Goal: Task Accomplishment & Management: Manage account settings

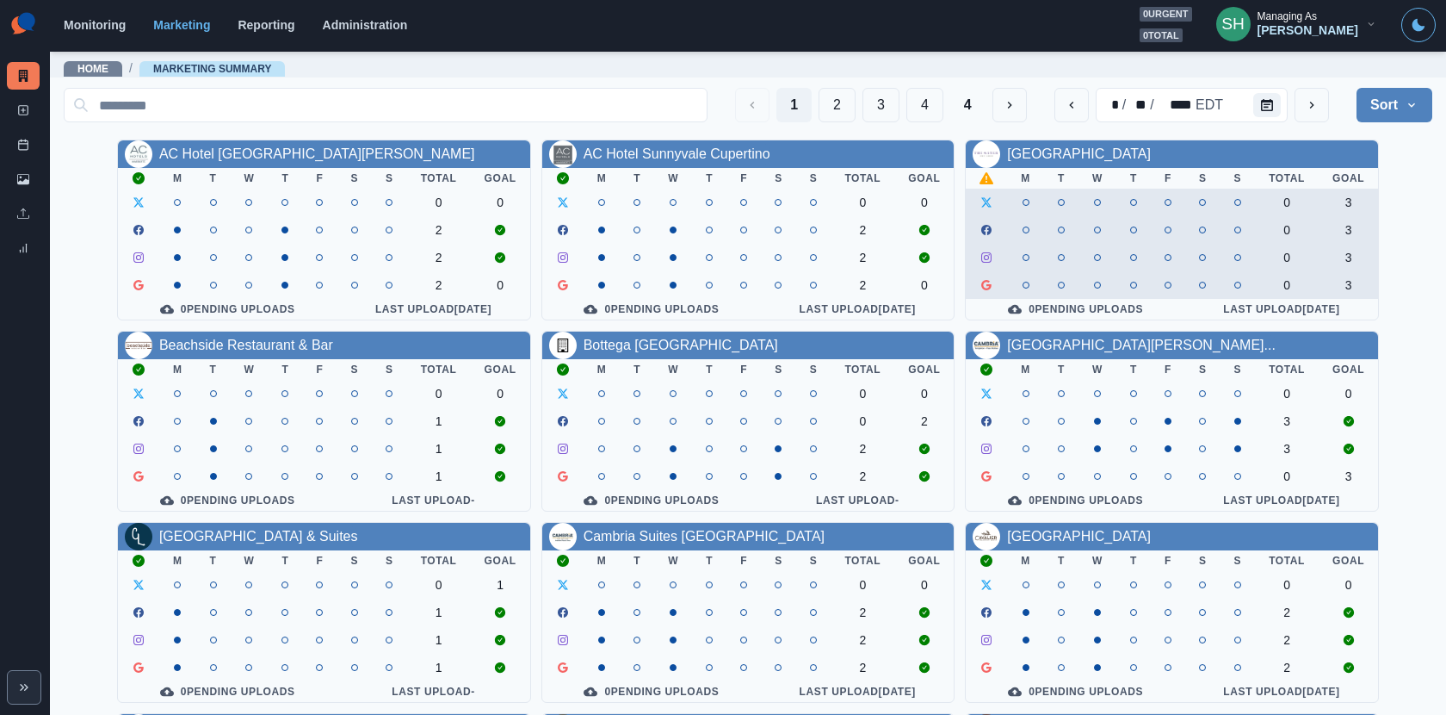
scroll to position [199, 0]
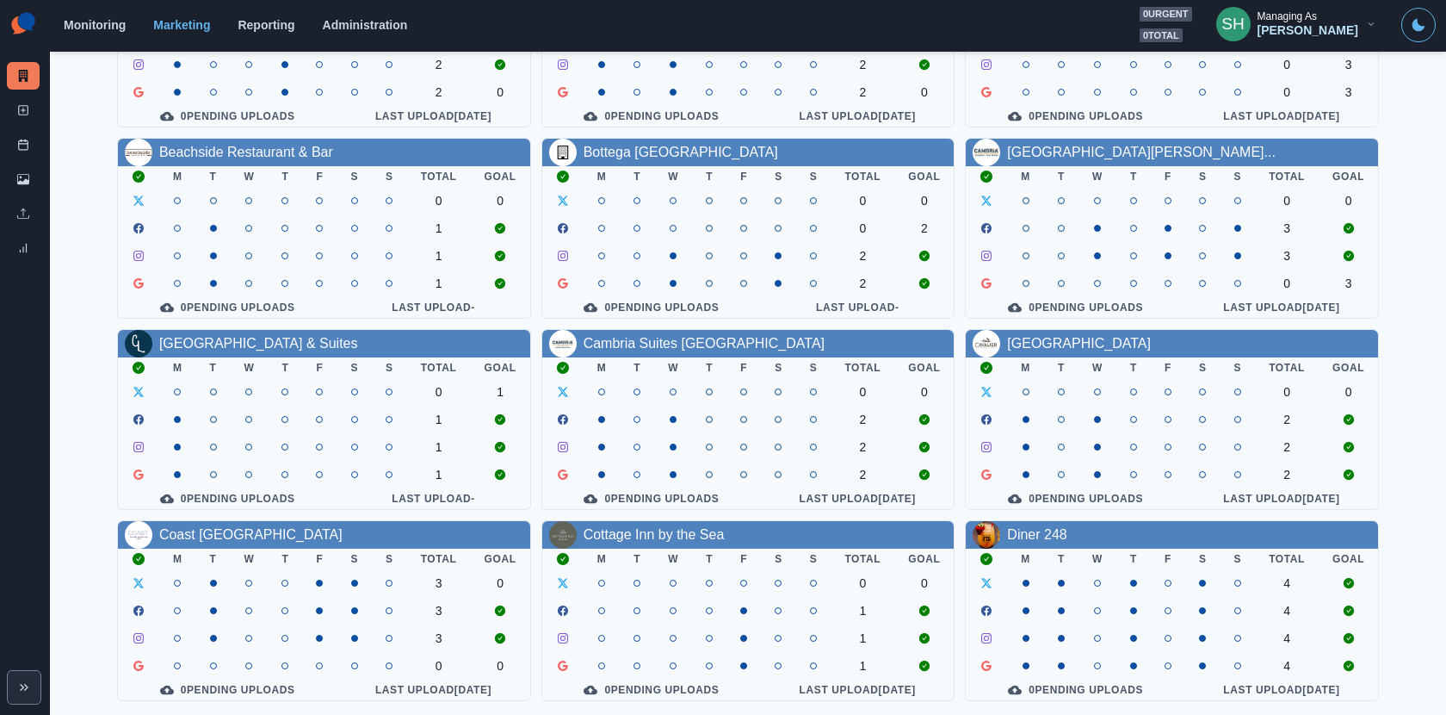
click at [1317, 20] on div "Managing As" at bounding box center [1287, 16] width 59 height 12
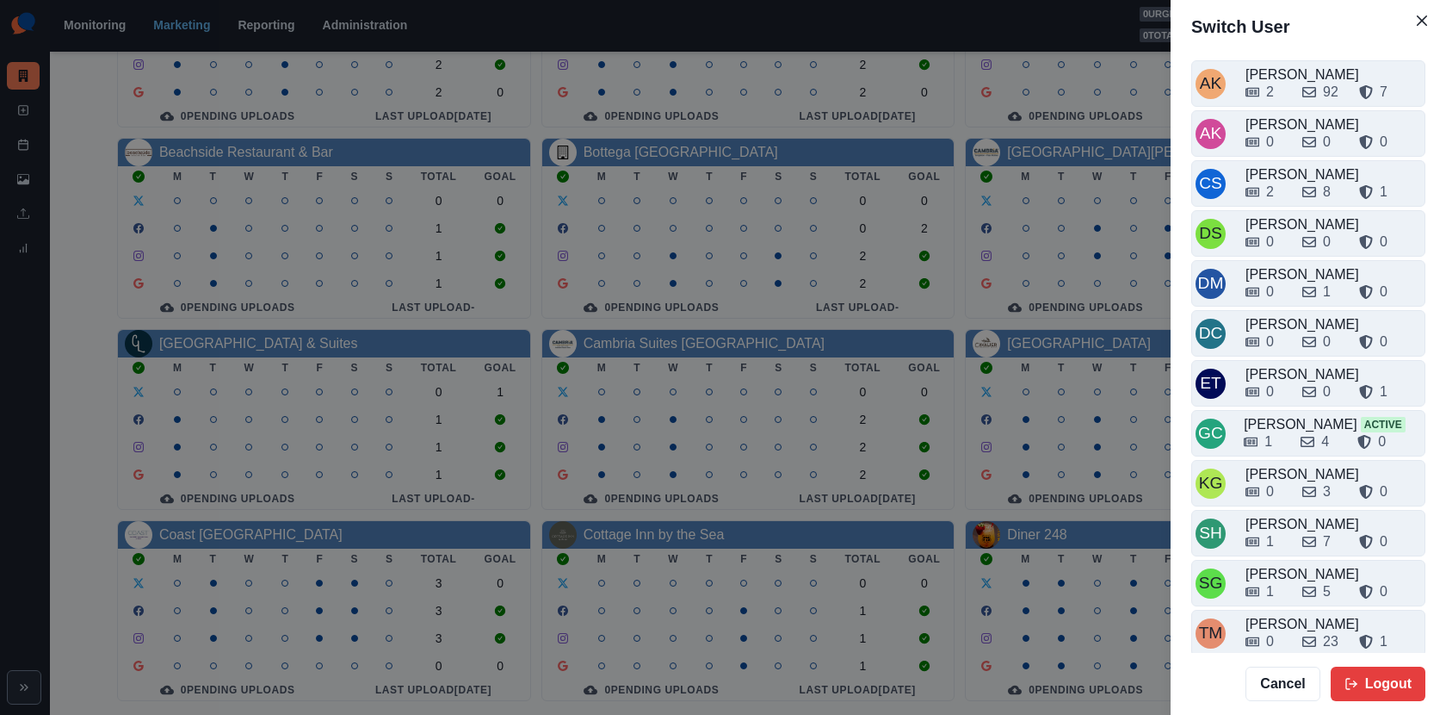
click at [1280, 499] on div "AK [PERSON_NAME] 2 92 7 AK [PERSON_NAME] 0 0 0 CS [PERSON_NAME] 2 8 1 DS [PERSO…" at bounding box center [1308, 352] width 275 height 599
click at [1278, 474] on div "0 3 0" at bounding box center [1334, 488] width 176 height 28
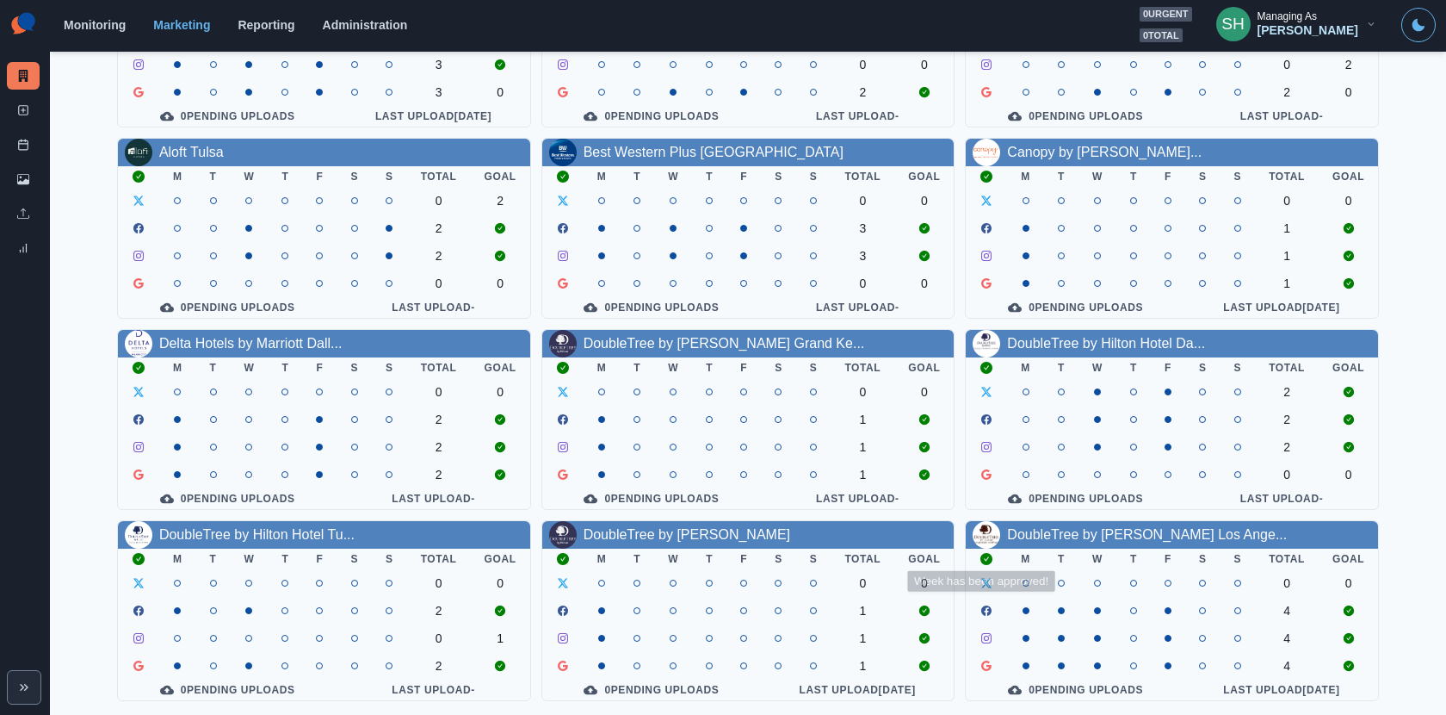
click at [1028, 517] on div "Allegria Hotel M T W T F S S Total Goal 0 0 3 3 3 0 0 Pending Uploads Last Uplo…" at bounding box center [748, 324] width 1369 height 754
click at [1028, 527] on link "DoubleTree by [PERSON_NAME] Los Ange..." at bounding box center [1147, 534] width 280 height 15
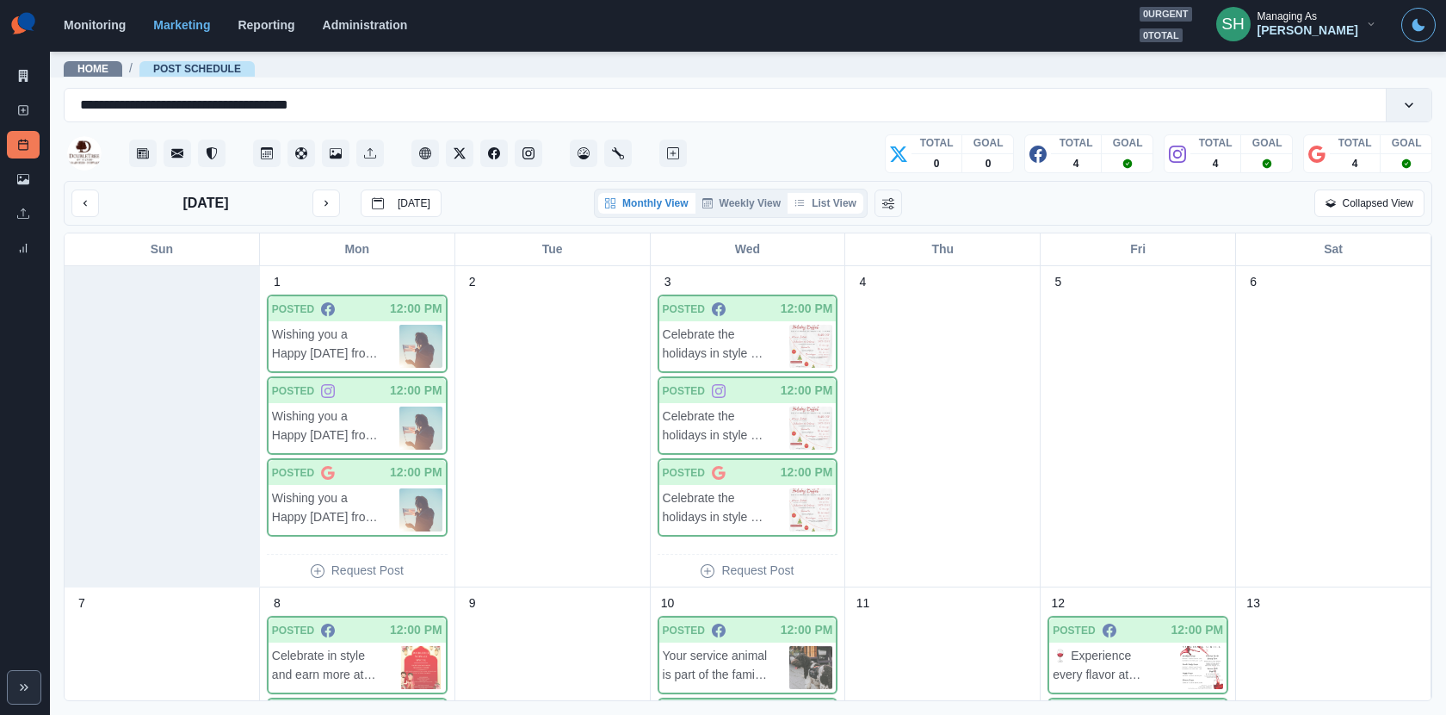
click at [808, 201] on button "List View" at bounding box center [826, 203] width 76 height 21
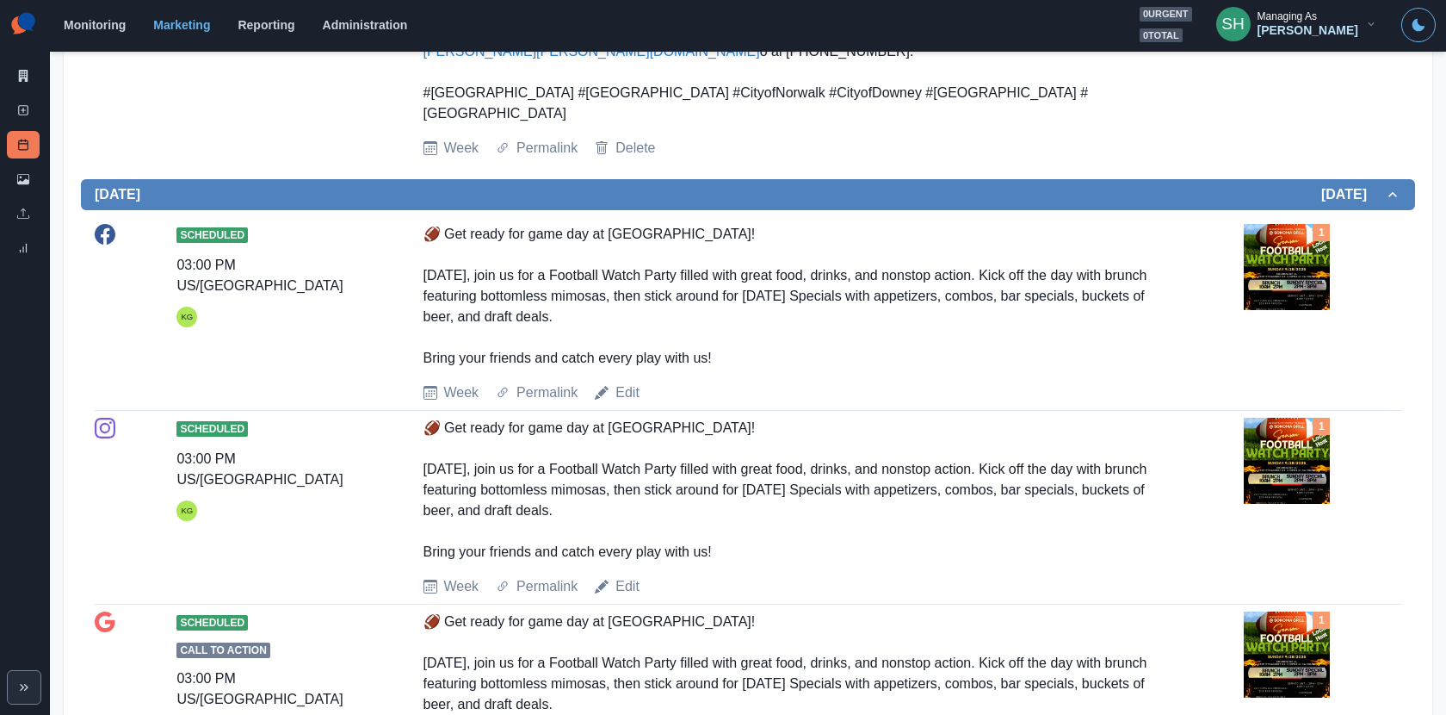
scroll to position [1272, 0]
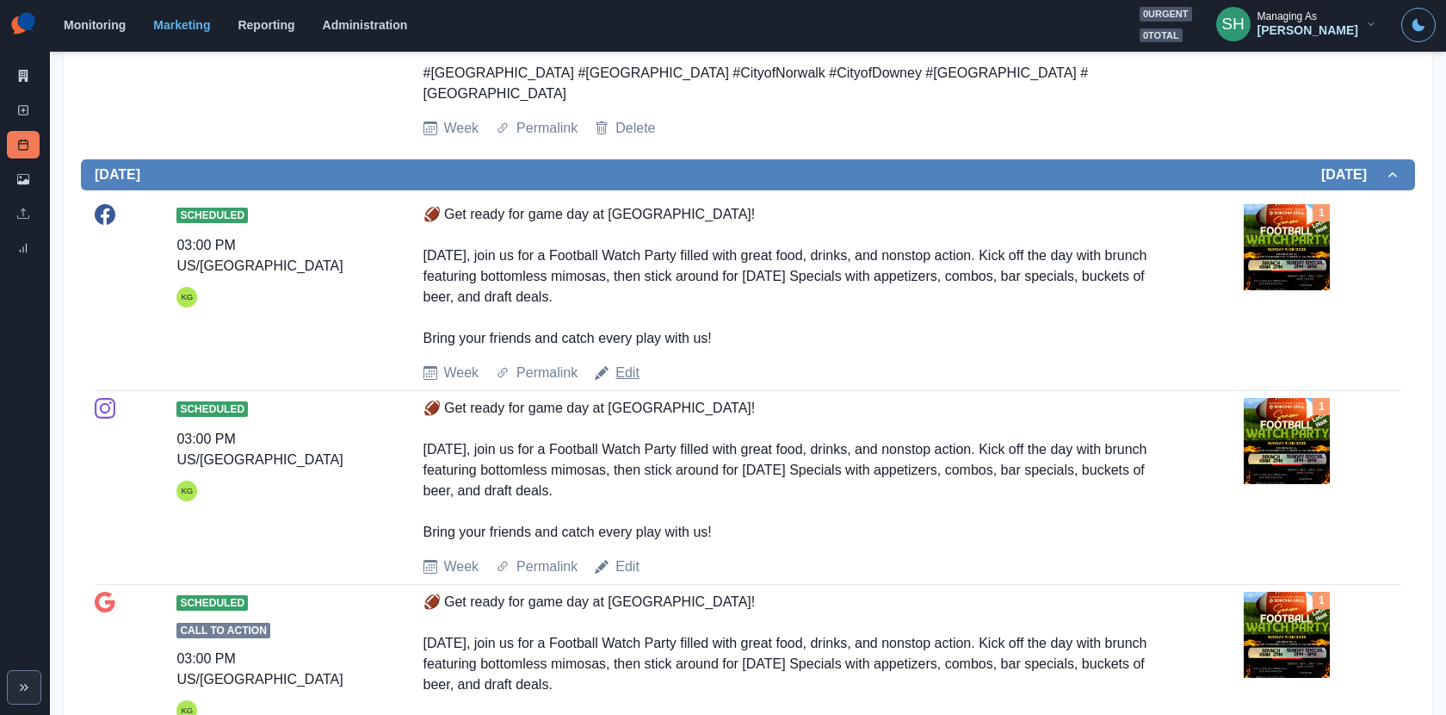
click at [635, 362] on link "Edit" at bounding box center [628, 372] width 24 height 21
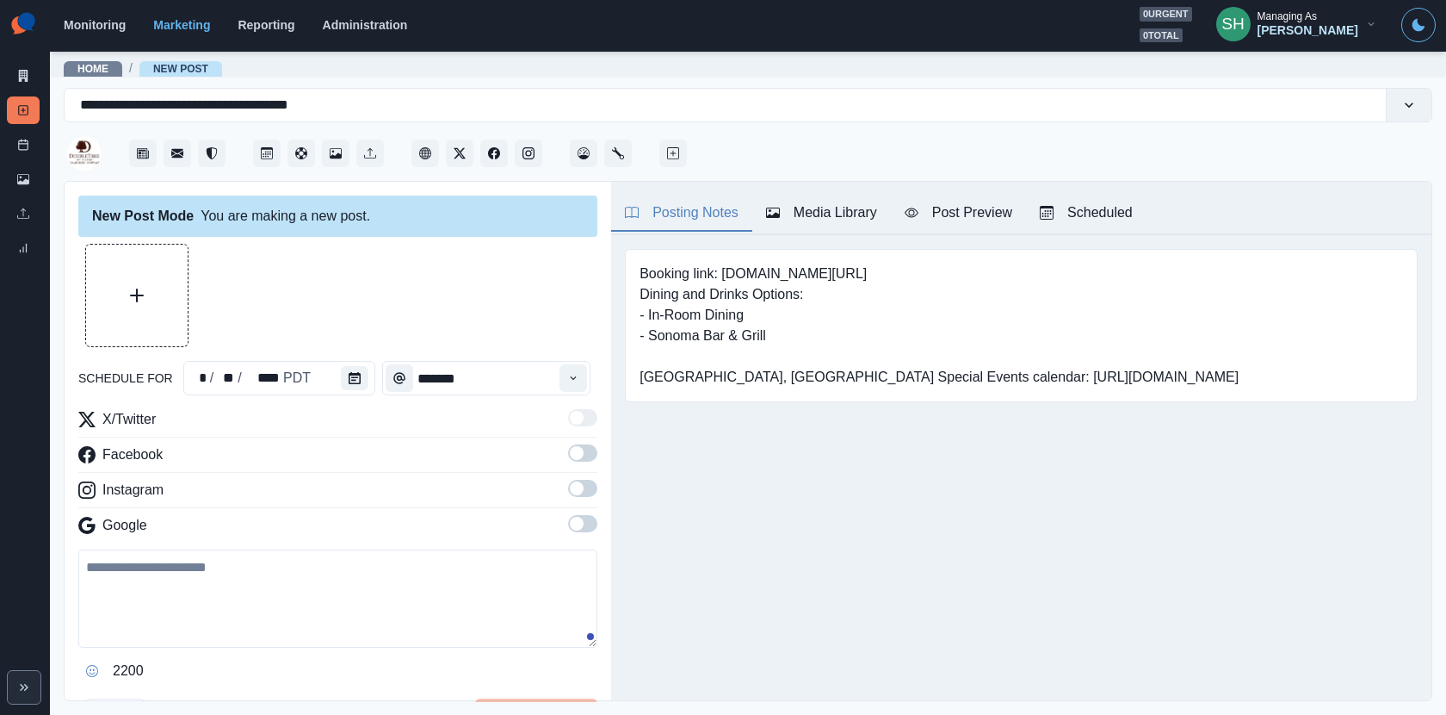
type input "*******"
type textarea "**********"
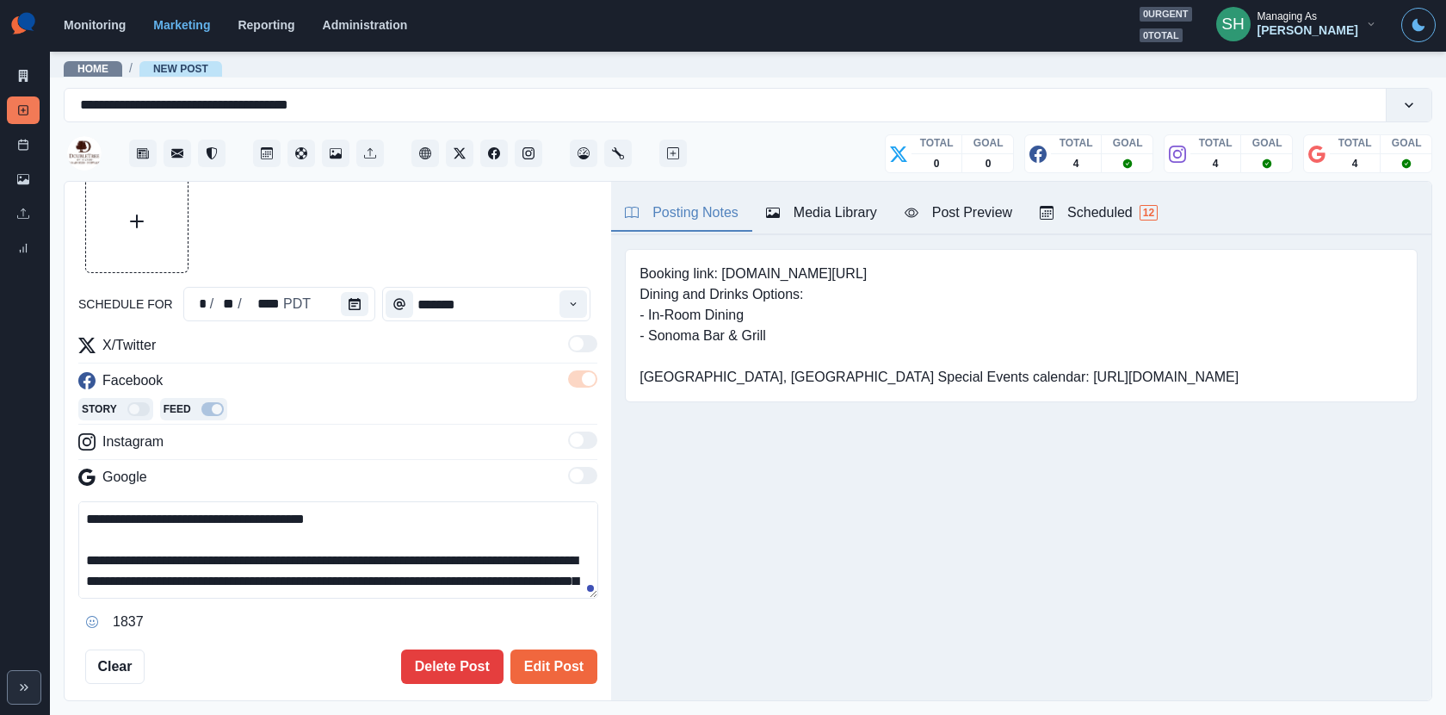
scroll to position [145, 0]
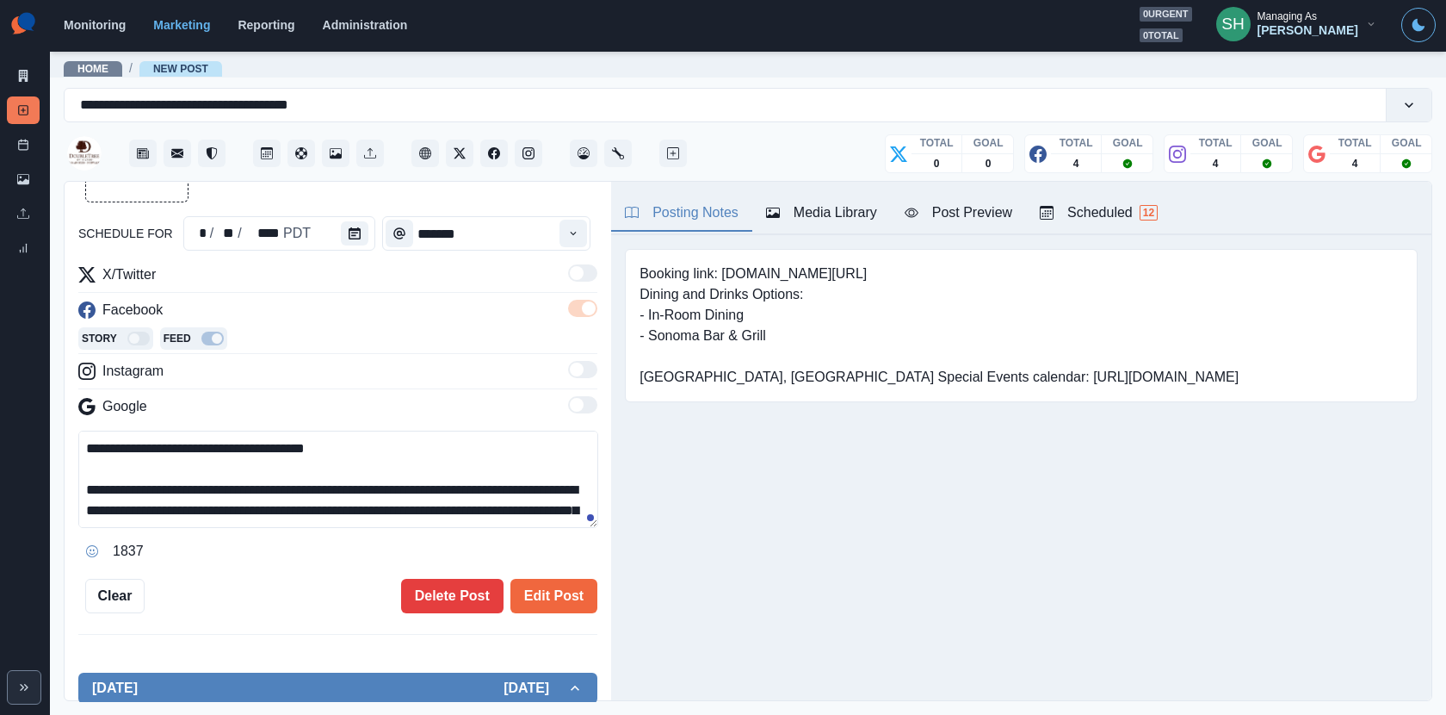
click at [449, 615] on div "**********" at bounding box center [338, 442] width 547 height 520
click at [441, 587] on button "Delete Post" at bounding box center [452, 596] width 102 height 34
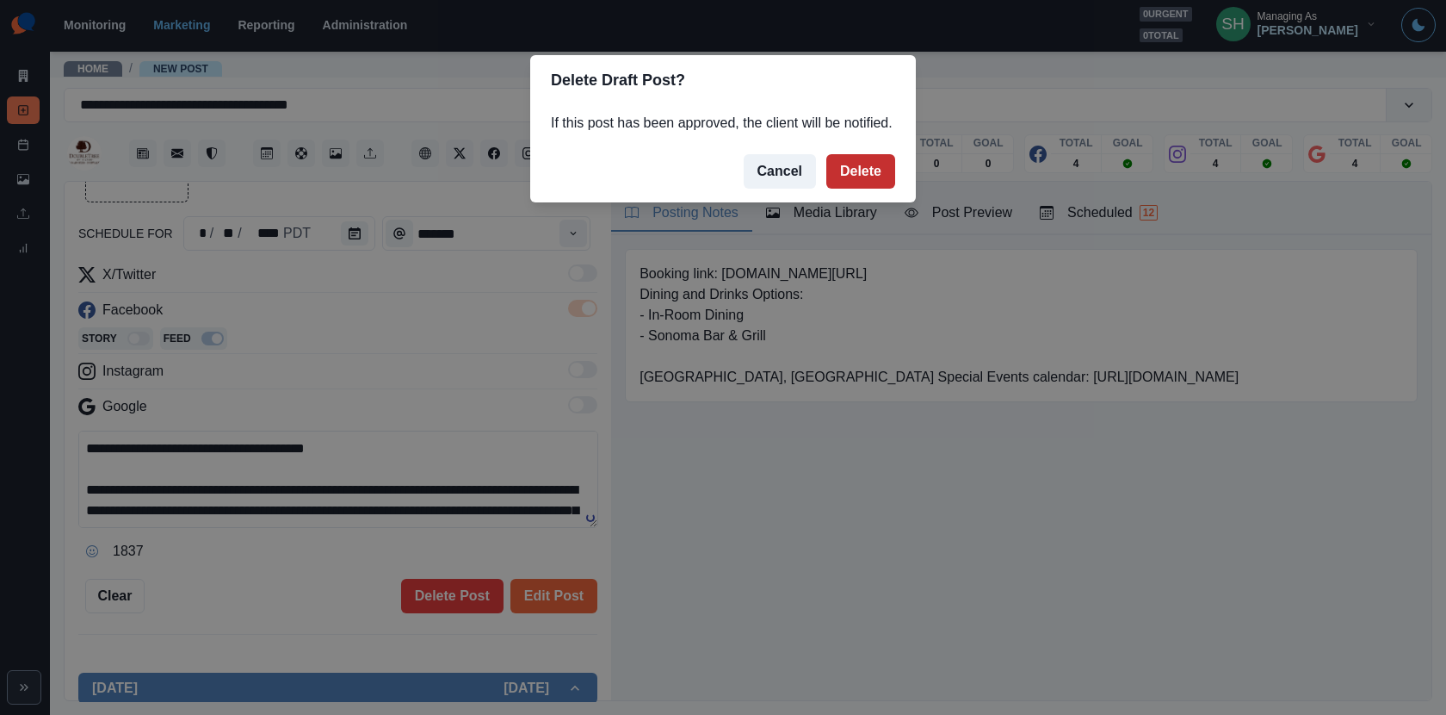
click at [844, 189] on button "Delete" at bounding box center [860, 171] width 69 height 34
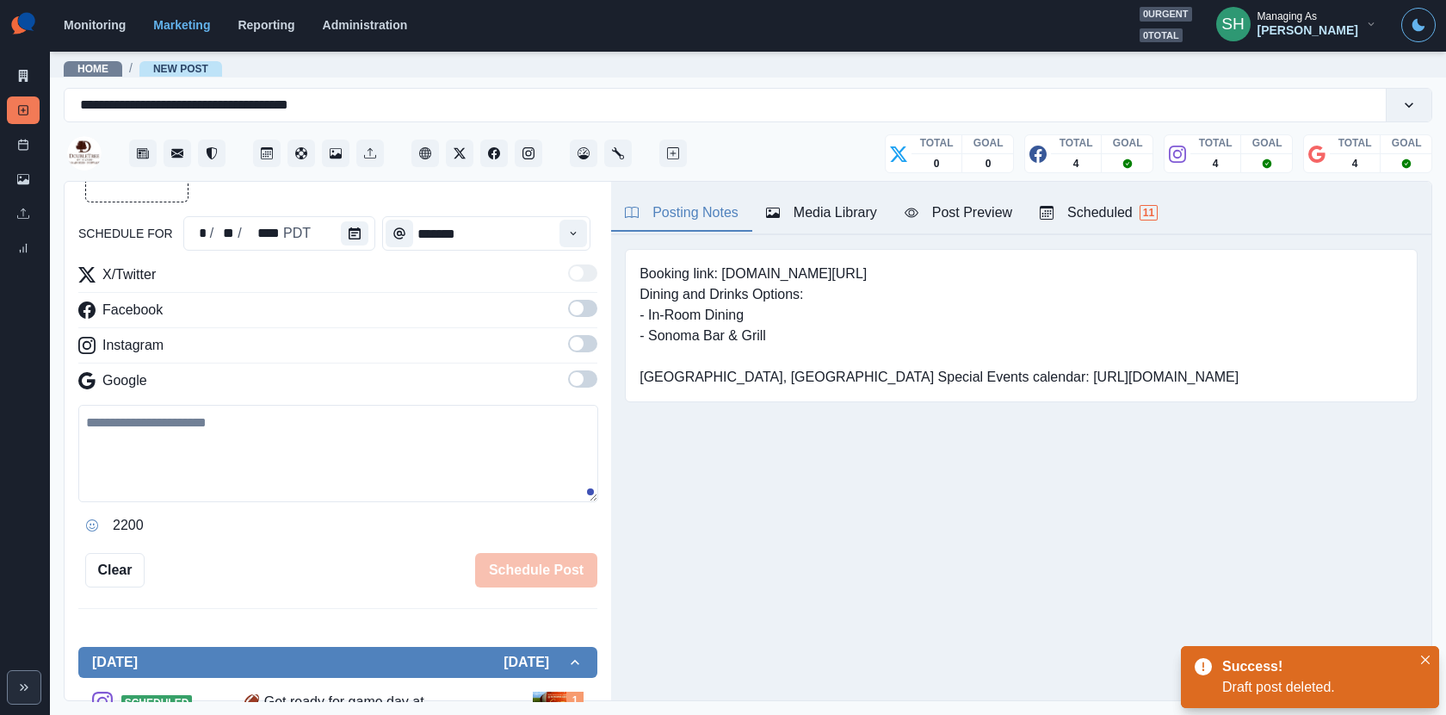
scroll to position [584, 0]
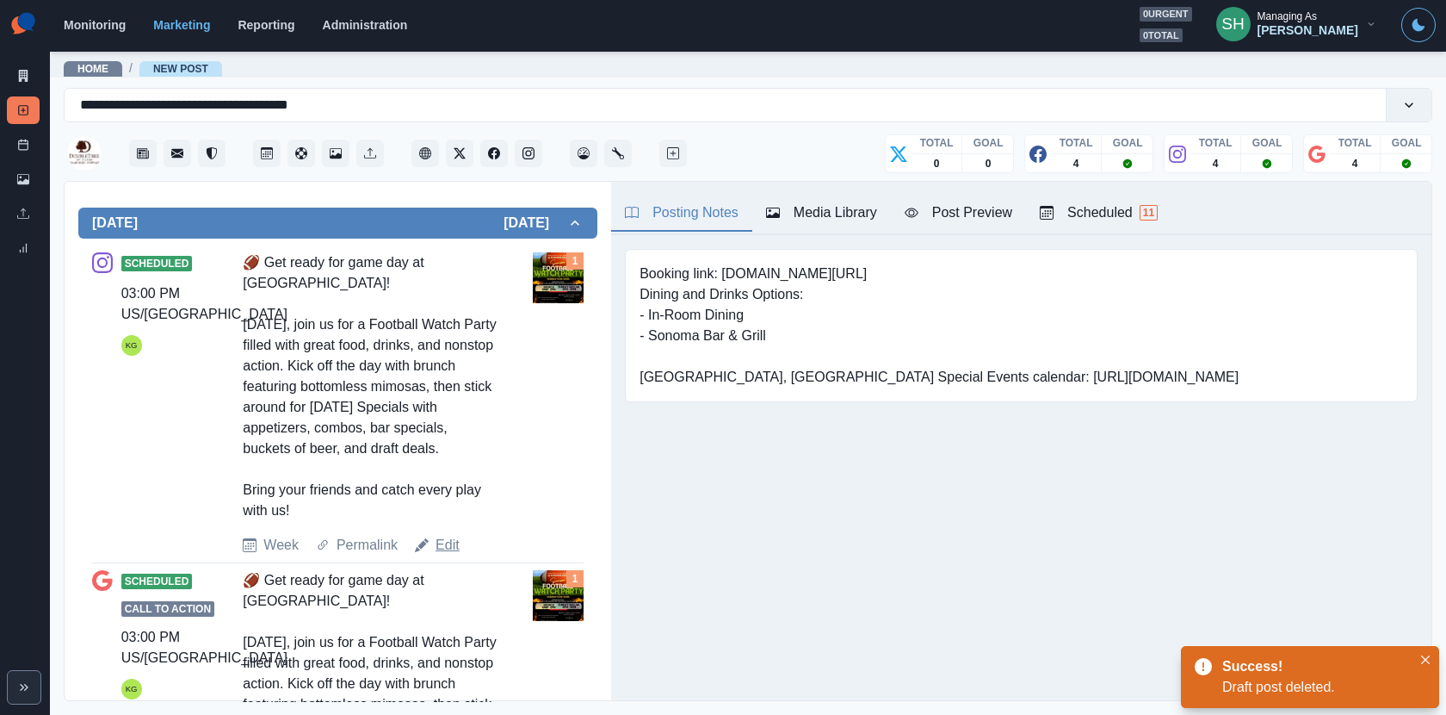
click at [445, 545] on link "Edit" at bounding box center [448, 545] width 24 height 21
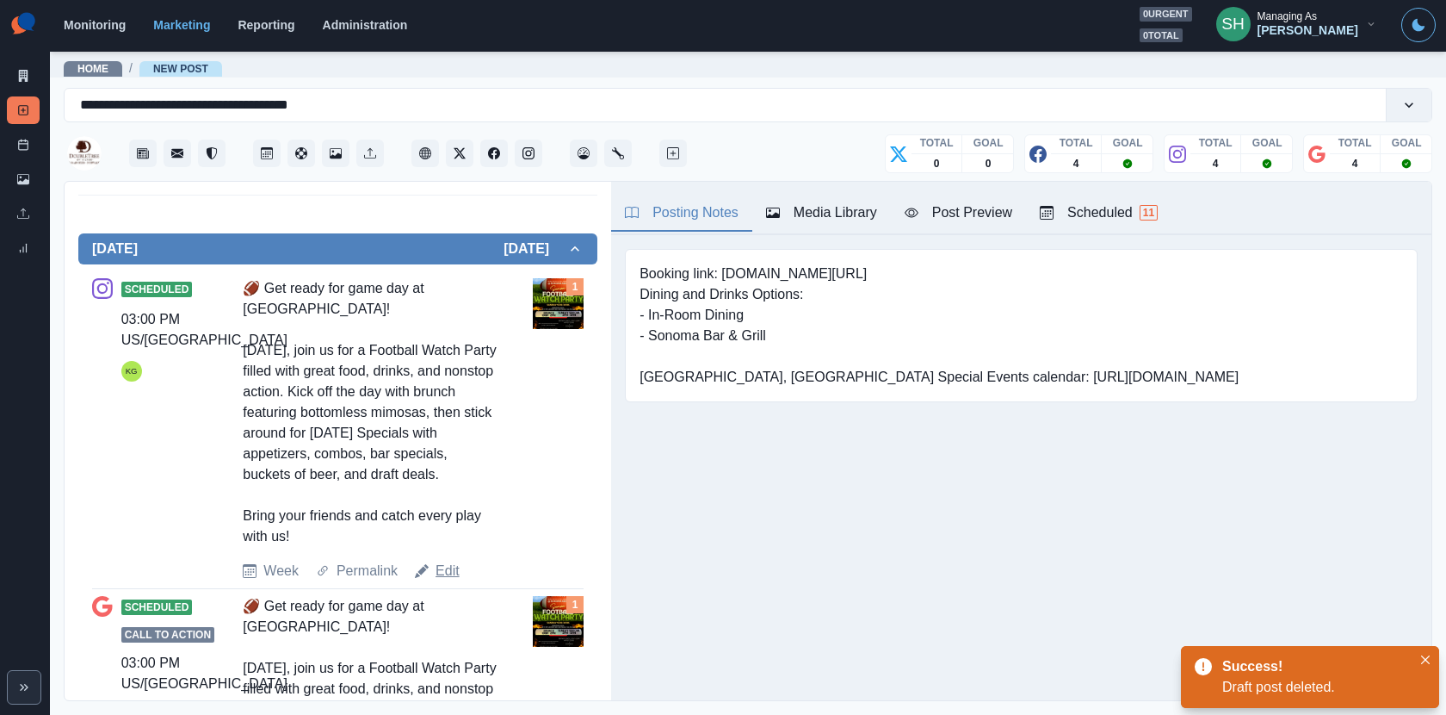
type textarea "**********"
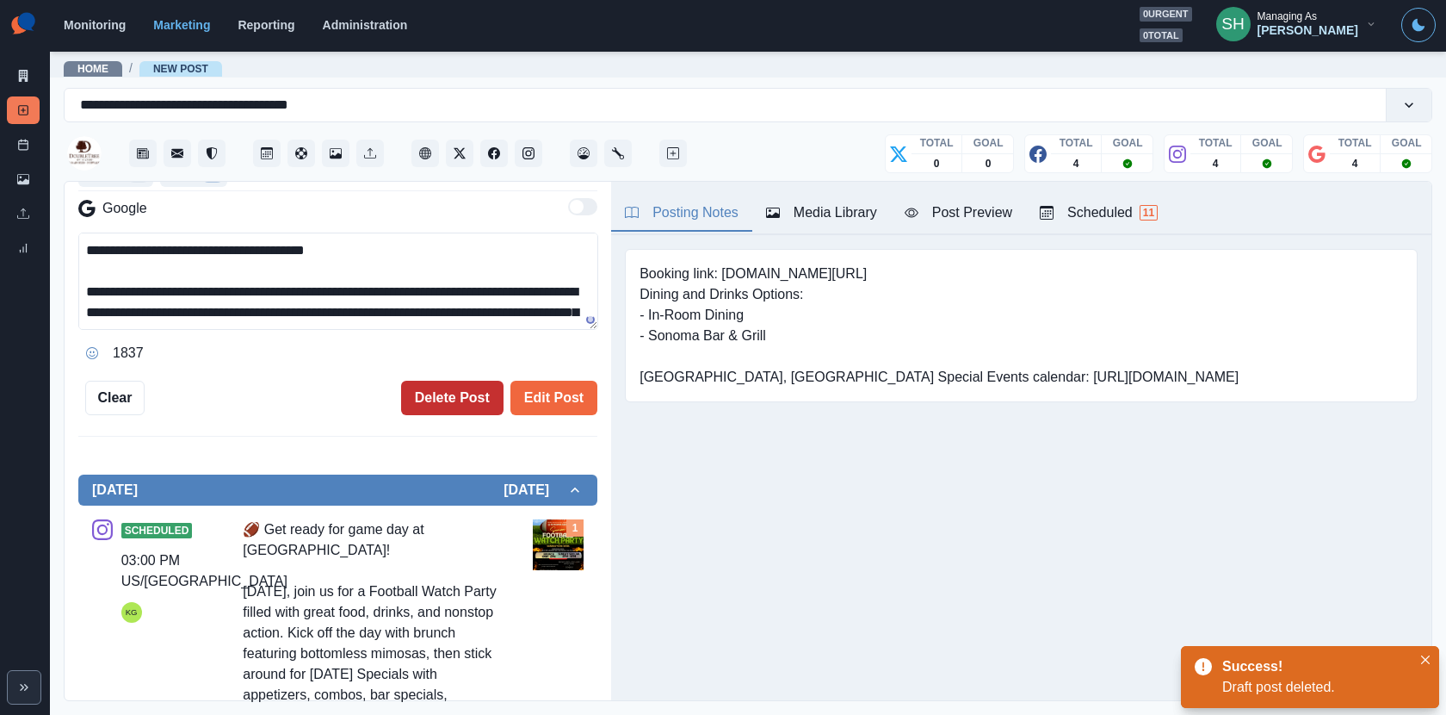
click at [462, 381] on button "Delete Post" at bounding box center [452, 398] width 102 height 34
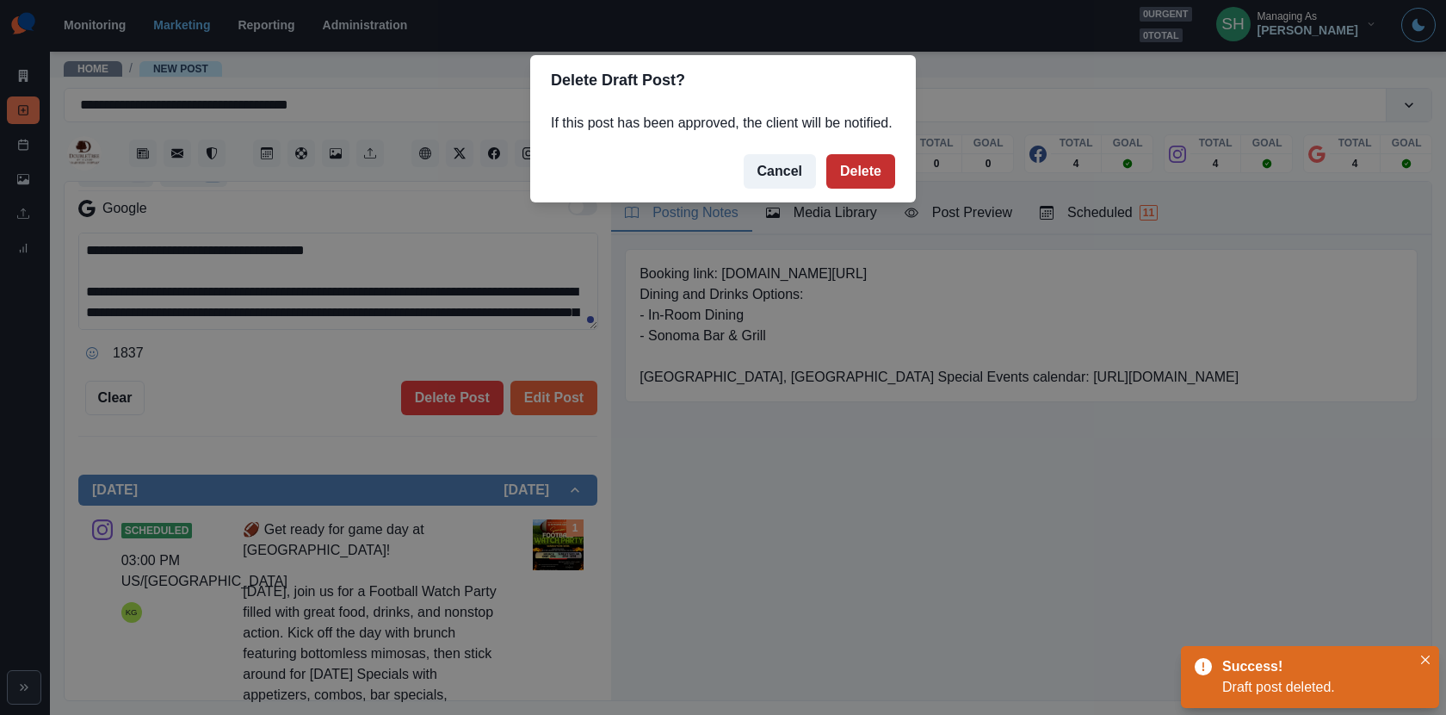
click at [827, 184] on button "Delete" at bounding box center [860, 171] width 69 height 34
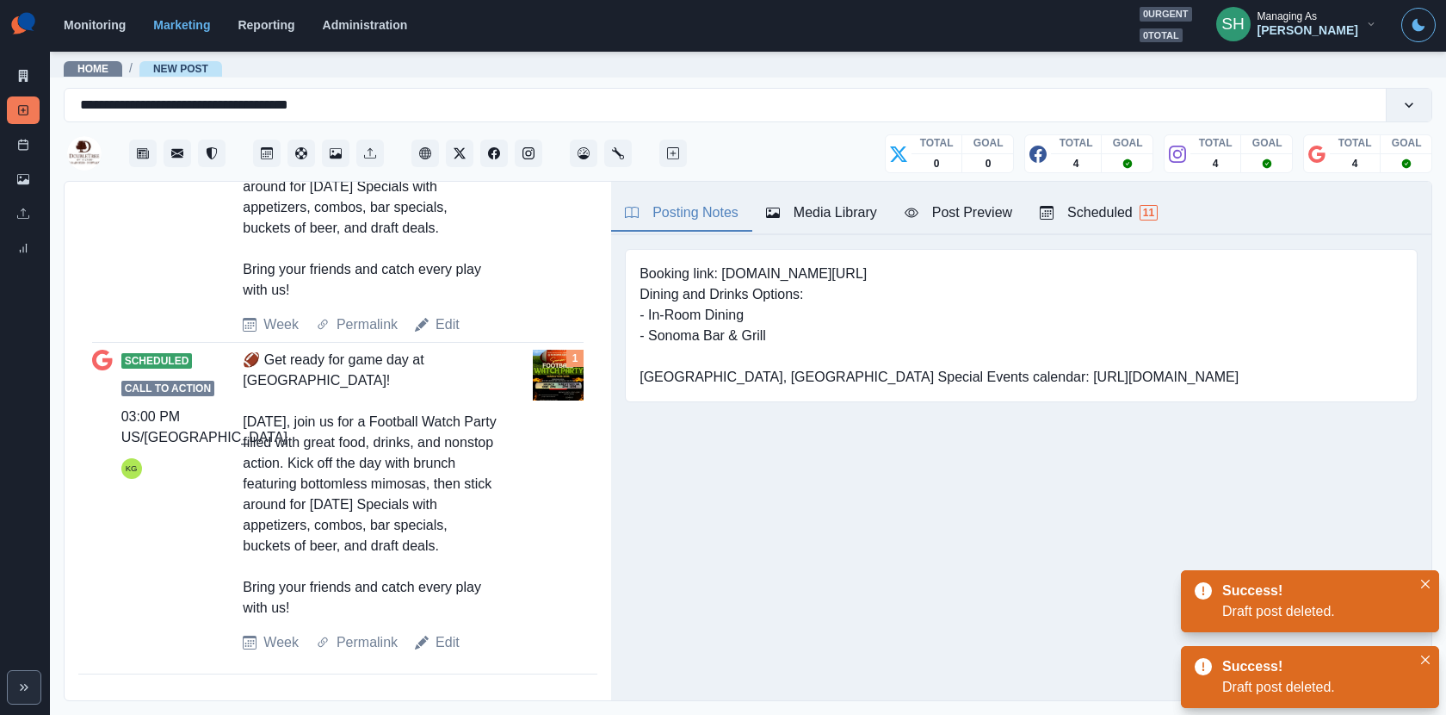
scroll to position [487, 0]
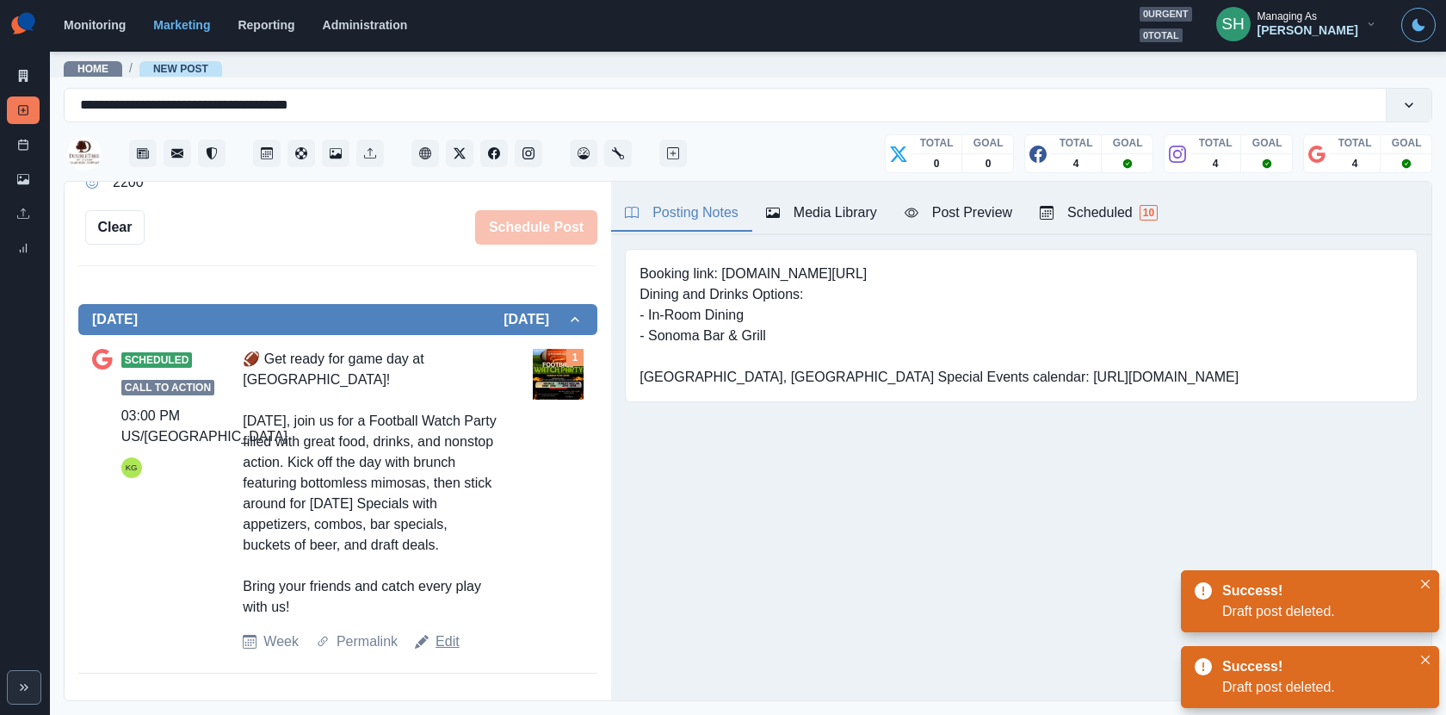
click at [438, 633] on link "Edit" at bounding box center [448, 641] width 24 height 21
type textarea "**********"
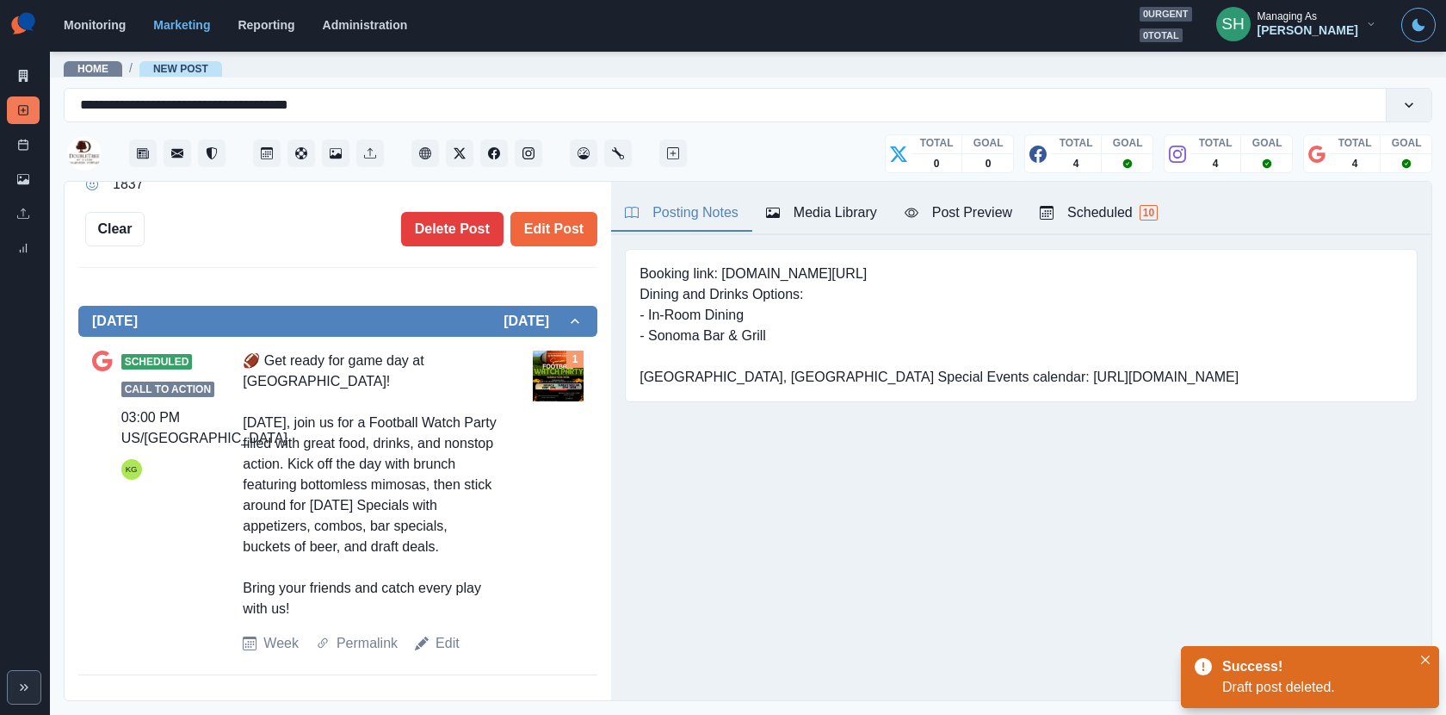
click at [435, 248] on div "**********" at bounding box center [338, 442] width 547 height 520
click at [435, 215] on button "Delete Post" at bounding box center [452, 229] width 102 height 34
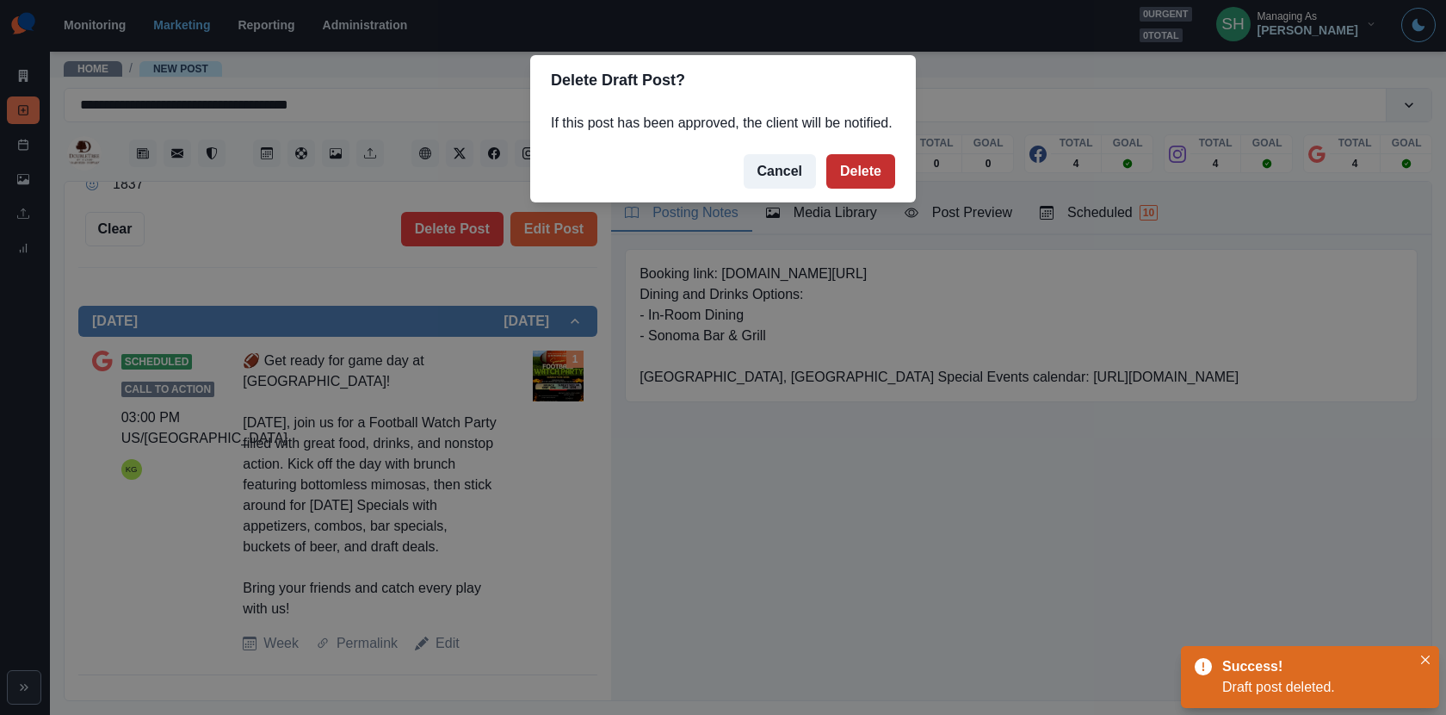
click at [863, 189] on button "Delete" at bounding box center [860, 171] width 69 height 34
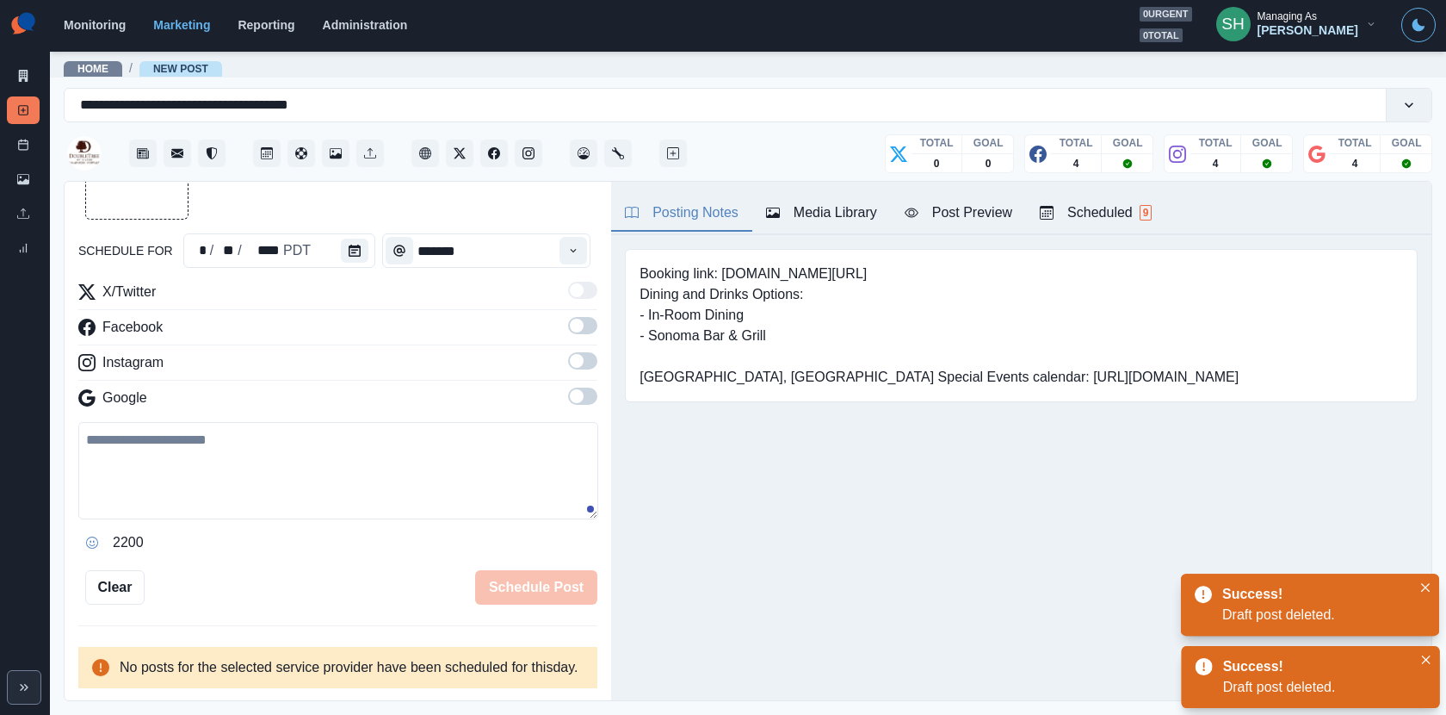
scroll to position [145, 0]
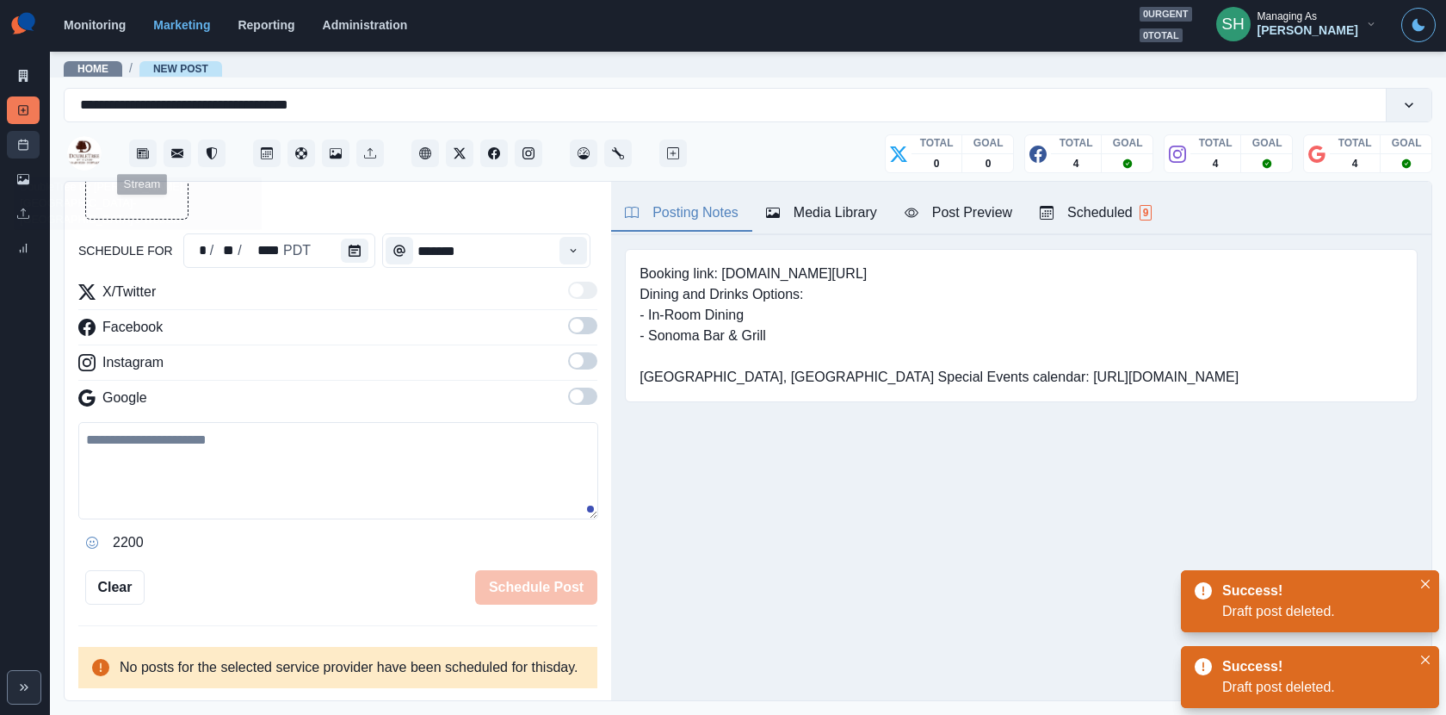
click at [26, 145] on icon at bounding box center [23, 145] width 12 height 12
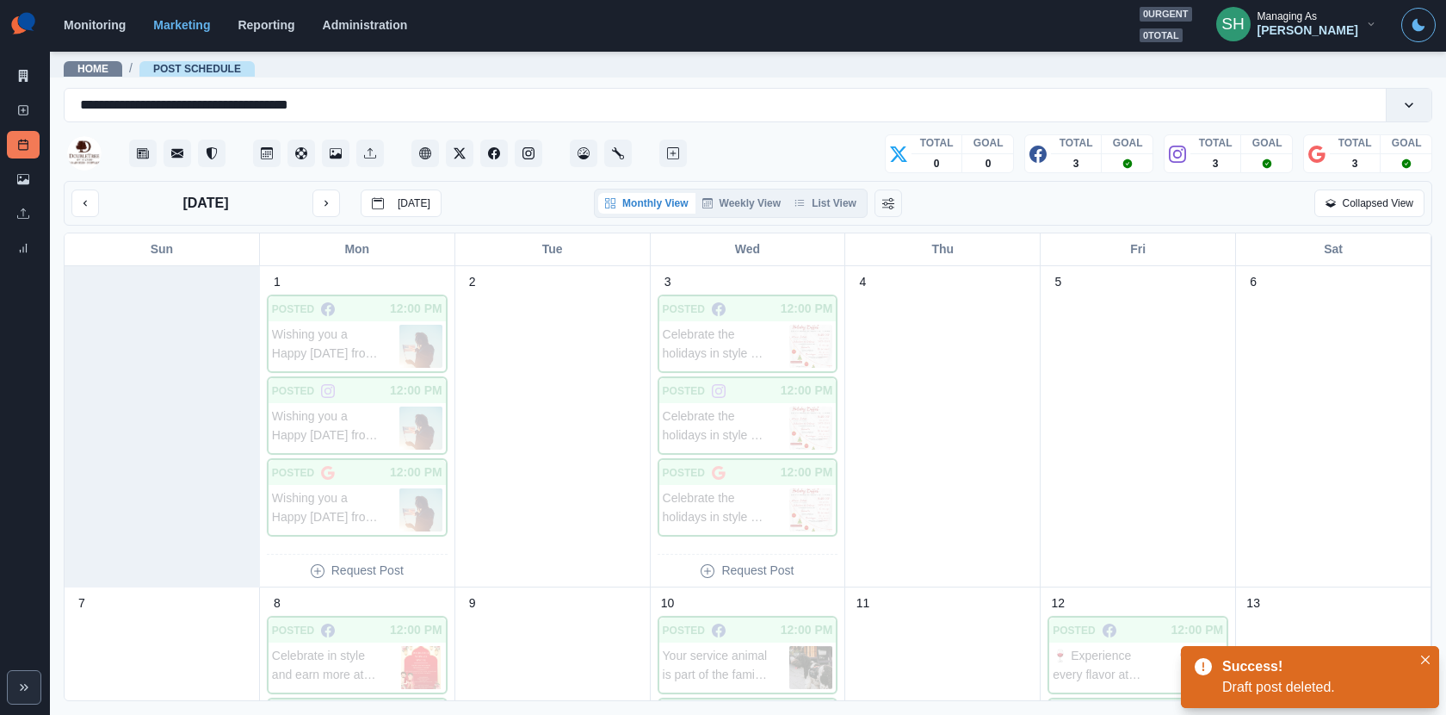
click at [840, 218] on div "[DATE] [DATE] Monthly View Weekly View List View Collapsed View" at bounding box center [748, 203] width 1369 height 45
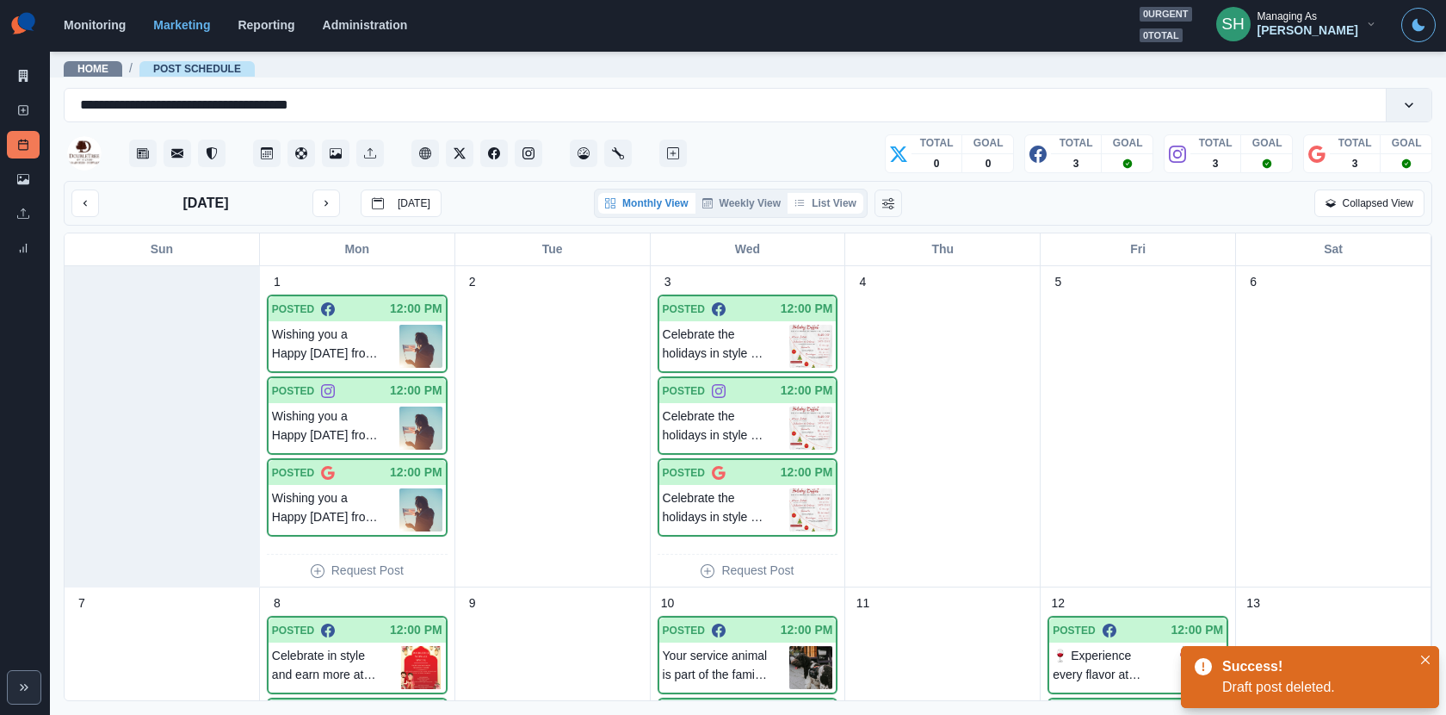
click at [832, 206] on button "List View" at bounding box center [826, 203] width 76 height 21
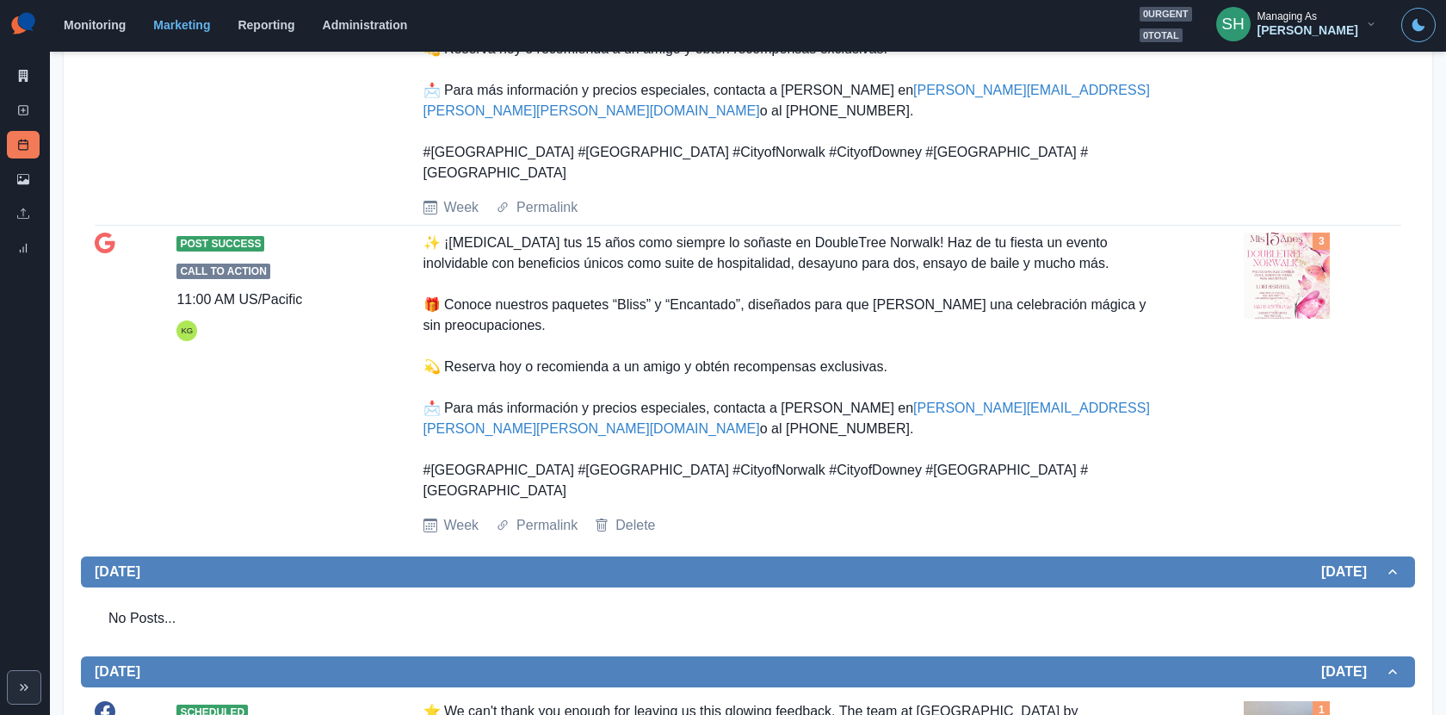
scroll to position [302, 0]
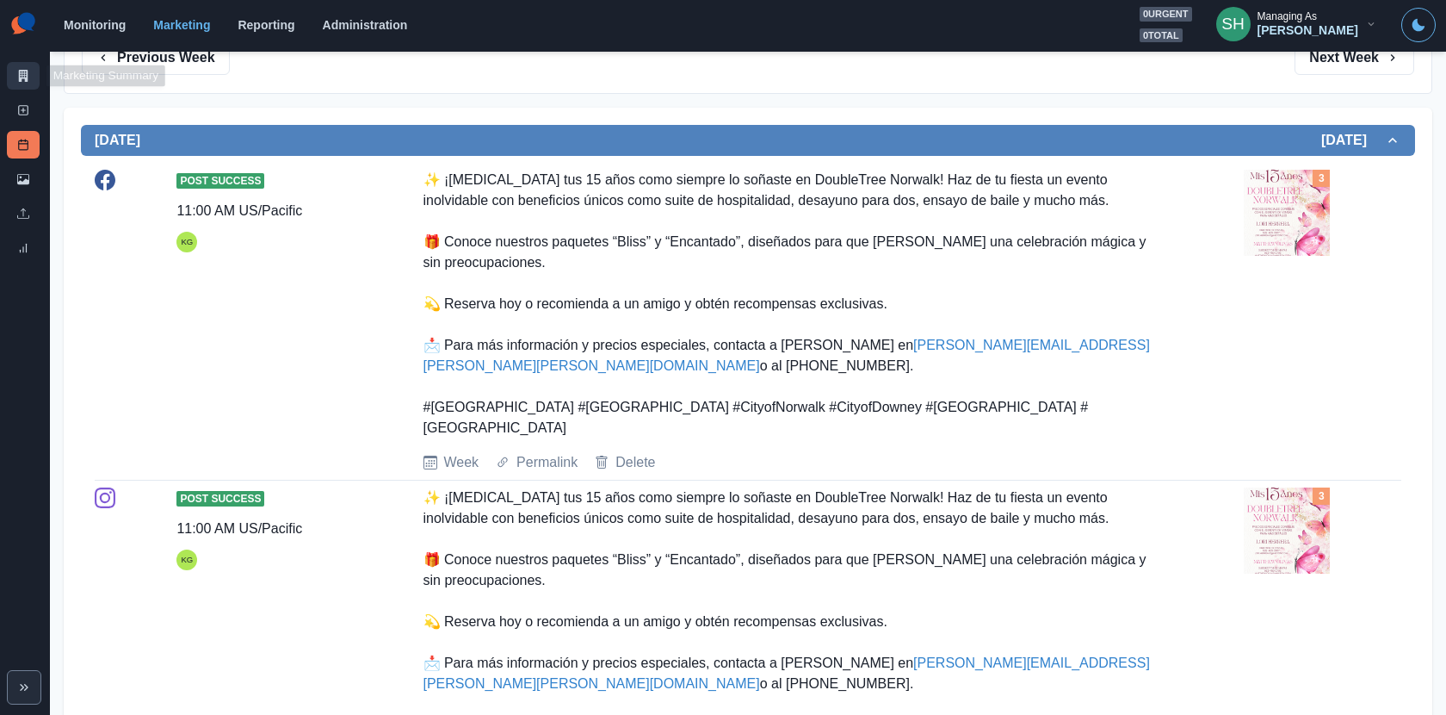
click at [12, 75] on link "Marketing Summary" at bounding box center [23, 76] width 33 height 28
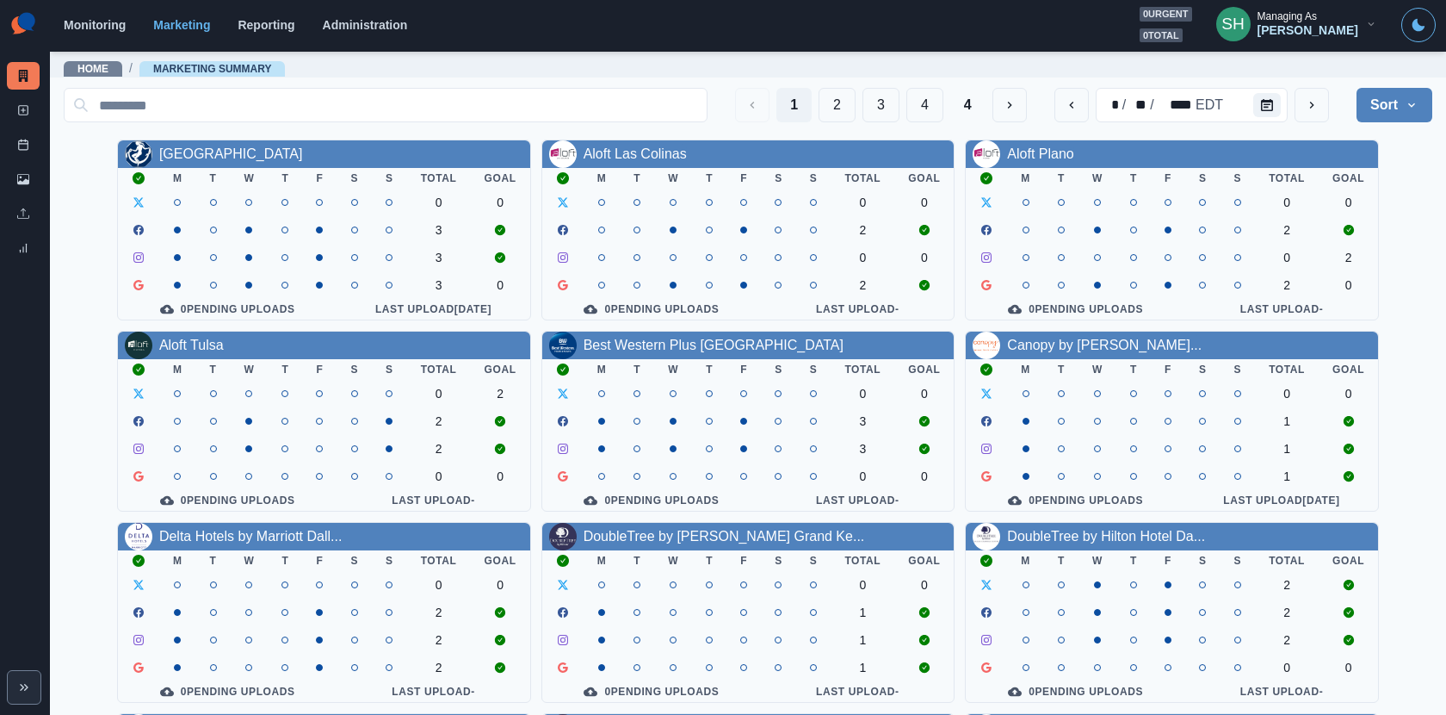
click at [1288, 23] on div "[PERSON_NAME]" at bounding box center [1308, 30] width 101 height 15
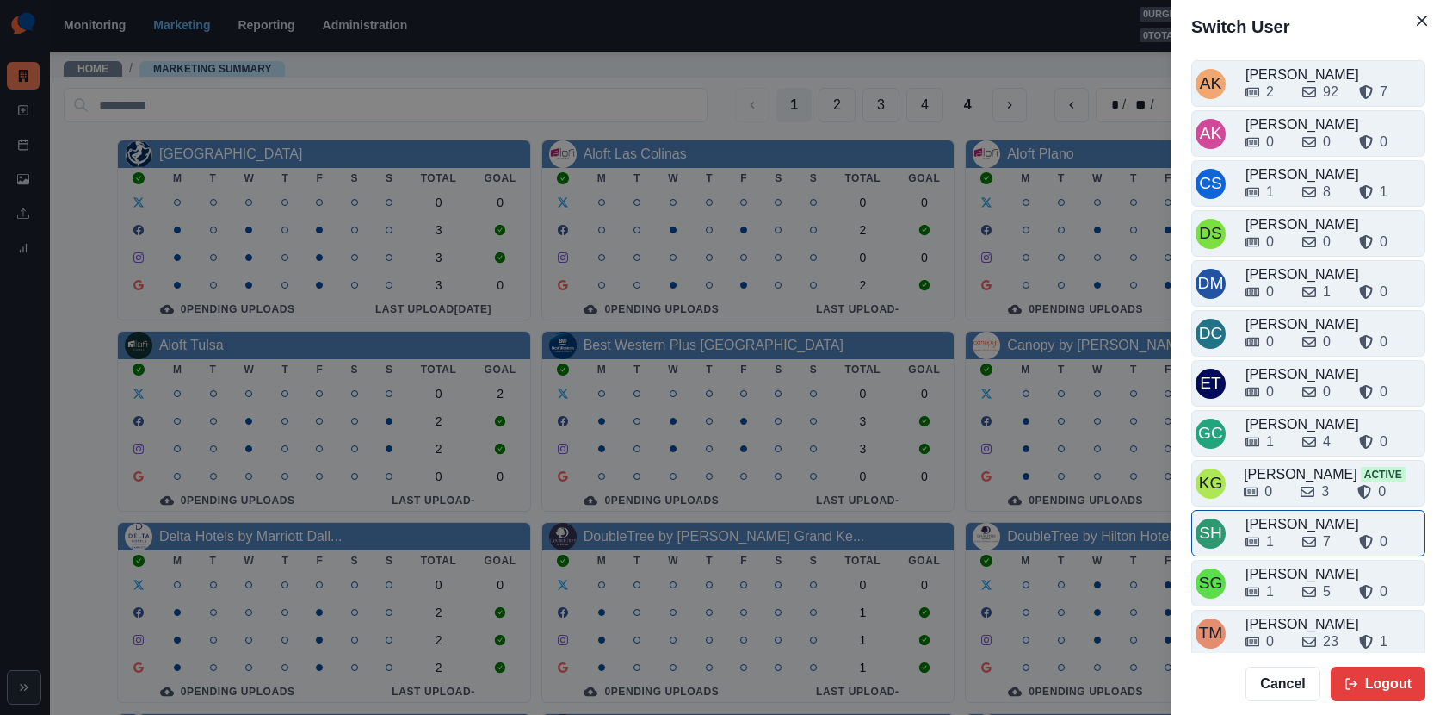
click at [1283, 514] on div "[PERSON_NAME]" at bounding box center [1334, 524] width 176 height 21
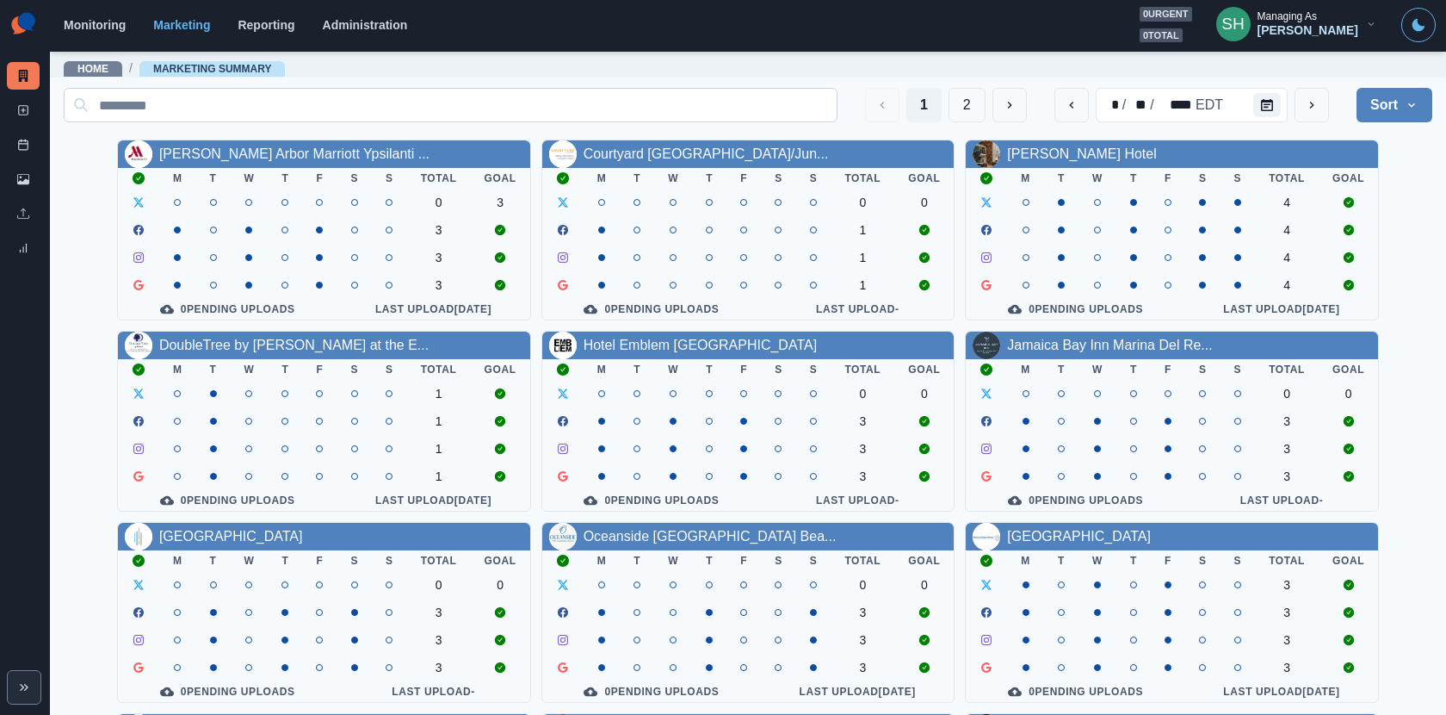
click at [973, 106] on button "2" at bounding box center [967, 105] width 37 height 34
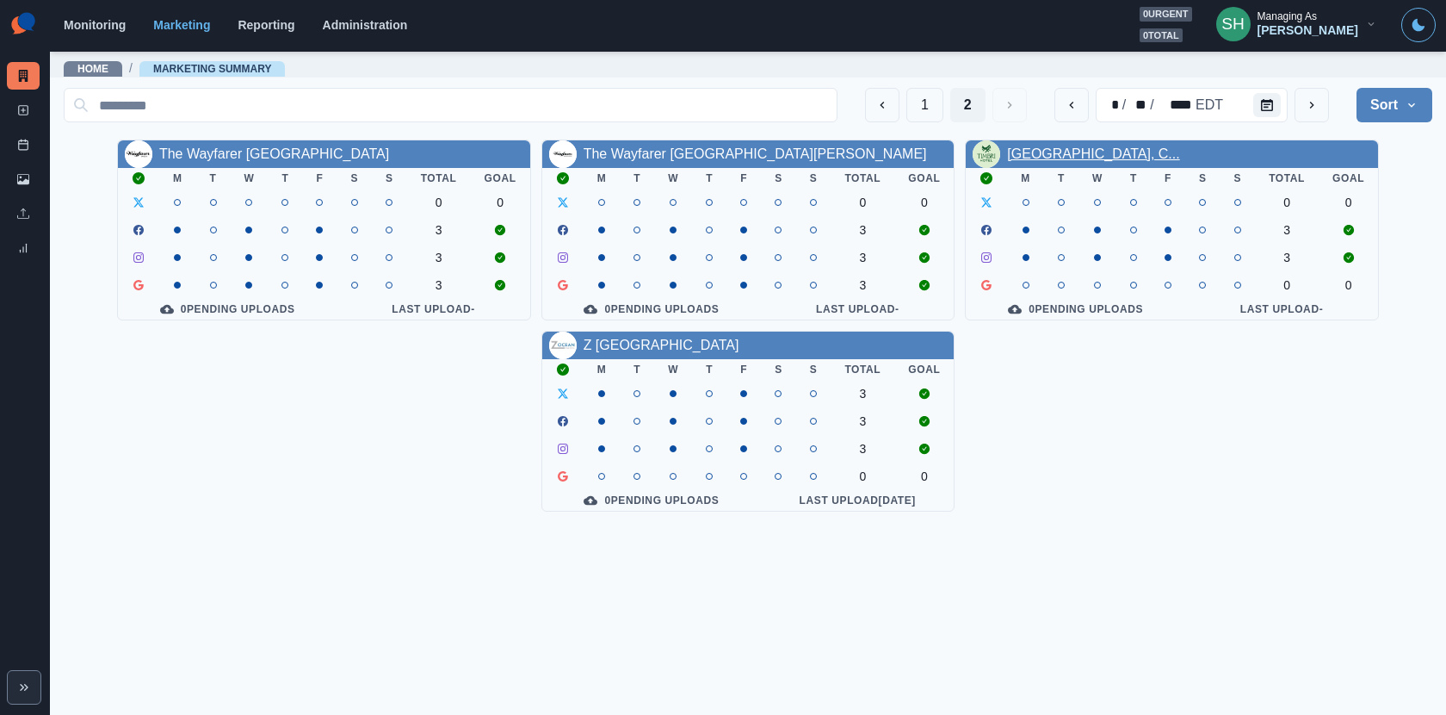
click at [1078, 153] on link "[GEOGRAPHIC_DATA], C..." at bounding box center [1093, 153] width 172 height 15
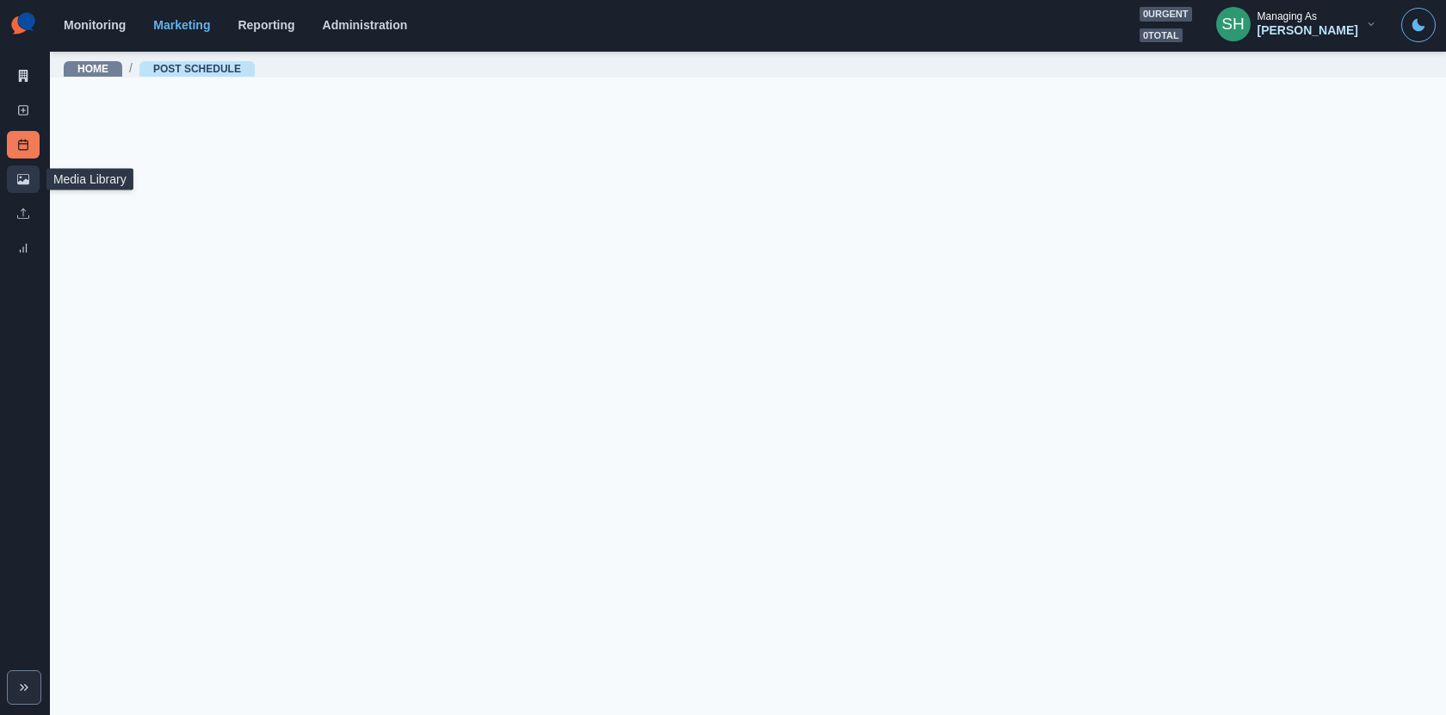
click at [15, 186] on link "Media Library" at bounding box center [23, 179] width 33 height 28
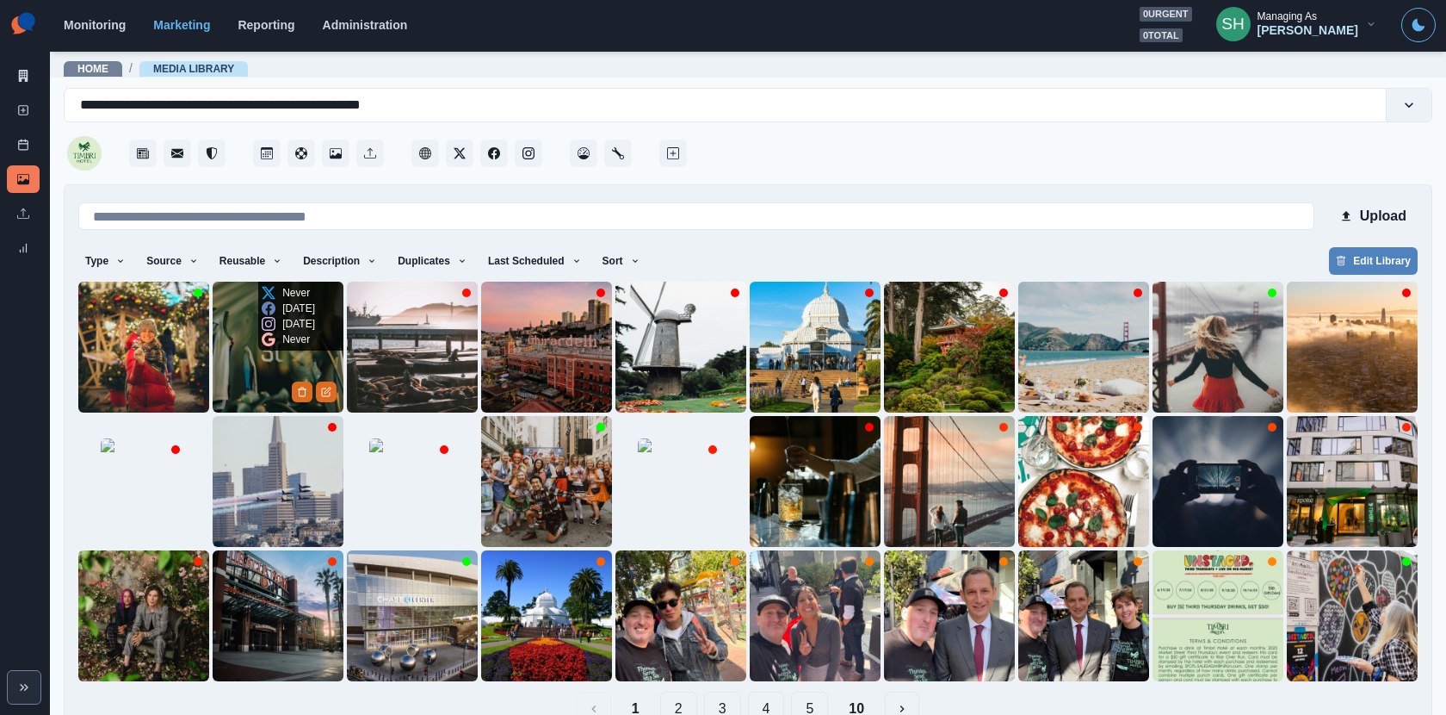
scroll to position [39, 0]
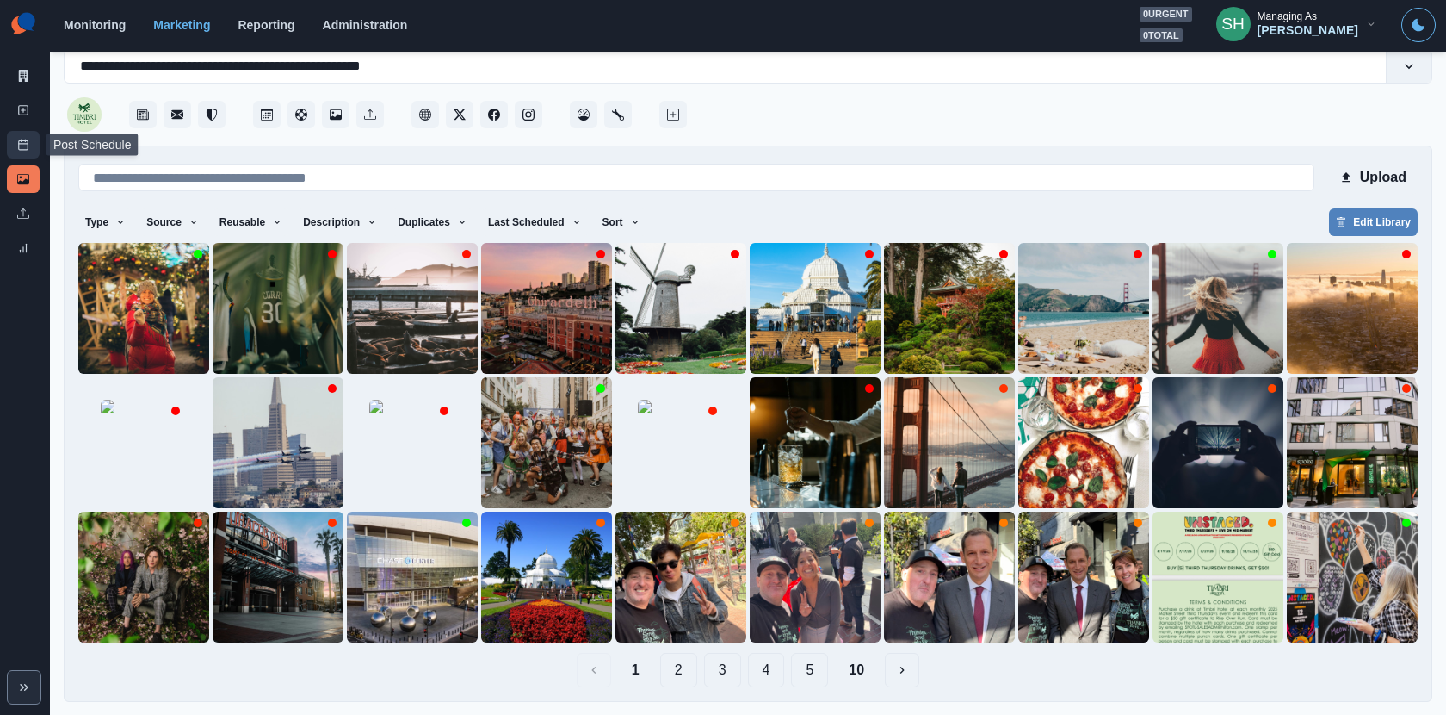
click at [25, 152] on link "Post Schedule" at bounding box center [23, 145] width 33 height 28
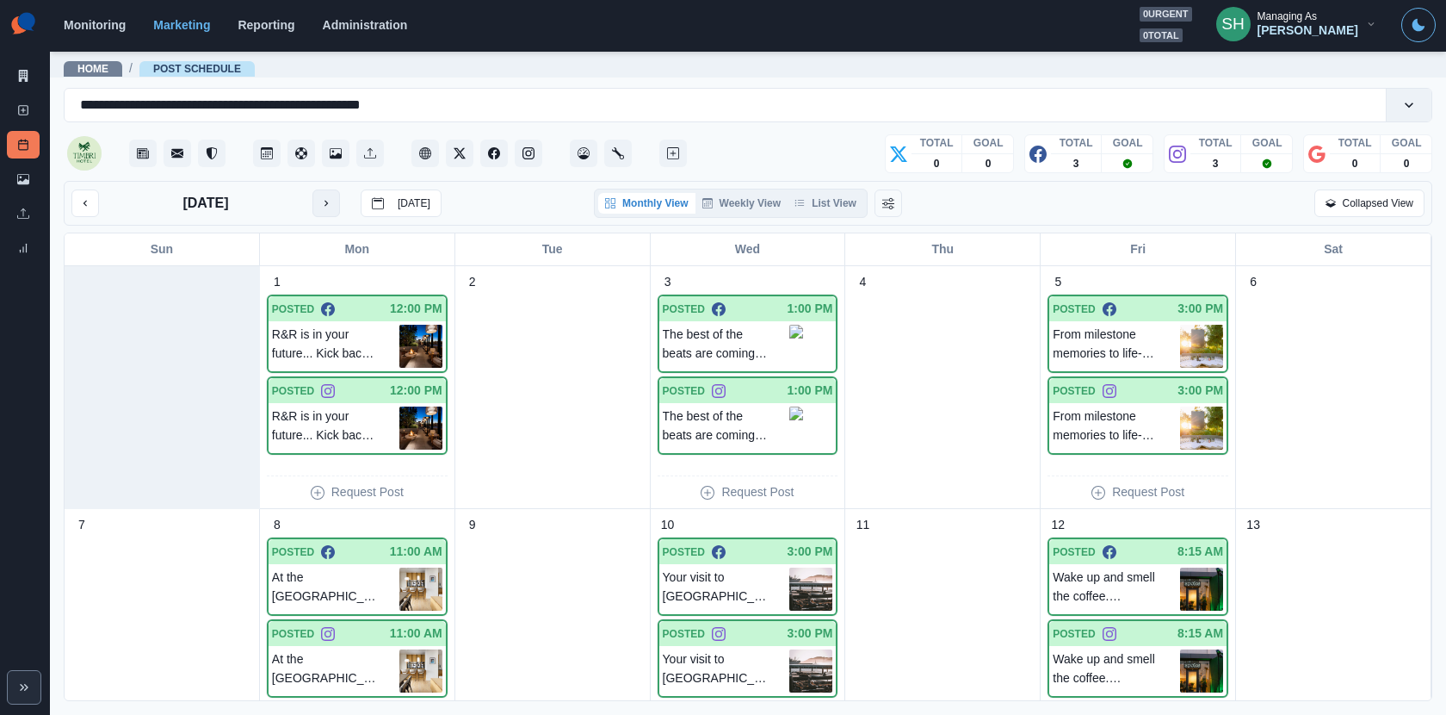
click at [313, 201] on button "next month" at bounding box center [327, 203] width 28 height 28
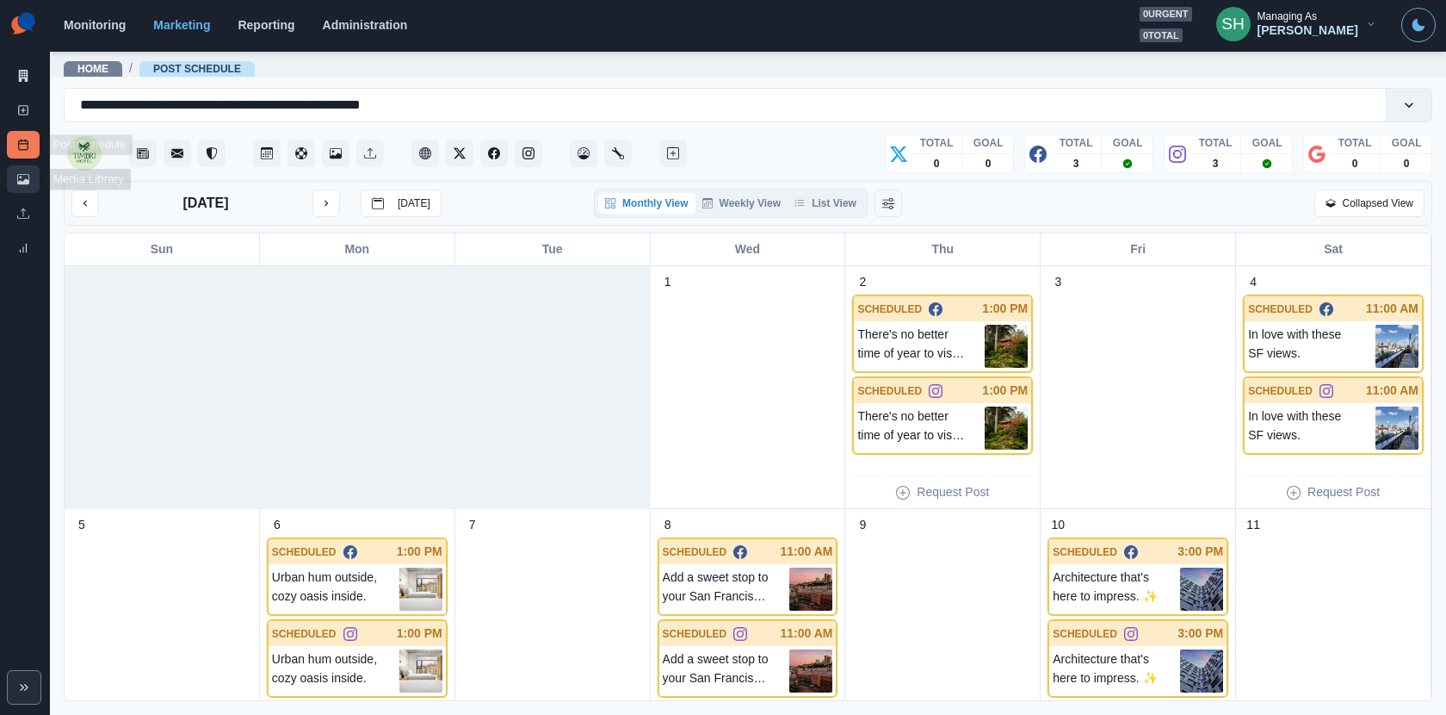
click at [26, 170] on link "Media Library" at bounding box center [23, 179] width 33 height 28
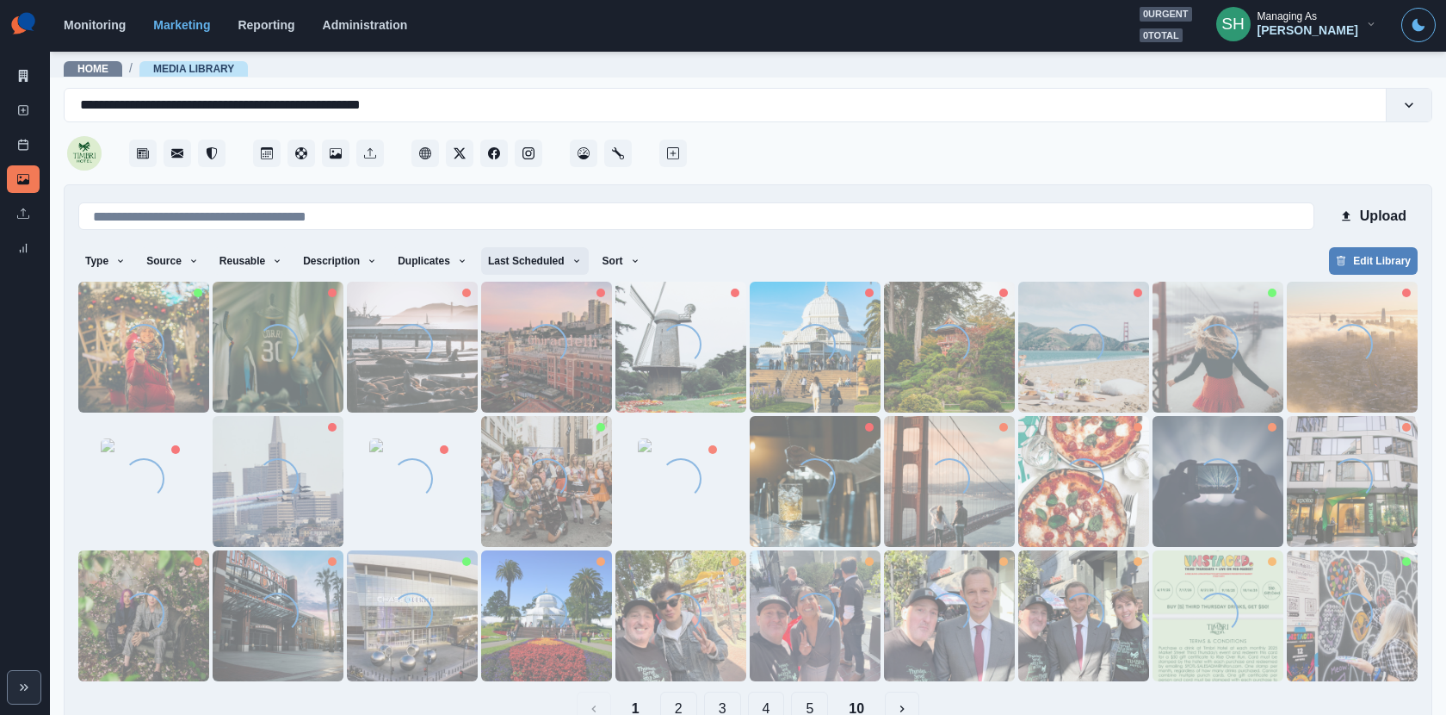
click at [536, 257] on button "Last Scheduled" at bounding box center [535, 261] width 108 height 28
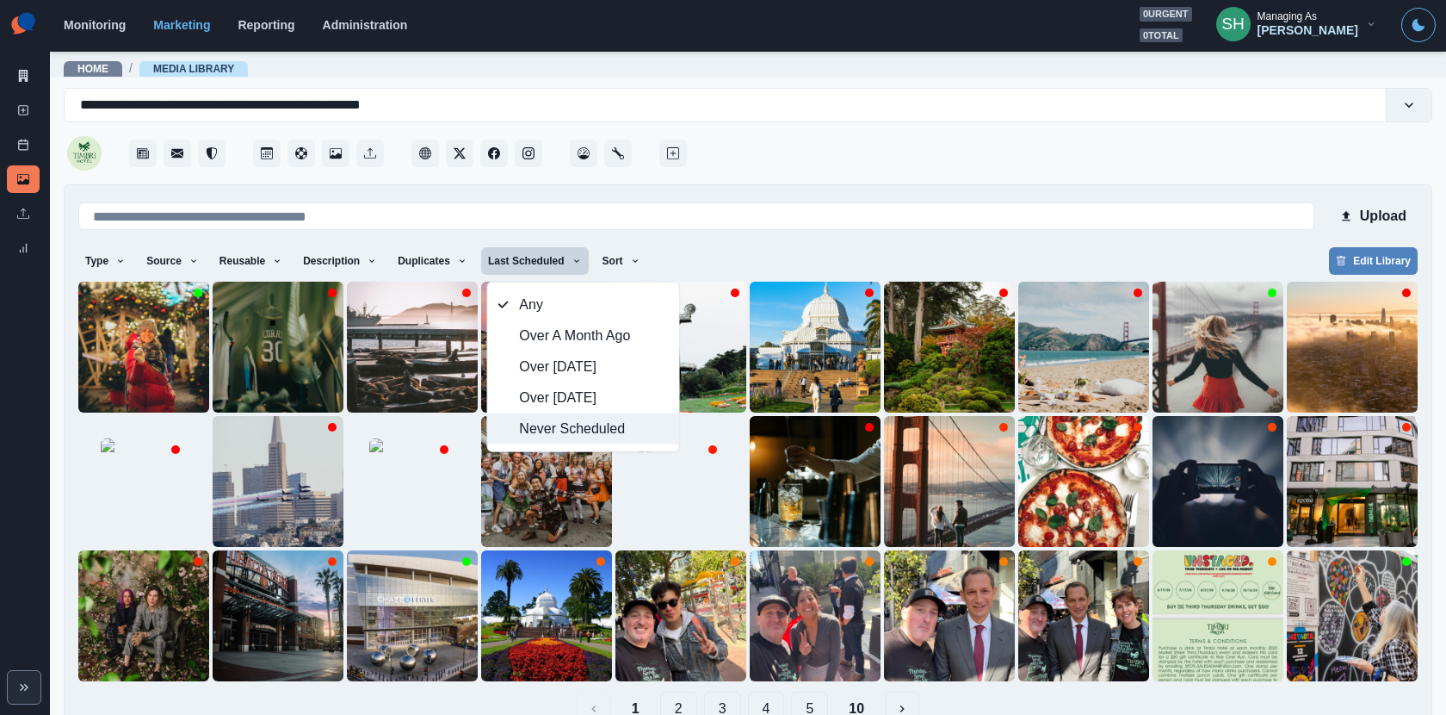
click at [570, 425] on span "Never Scheduled" at bounding box center [593, 428] width 149 height 21
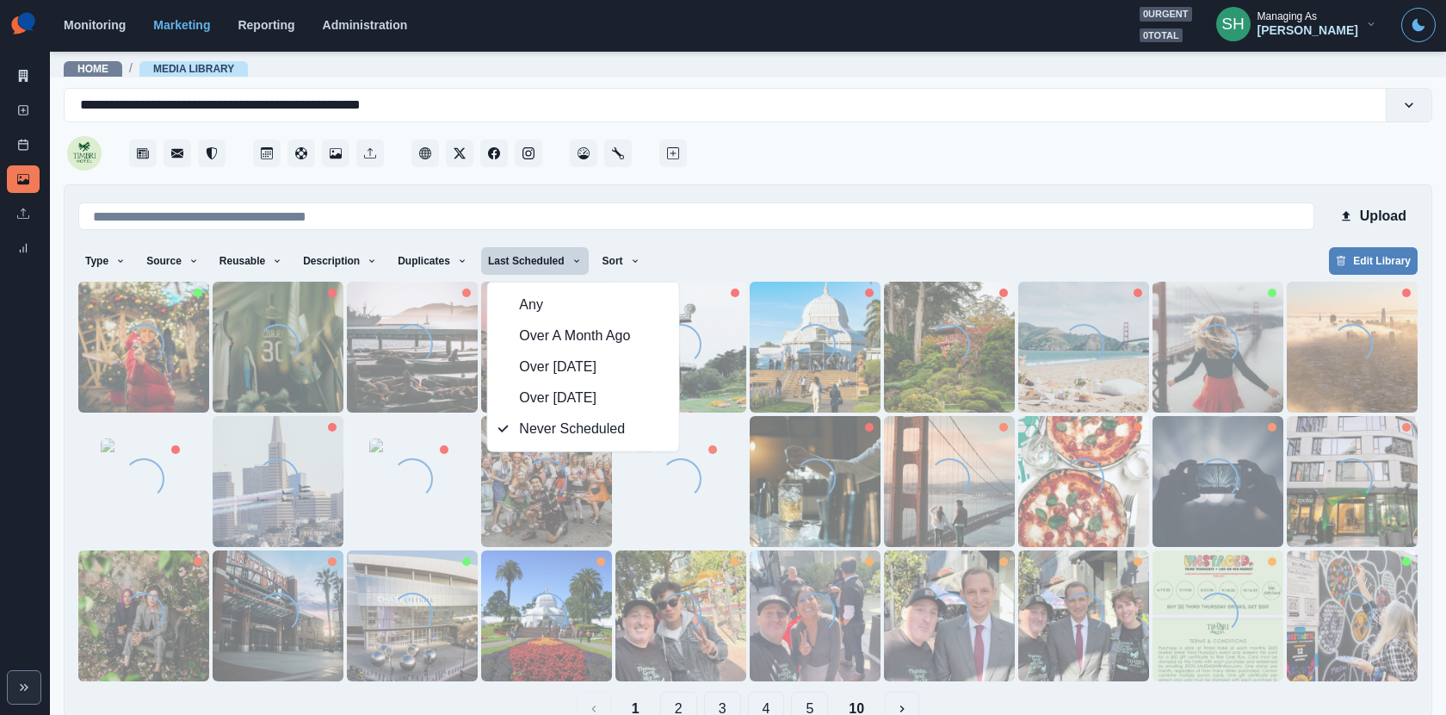
click at [860, 139] on div at bounding box center [1061, 148] width 742 height 52
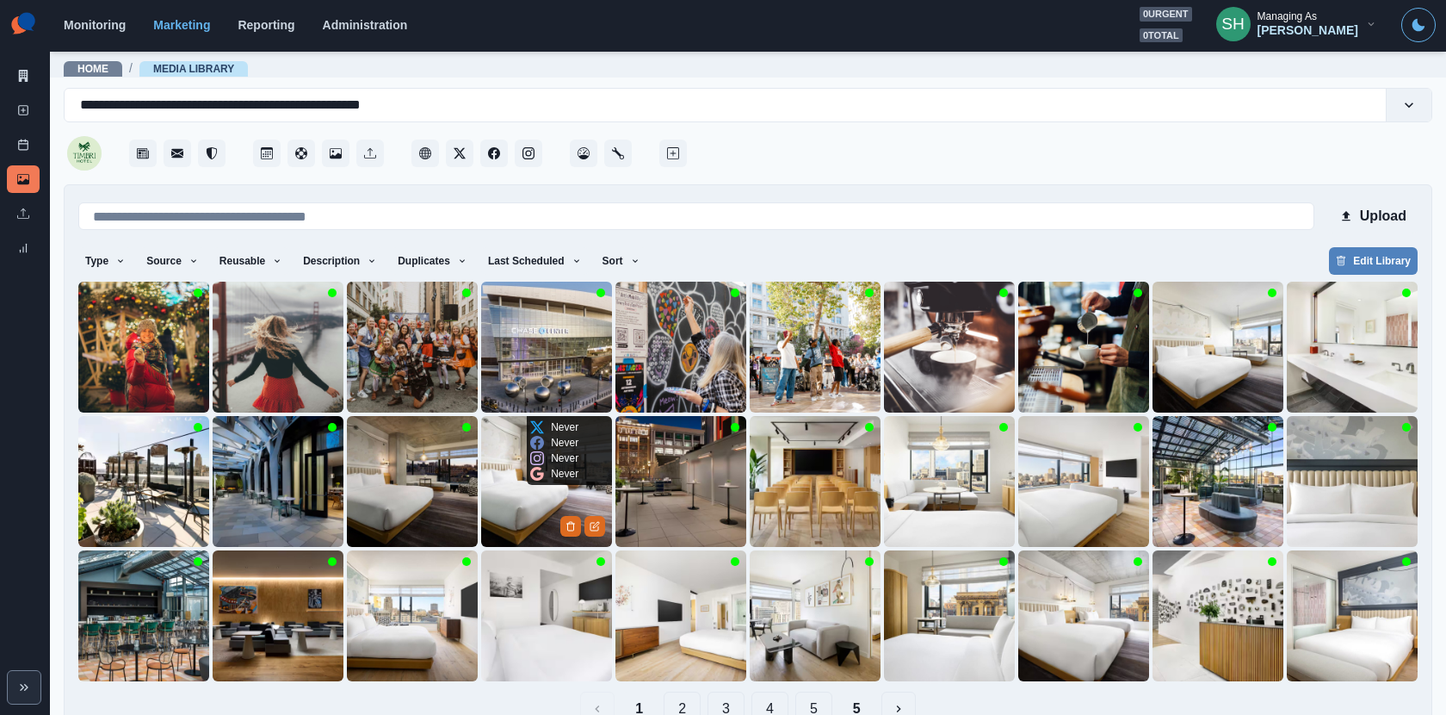
scroll to position [39, 0]
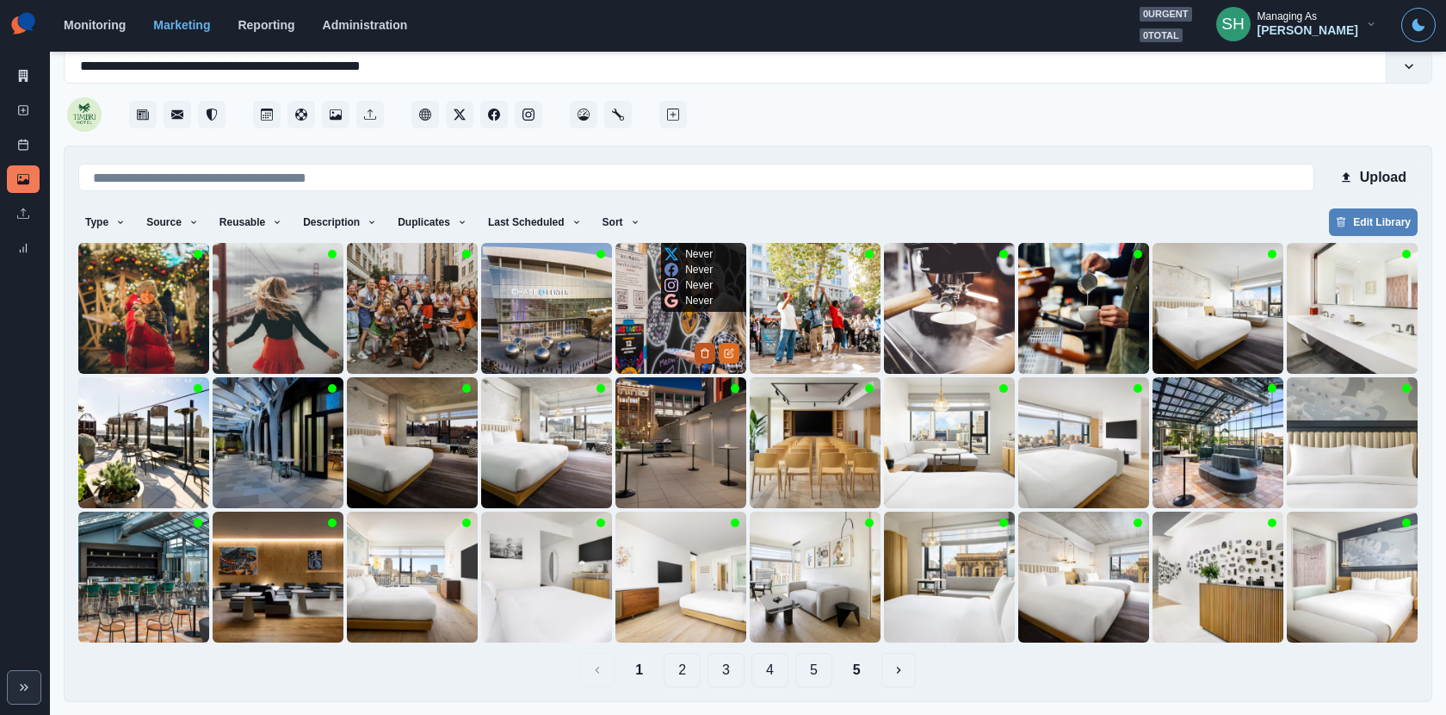
click at [702, 344] on button "Delete Media" at bounding box center [705, 353] width 21 height 21
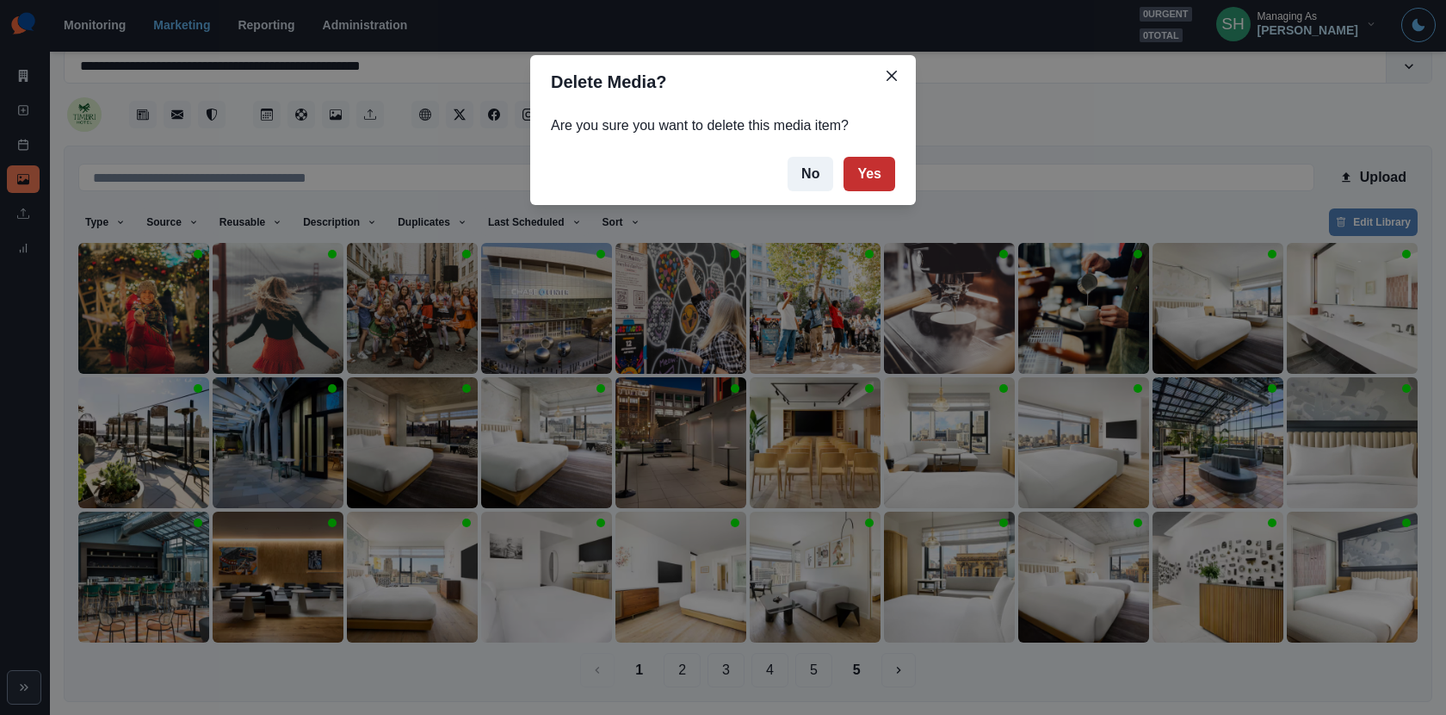
click at [870, 183] on button "Yes" at bounding box center [870, 174] width 52 height 34
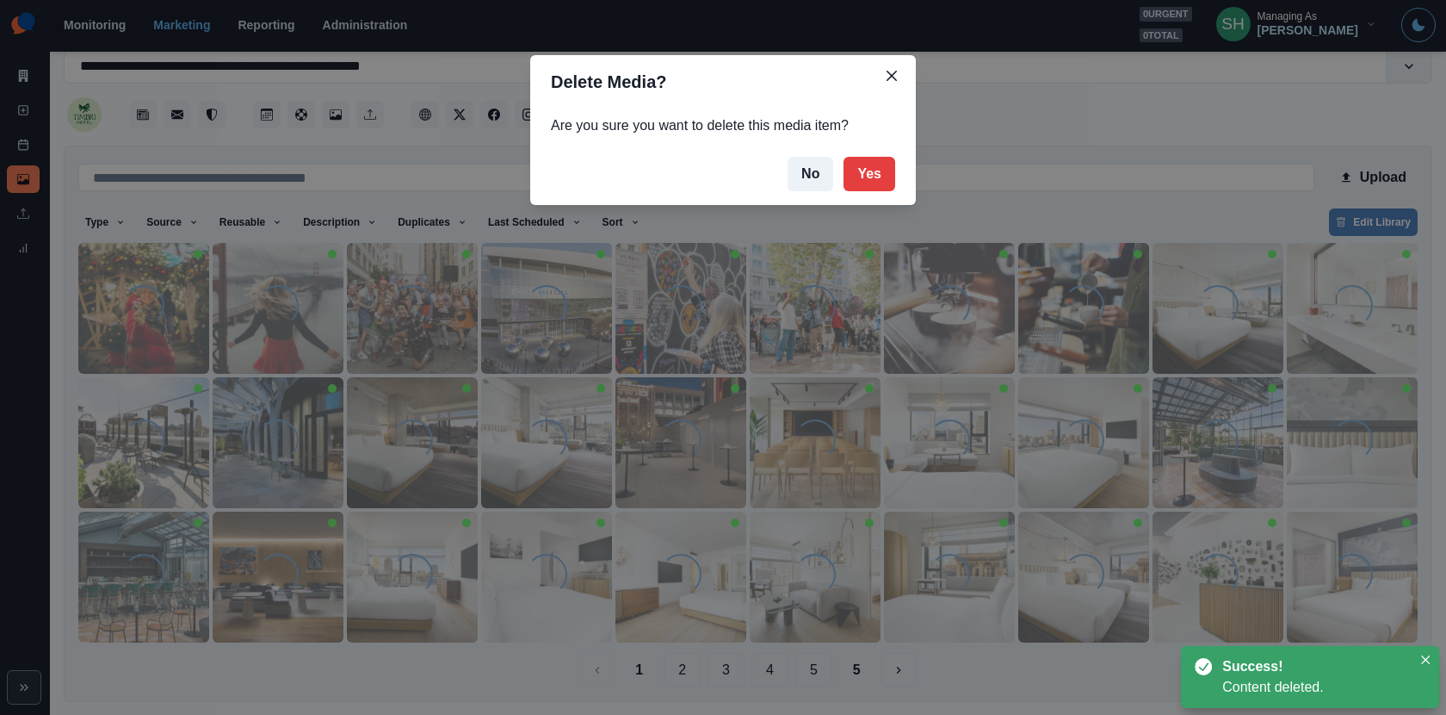
click at [783, 324] on div "Delete Media? Are you sure you want to delete this media item? No Yes" at bounding box center [723, 357] width 1446 height 715
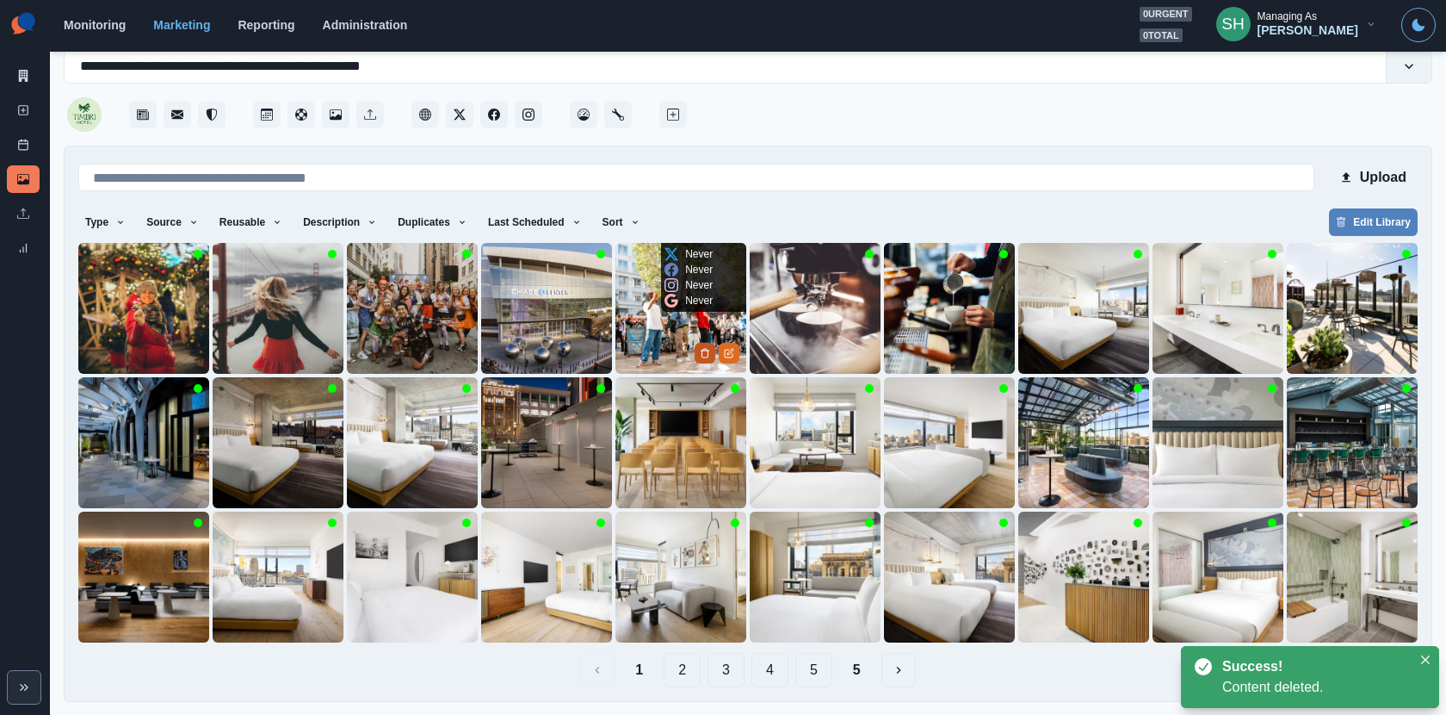
click at [703, 350] on icon "Delete Media" at bounding box center [705, 353] width 10 height 10
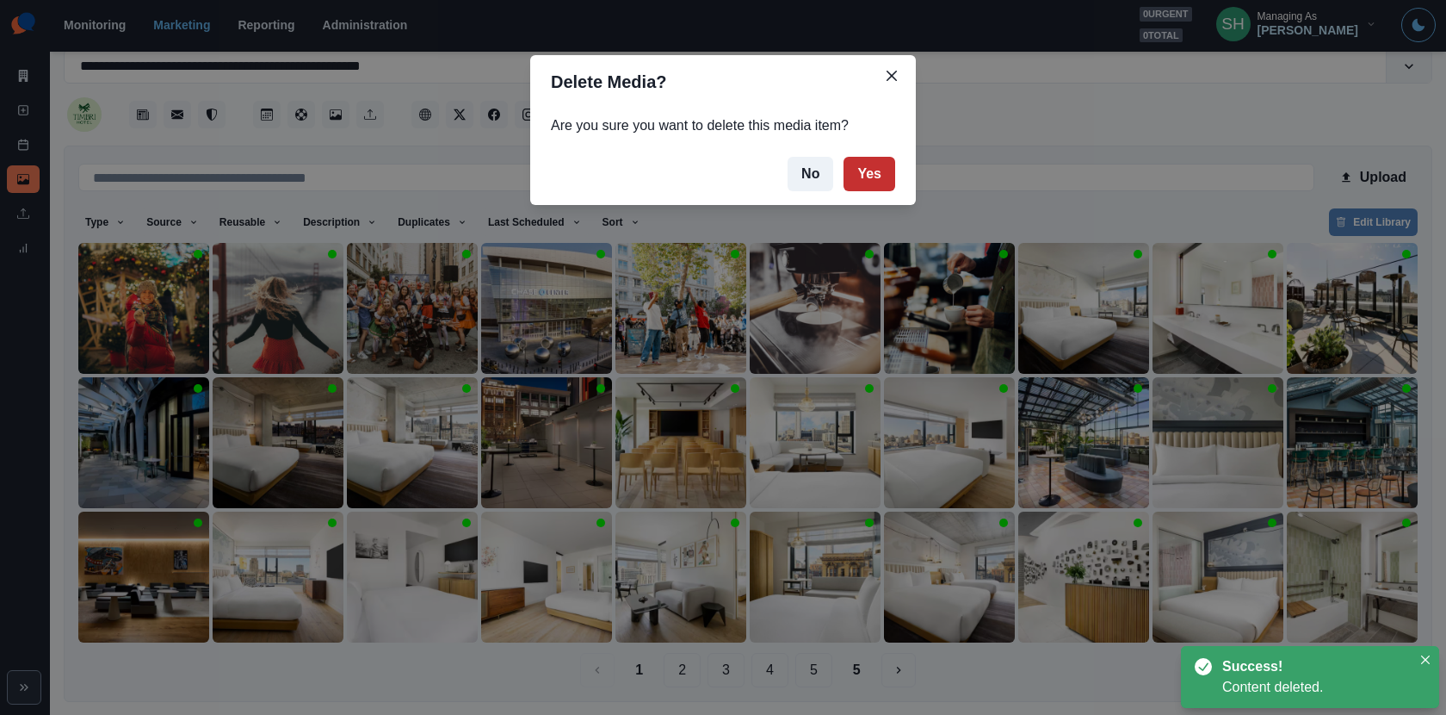
click at [866, 179] on button "Yes" at bounding box center [870, 174] width 52 height 34
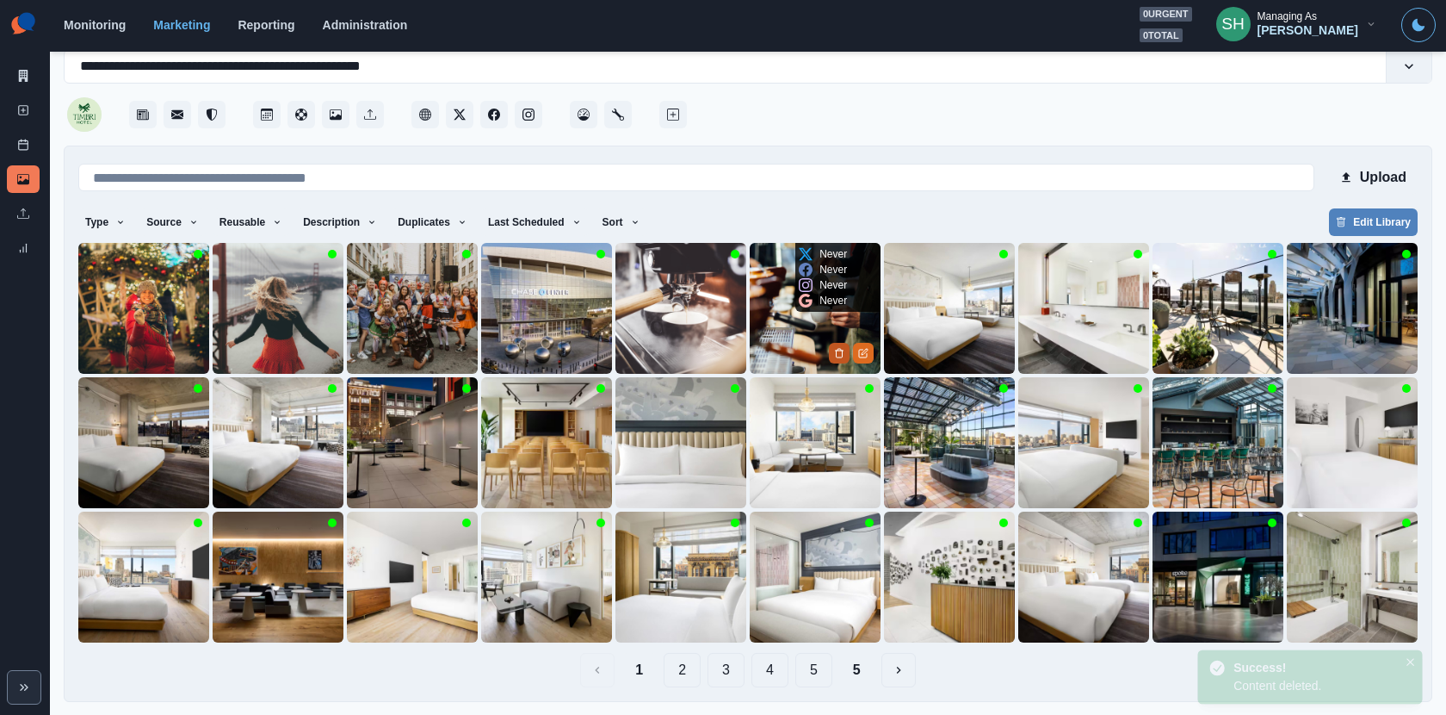
click at [840, 356] on icon "Delete Media" at bounding box center [840, 353] width 6 height 9
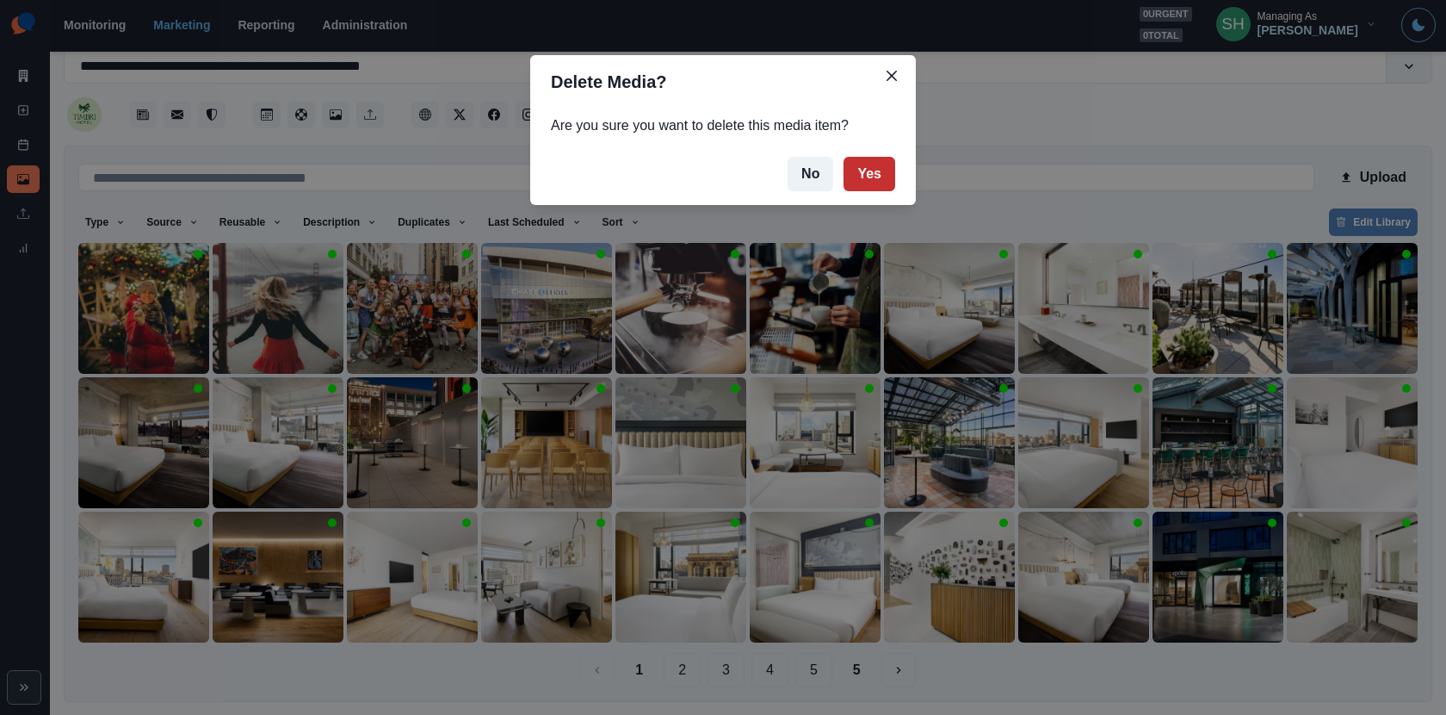
click at [870, 171] on button "Yes" at bounding box center [870, 174] width 52 height 34
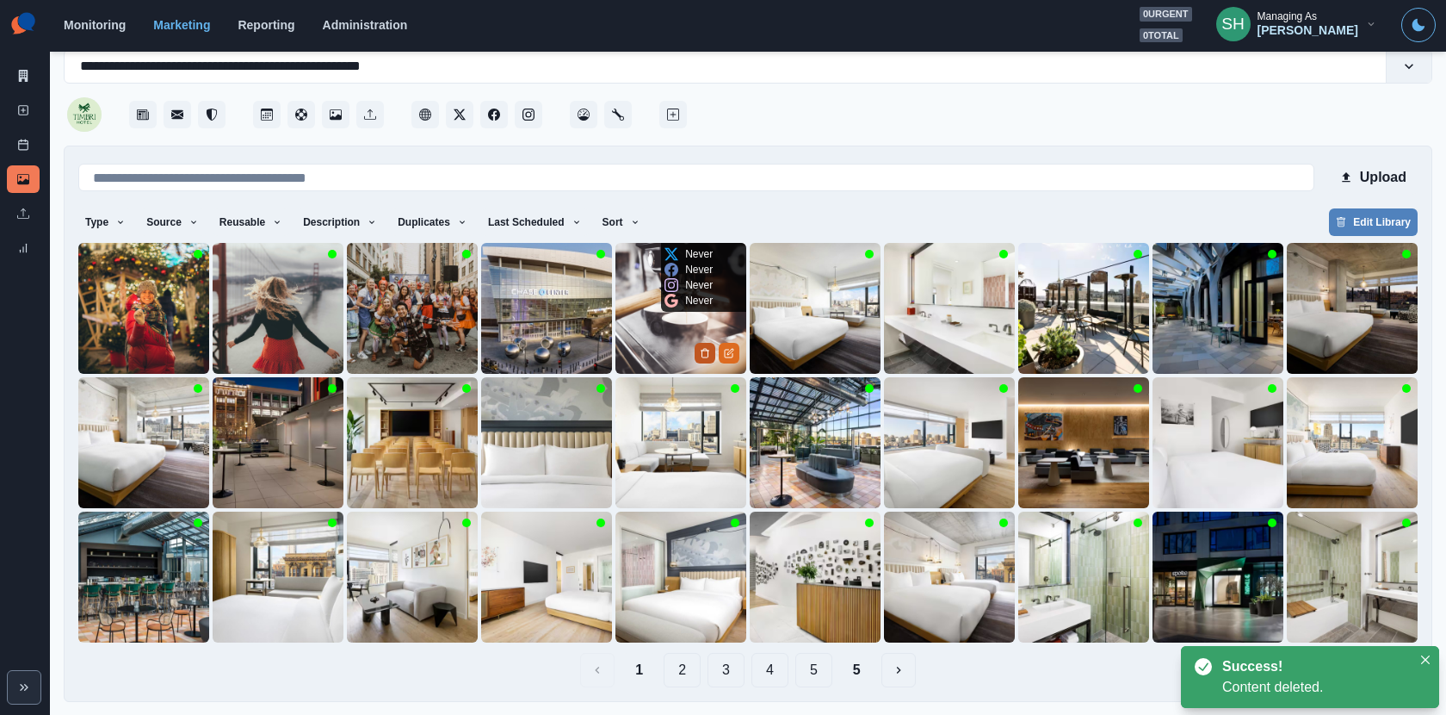
click at [698, 351] on button "Delete Media" at bounding box center [705, 353] width 21 height 21
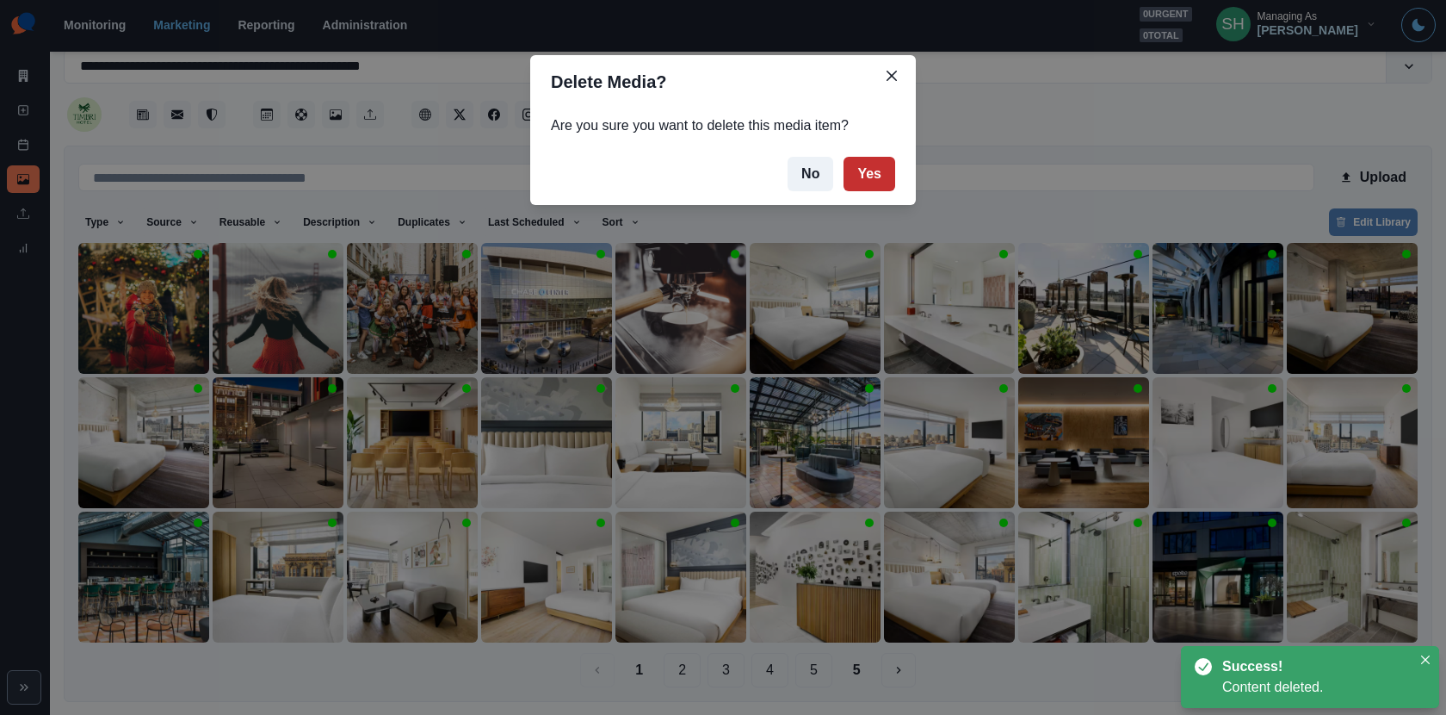
click at [867, 162] on button "Yes" at bounding box center [870, 174] width 52 height 34
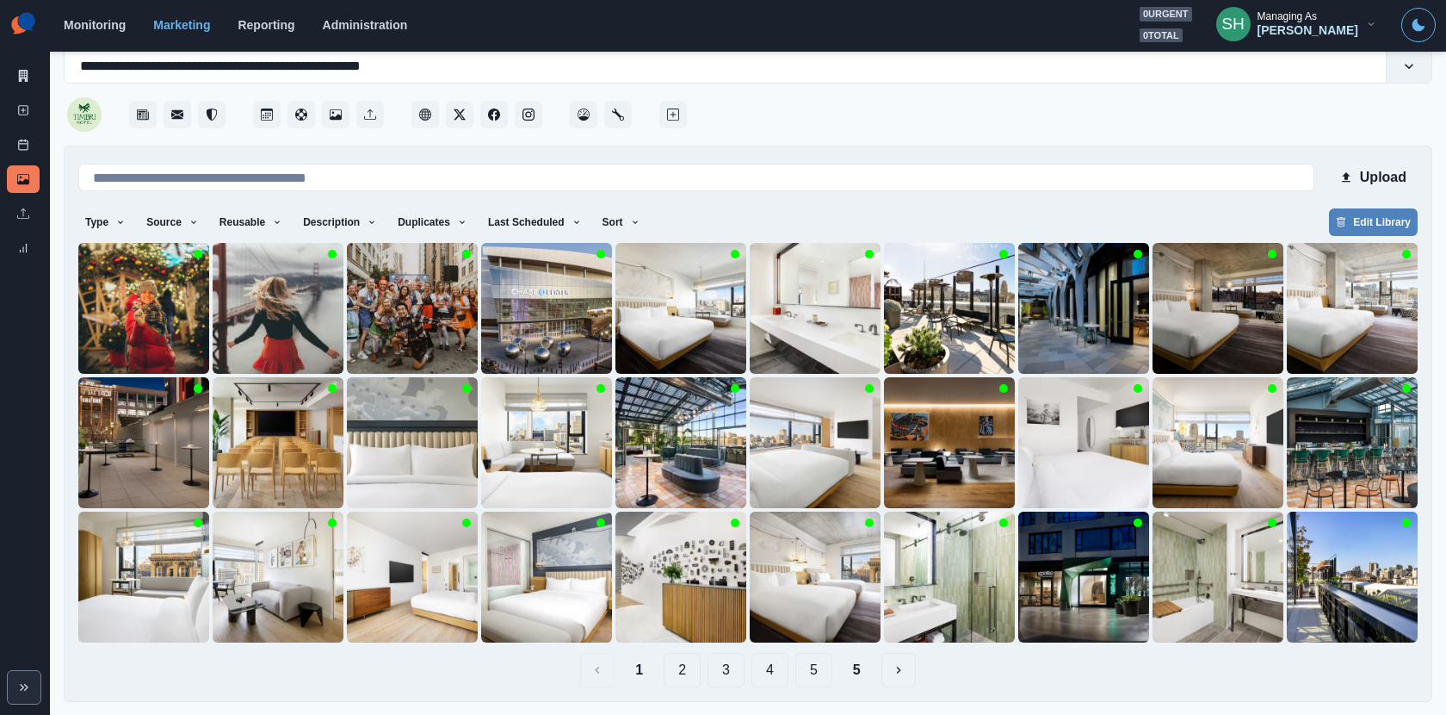
click at [678, 673] on button "2" at bounding box center [682, 670] width 37 height 34
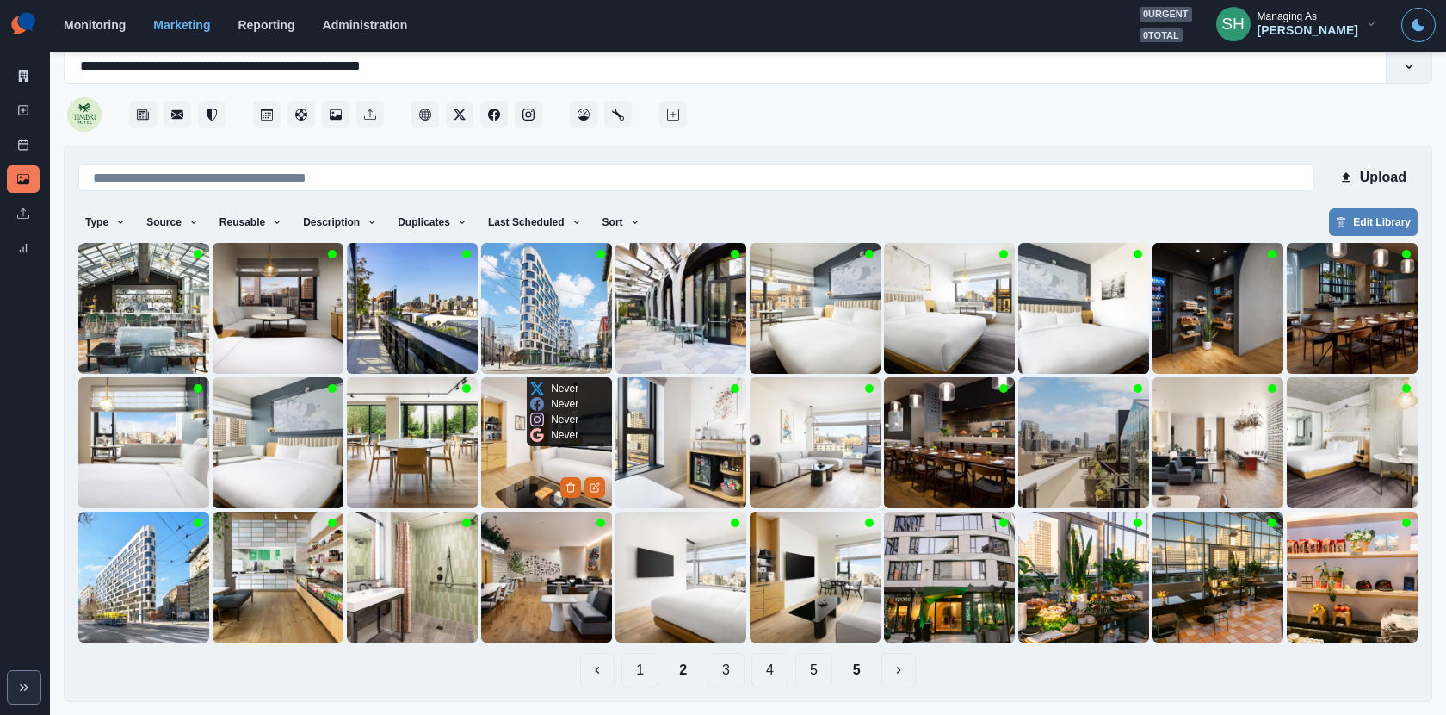
click at [533, 473] on img at bounding box center [546, 442] width 131 height 131
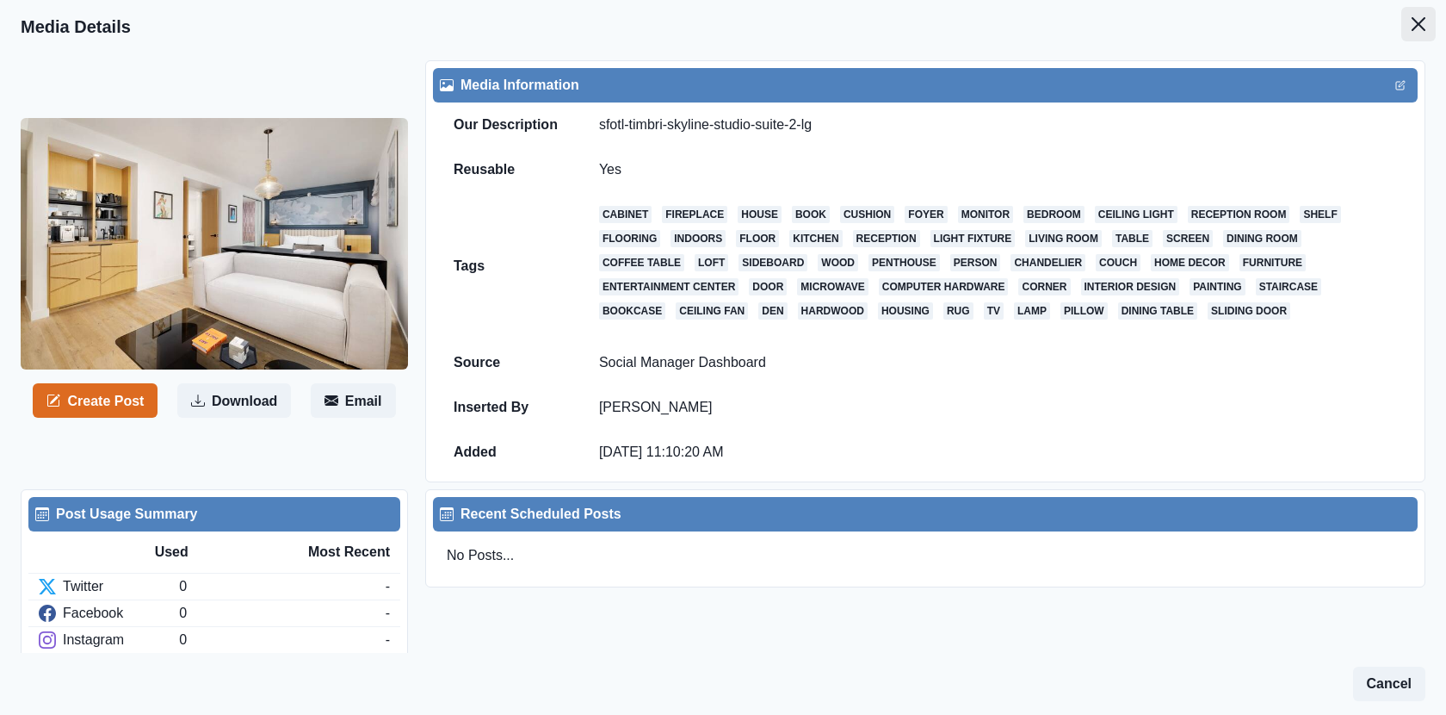
click at [1420, 32] on button "Close" at bounding box center [1419, 24] width 34 height 34
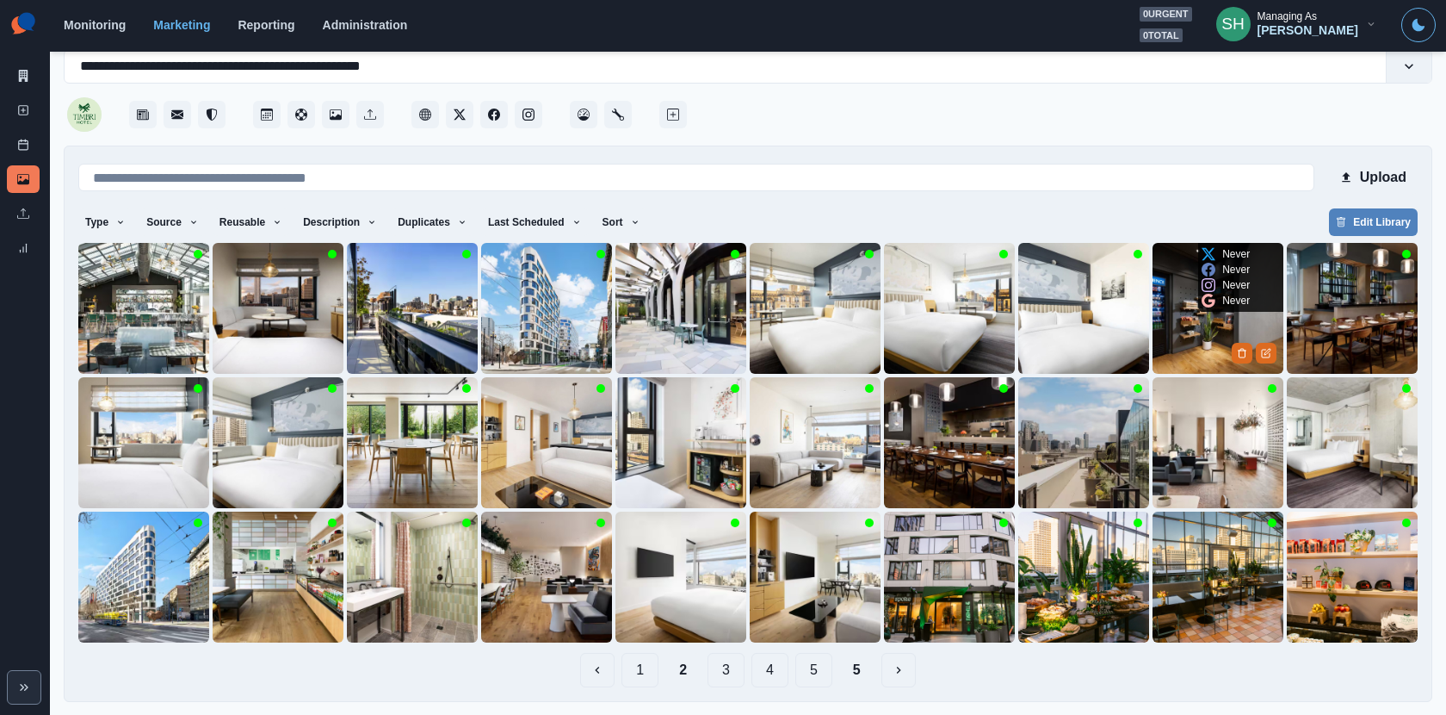
click at [1199, 330] on img at bounding box center [1218, 308] width 131 height 131
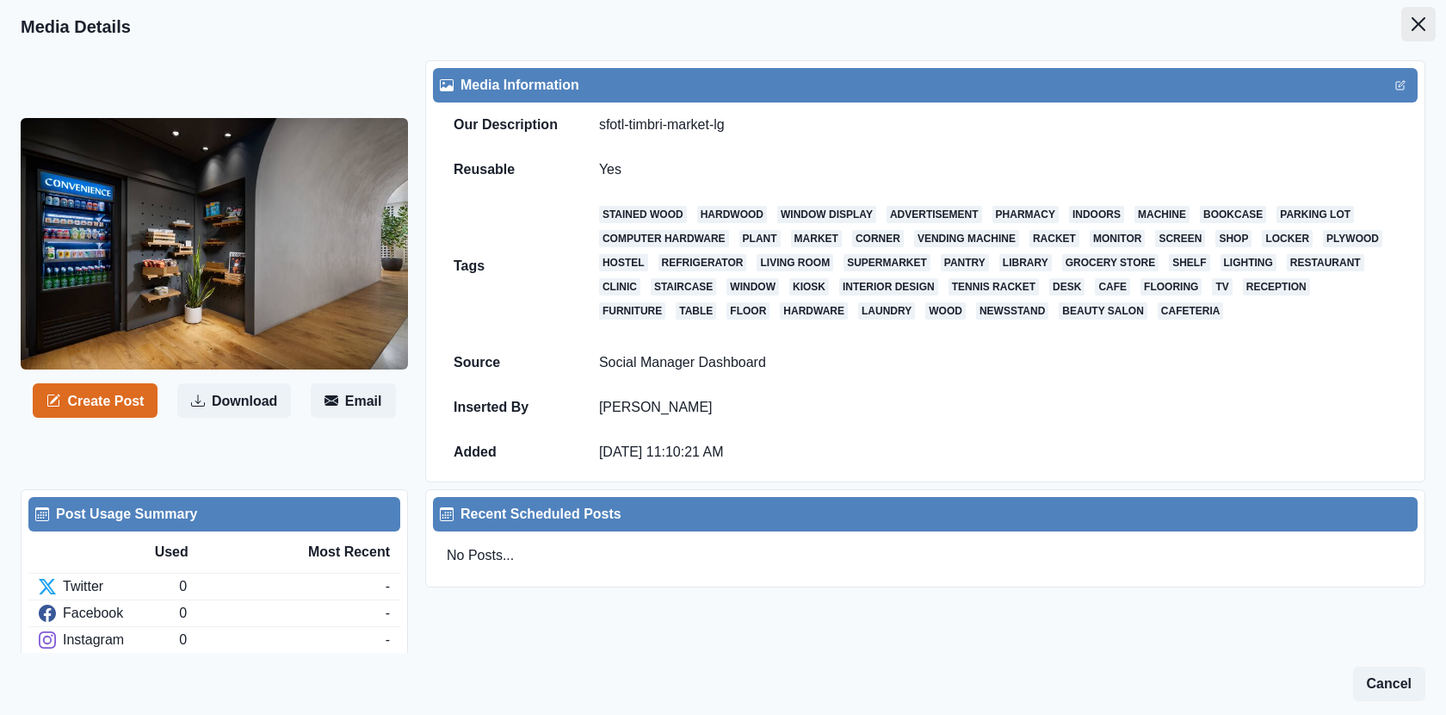
click at [1423, 13] on button "Close" at bounding box center [1419, 24] width 34 height 34
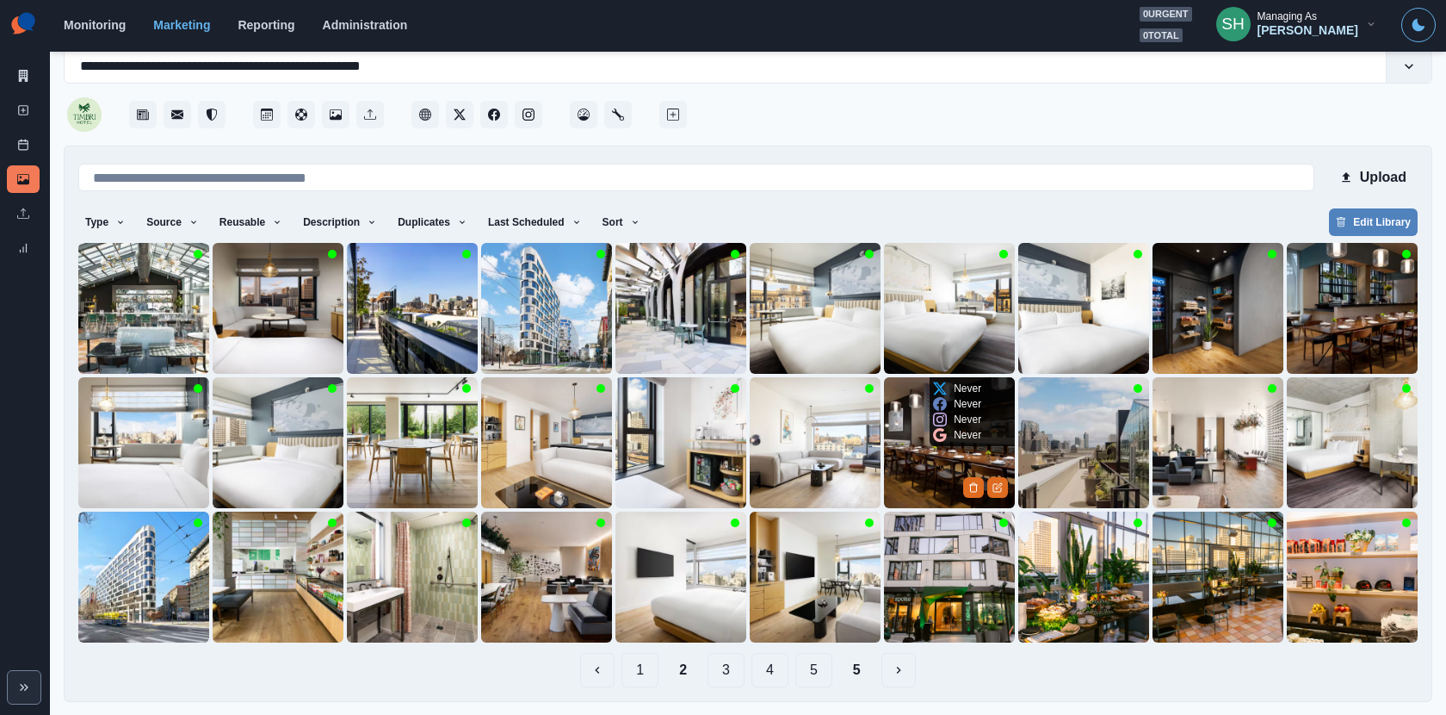
click at [912, 474] on img at bounding box center [949, 442] width 131 height 131
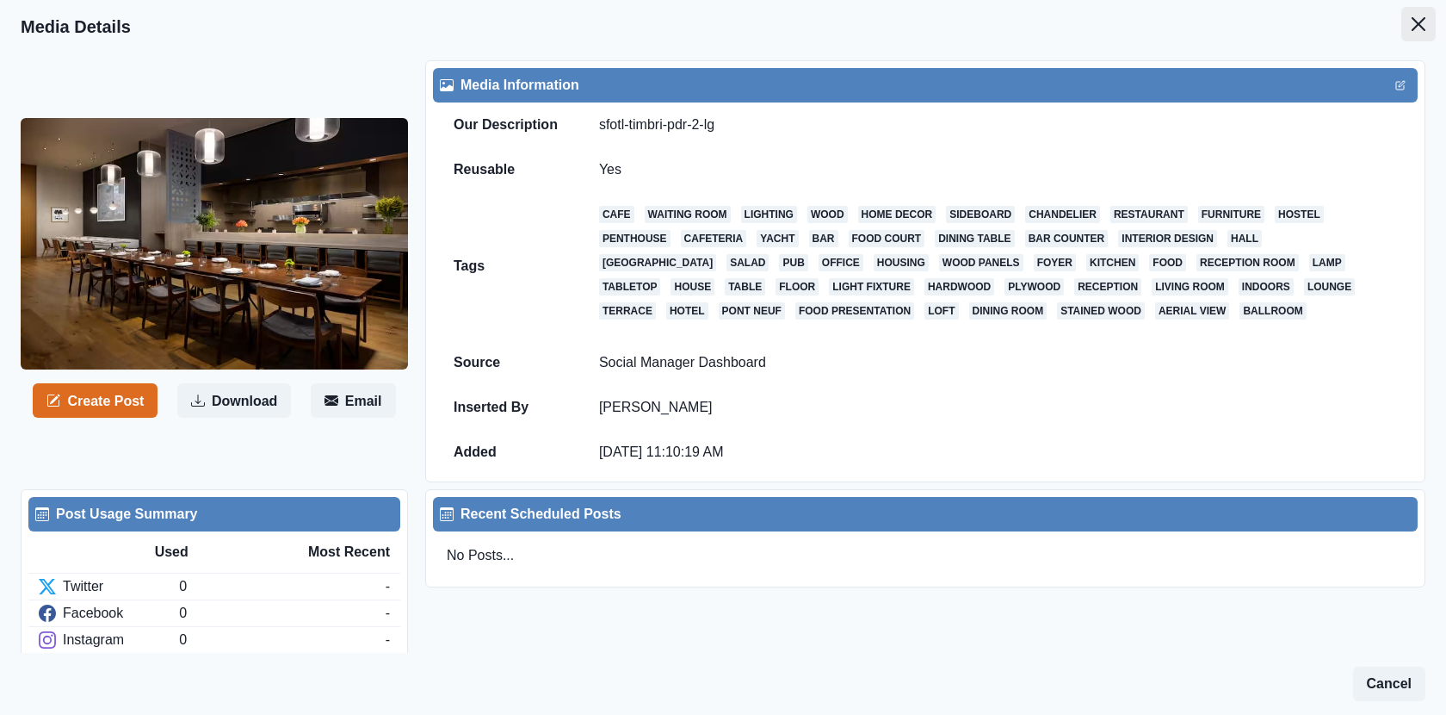
click at [1411, 26] on button "Close" at bounding box center [1419, 24] width 34 height 34
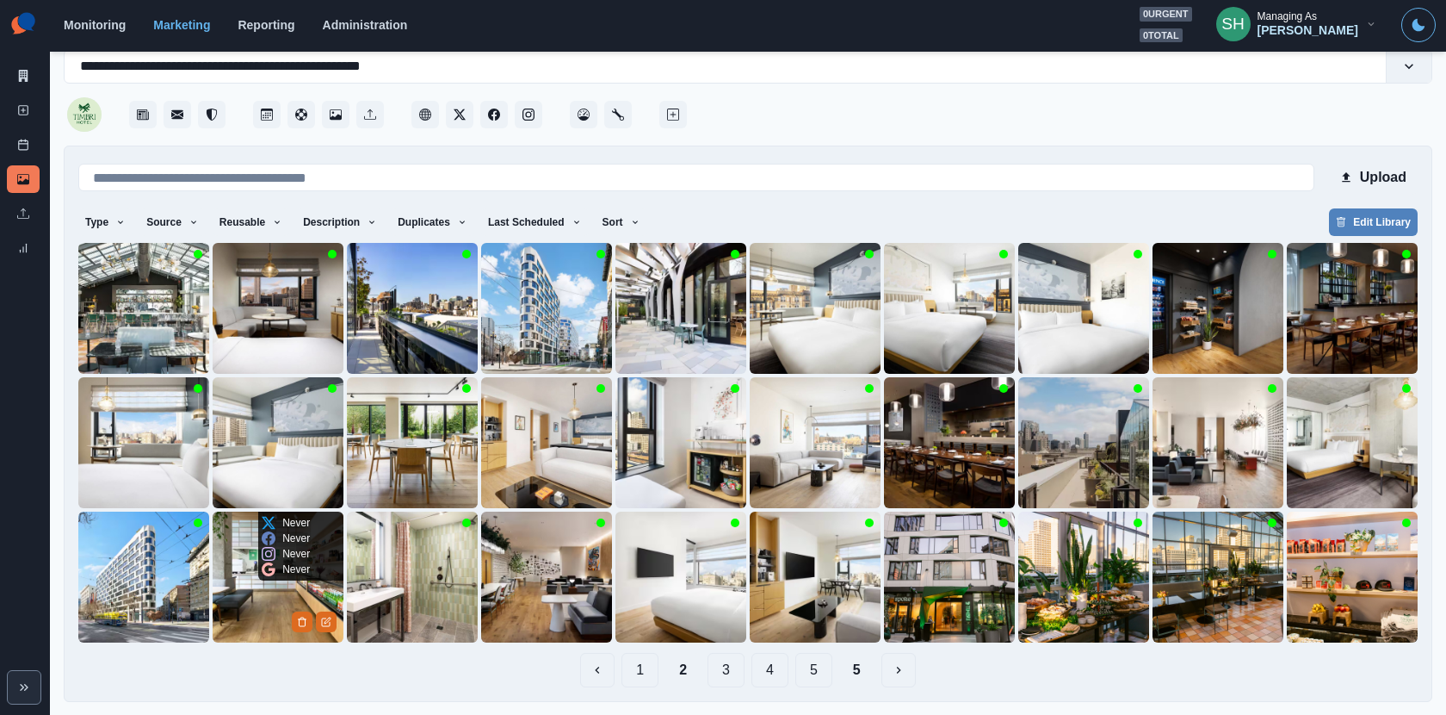
click at [276, 598] on img at bounding box center [278, 576] width 131 height 131
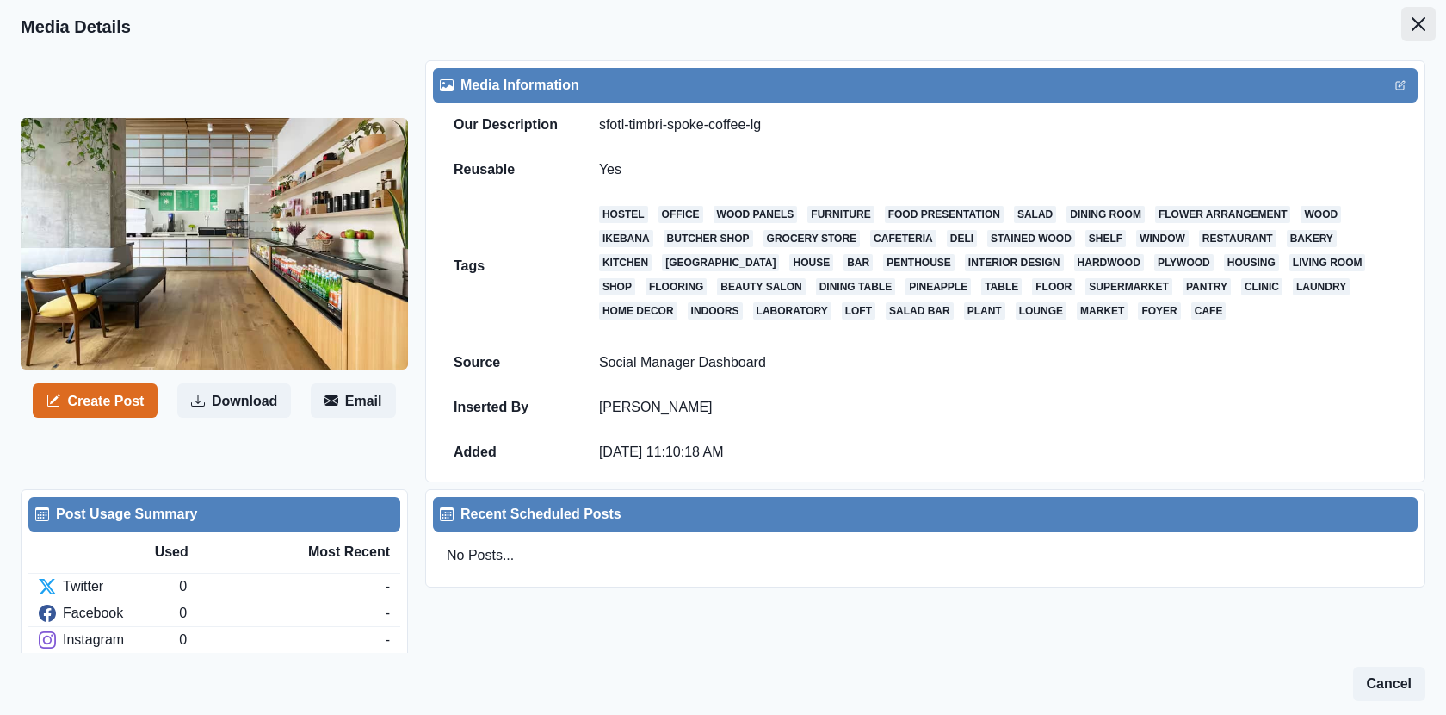
click at [1423, 22] on icon "Close" at bounding box center [1419, 24] width 14 height 14
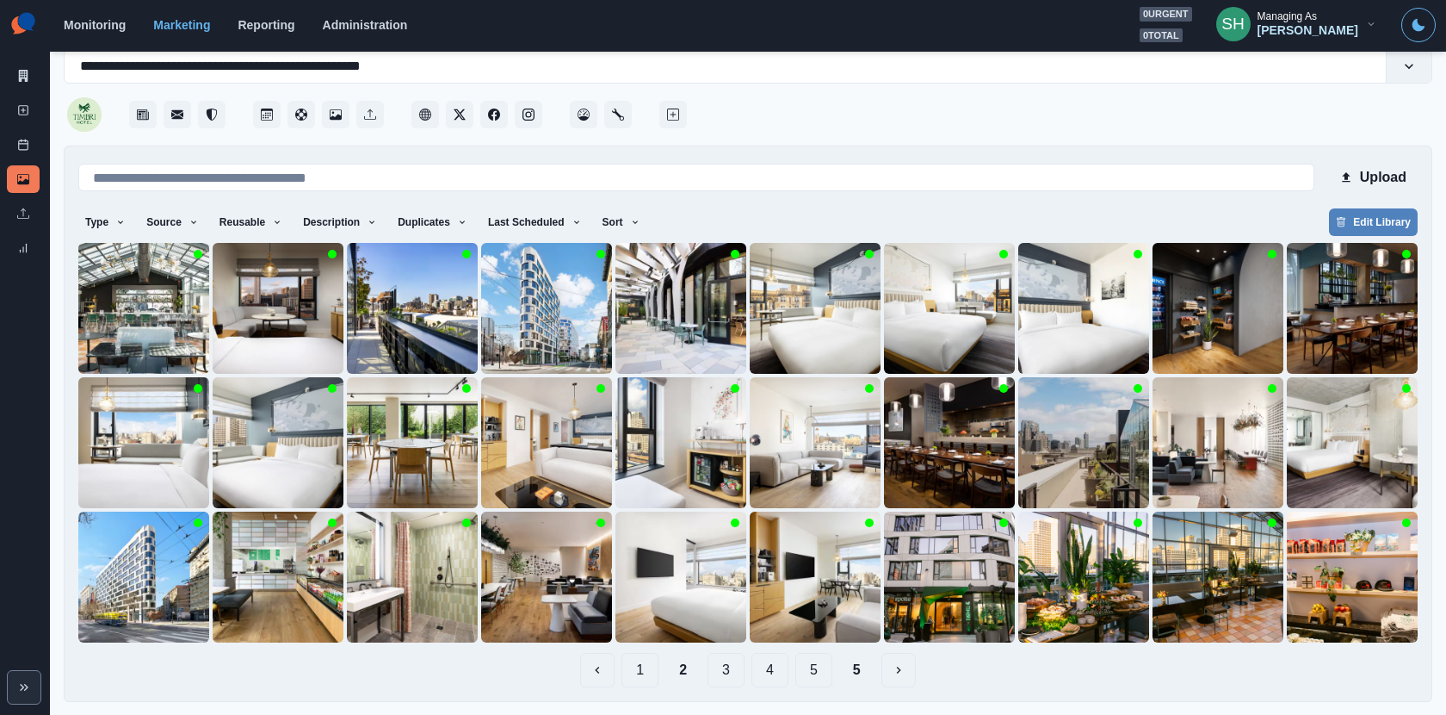
click at [719, 665] on button "3" at bounding box center [726, 670] width 37 height 34
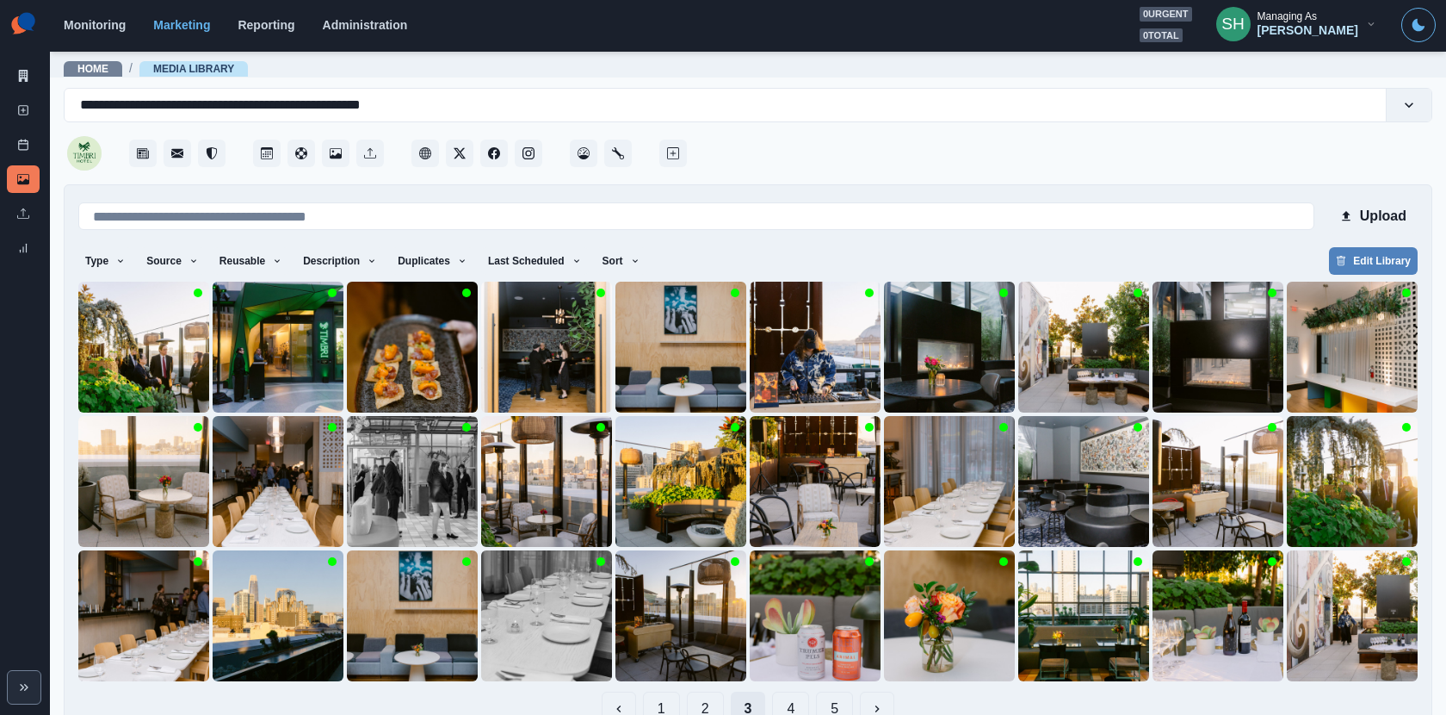
scroll to position [39, 0]
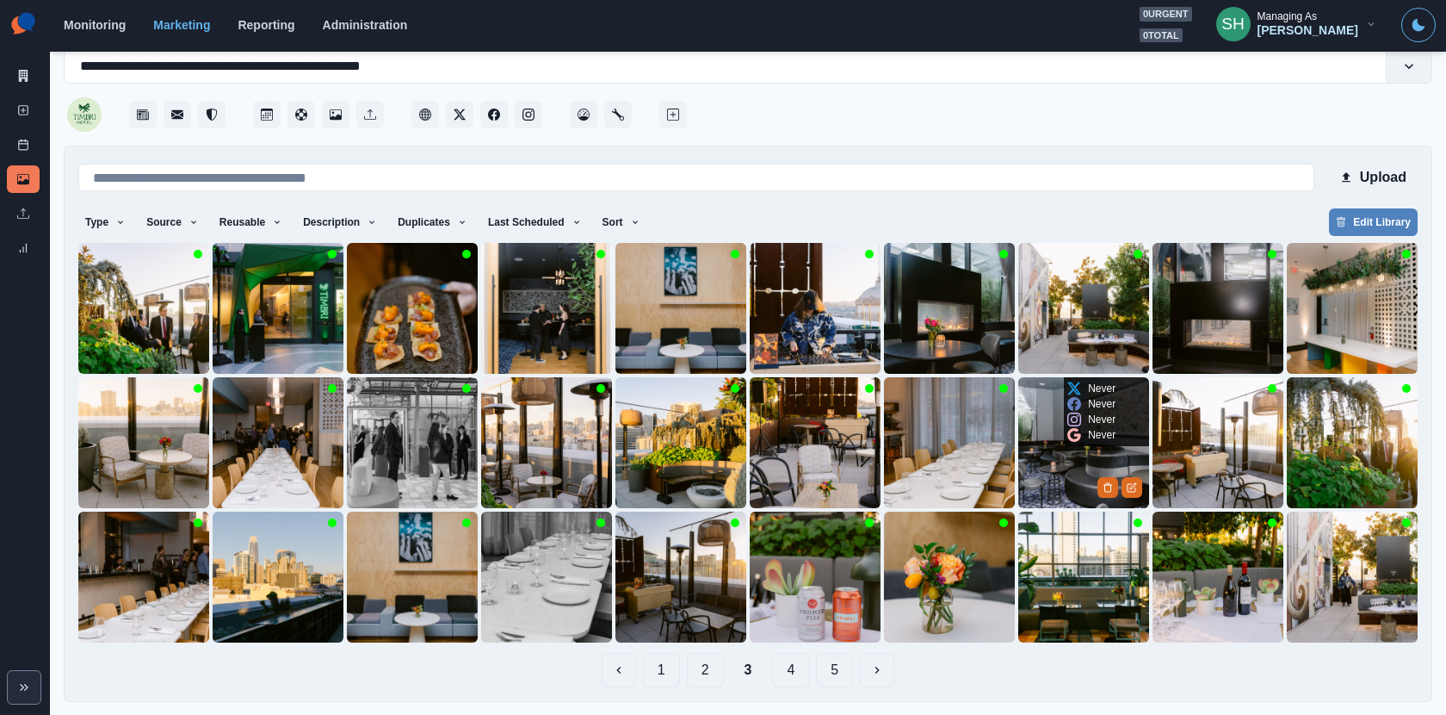
click at [1070, 452] on img at bounding box center [1083, 442] width 131 height 131
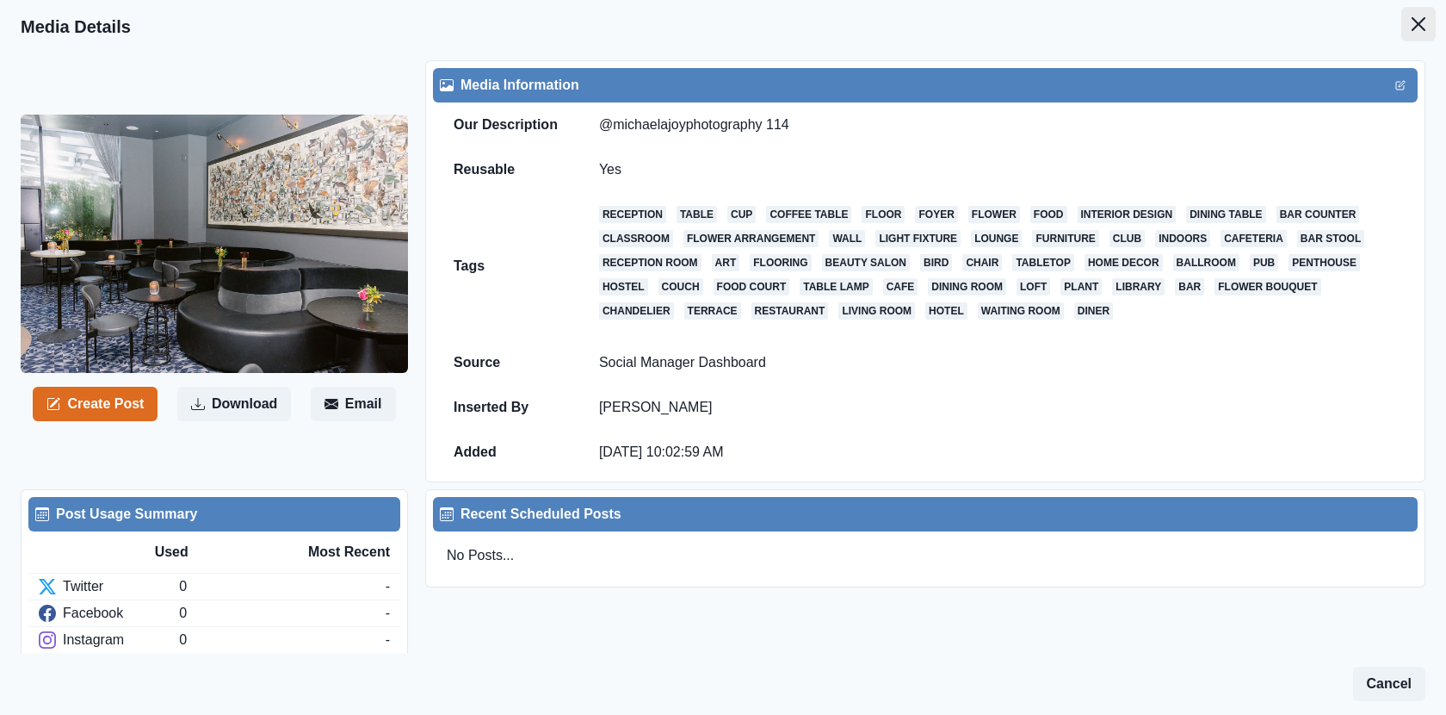
click at [1420, 15] on button "Close" at bounding box center [1419, 24] width 34 height 34
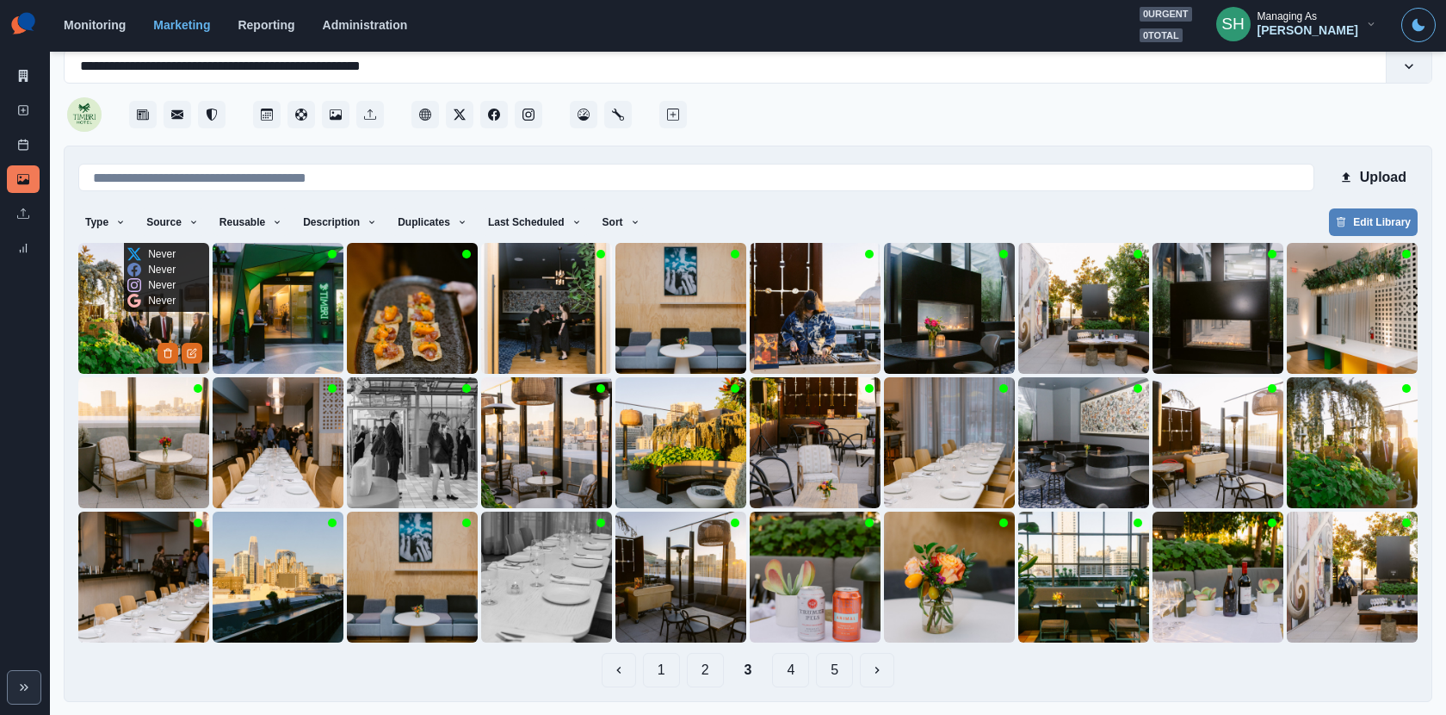
click at [103, 339] on img at bounding box center [143, 308] width 131 height 131
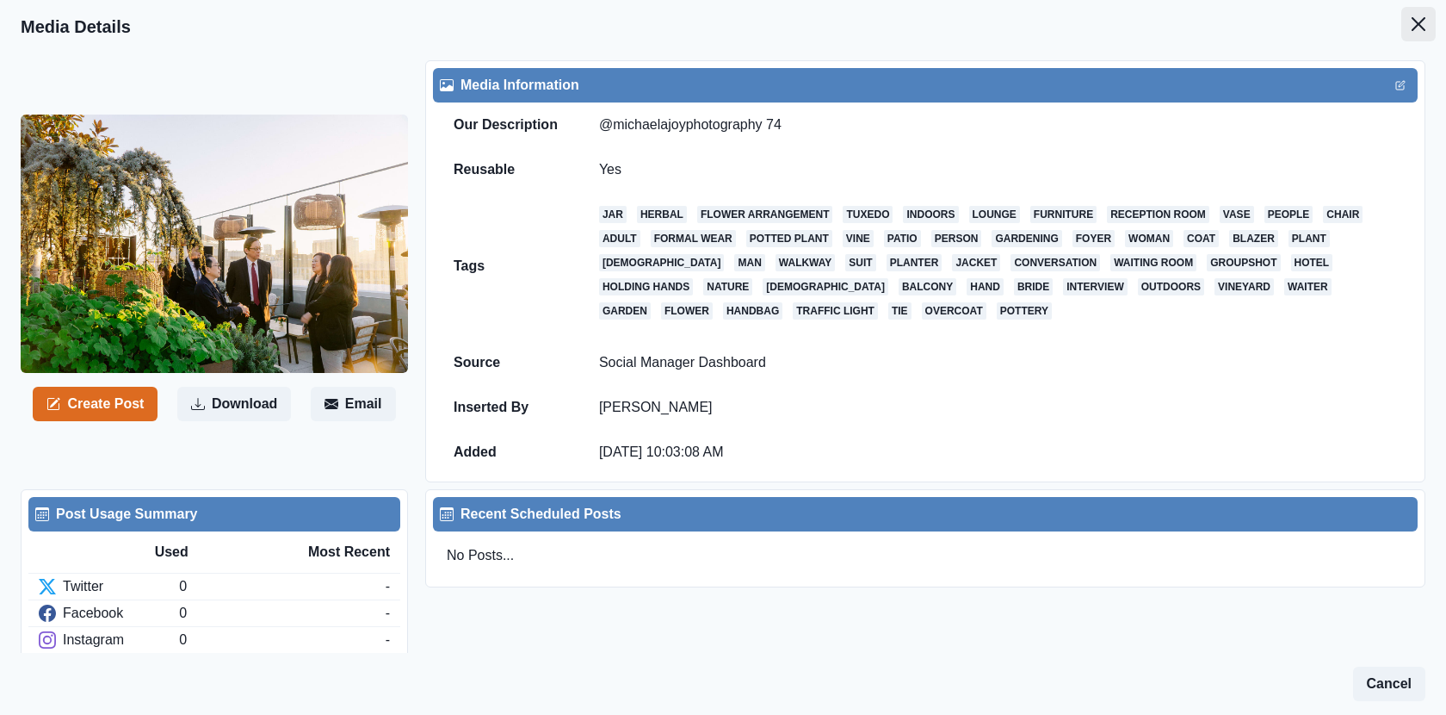
click at [1430, 23] on button "Close" at bounding box center [1419, 24] width 34 height 34
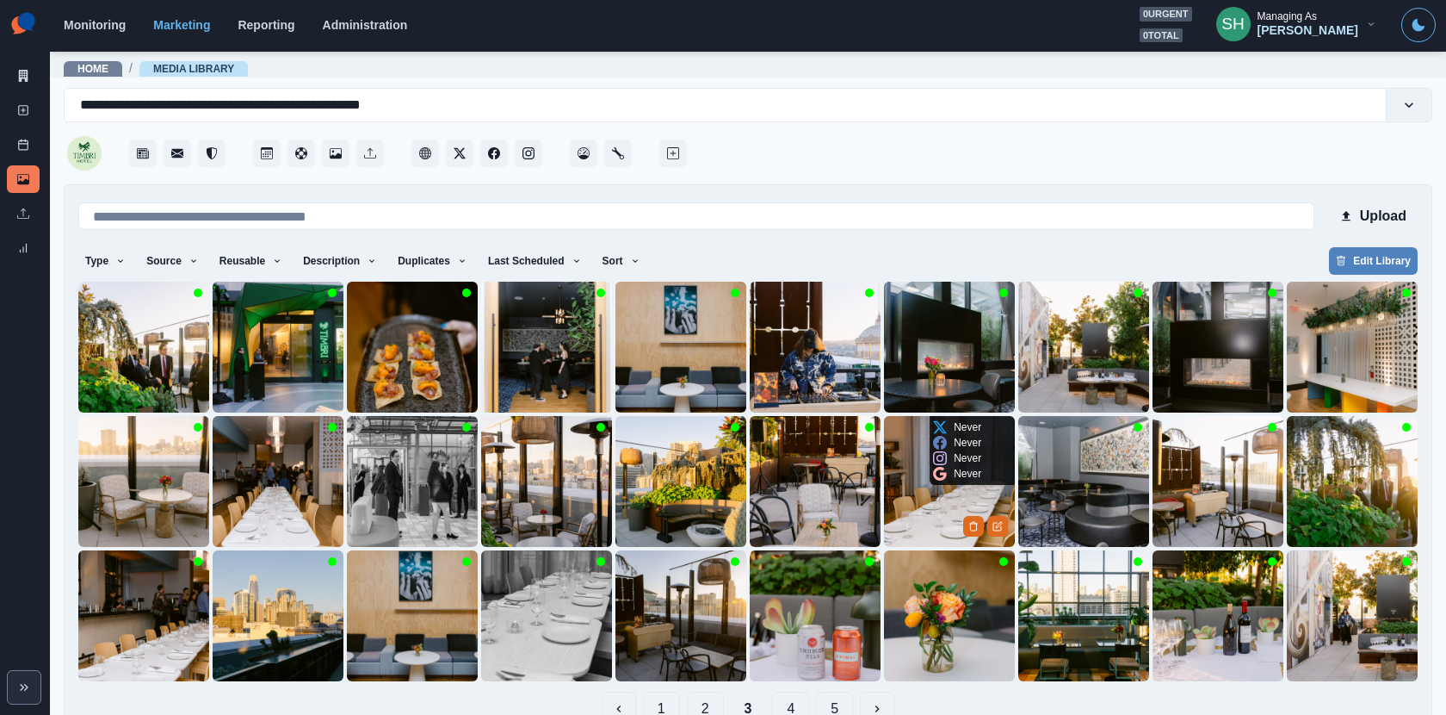
scroll to position [39, 0]
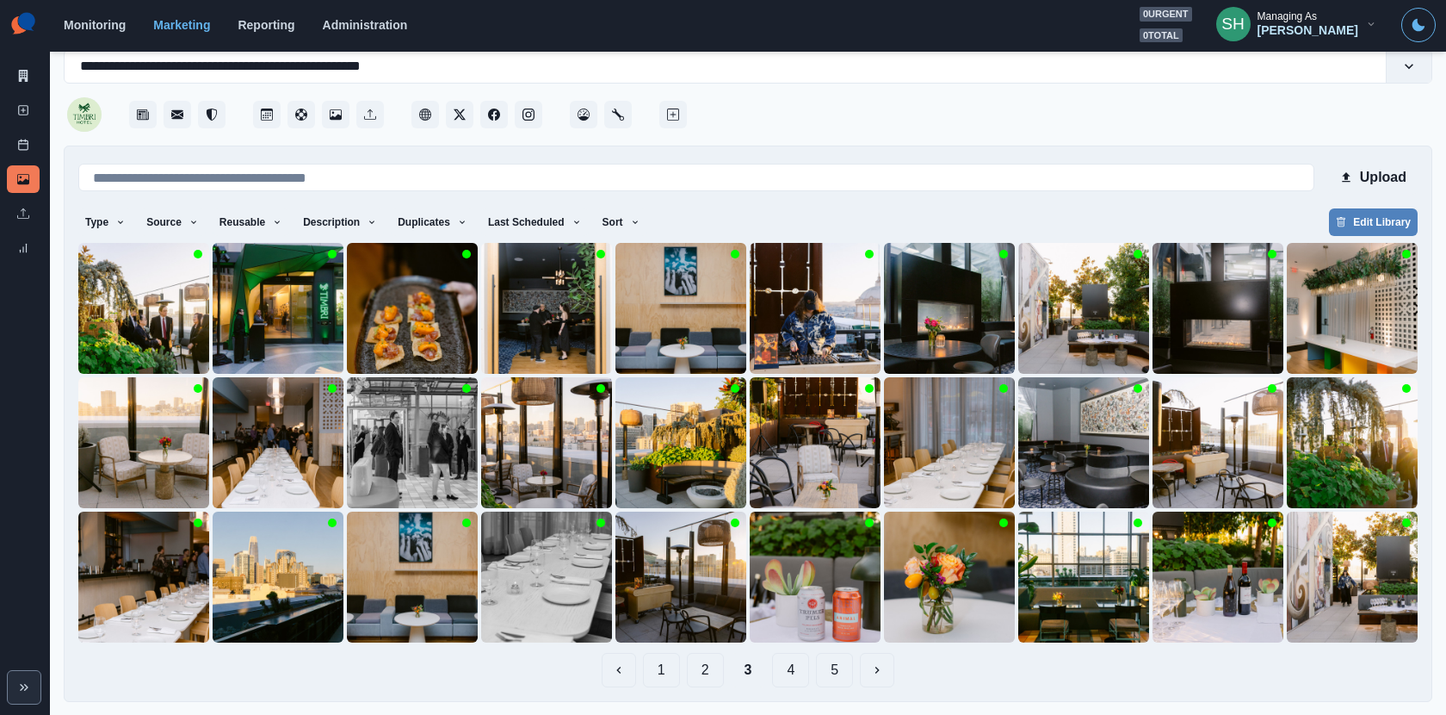
click at [814, 672] on div "1 2 3 4 5" at bounding box center [748, 670] width 1340 height 34
click at [838, 671] on button "5" at bounding box center [834, 670] width 37 height 34
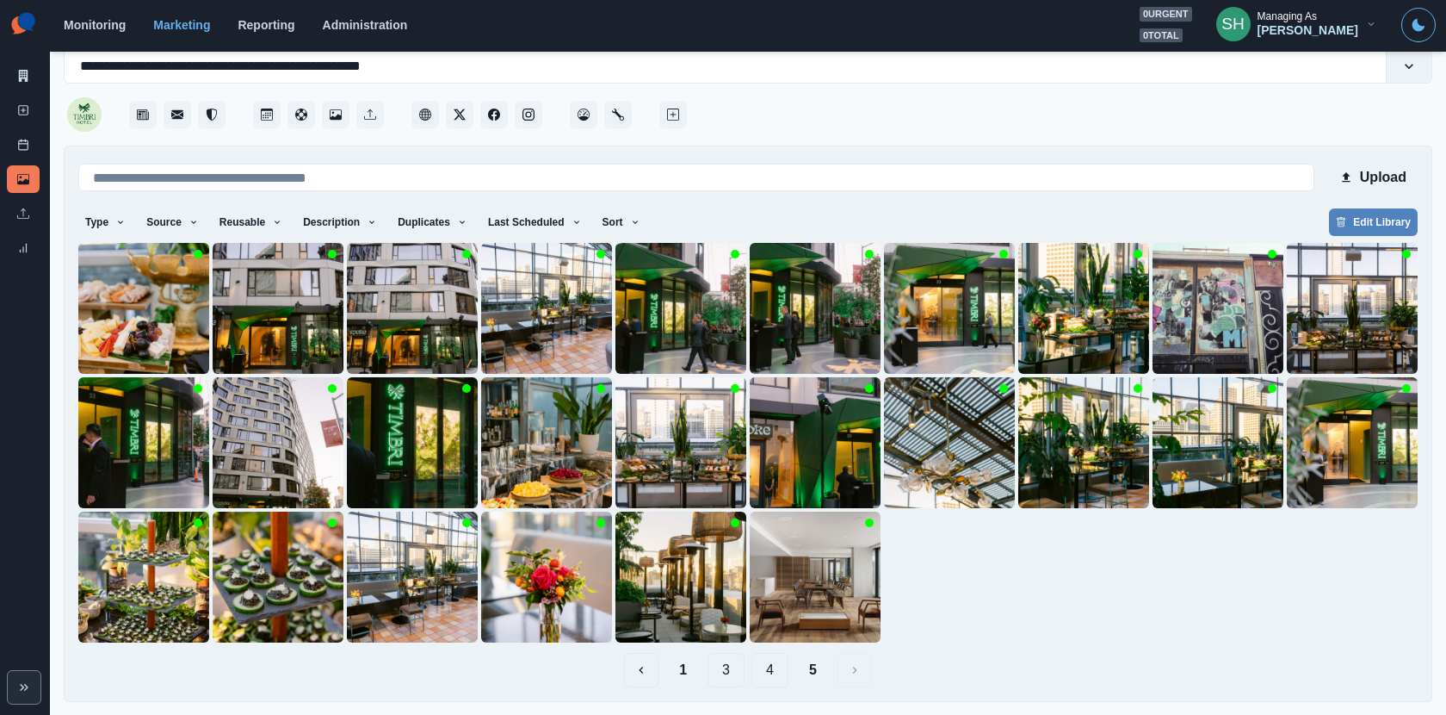
click at [690, 680] on button "1" at bounding box center [682, 670] width 35 height 34
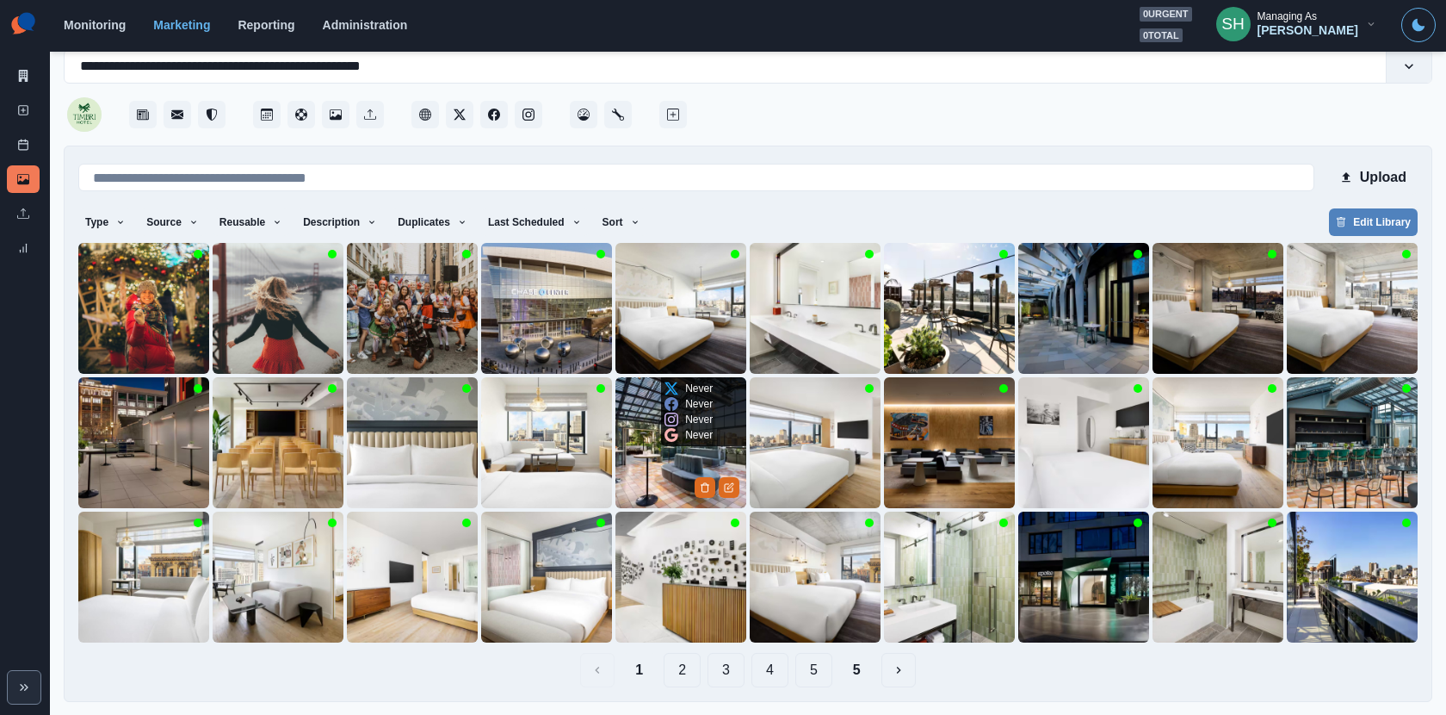
click at [686, 461] on img at bounding box center [681, 442] width 131 height 131
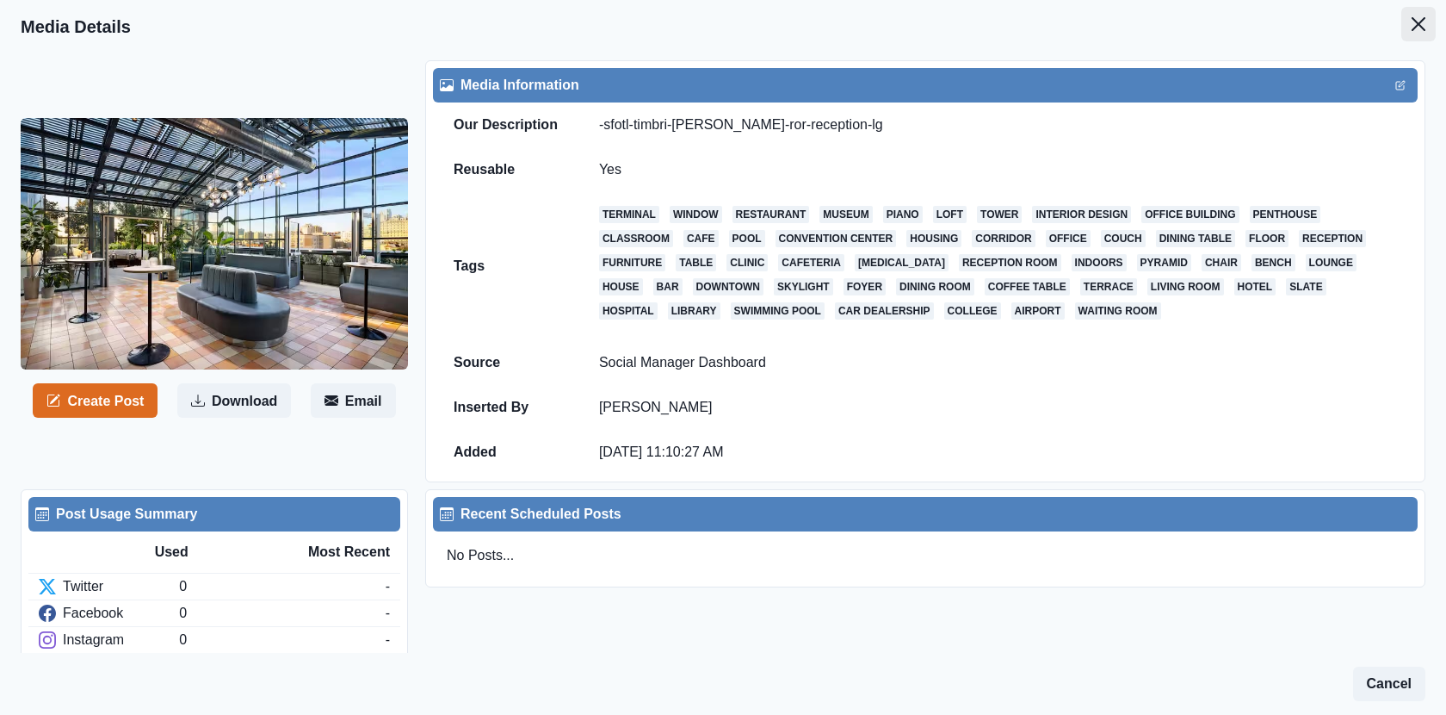
click at [1430, 17] on button "Close" at bounding box center [1419, 24] width 34 height 34
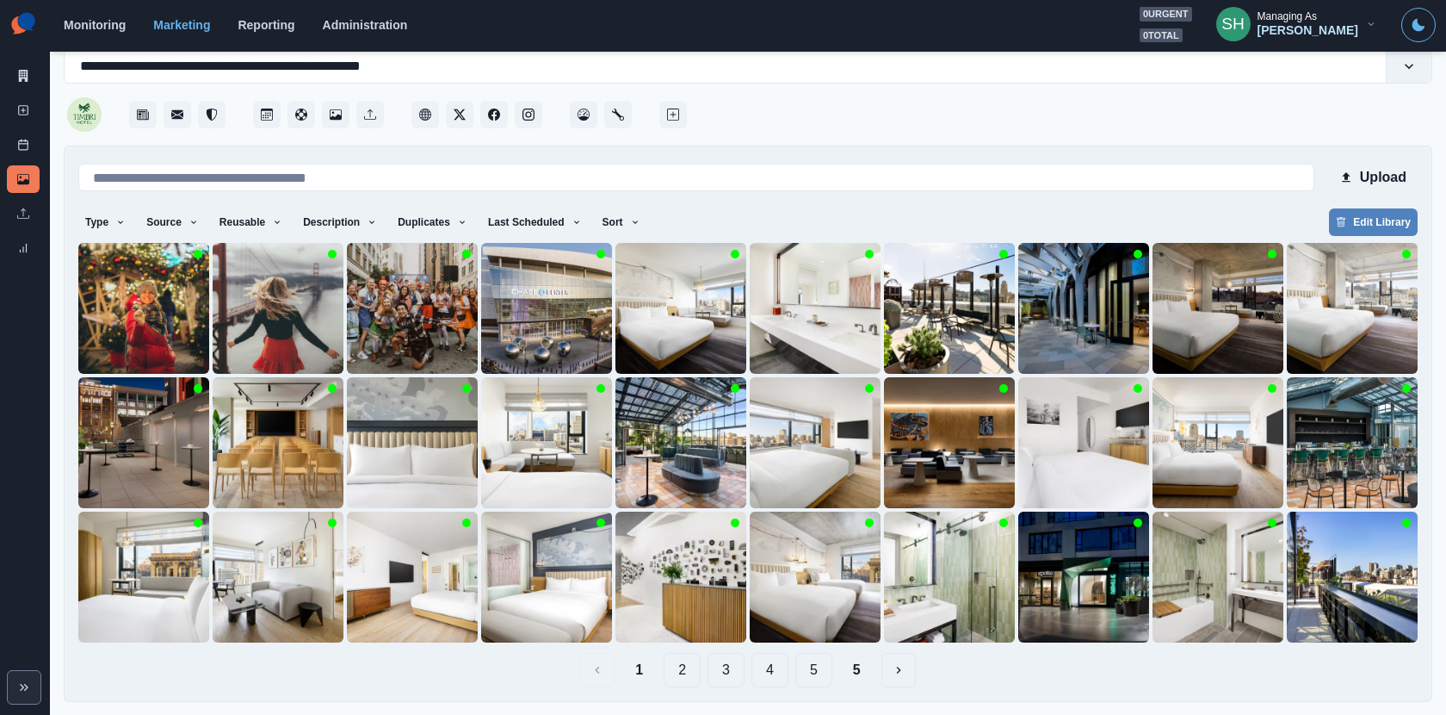
click at [682, 668] on button "2" at bounding box center [682, 670] width 37 height 34
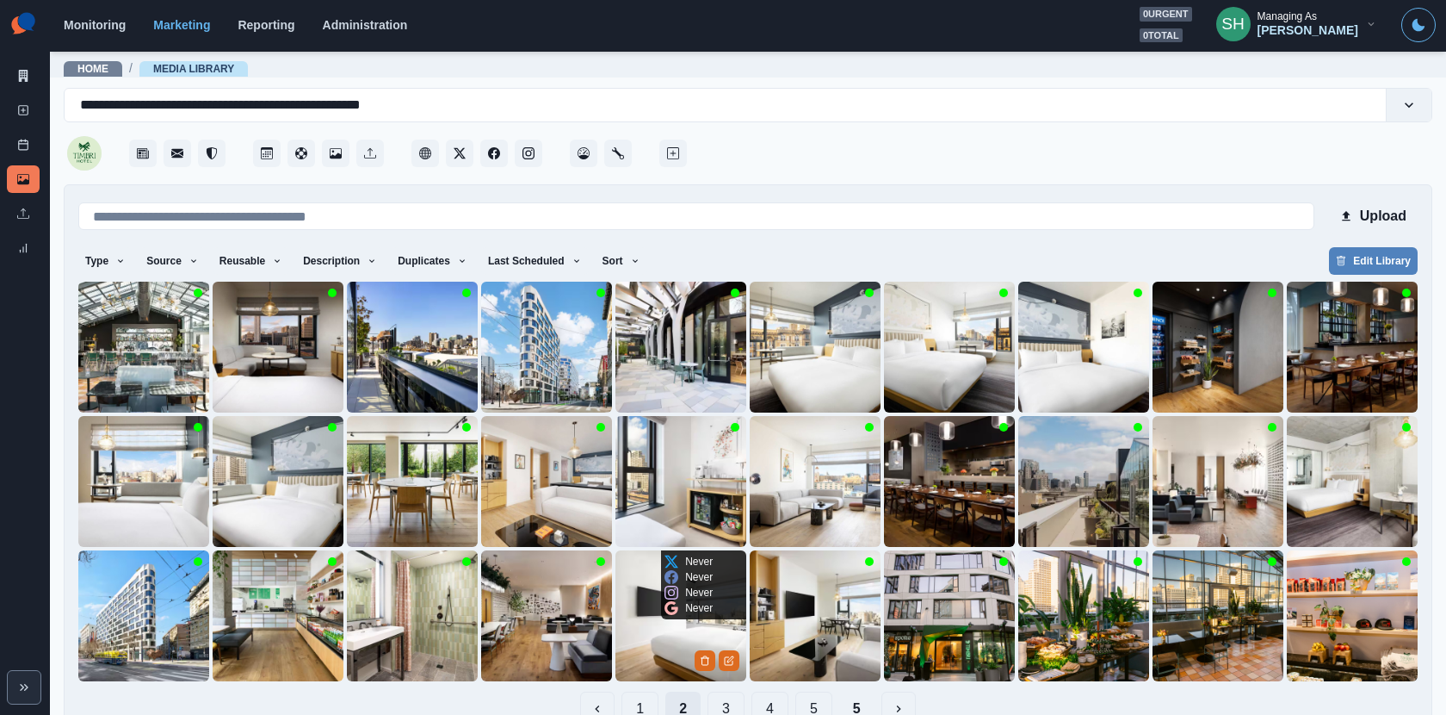
scroll to position [39, 0]
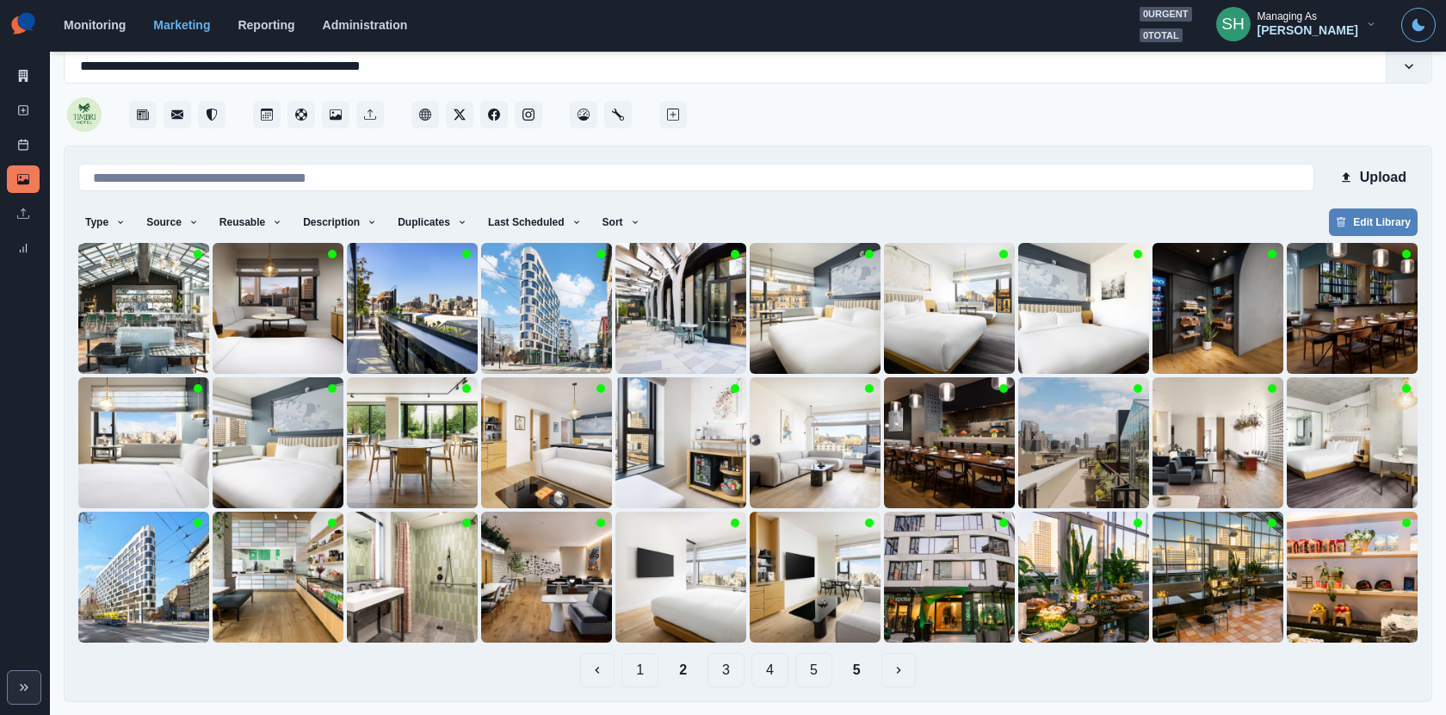
click at [721, 665] on button "3" at bounding box center [726, 670] width 37 height 34
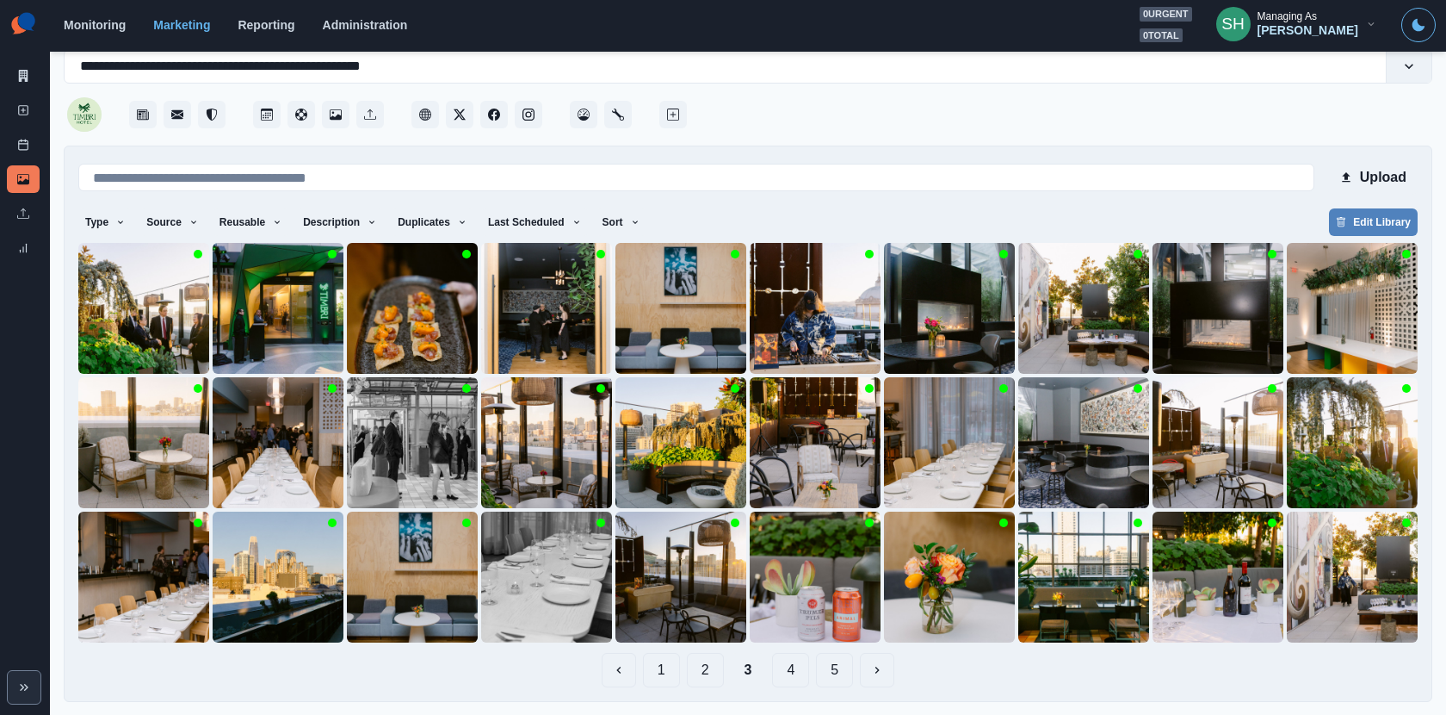
click at [687, 672] on button "2" at bounding box center [705, 670] width 37 height 34
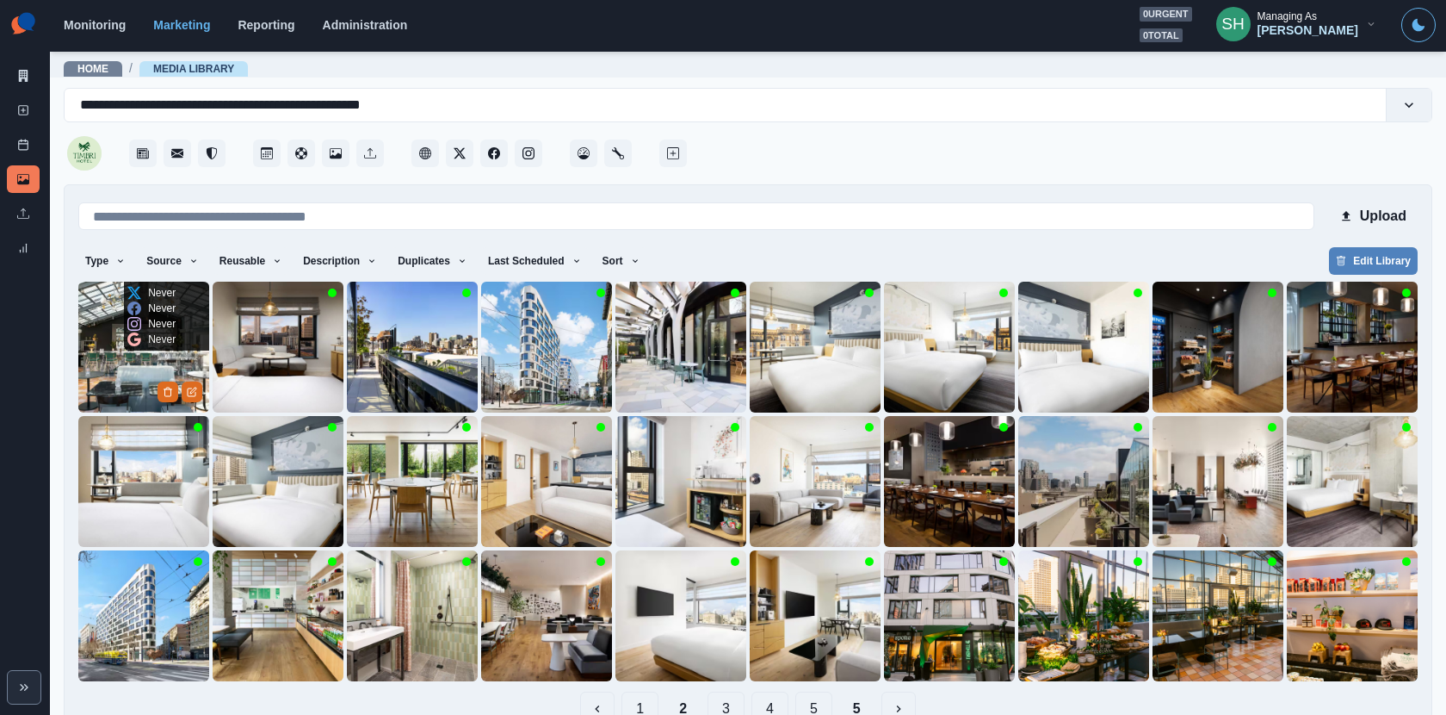
click at [117, 358] on img at bounding box center [143, 347] width 131 height 131
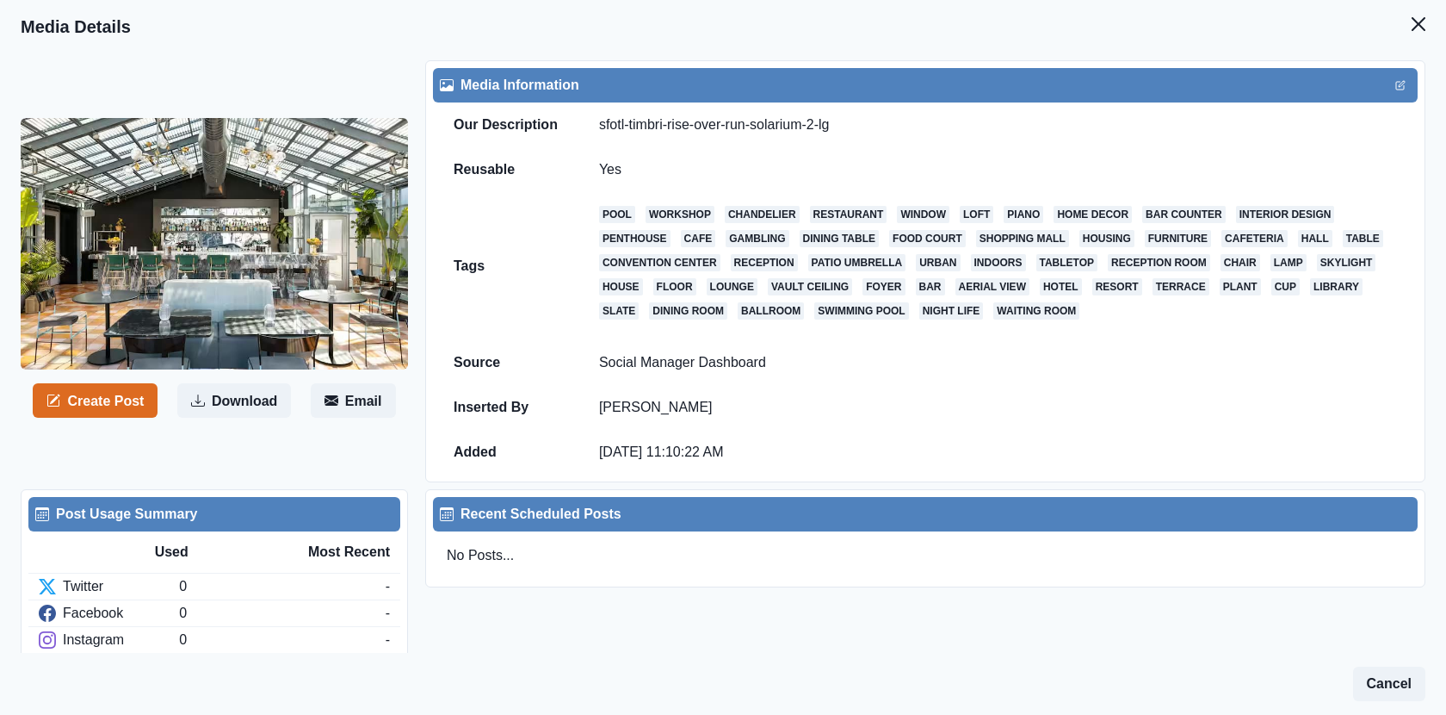
click at [1396, 20] on header "Media Details" at bounding box center [723, 26] width 1446 height 53
click at [1411, 24] on button "Close" at bounding box center [1419, 24] width 34 height 34
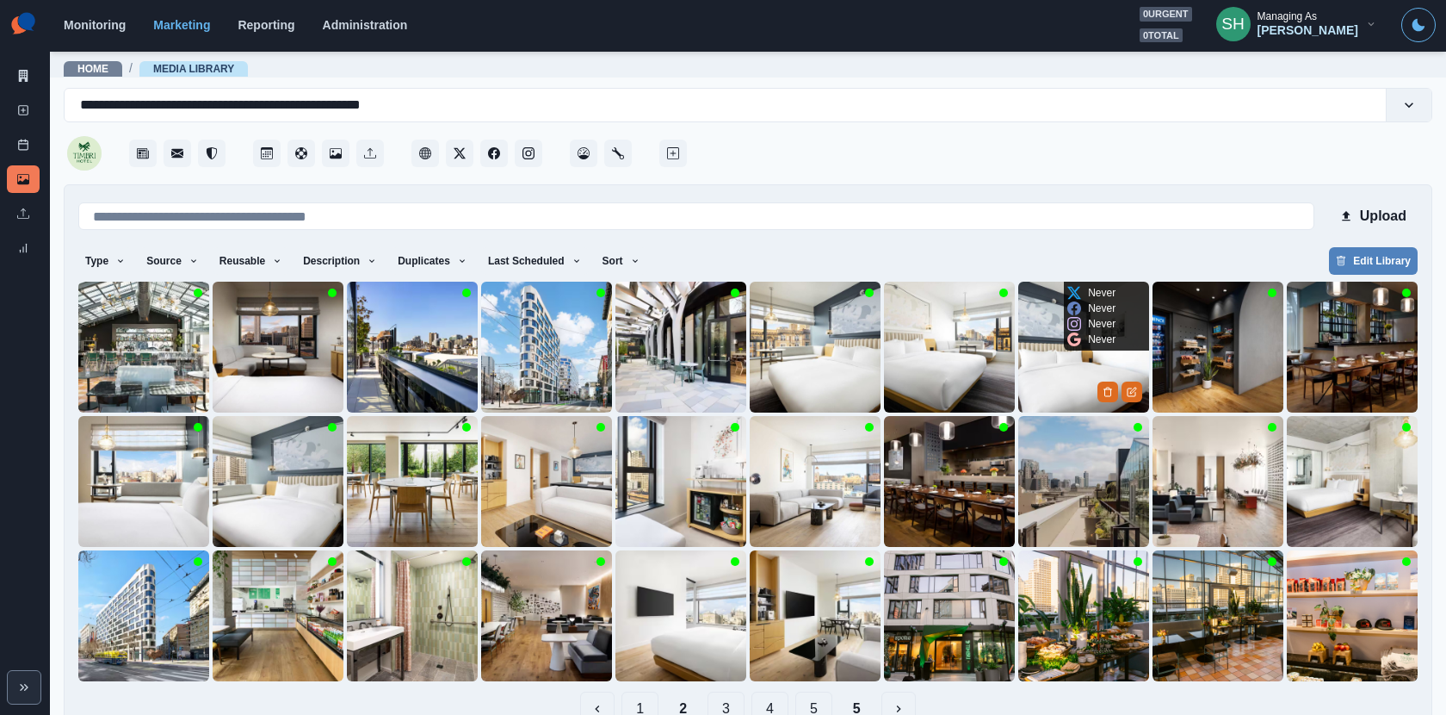
scroll to position [39, 0]
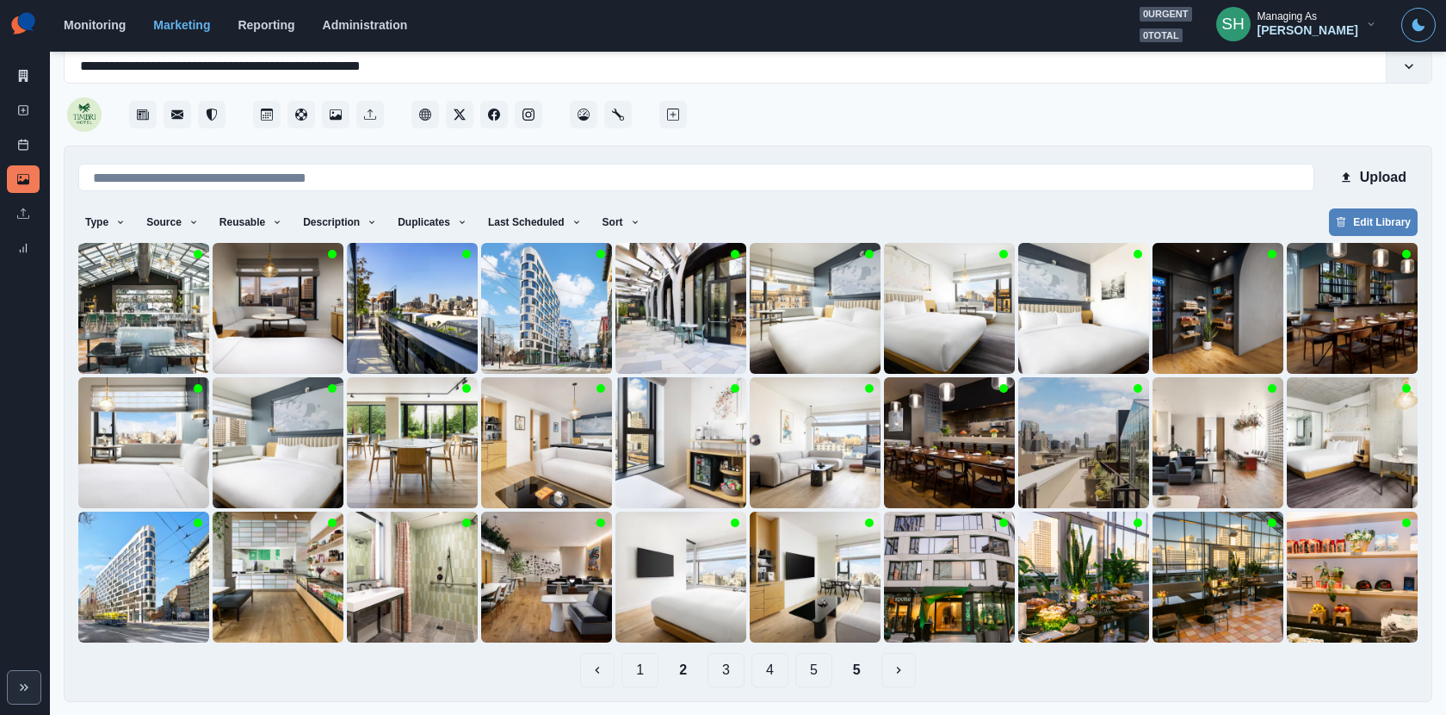
click at [843, 670] on button "5" at bounding box center [856, 670] width 35 height 34
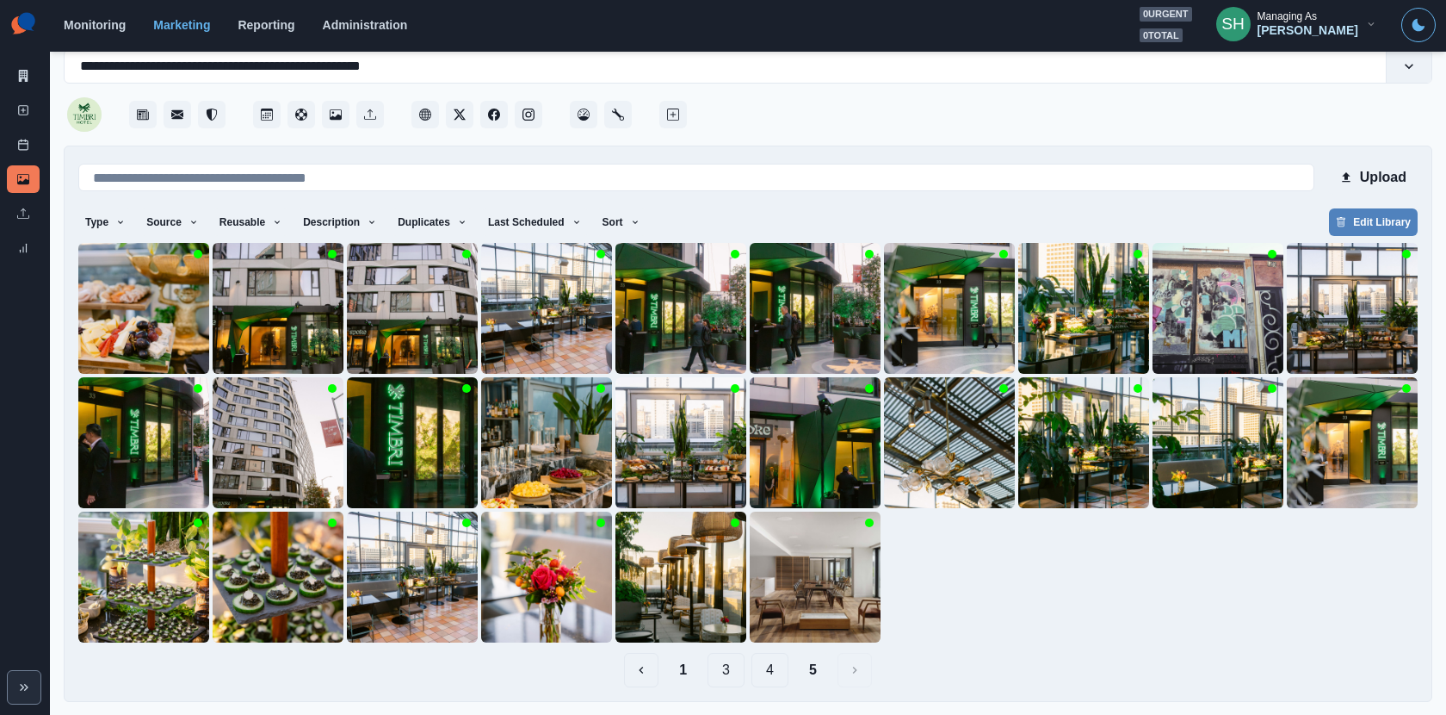
click at [758, 668] on button "4" at bounding box center [770, 670] width 37 height 34
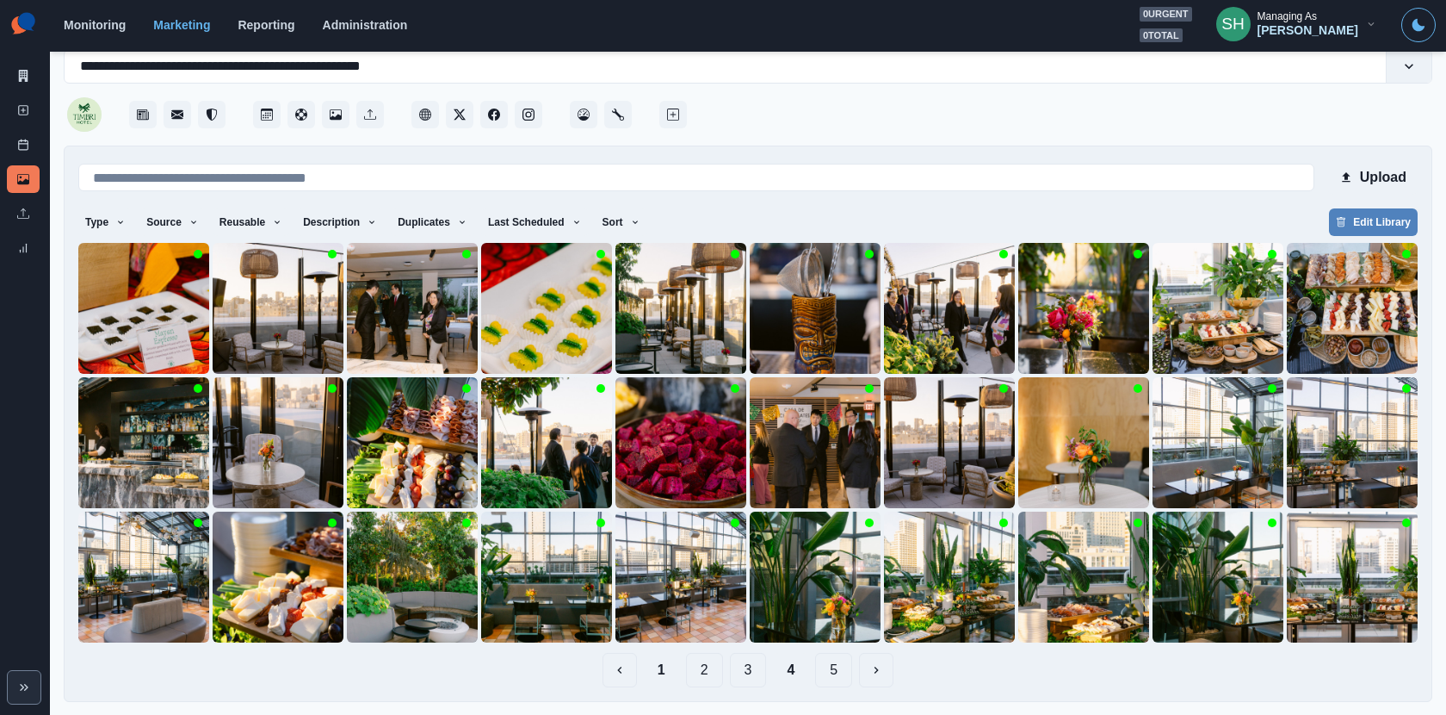
click at [741, 672] on button "3" at bounding box center [748, 670] width 37 height 34
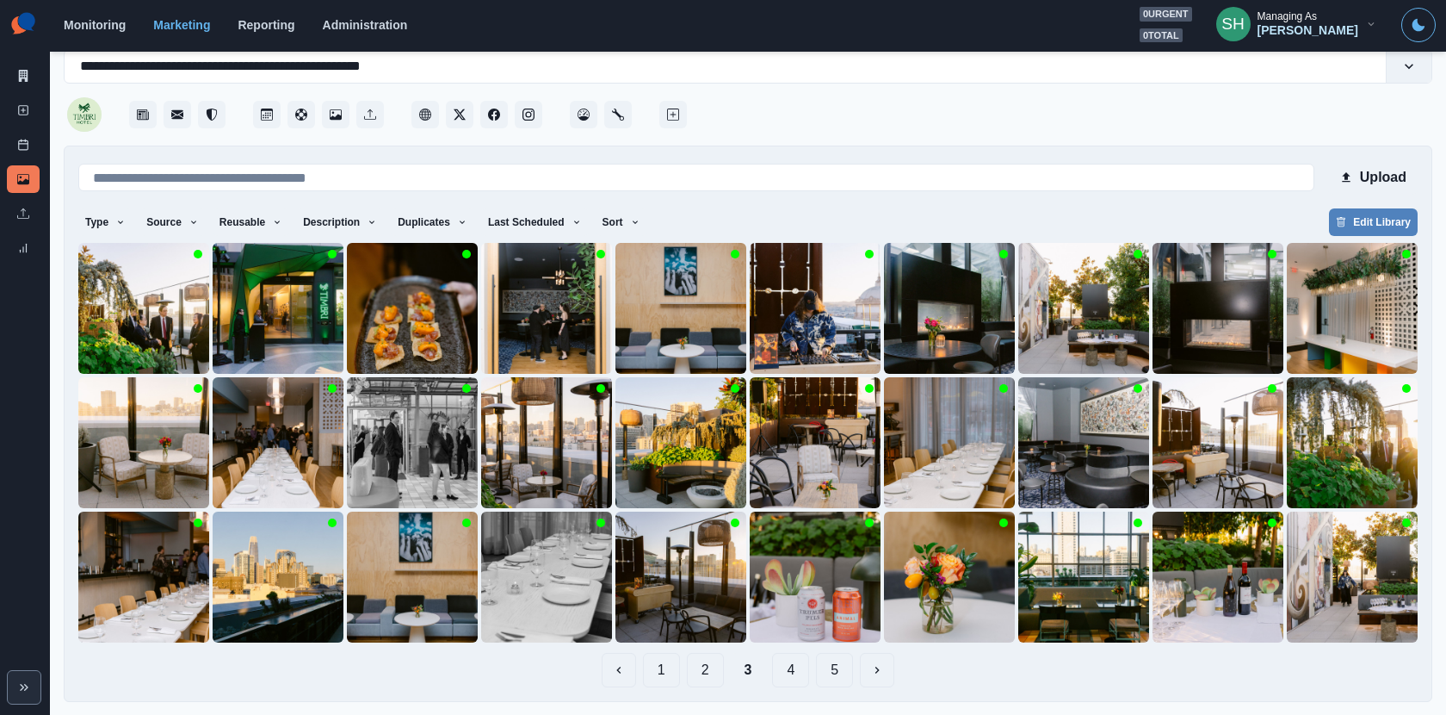
click at [665, 665] on button "1" at bounding box center [661, 670] width 37 height 34
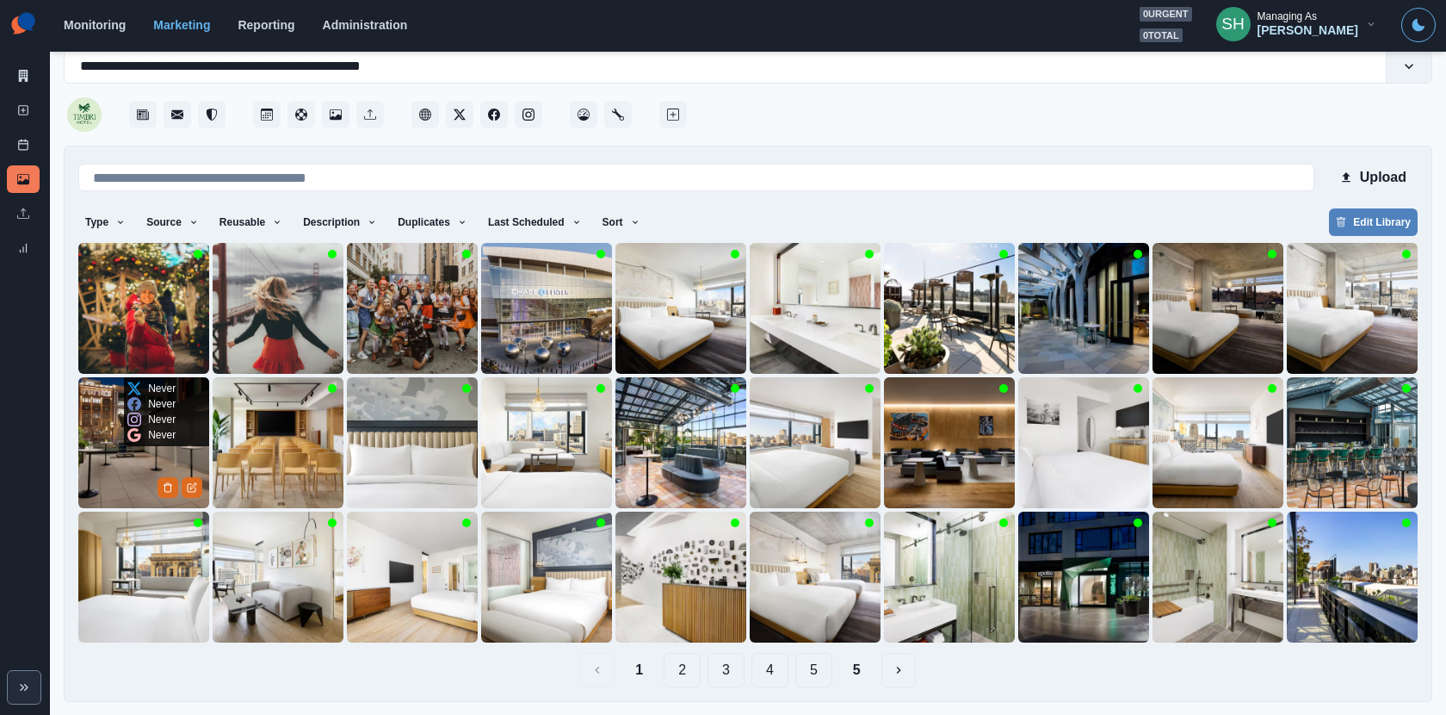
click at [127, 487] on img at bounding box center [143, 442] width 131 height 131
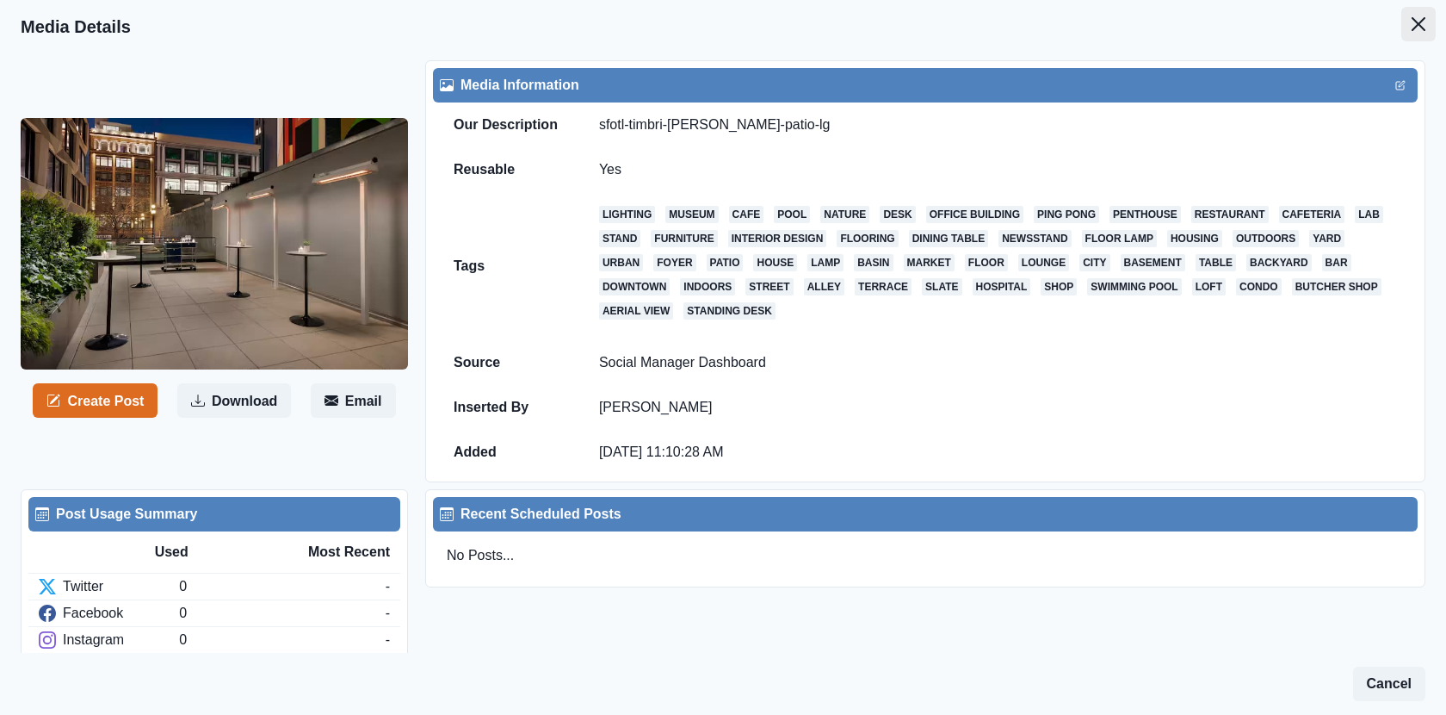
click at [1419, 27] on icon "Close" at bounding box center [1419, 24] width 14 height 14
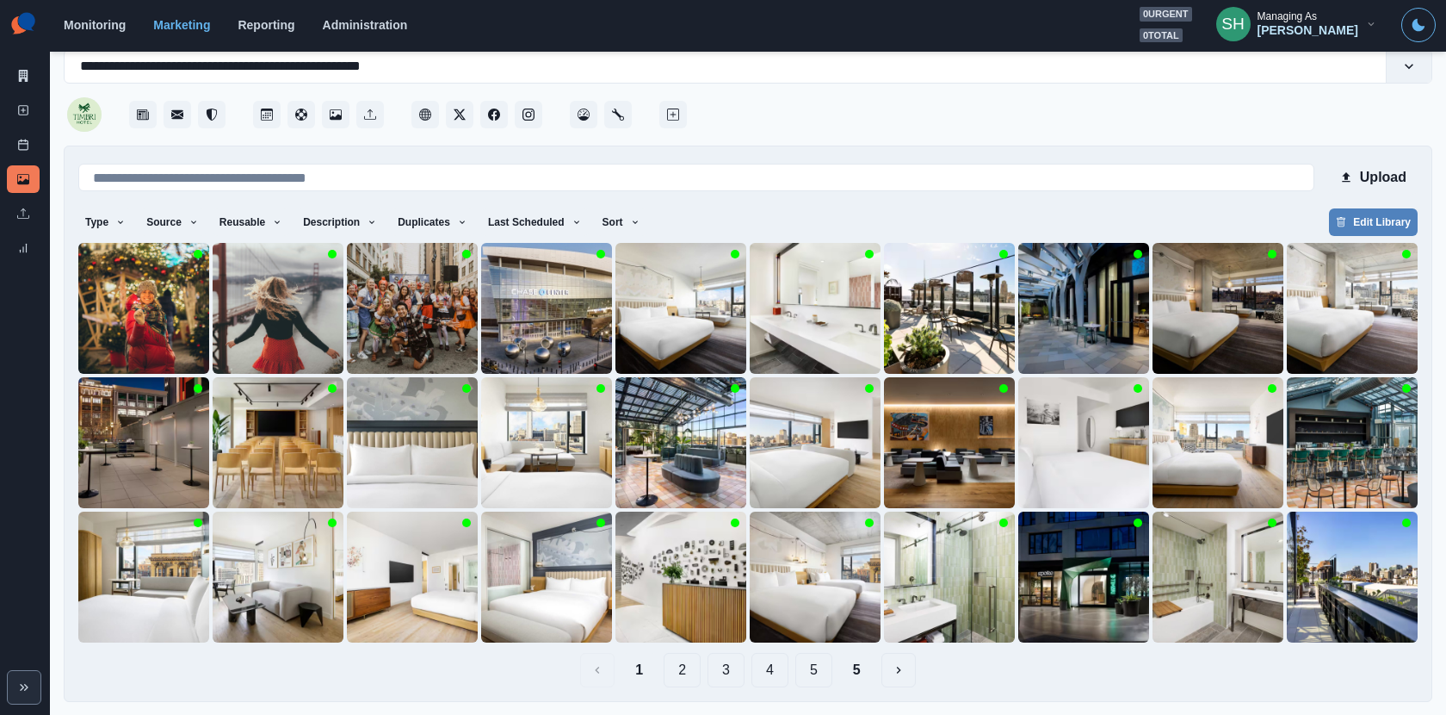
click at [852, 664] on button "5" at bounding box center [856, 670] width 35 height 34
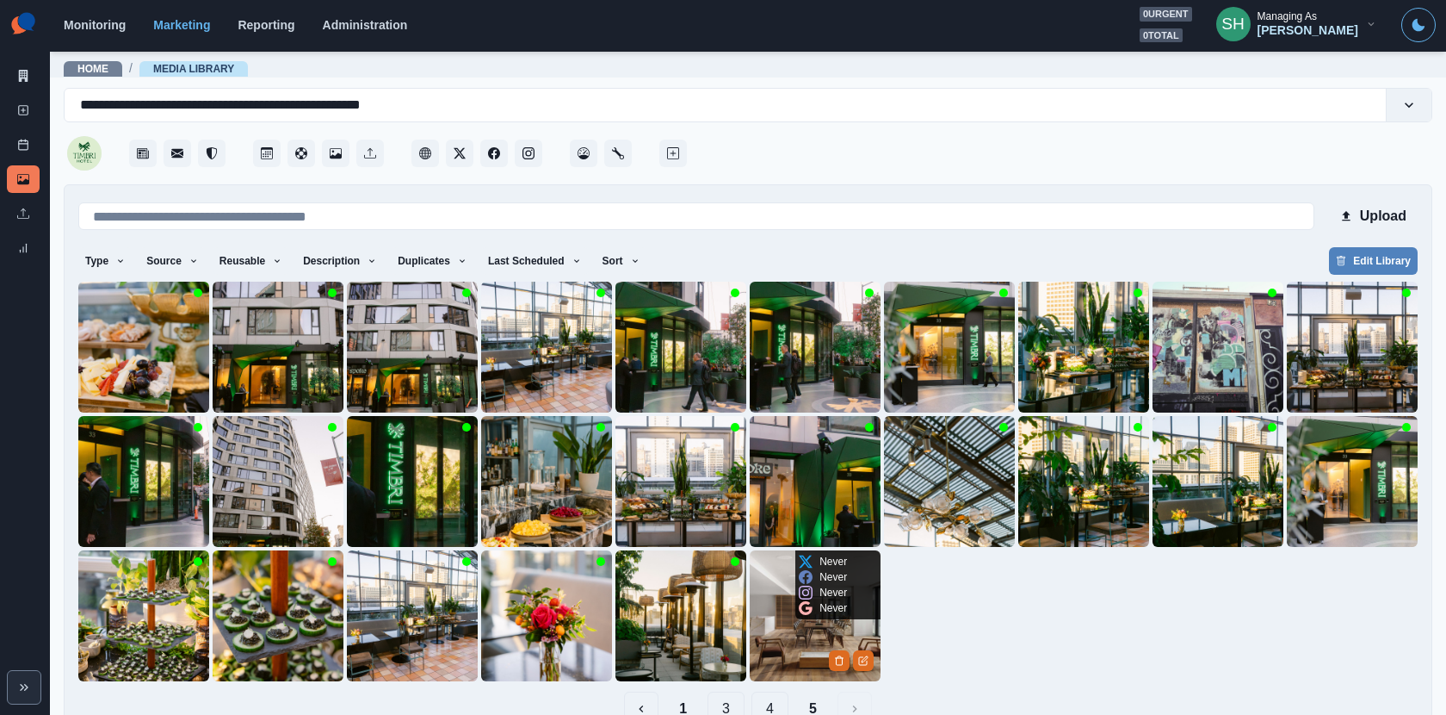
scroll to position [39, 0]
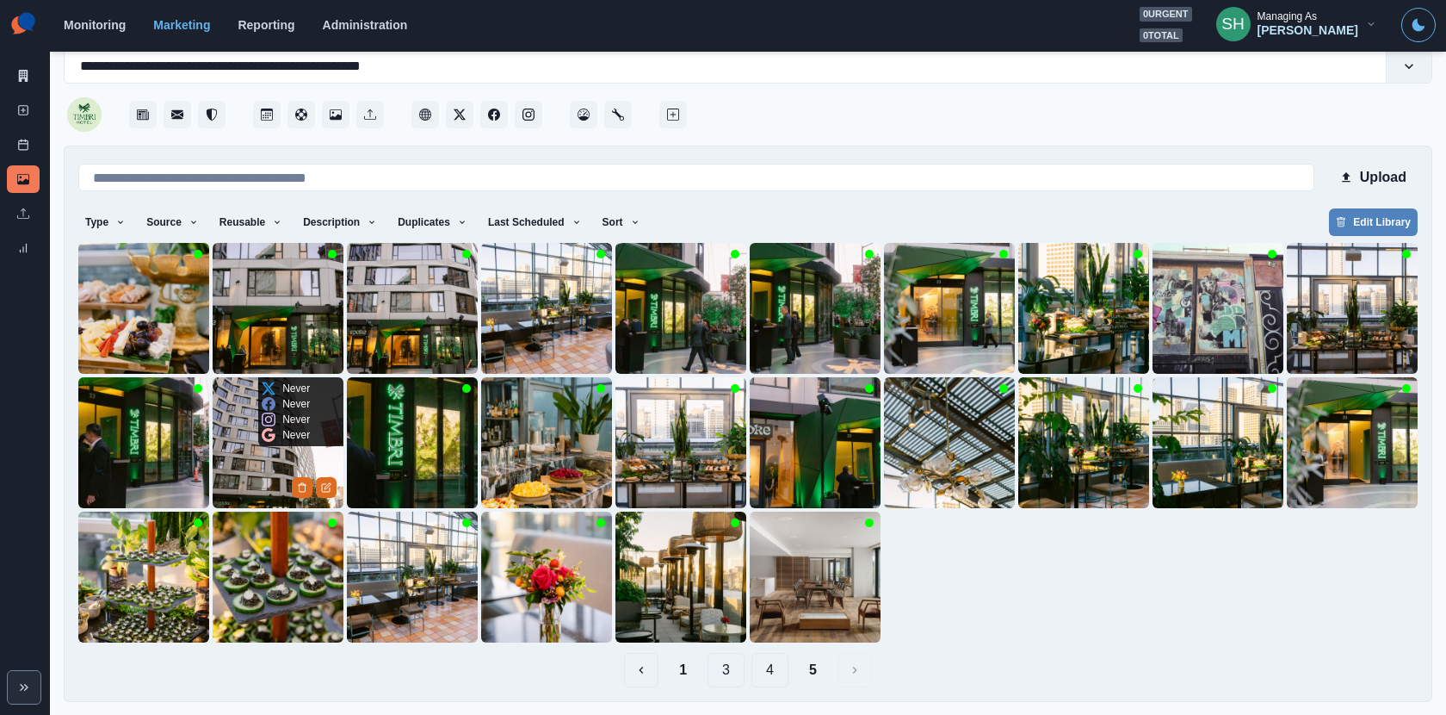
click at [256, 455] on img at bounding box center [278, 442] width 131 height 131
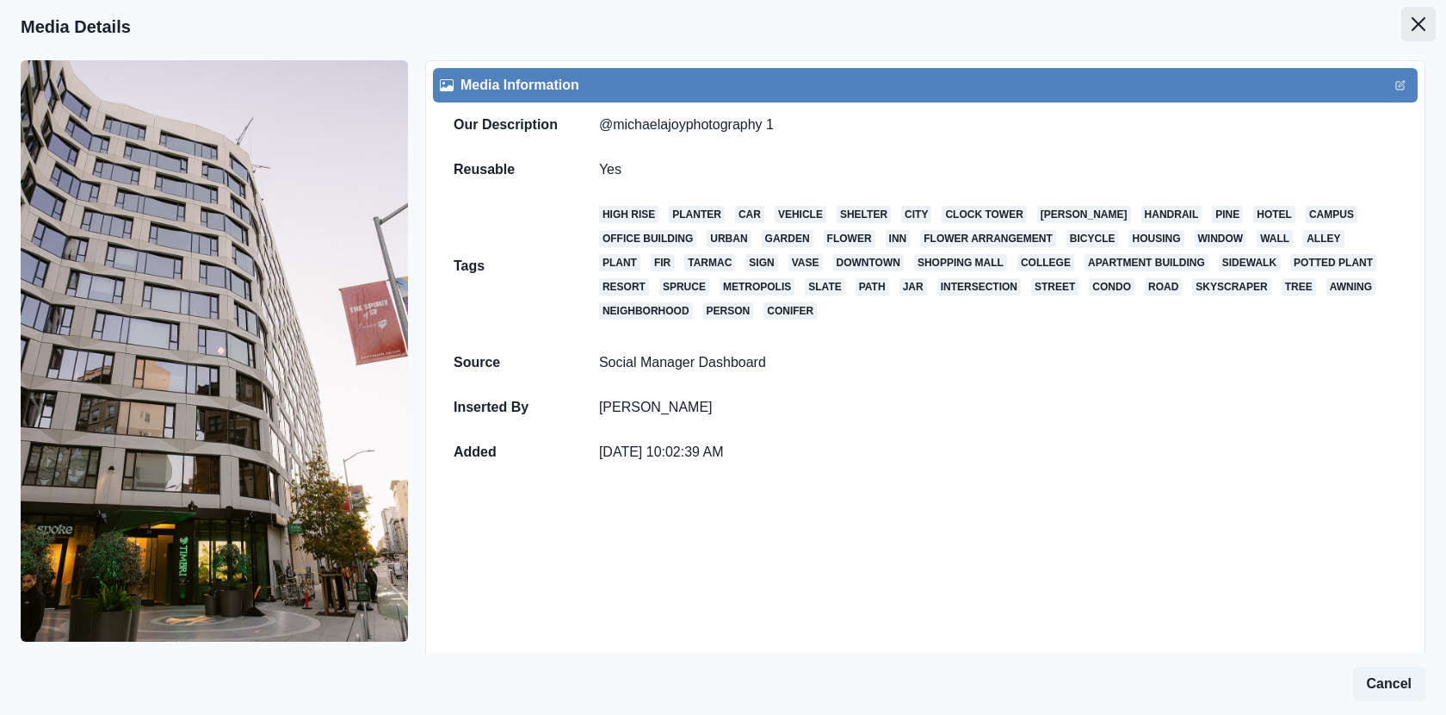
click at [1430, 14] on button "Close" at bounding box center [1419, 24] width 34 height 34
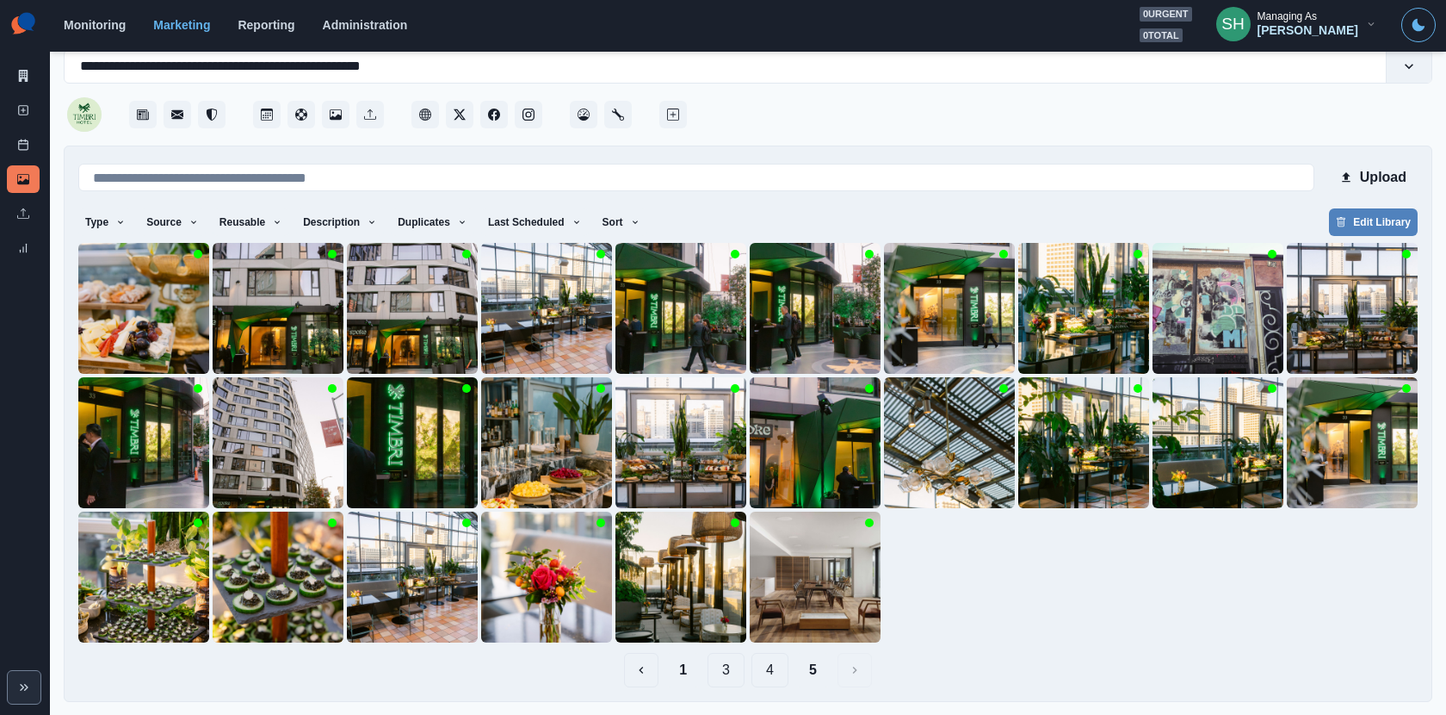
click at [670, 676] on button "1" at bounding box center [682, 670] width 35 height 34
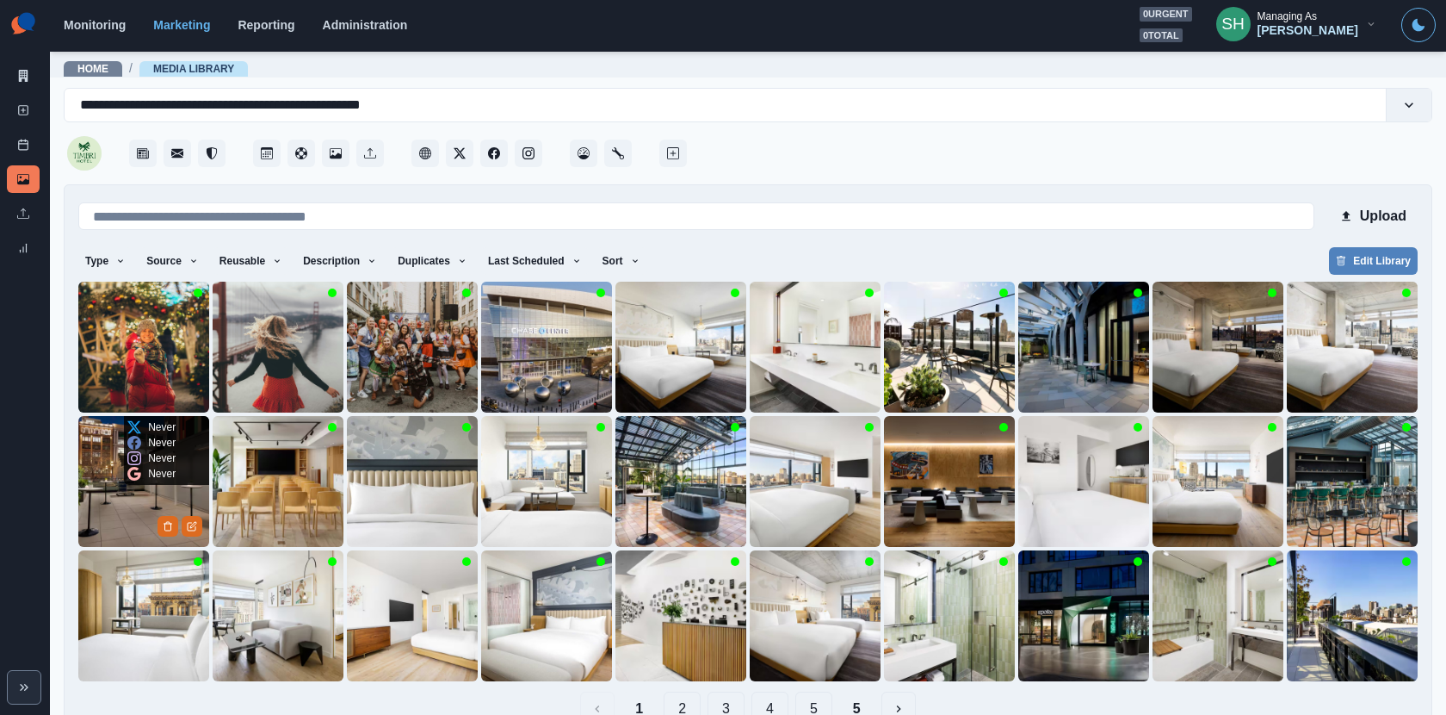
click at [157, 494] on img at bounding box center [143, 481] width 131 height 131
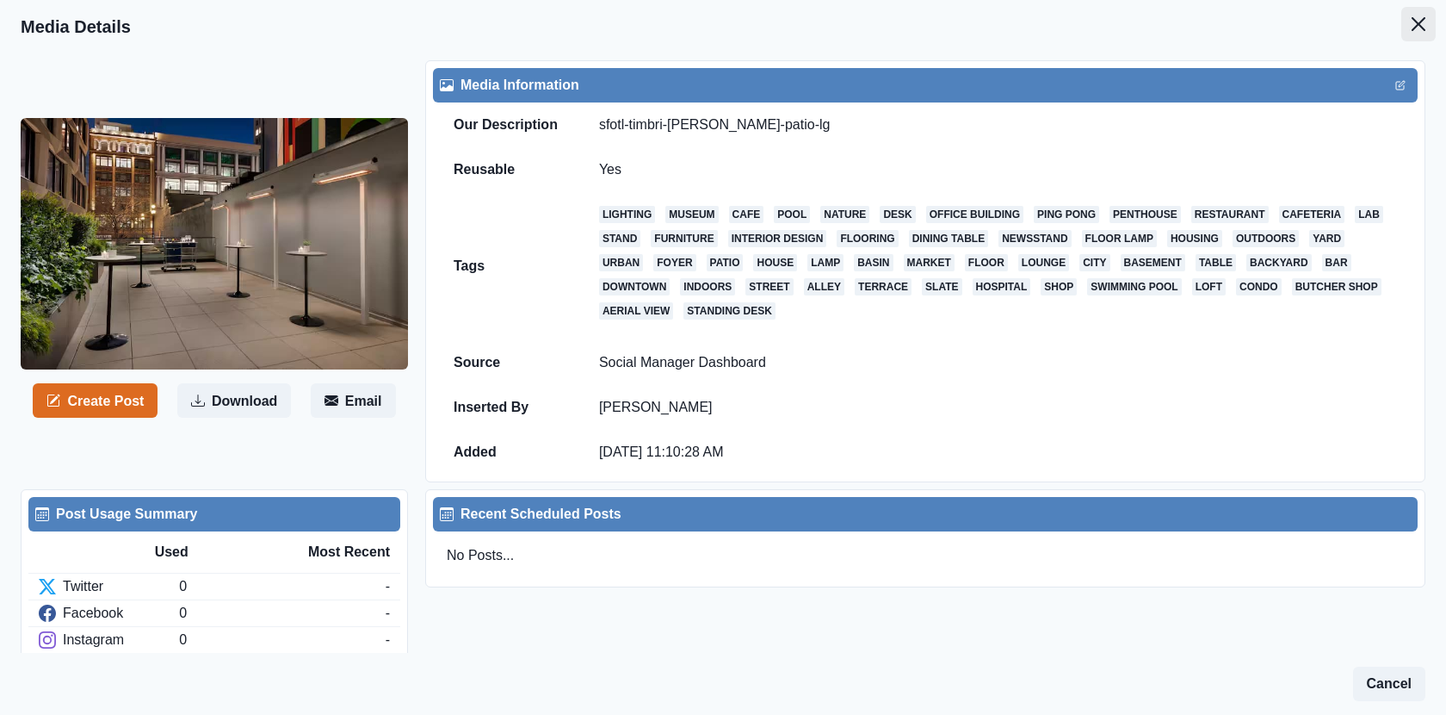
click at [1407, 28] on button "Close" at bounding box center [1419, 24] width 34 height 34
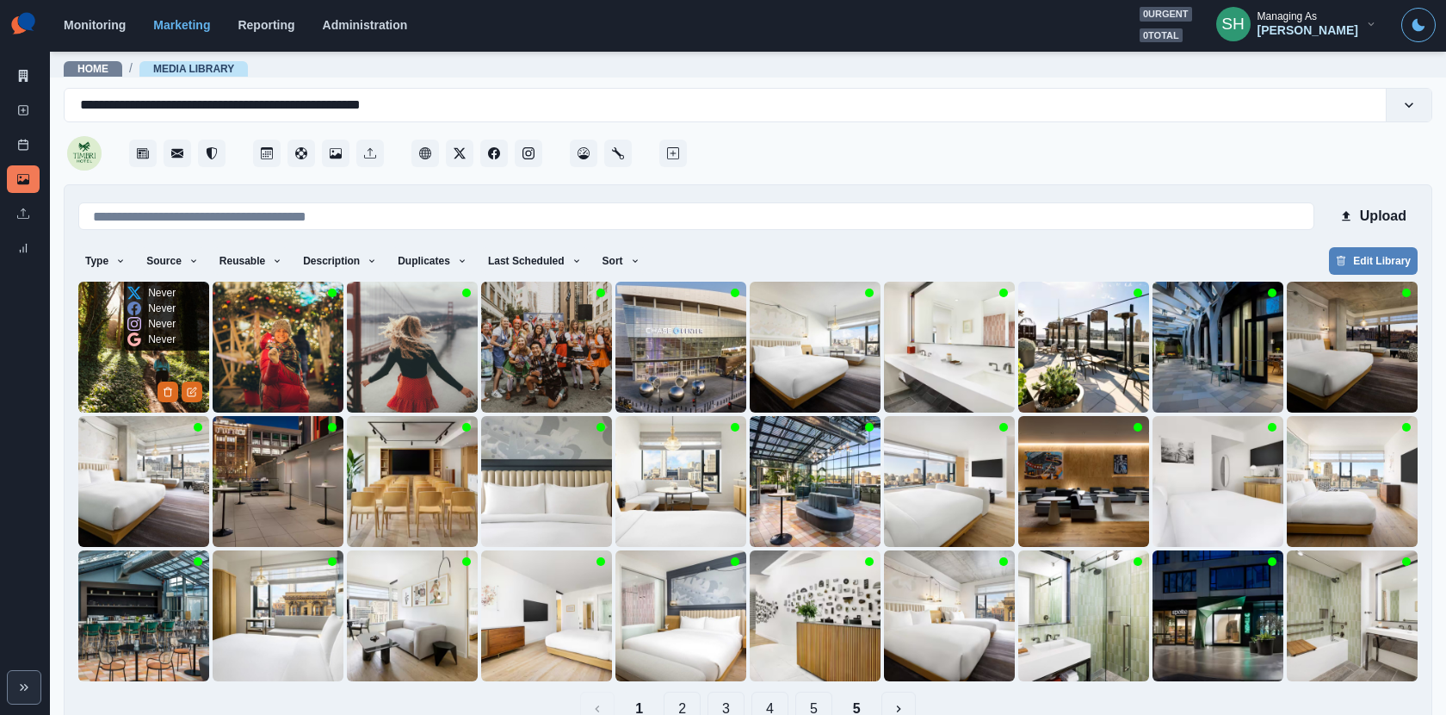
click at [118, 358] on img at bounding box center [143, 347] width 131 height 131
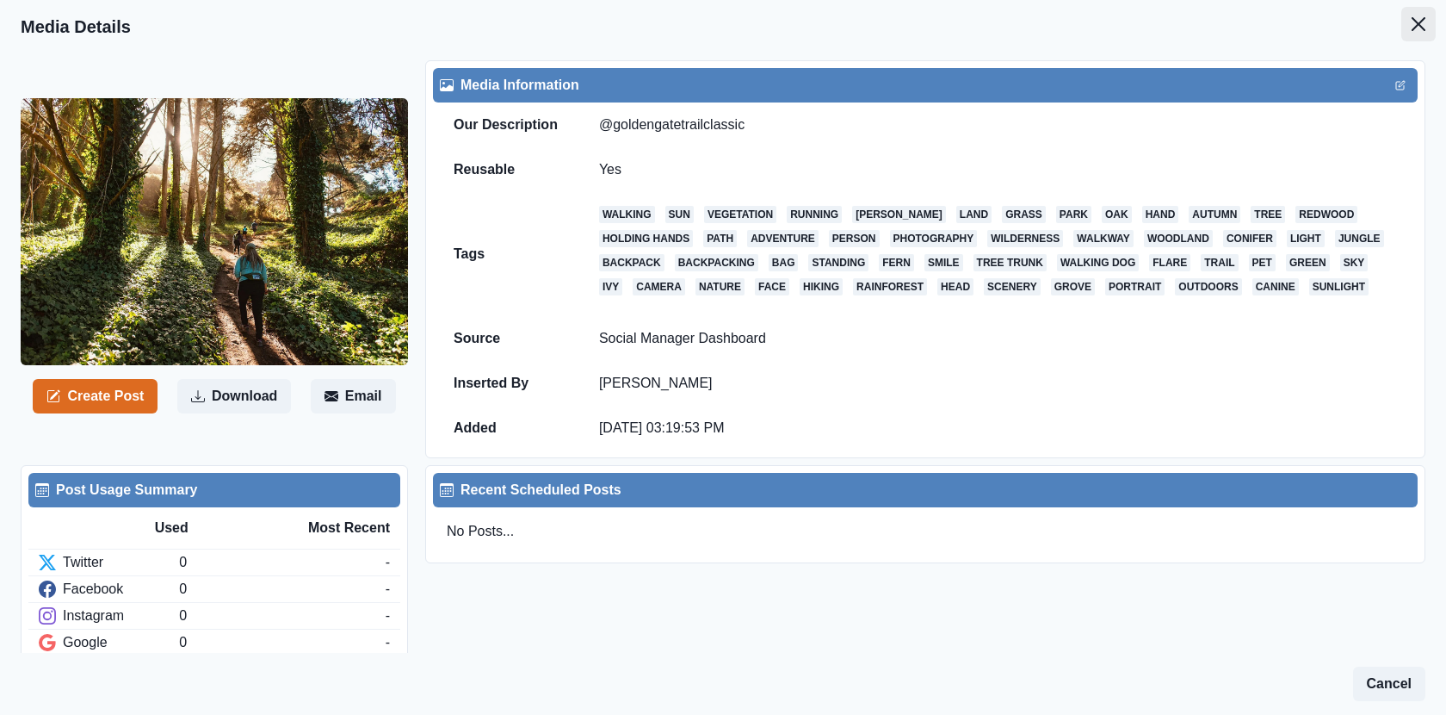
click at [1427, 24] on button "Close" at bounding box center [1419, 24] width 34 height 34
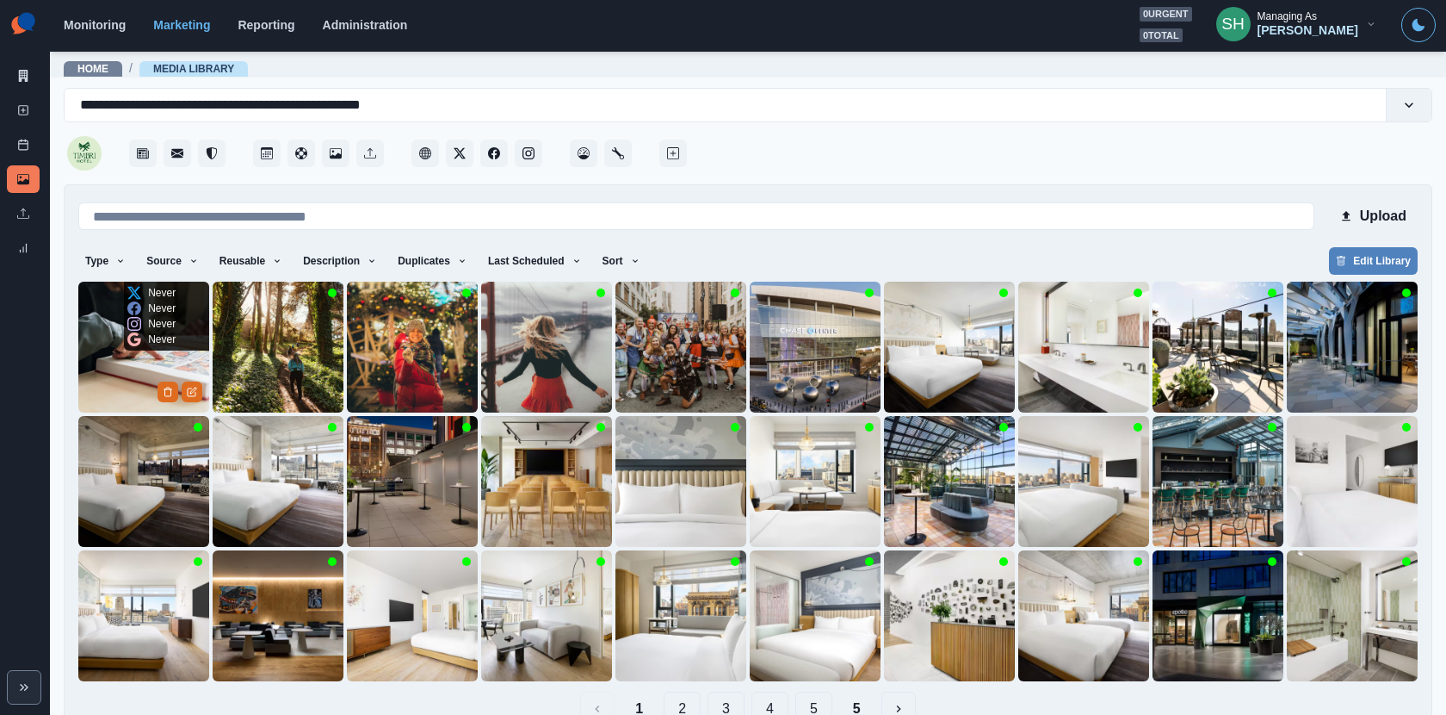
click at [154, 371] on img at bounding box center [143, 347] width 131 height 131
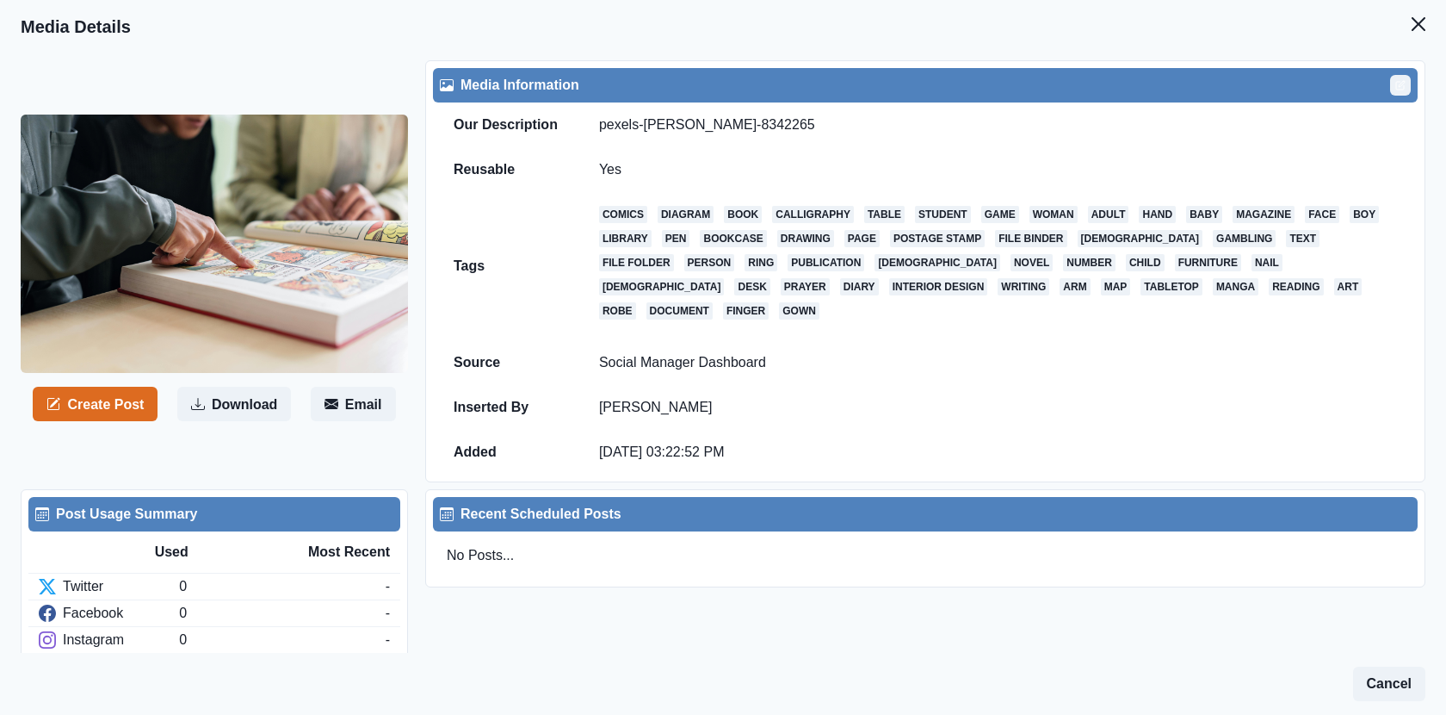
click at [1408, 89] on button "Edit" at bounding box center [1400, 85] width 21 height 21
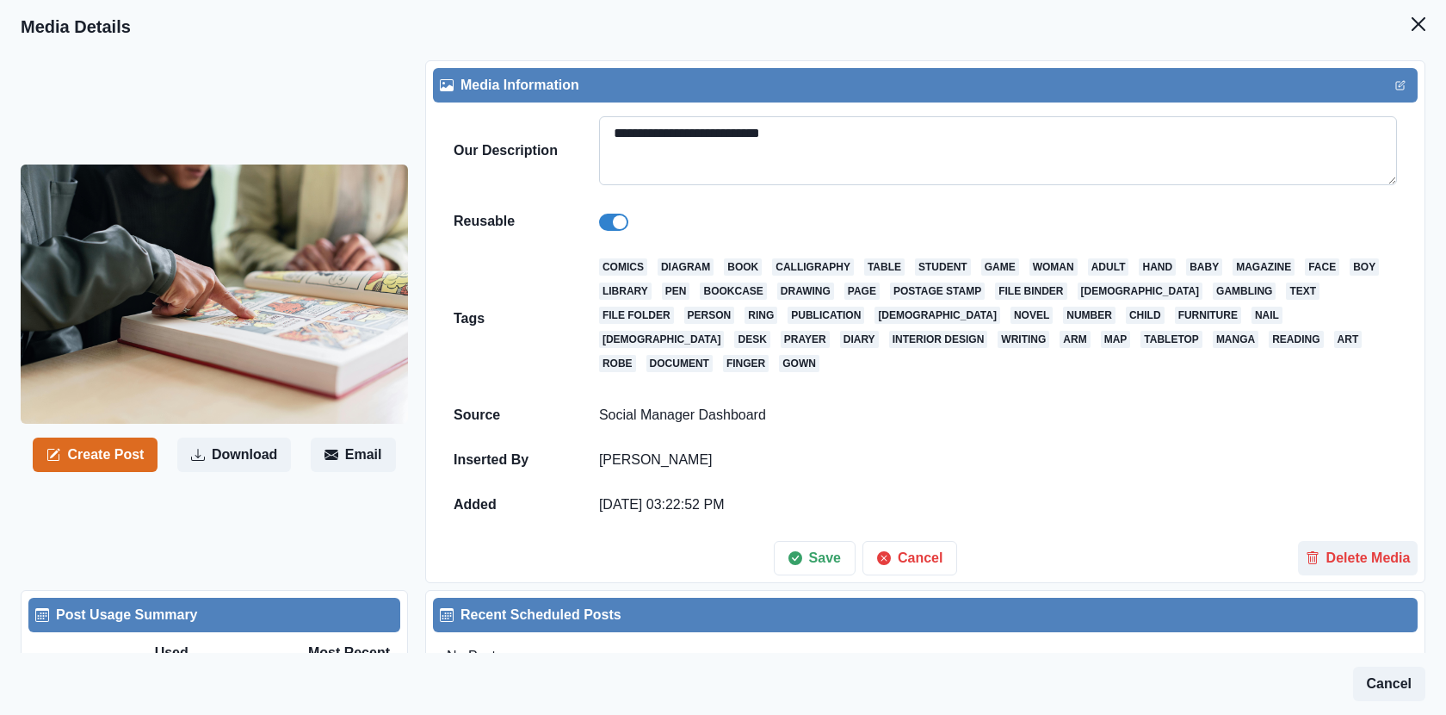
click at [1120, 149] on textarea "**********" at bounding box center [998, 150] width 798 height 69
paste textarea
type textarea "**********"
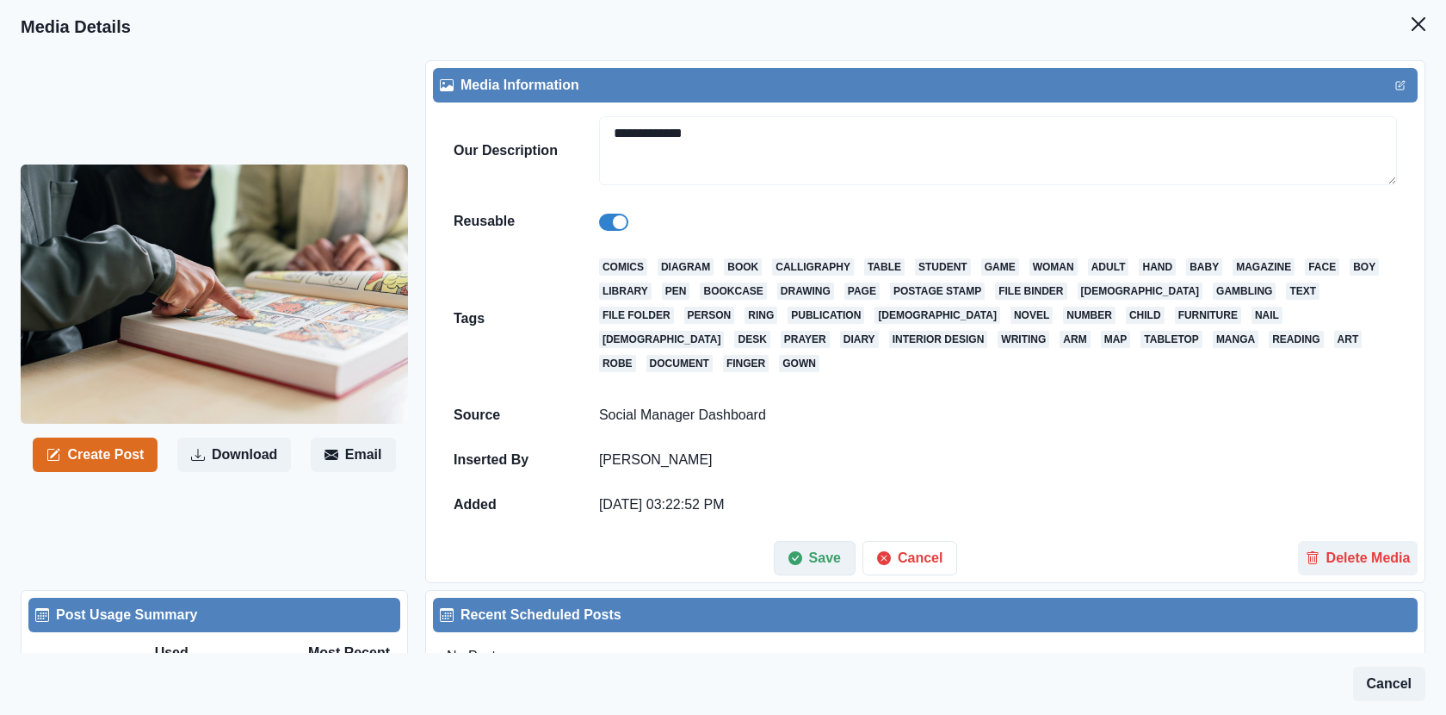
click at [814, 541] on button "Save" at bounding box center [815, 558] width 82 height 34
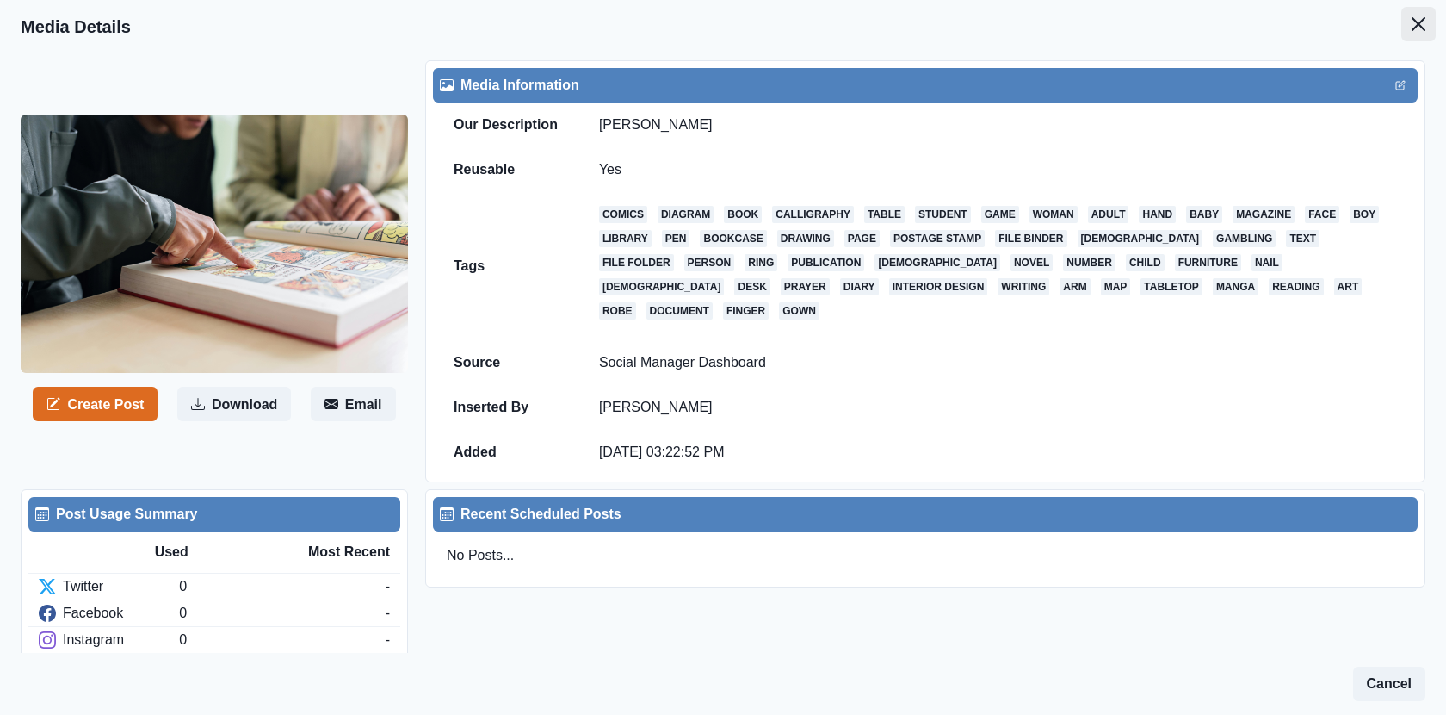
click at [1424, 24] on icon "Close" at bounding box center [1419, 24] width 14 height 14
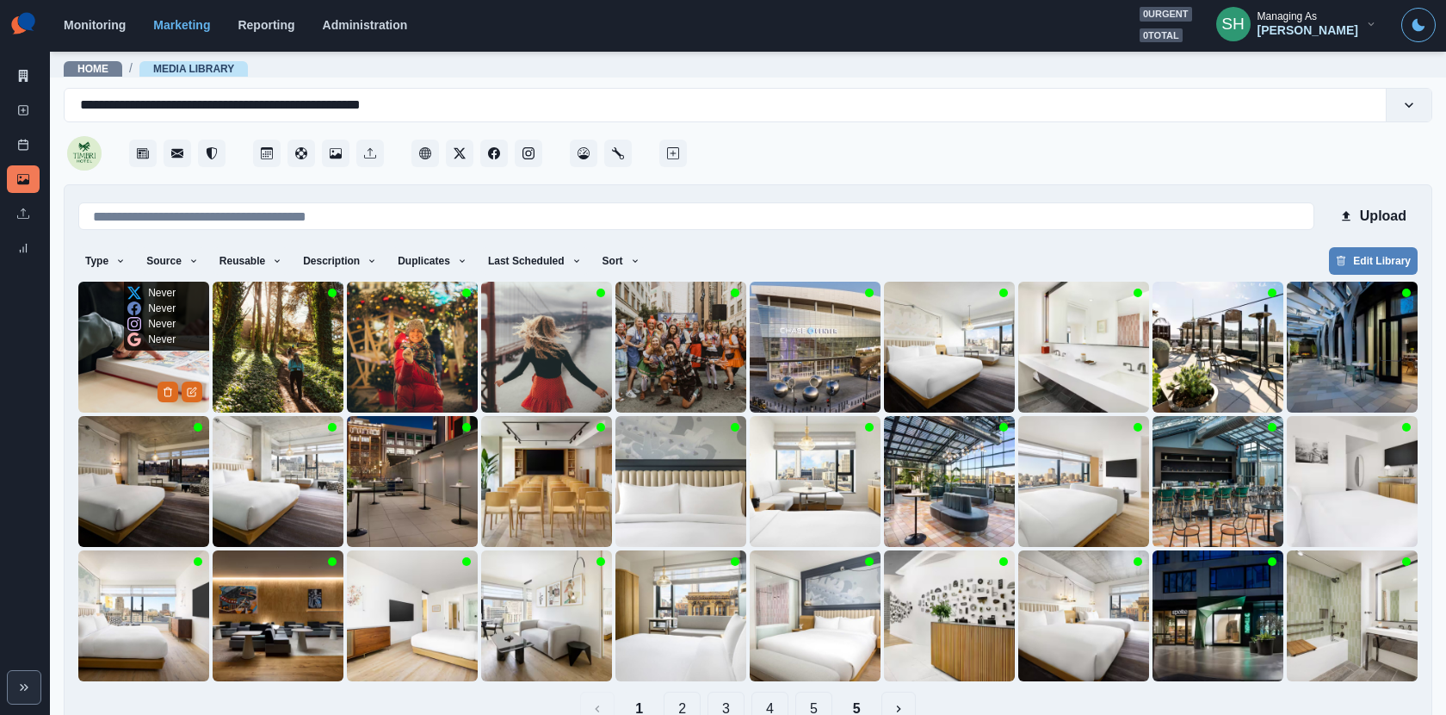
click at [138, 358] on img at bounding box center [143, 347] width 131 height 131
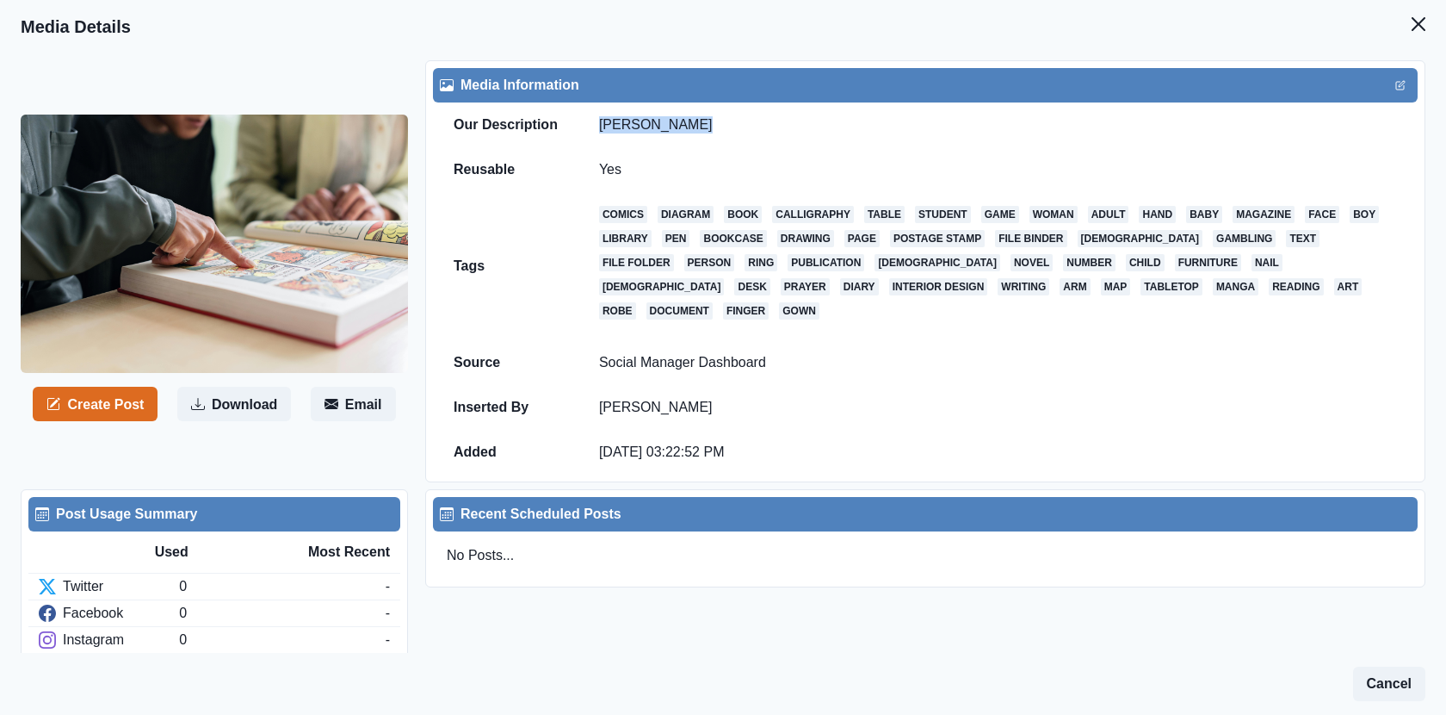
drag, startPoint x: 693, startPoint y: 121, endPoint x: 575, endPoint y: 123, distance: 118.0
click at [575, 123] on tr "Our Description [PERSON_NAME]" at bounding box center [925, 124] width 985 height 45
copy tr "[PERSON_NAME]"
click at [1413, 20] on icon "Close" at bounding box center [1419, 24] width 14 height 14
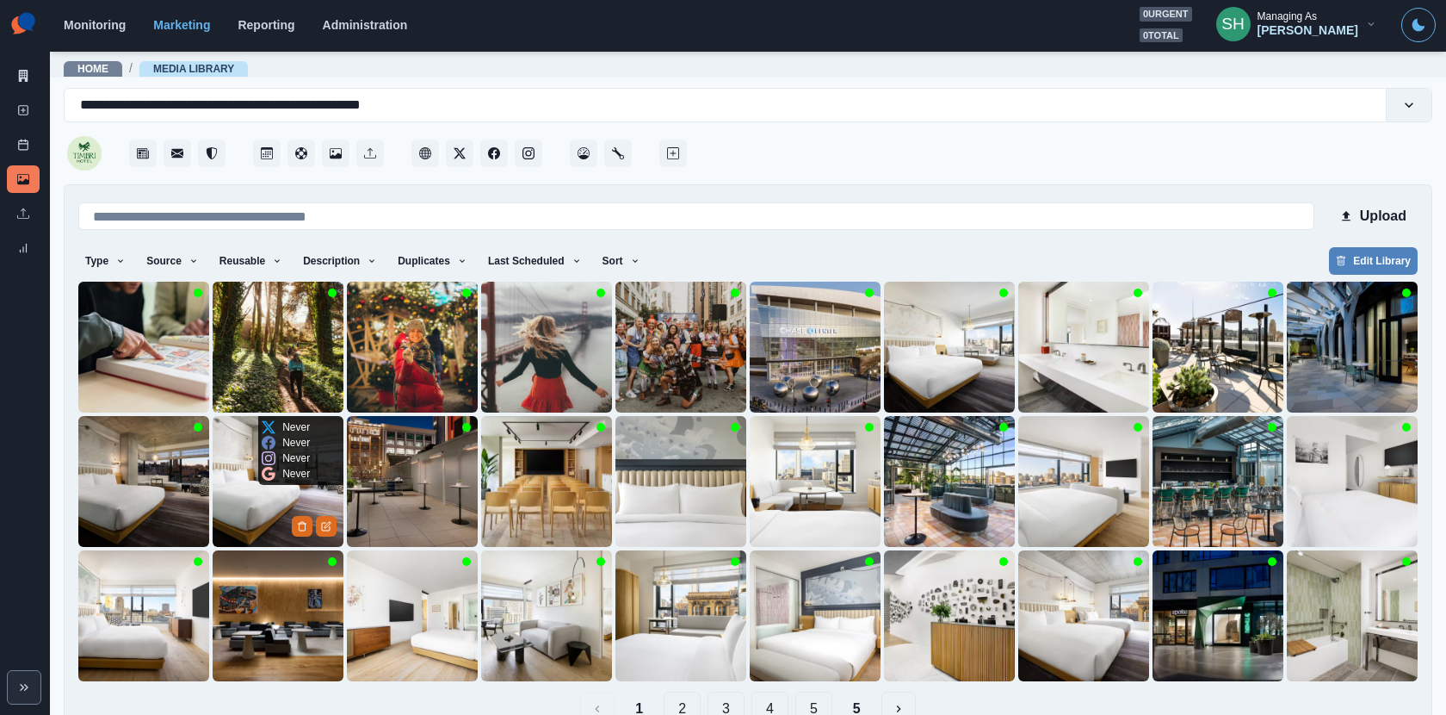
scroll to position [39, 0]
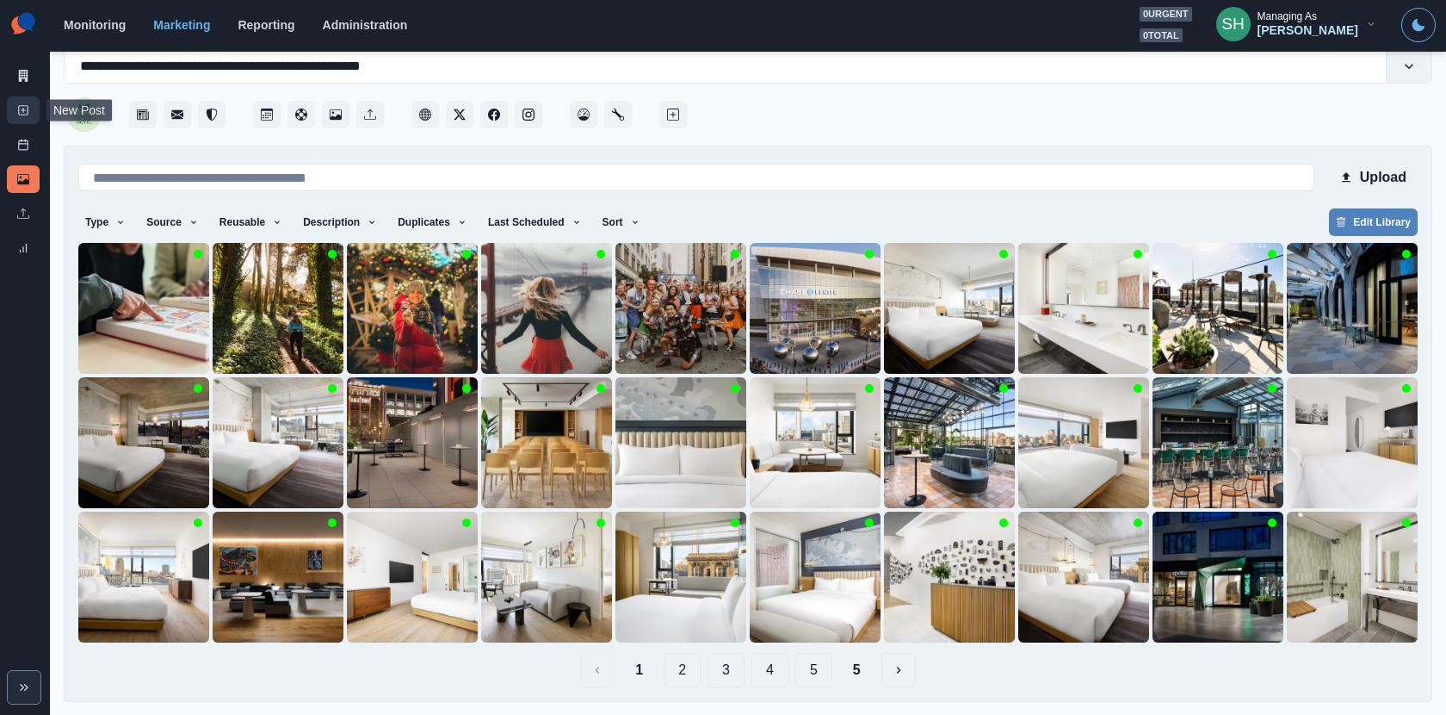
click at [34, 114] on link "New Post" at bounding box center [23, 110] width 33 height 28
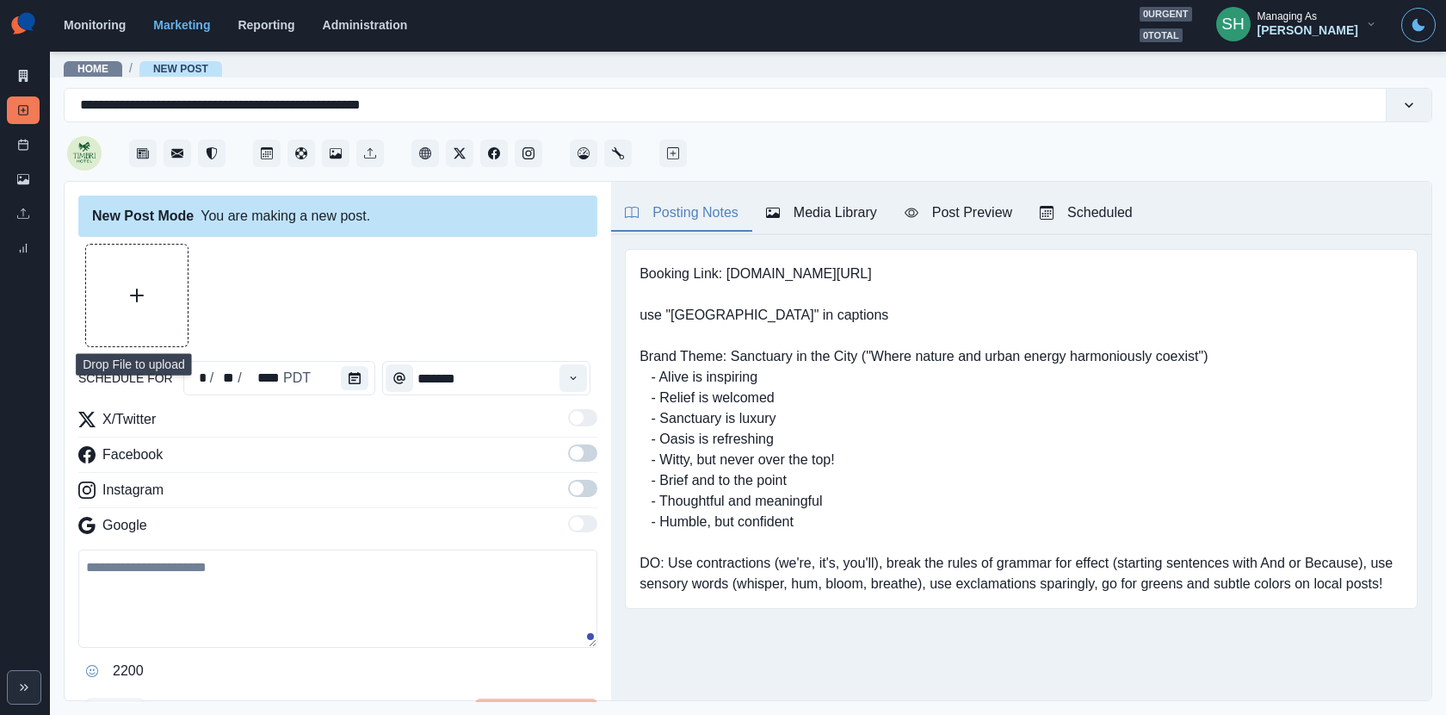
click at [136, 277] on button "Upload Media" at bounding box center [137, 296] width 102 height 102
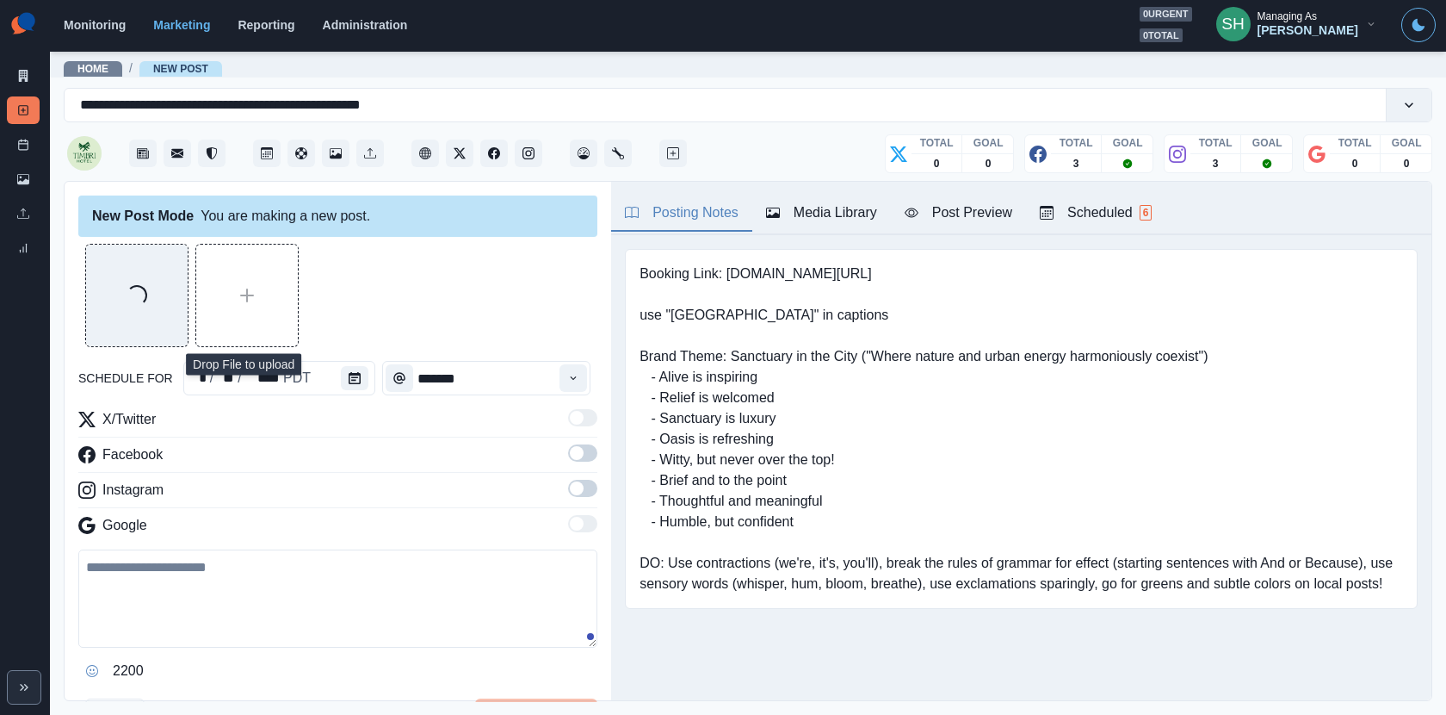
click at [804, 189] on div "Posting Notes Media Library Post Preview Scheduled 6" at bounding box center [1021, 208] width 820 height 53
click at [22, 176] on icon at bounding box center [23, 179] width 12 height 12
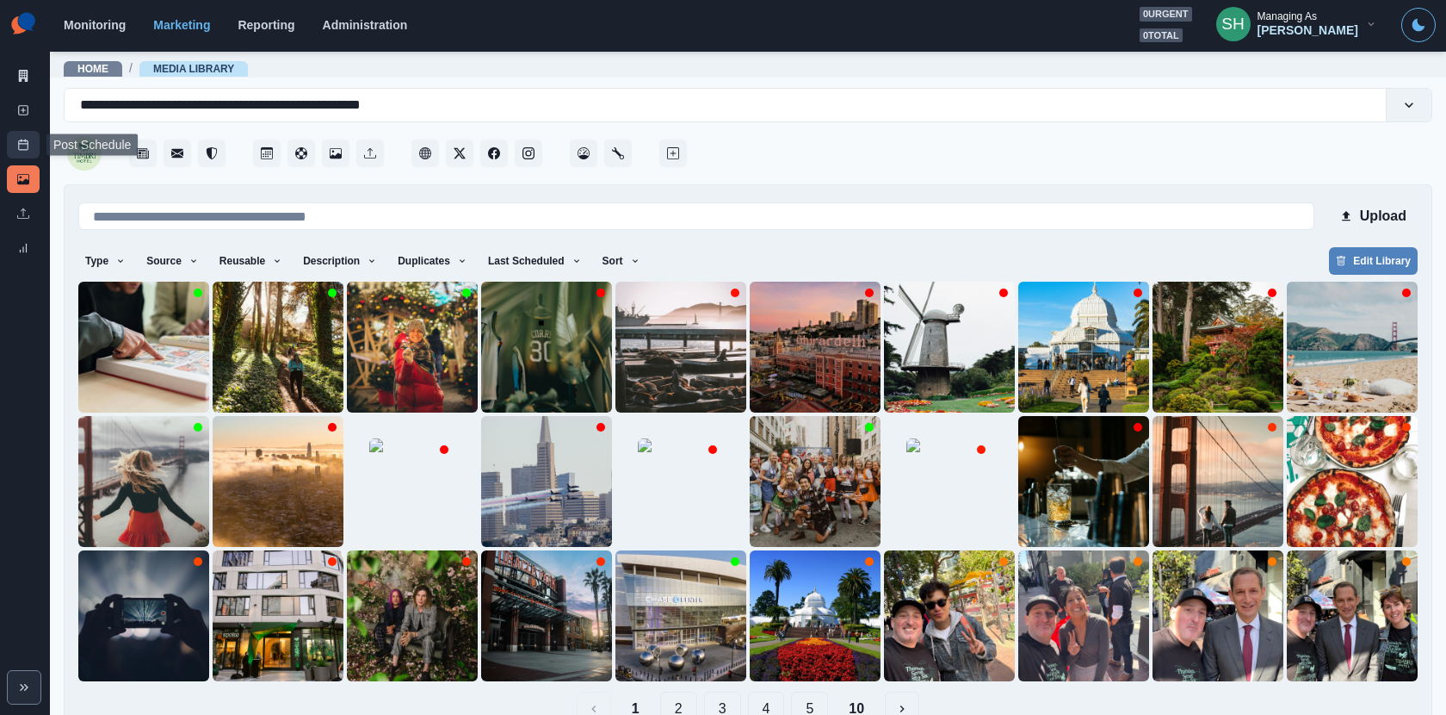
click at [35, 147] on link "Post Schedule" at bounding box center [23, 145] width 33 height 28
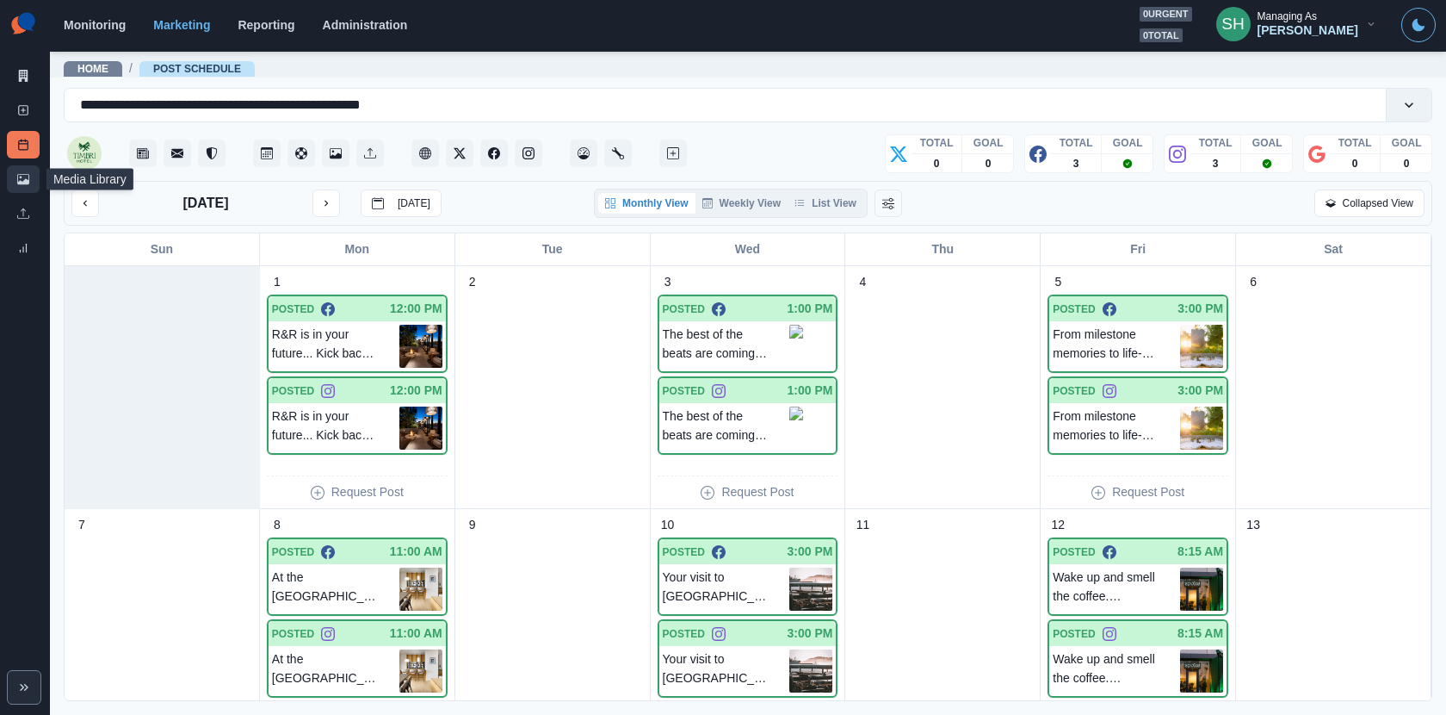
click at [30, 185] on link "Media Library" at bounding box center [23, 179] width 33 height 28
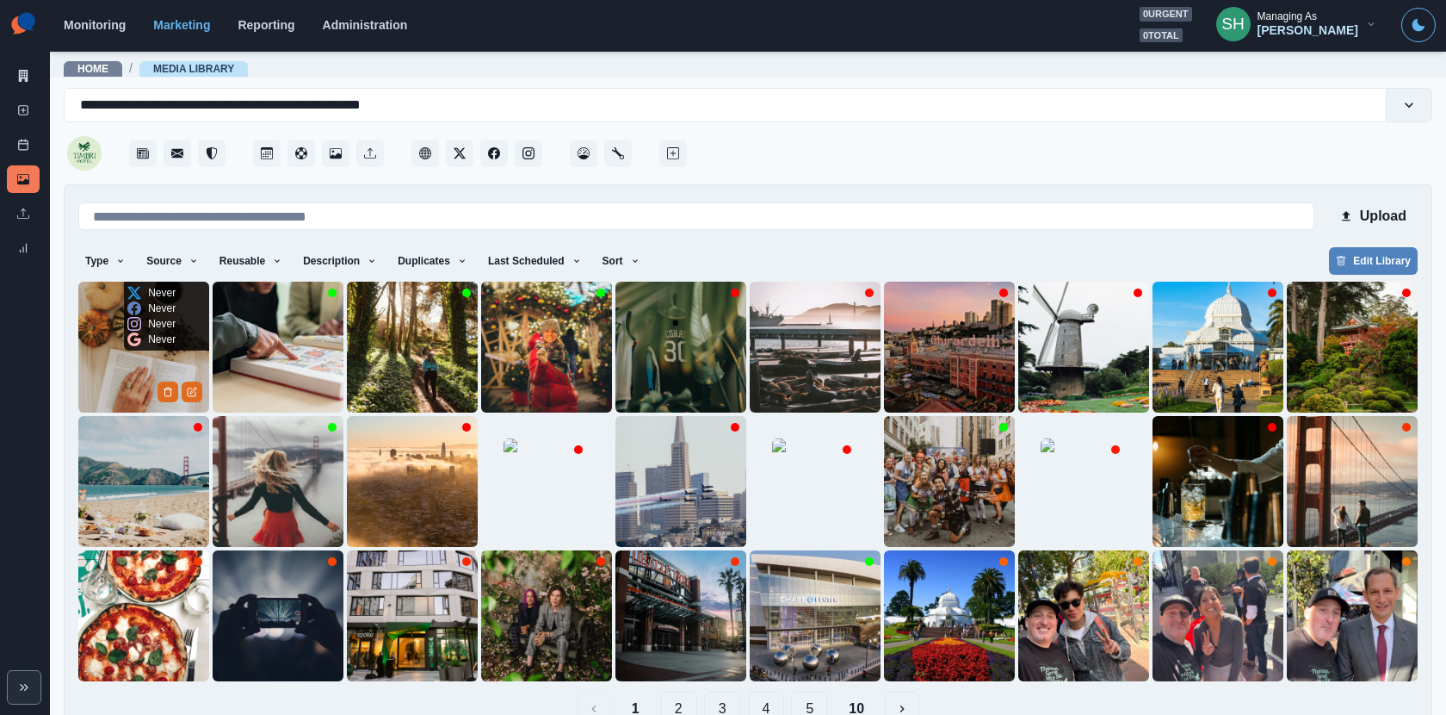
click at [121, 367] on img at bounding box center [143, 347] width 131 height 131
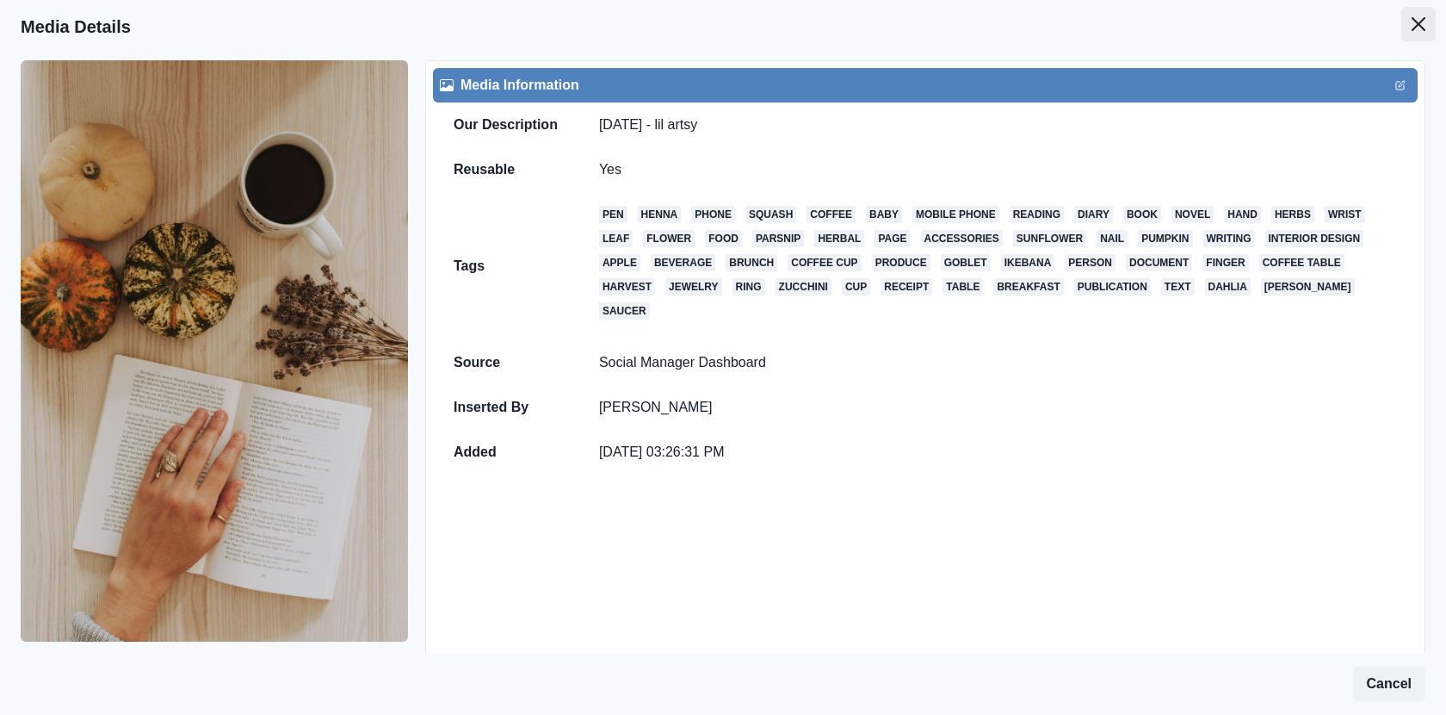
click at [1415, 23] on icon "Close" at bounding box center [1419, 24] width 14 height 14
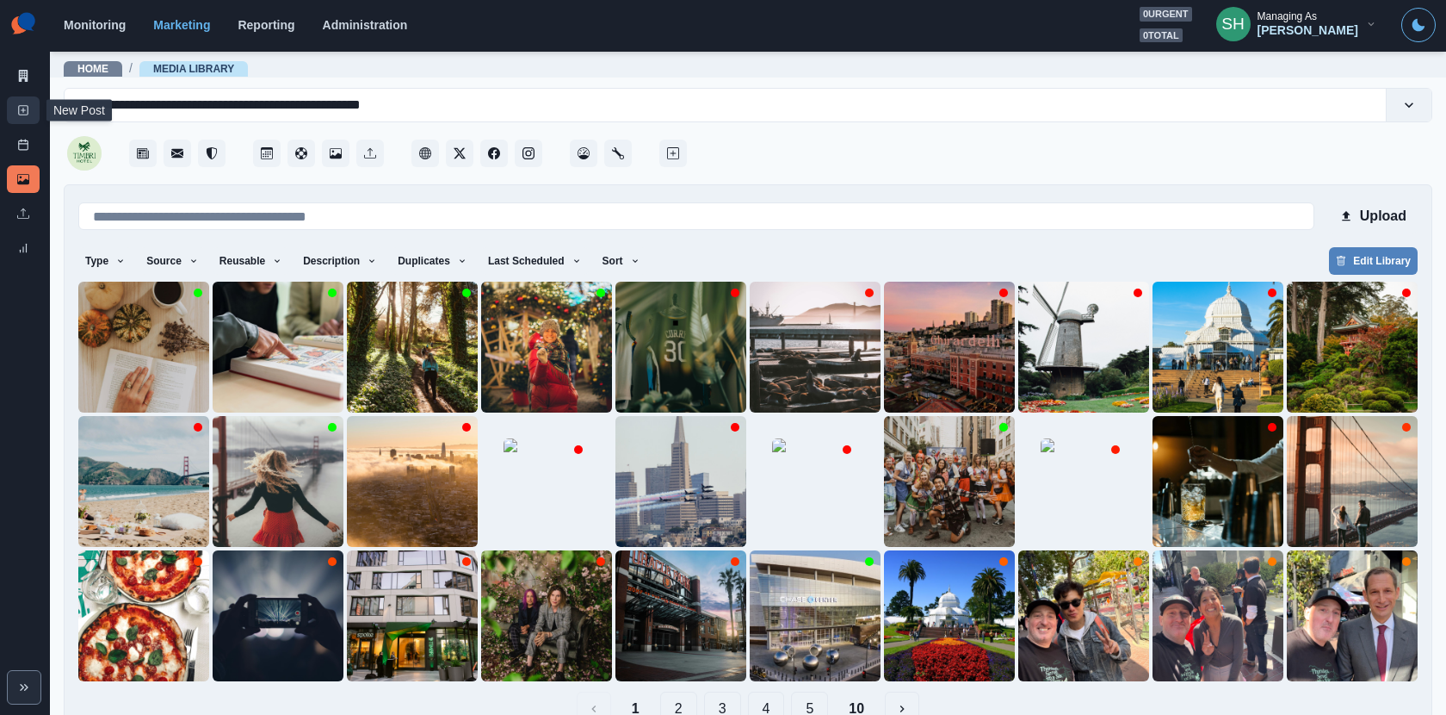
click at [21, 104] on icon at bounding box center [23, 110] width 12 height 12
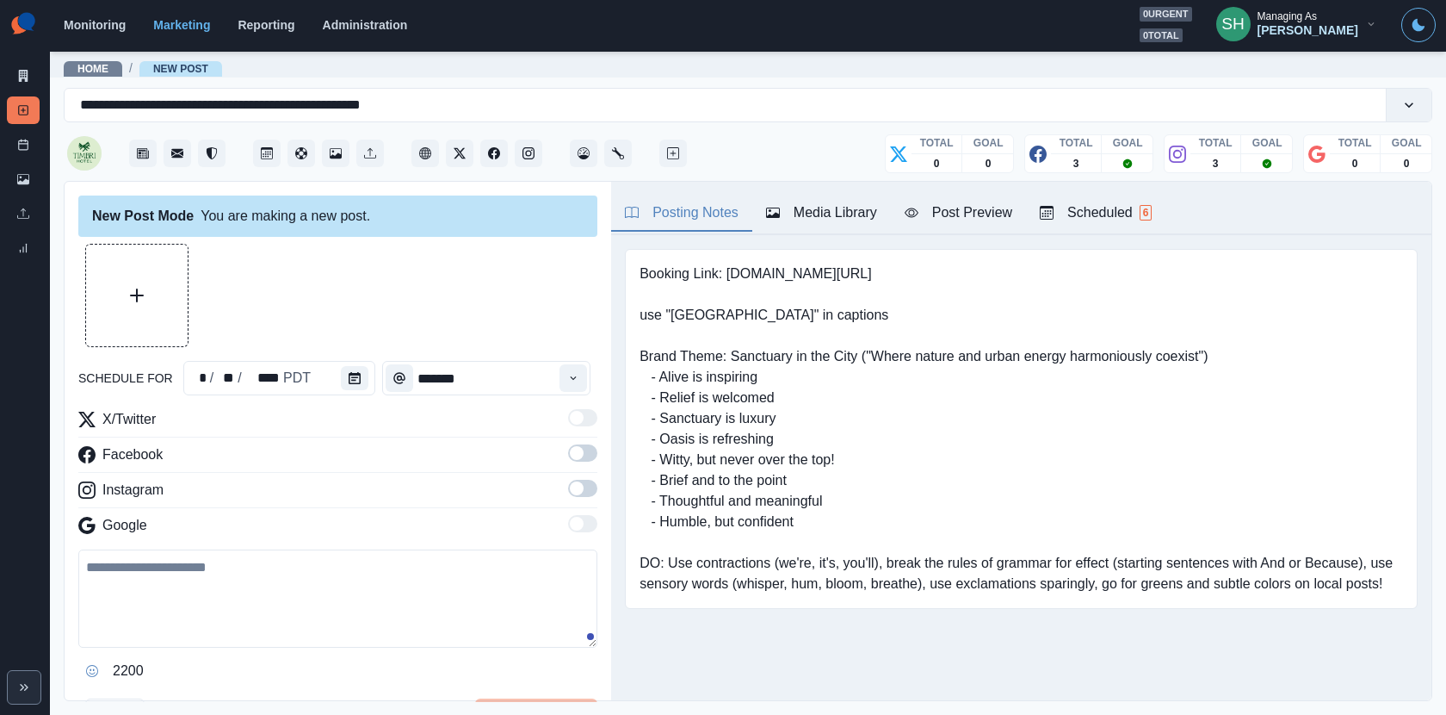
click at [71, 238] on div "New Post Mode You are making a new post. schedule for * / ** / **** PDT *******…" at bounding box center [338, 442] width 547 height 520
click at [90, 261] on button "Upload Media" at bounding box center [137, 296] width 102 height 102
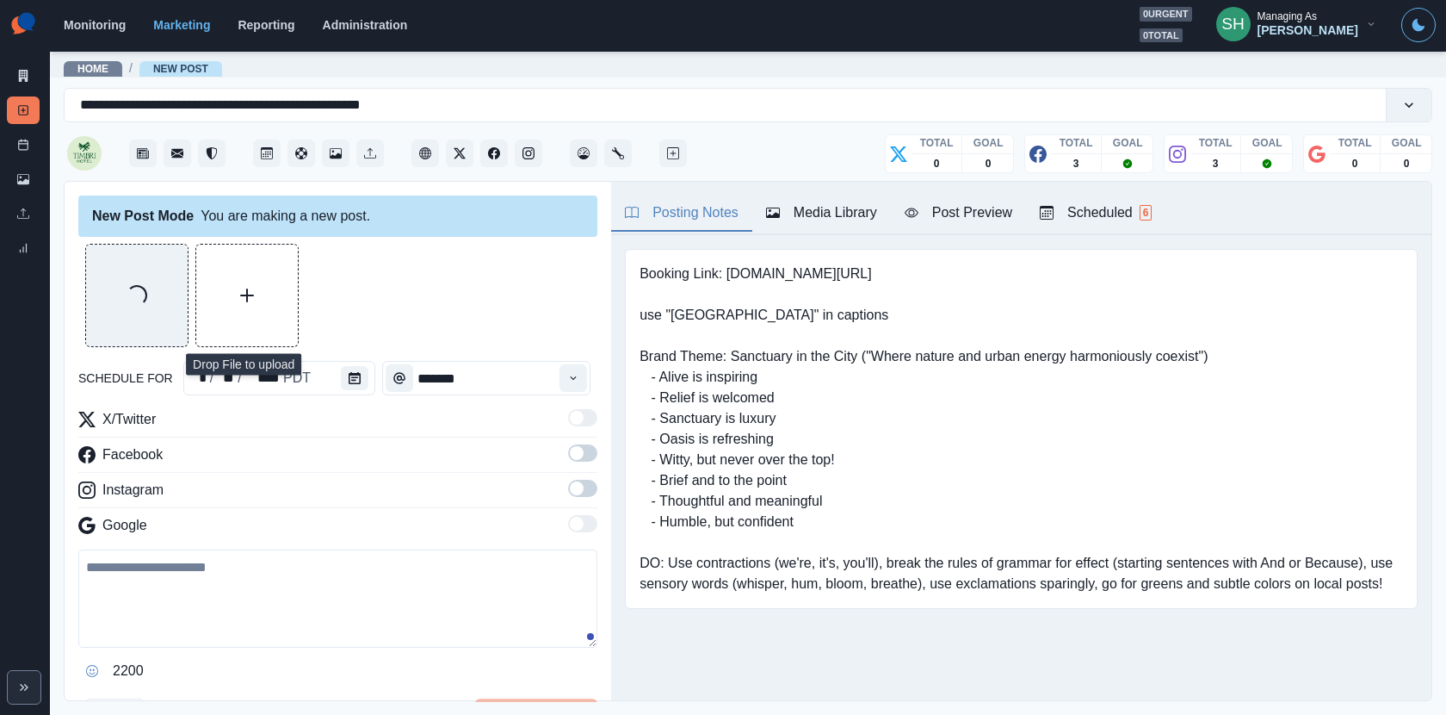
click at [827, 220] on div "Media Library" at bounding box center [821, 212] width 111 height 21
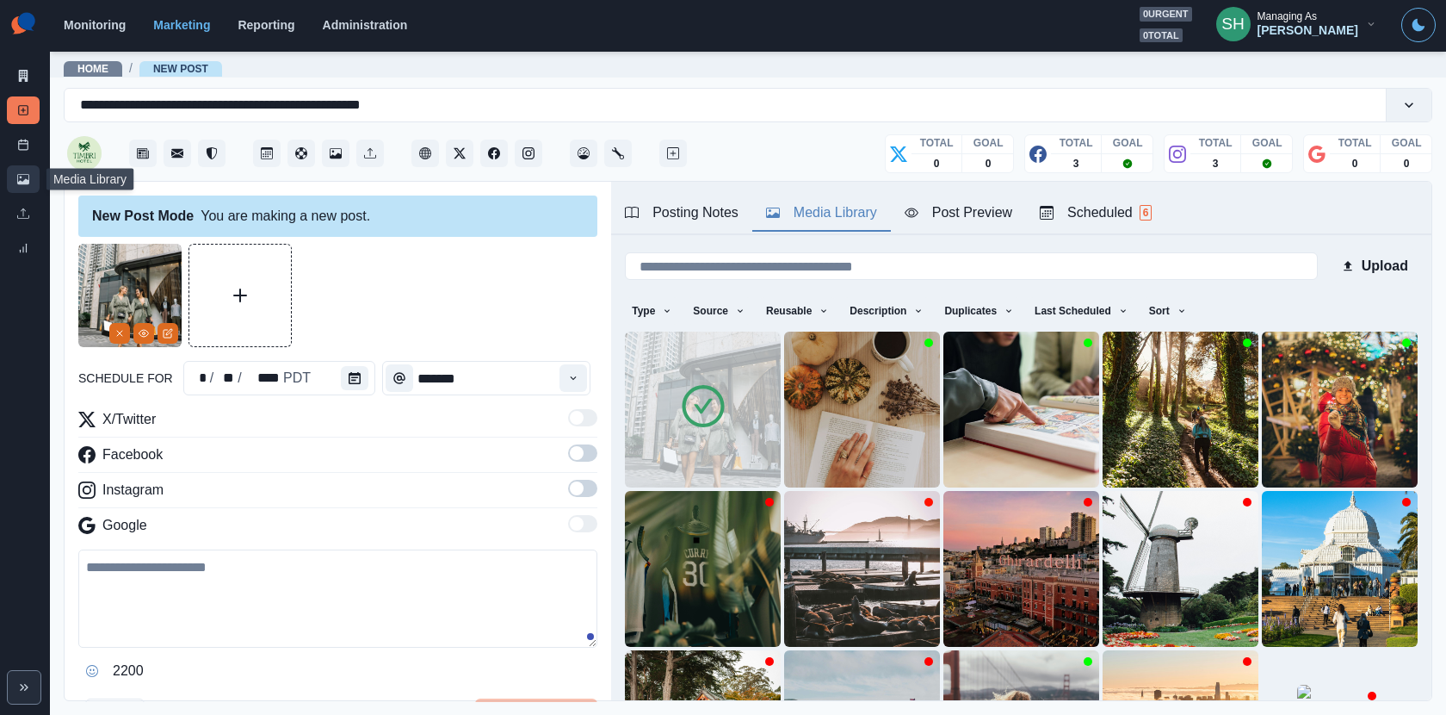
click at [29, 175] on link "Media Library" at bounding box center [23, 179] width 33 height 28
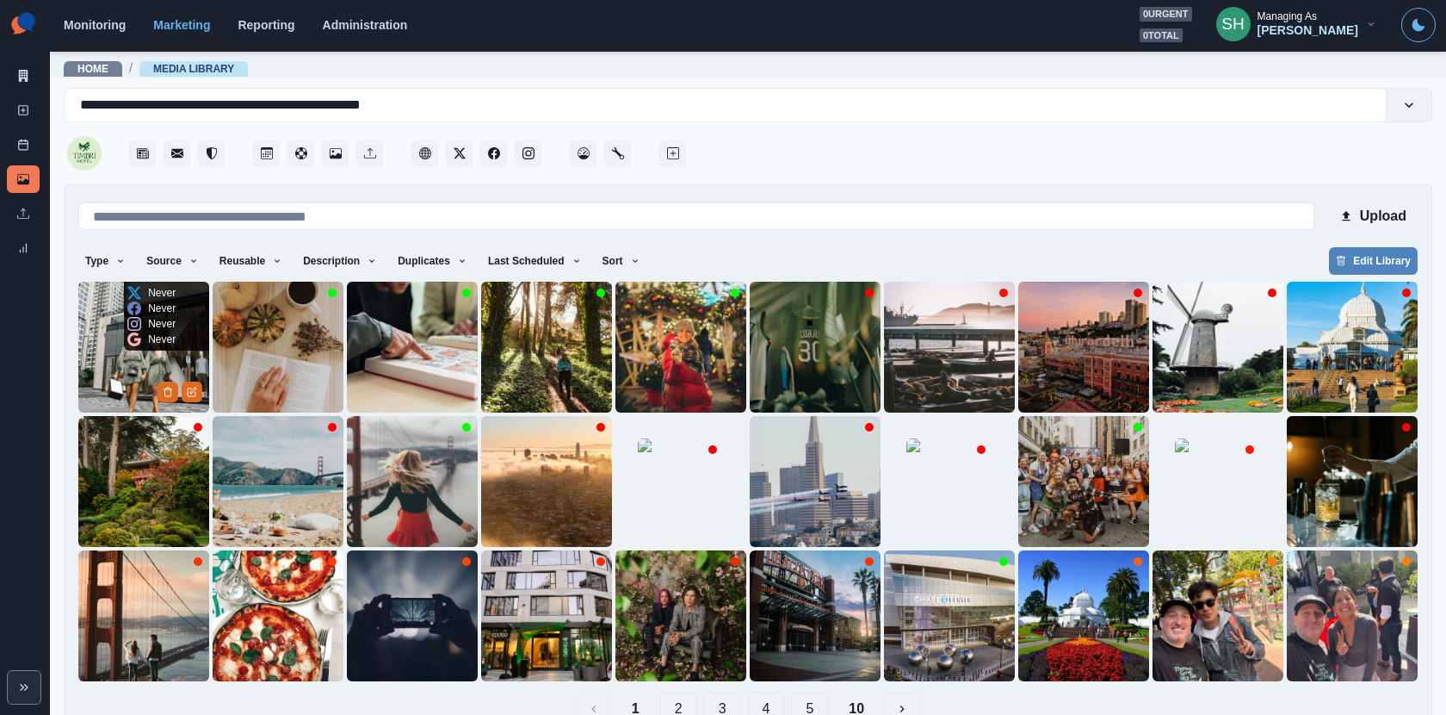
click at [141, 363] on img at bounding box center [143, 347] width 131 height 131
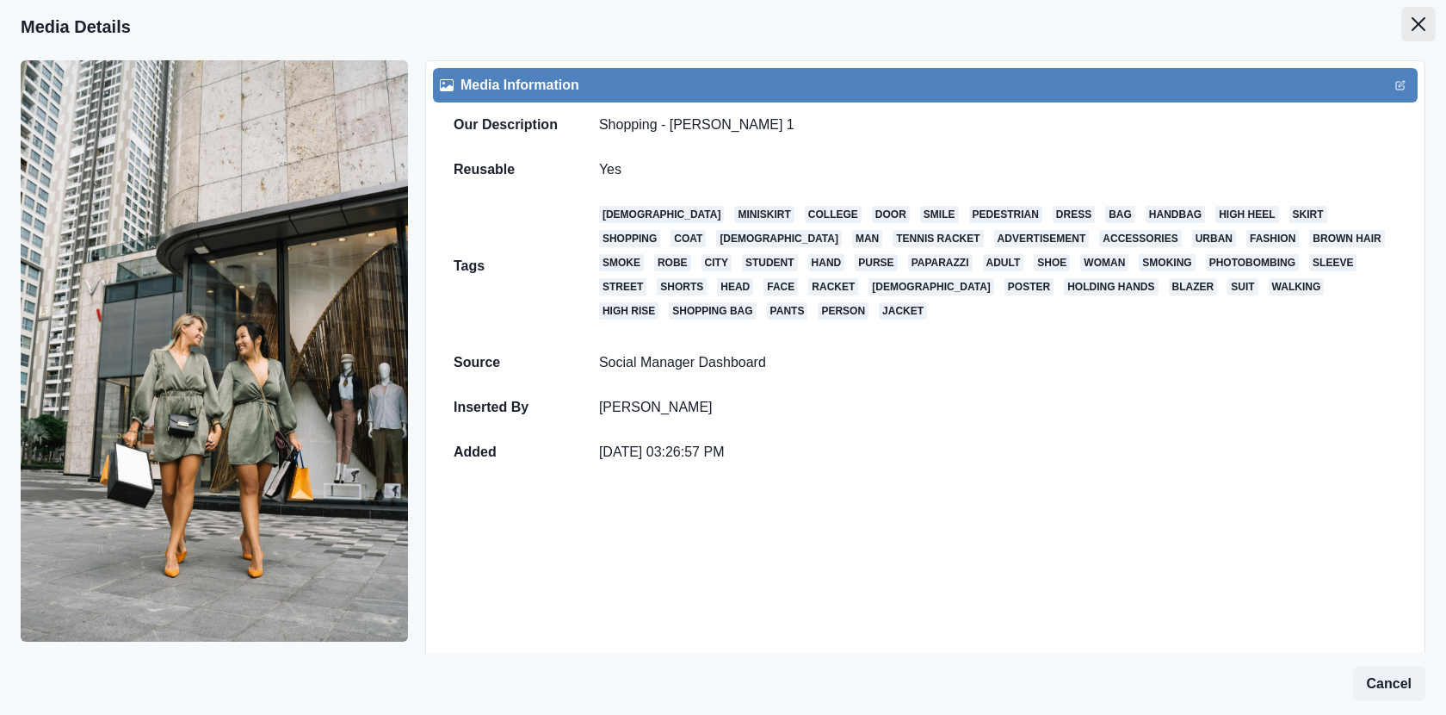
click at [1429, 18] on button "Close" at bounding box center [1419, 24] width 34 height 34
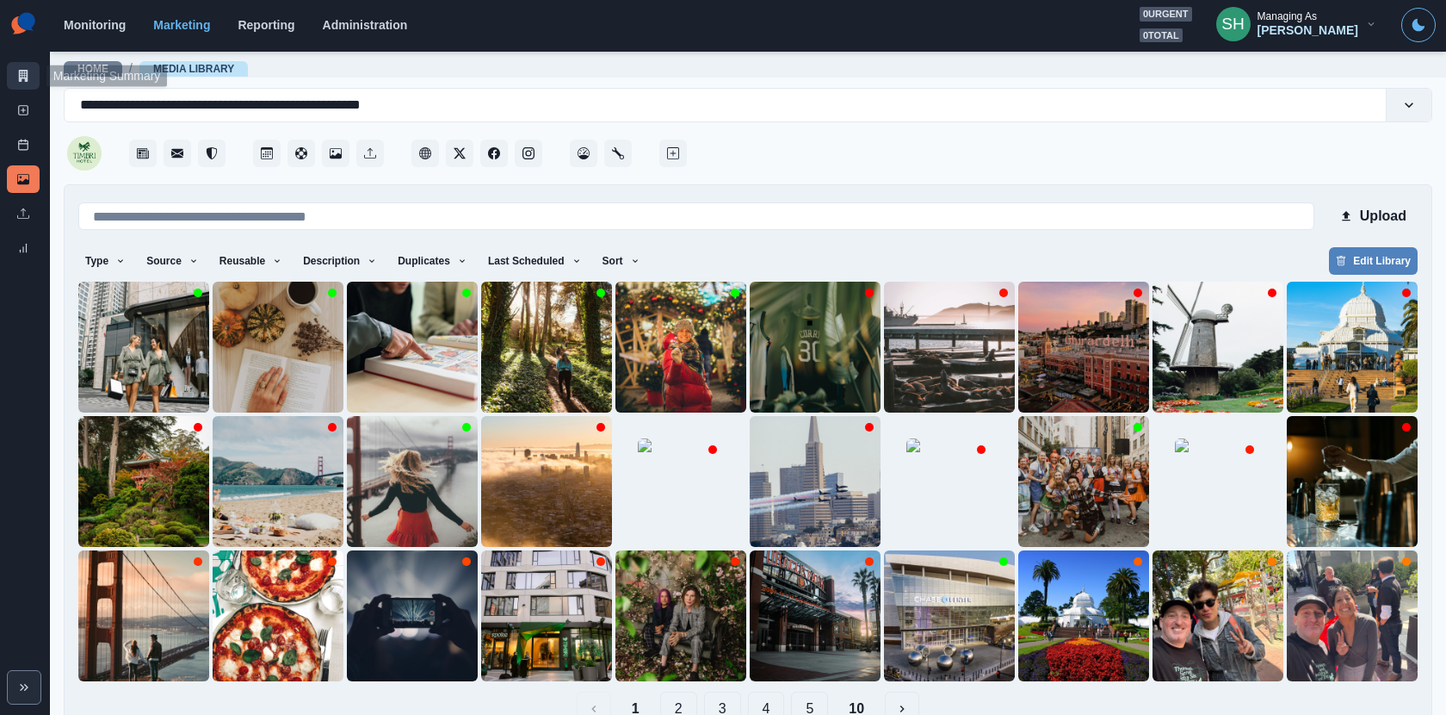
click at [24, 74] on icon at bounding box center [23, 76] width 12 height 12
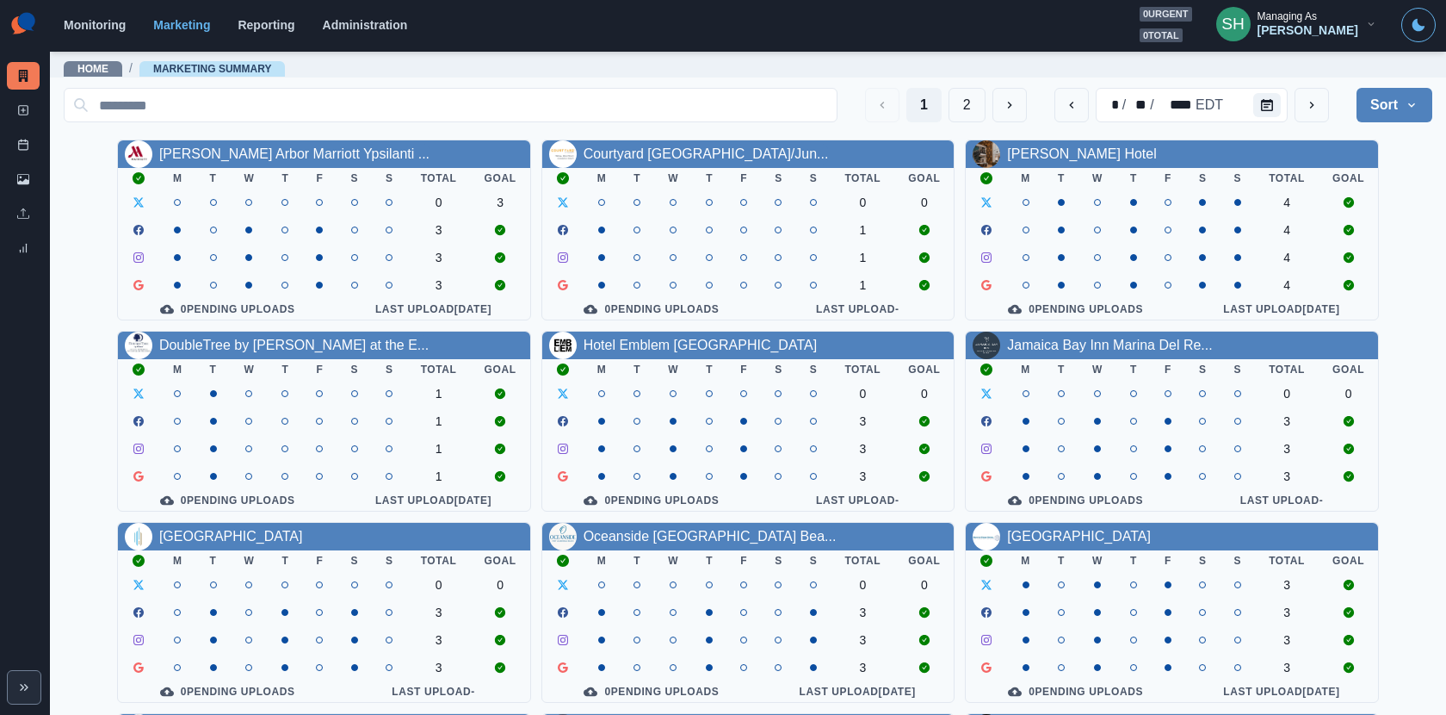
click at [1366, 27] on icon "button" at bounding box center [1371, 24] width 12 height 12
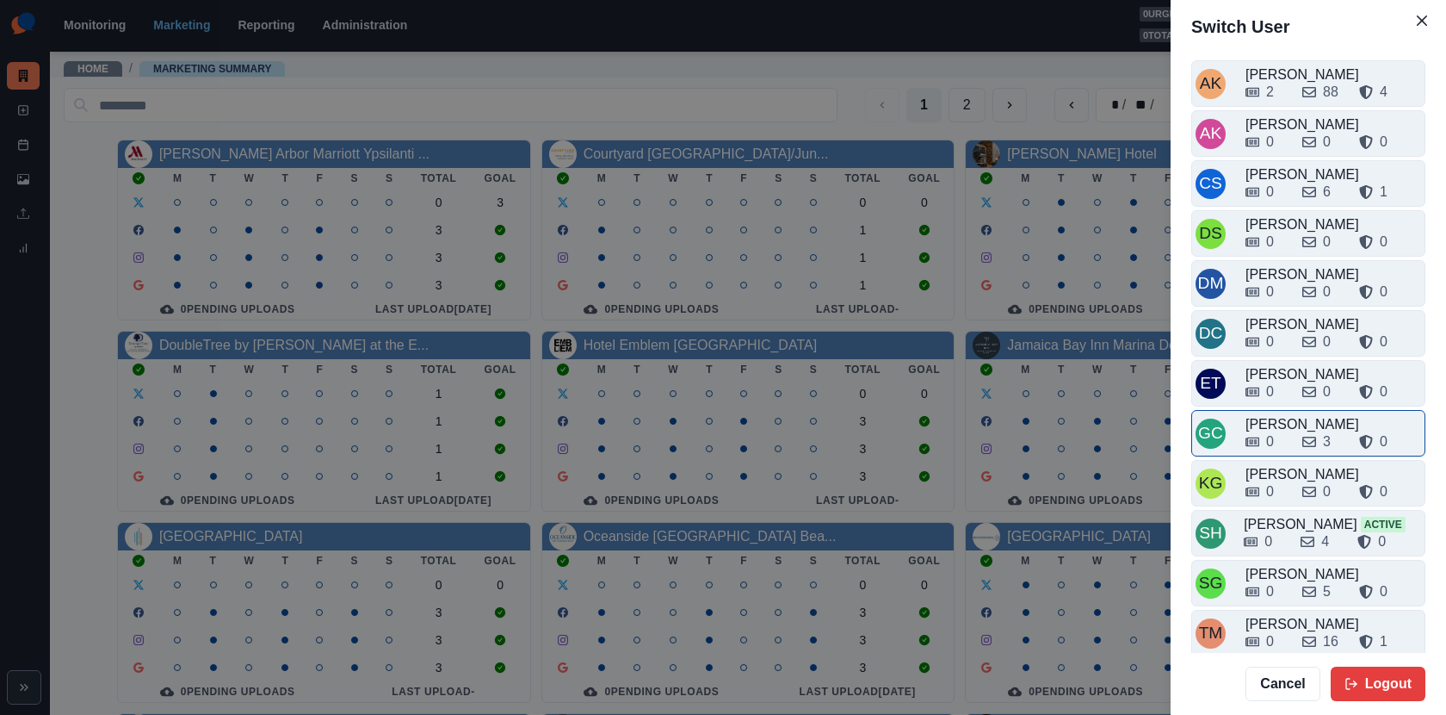
click at [1283, 424] on div "0 3 0" at bounding box center [1334, 438] width 176 height 28
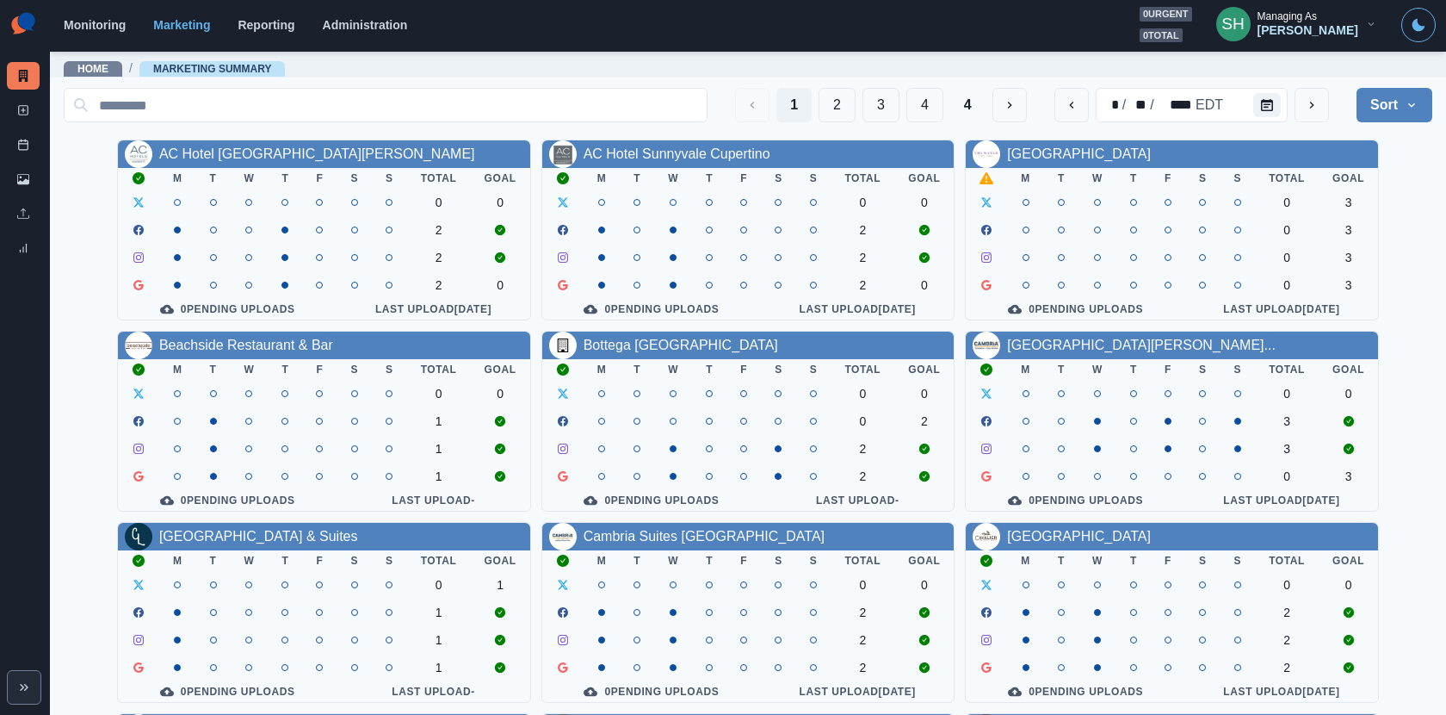
click at [1317, 12] on div "Managing As" at bounding box center [1287, 16] width 59 height 12
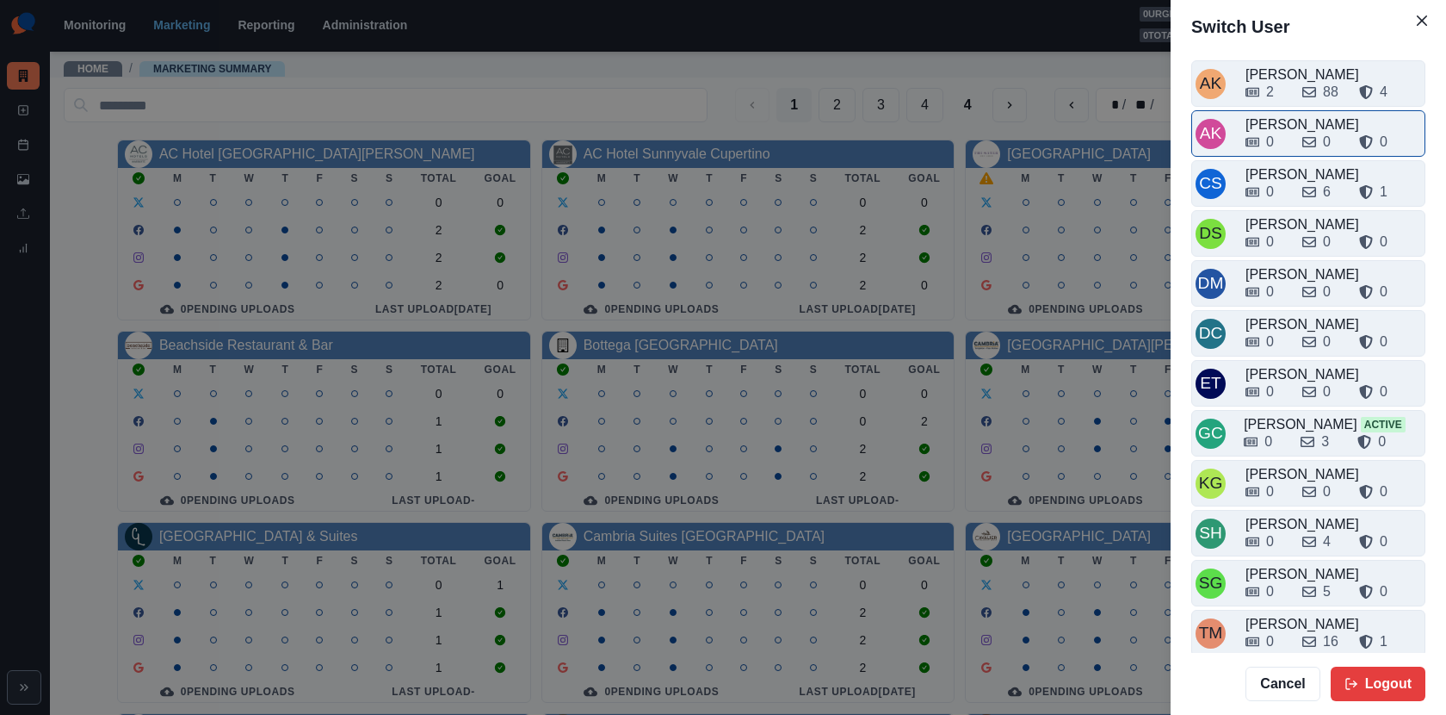
click at [1287, 140] on div "0" at bounding box center [1267, 142] width 43 height 21
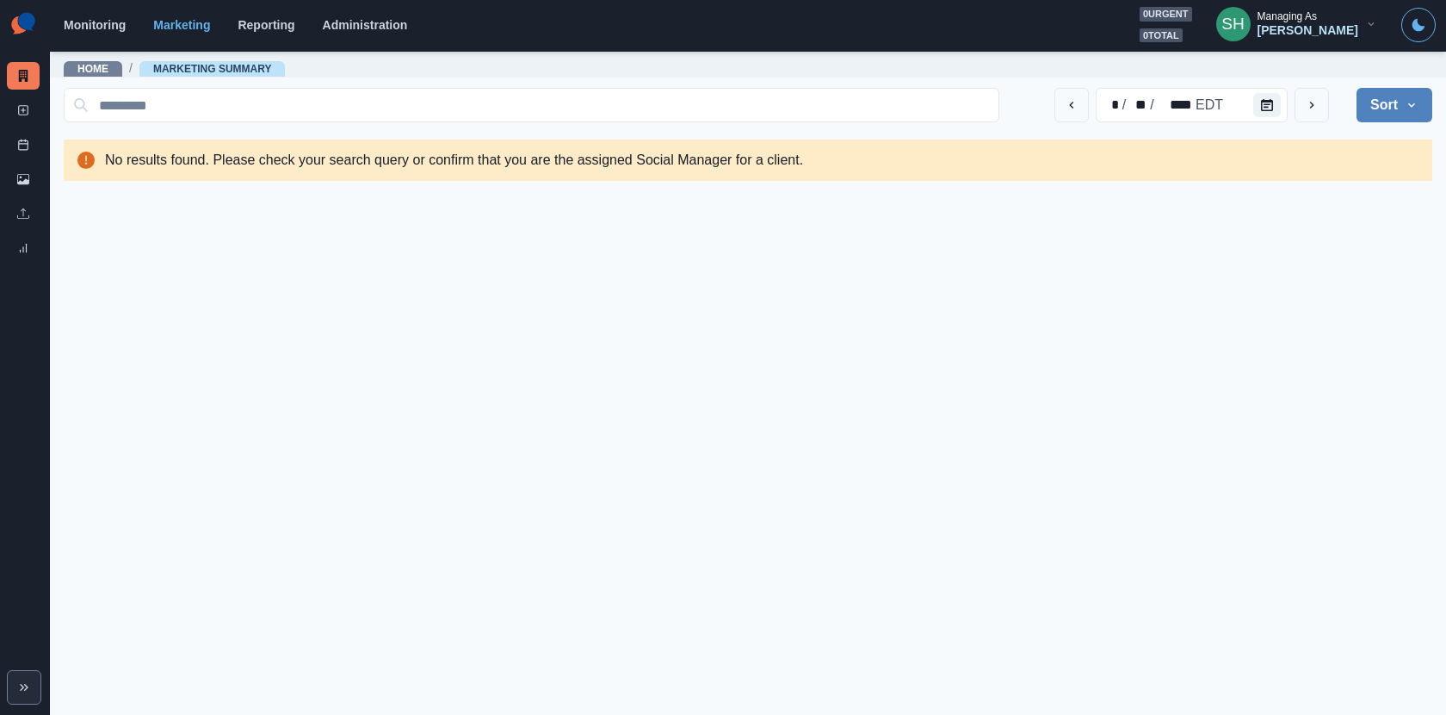
click at [1314, 31] on div "[PERSON_NAME]" at bounding box center [1308, 30] width 101 height 15
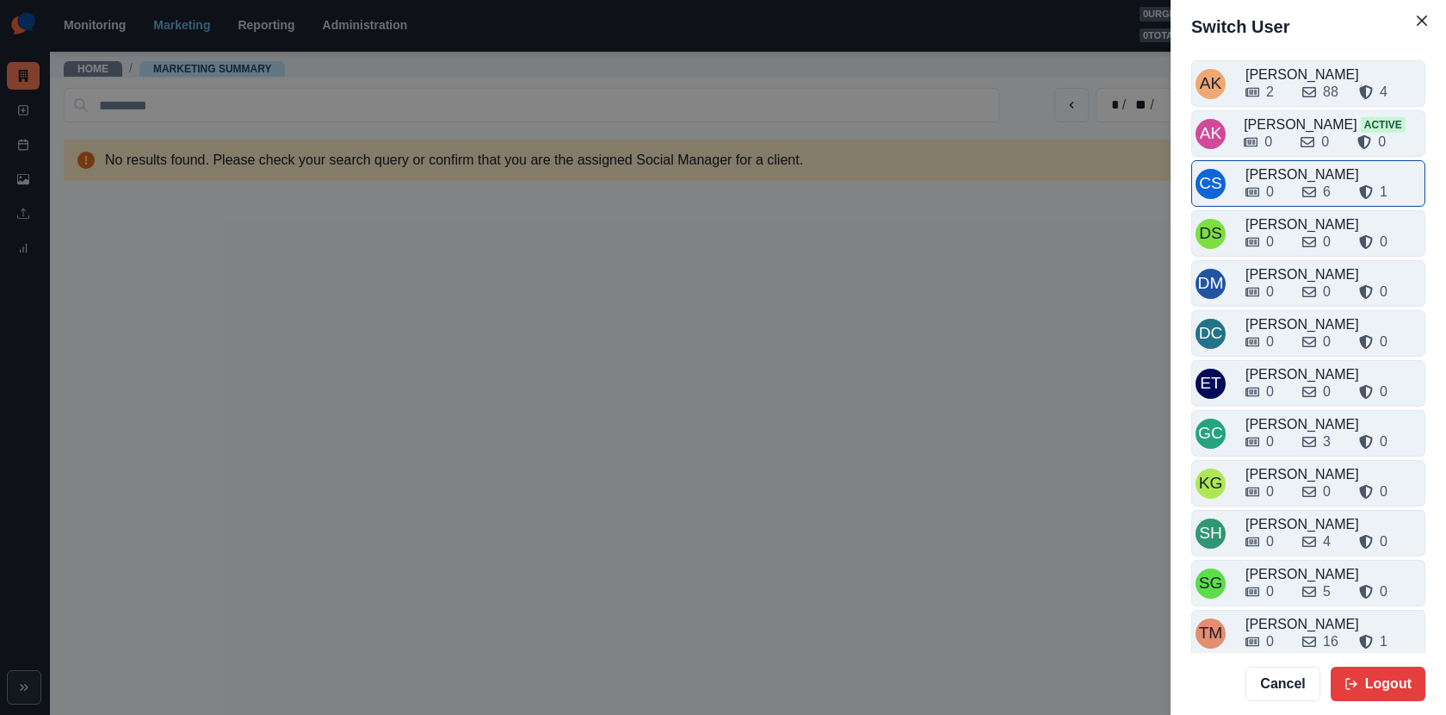
click at [1286, 175] on div "0 6 1" at bounding box center [1334, 189] width 176 height 28
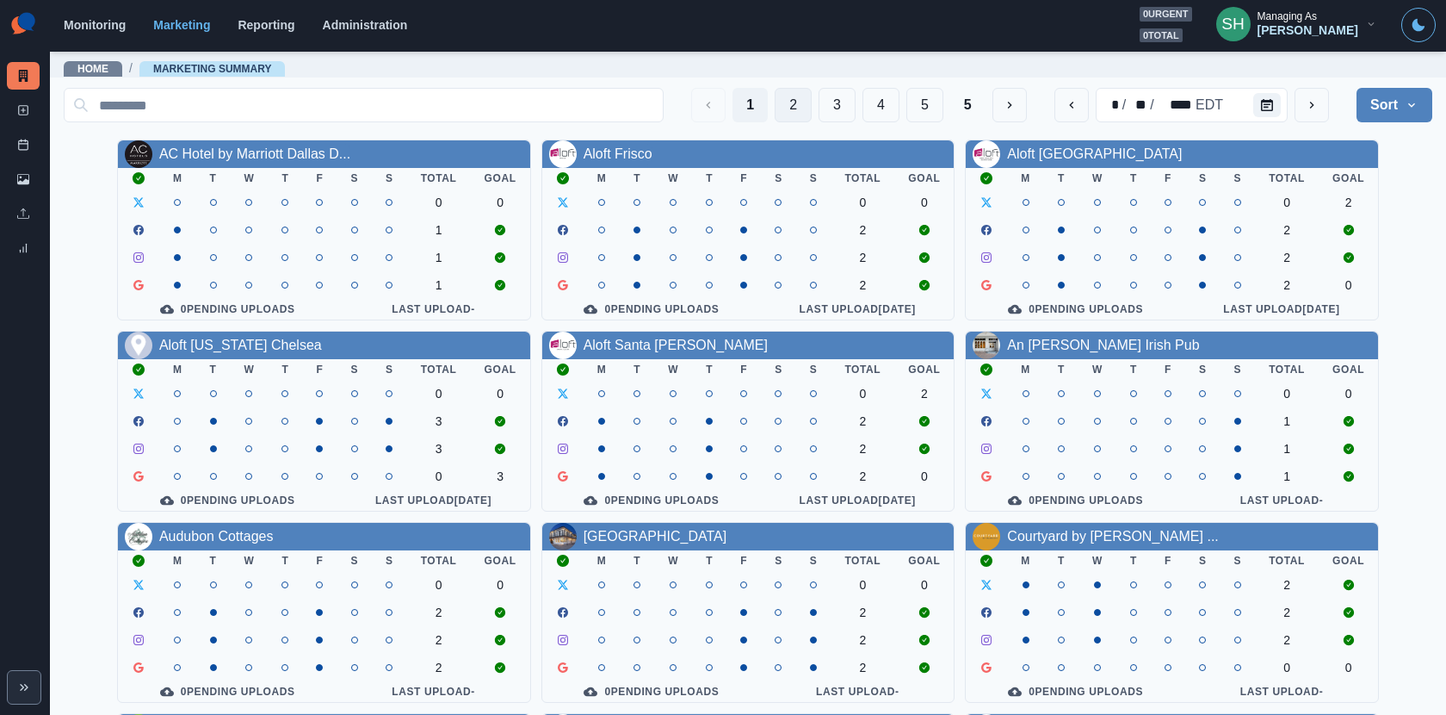
click at [791, 94] on button "2" at bounding box center [793, 105] width 37 height 34
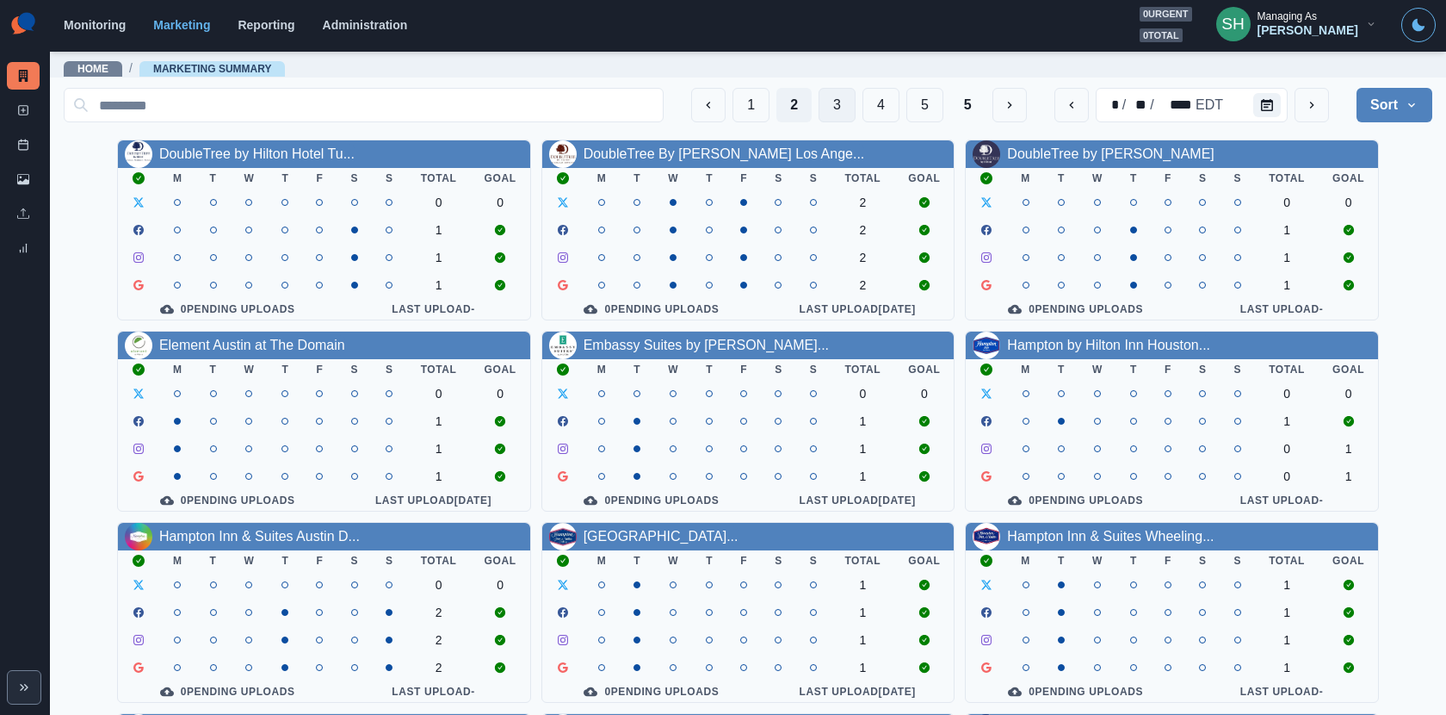
click at [841, 94] on button "3" at bounding box center [837, 105] width 37 height 34
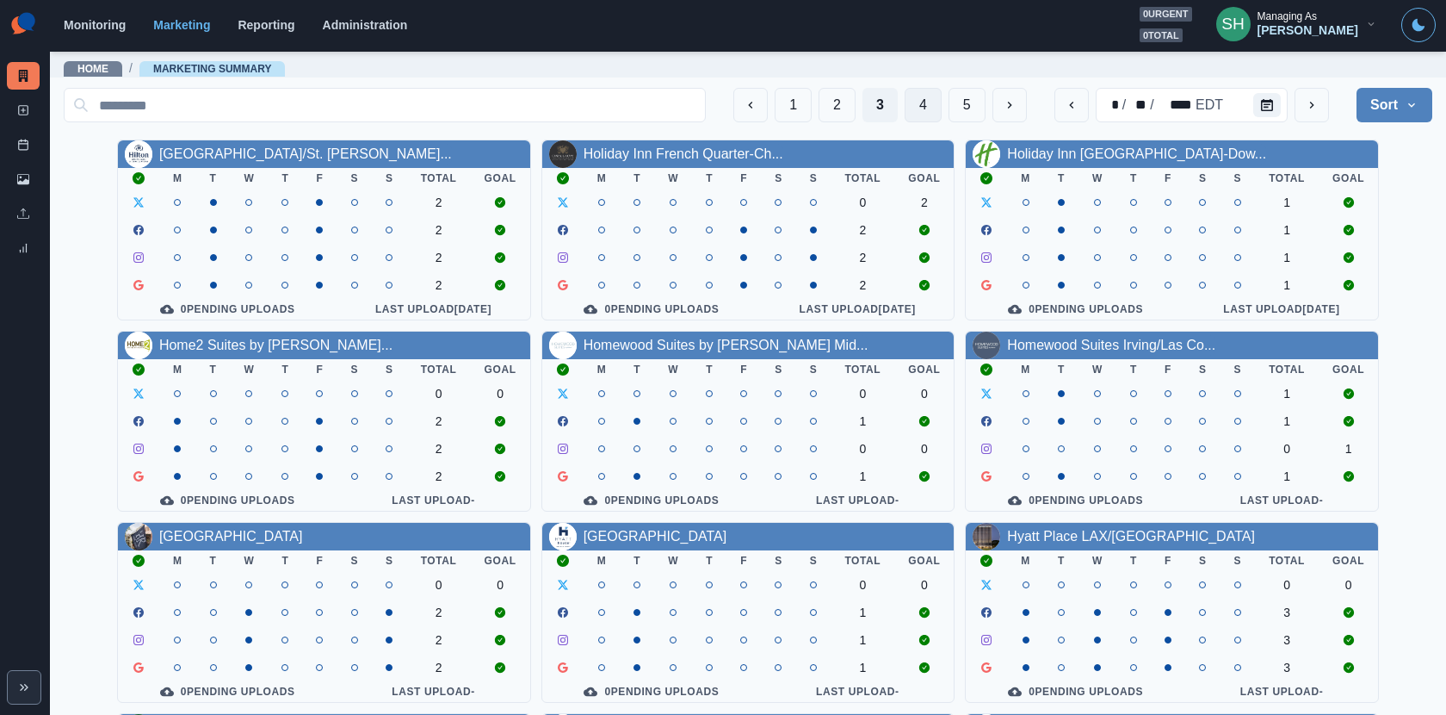
click at [936, 99] on button "4" at bounding box center [923, 105] width 37 height 34
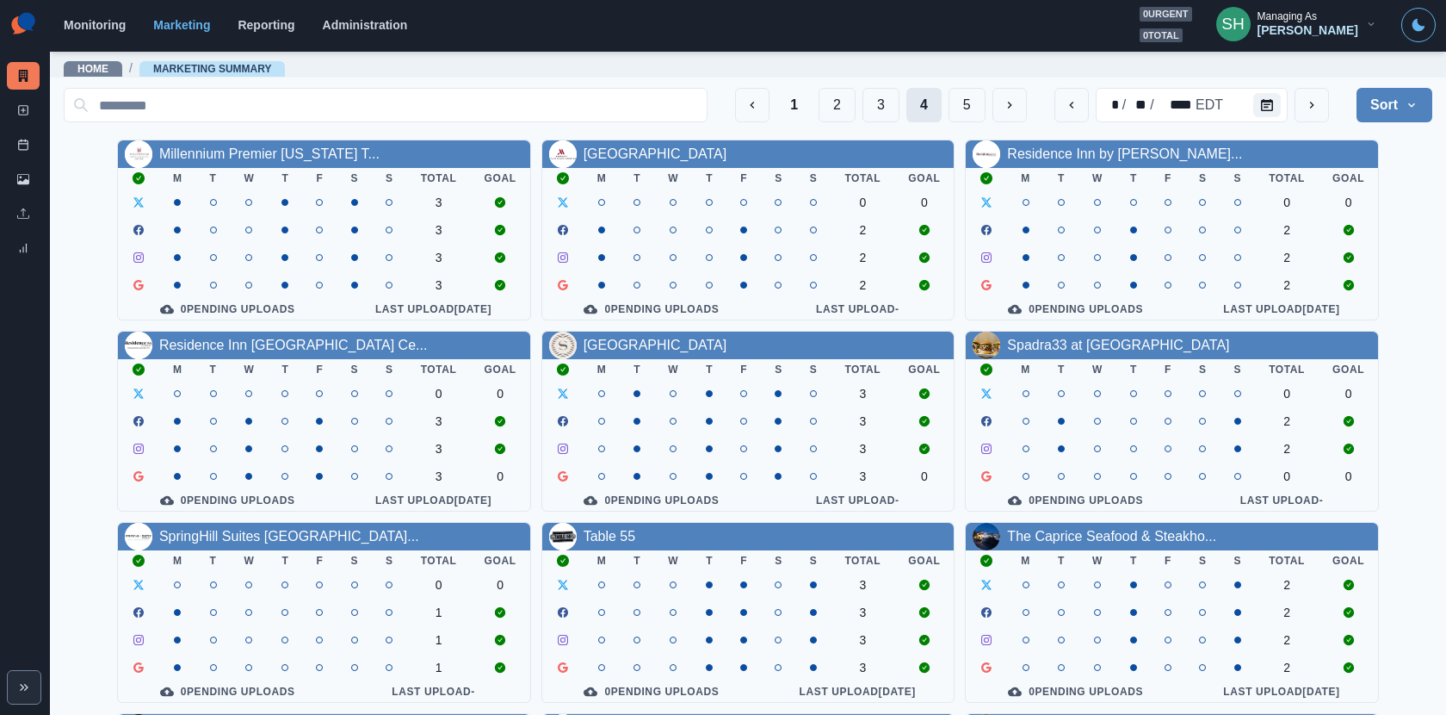
click at [942, 108] on button "4" at bounding box center [924, 105] width 35 height 34
click at [963, 108] on button "5" at bounding box center [967, 105] width 37 height 34
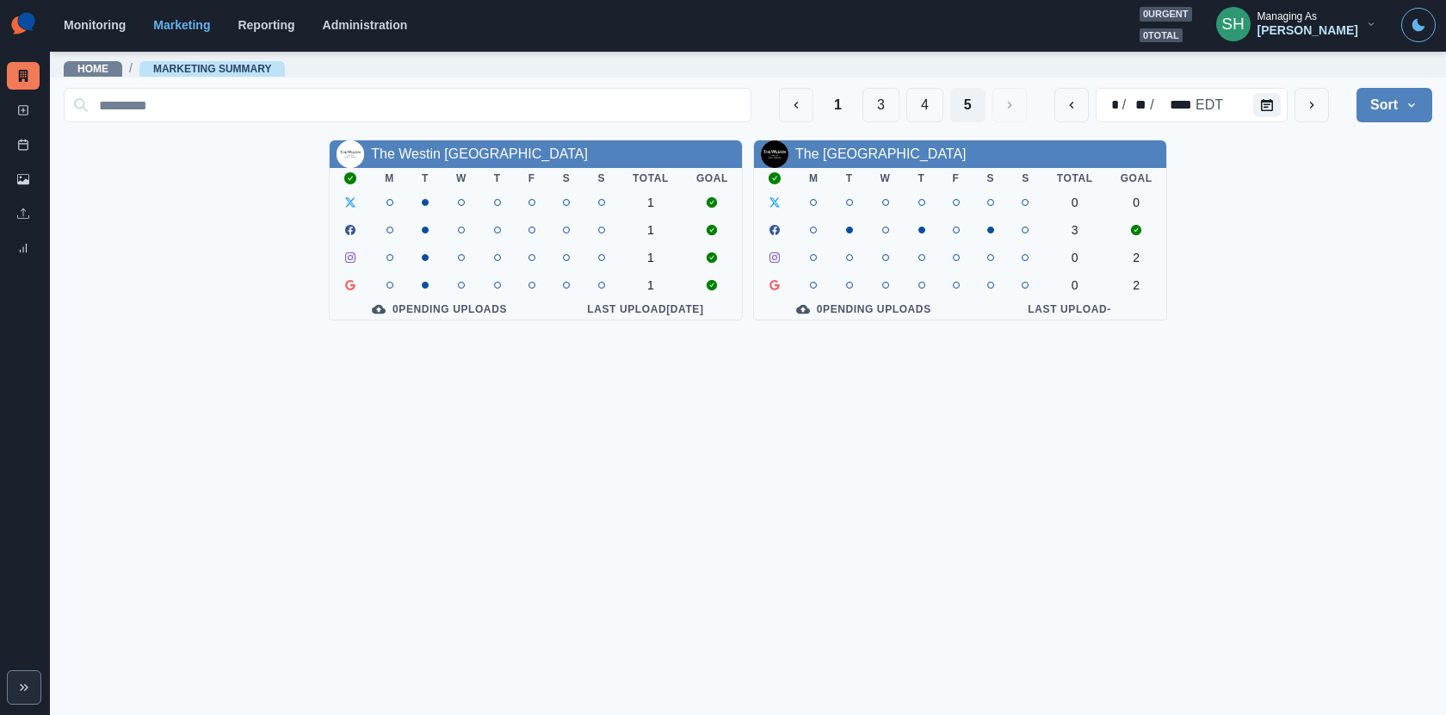
click at [1409, 120] on button "Sort" at bounding box center [1395, 105] width 76 height 34
click at [1302, 19] on div "Managing As" at bounding box center [1287, 16] width 59 height 12
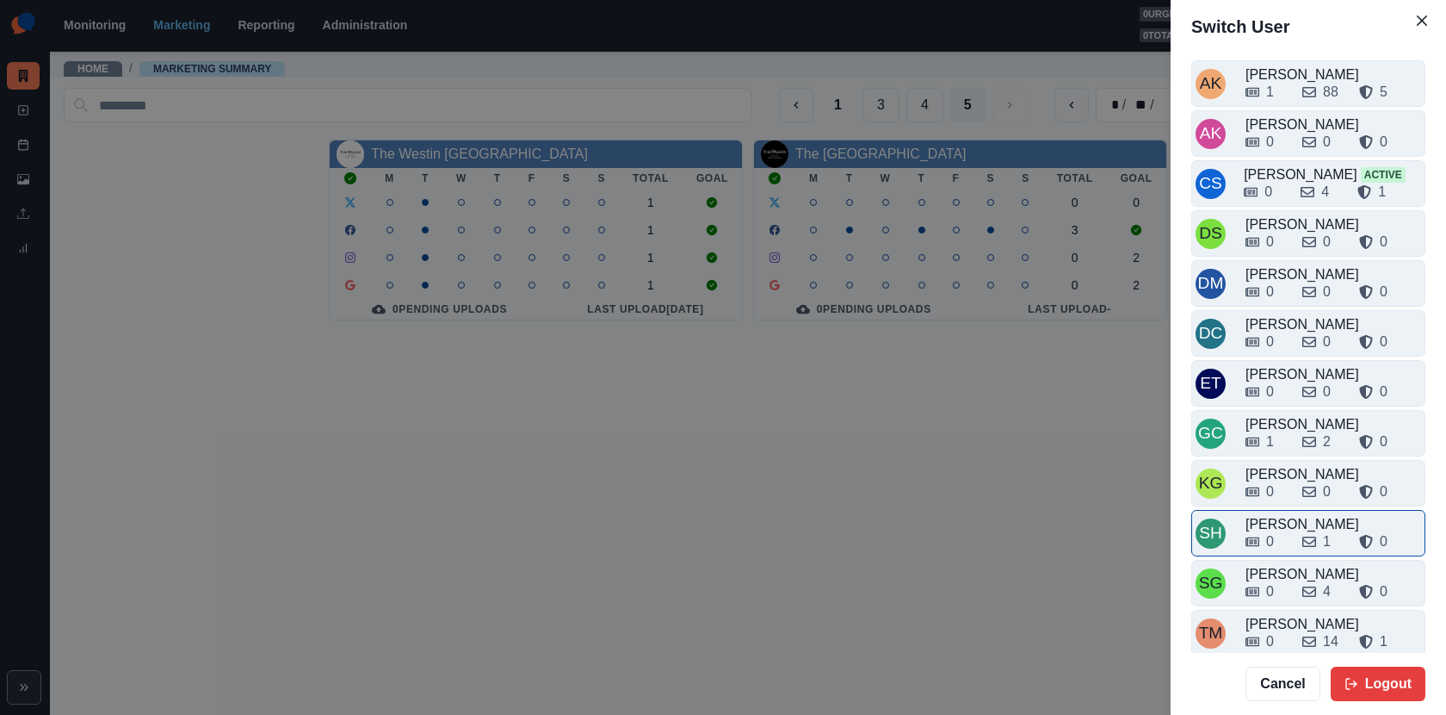
click at [1300, 531] on div "0 1 0" at bounding box center [1334, 541] width 176 height 21
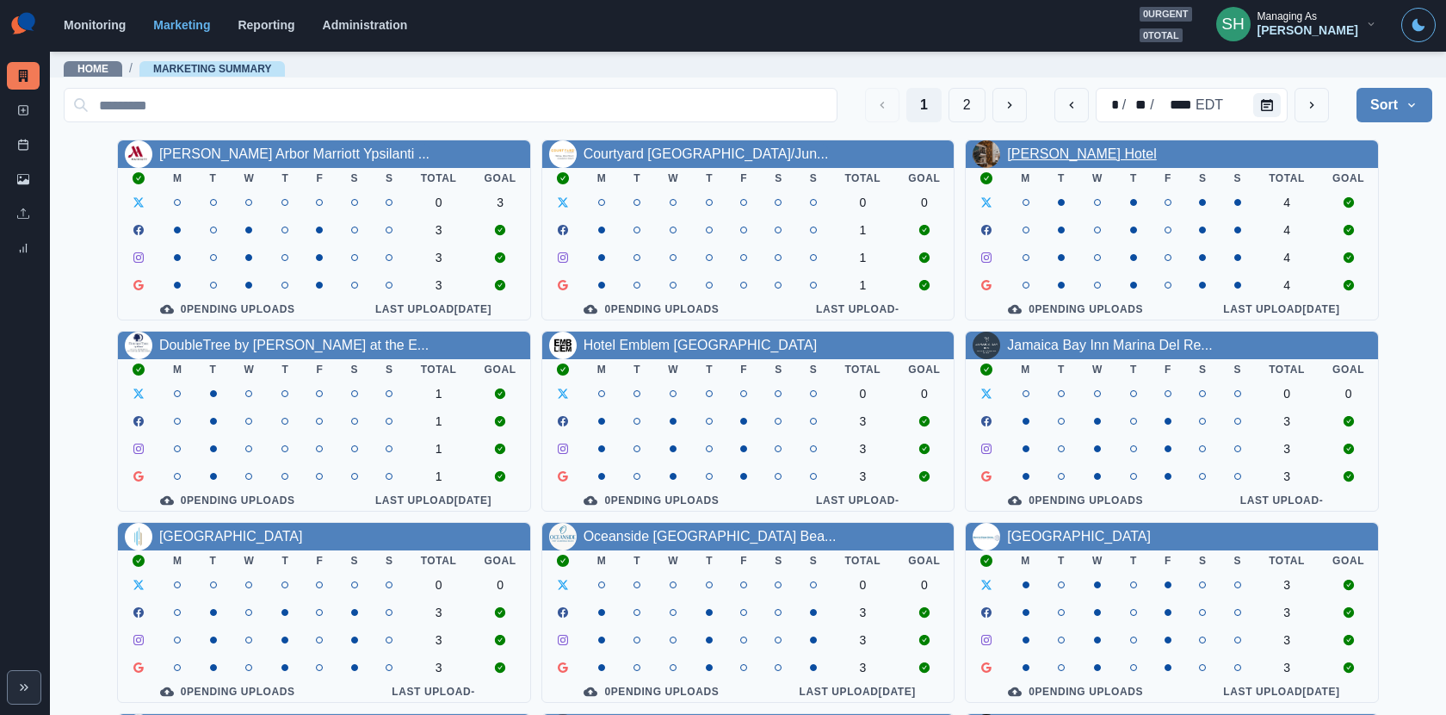
click at [1084, 159] on link "[PERSON_NAME] Hotel" at bounding box center [1081, 153] width 149 height 15
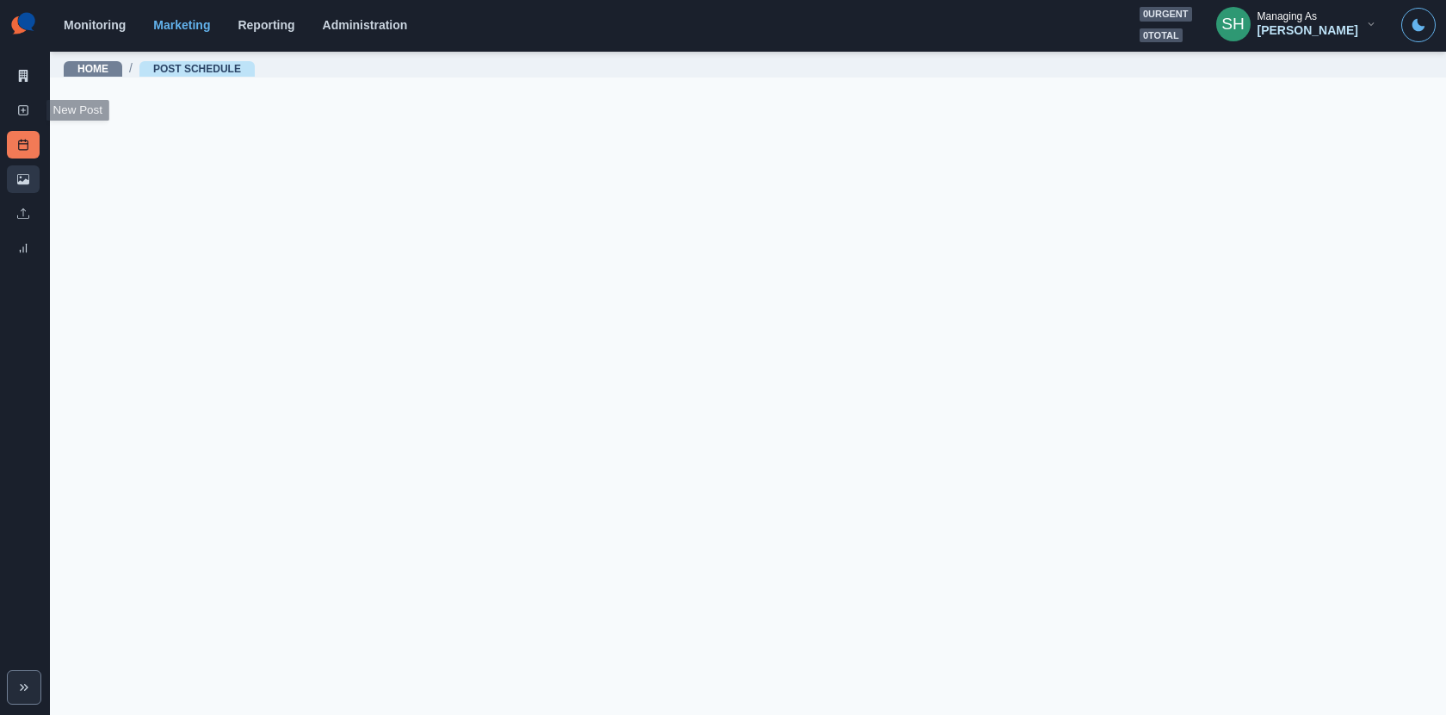
click at [28, 183] on icon at bounding box center [23, 179] width 12 height 10
click at [30, 116] on link "New Post" at bounding box center [23, 110] width 33 height 28
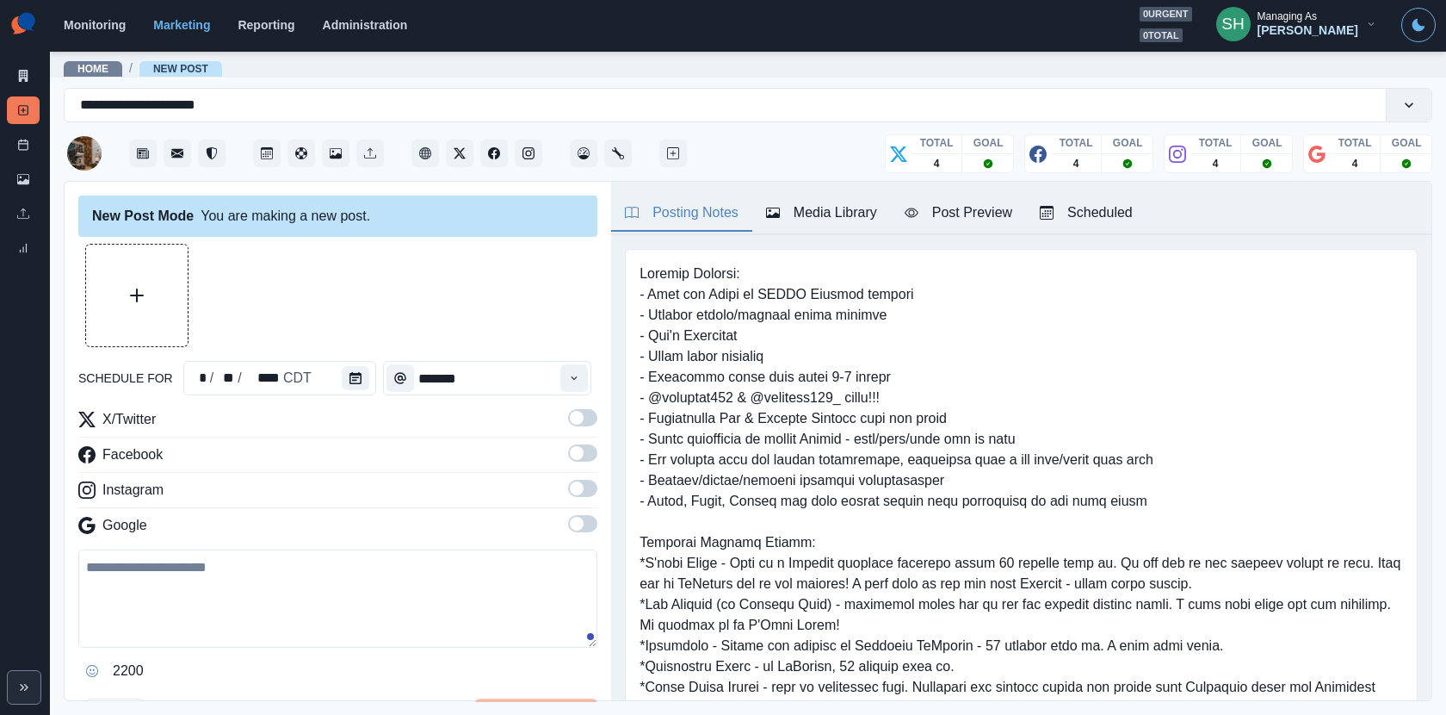
click at [147, 233] on div "New Post Mode You are making a new post." at bounding box center [337, 215] width 519 height 41
click at [148, 308] on button "Upload Media" at bounding box center [137, 296] width 102 height 102
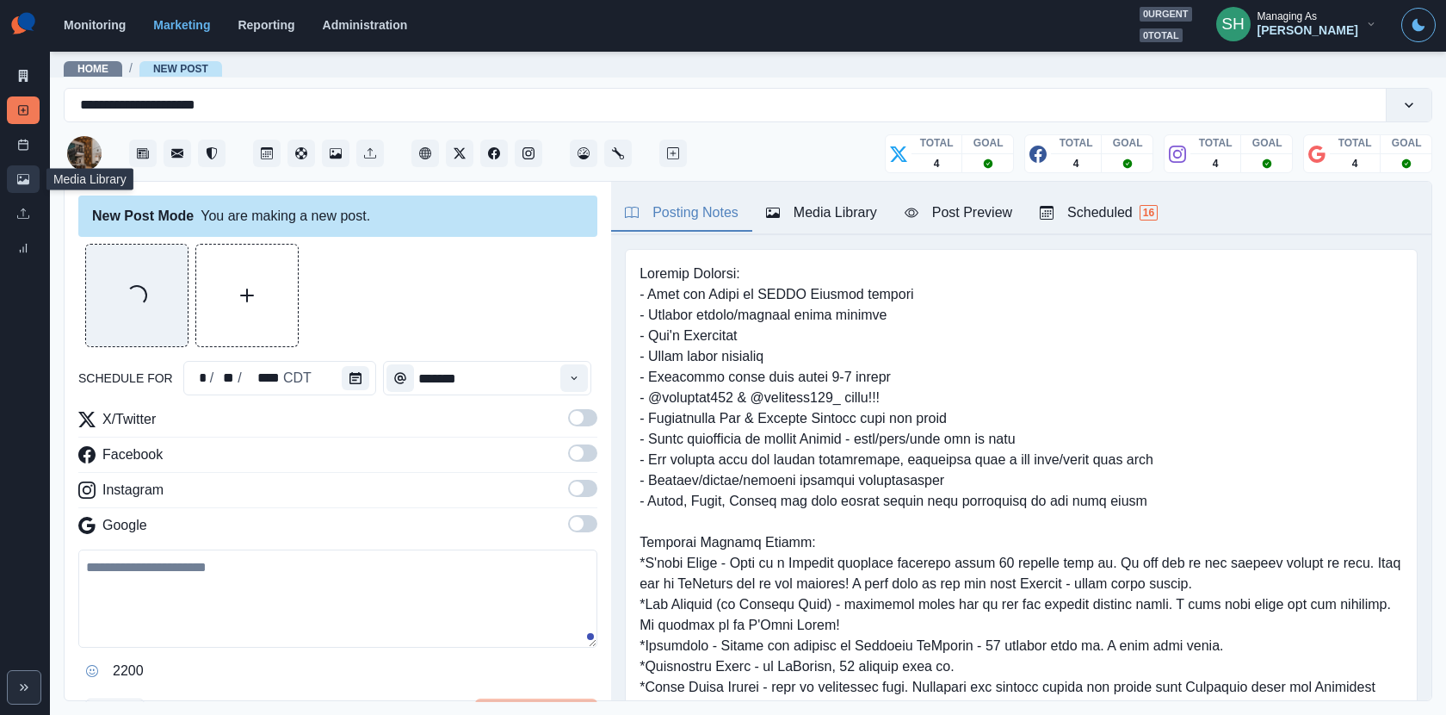
click at [26, 185] on link "Media Library" at bounding box center [23, 179] width 33 height 28
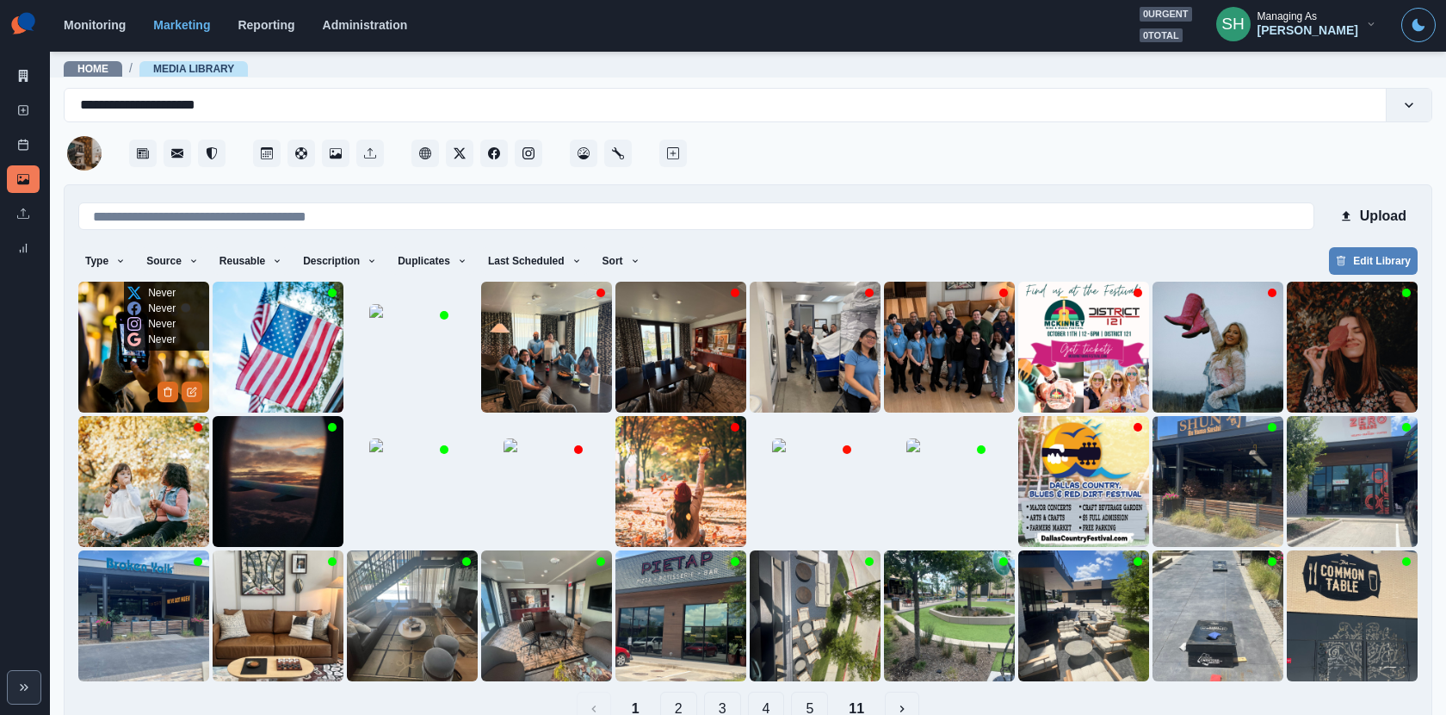
click at [145, 387] on img at bounding box center [143, 347] width 131 height 131
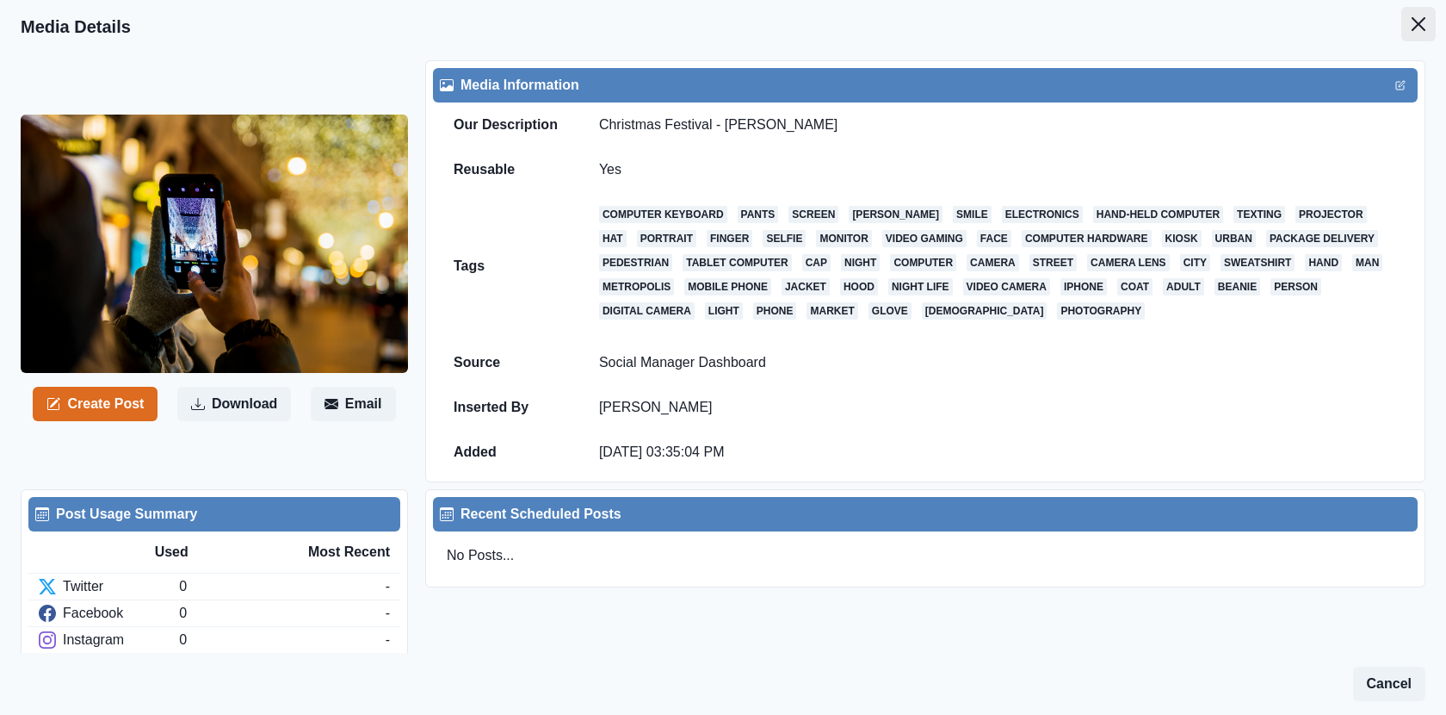
click at [1412, 24] on icon "Close" at bounding box center [1419, 24] width 14 height 14
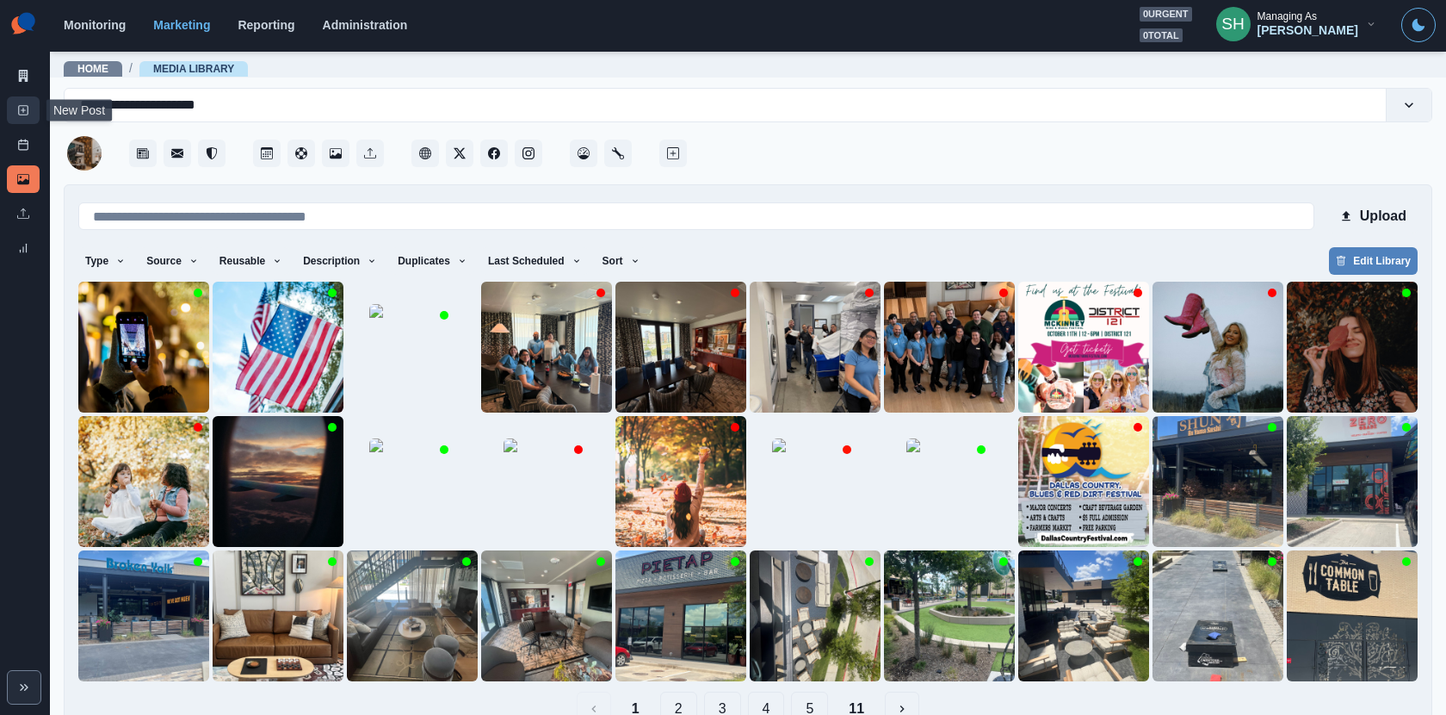
click at [26, 108] on icon at bounding box center [23, 110] width 12 height 12
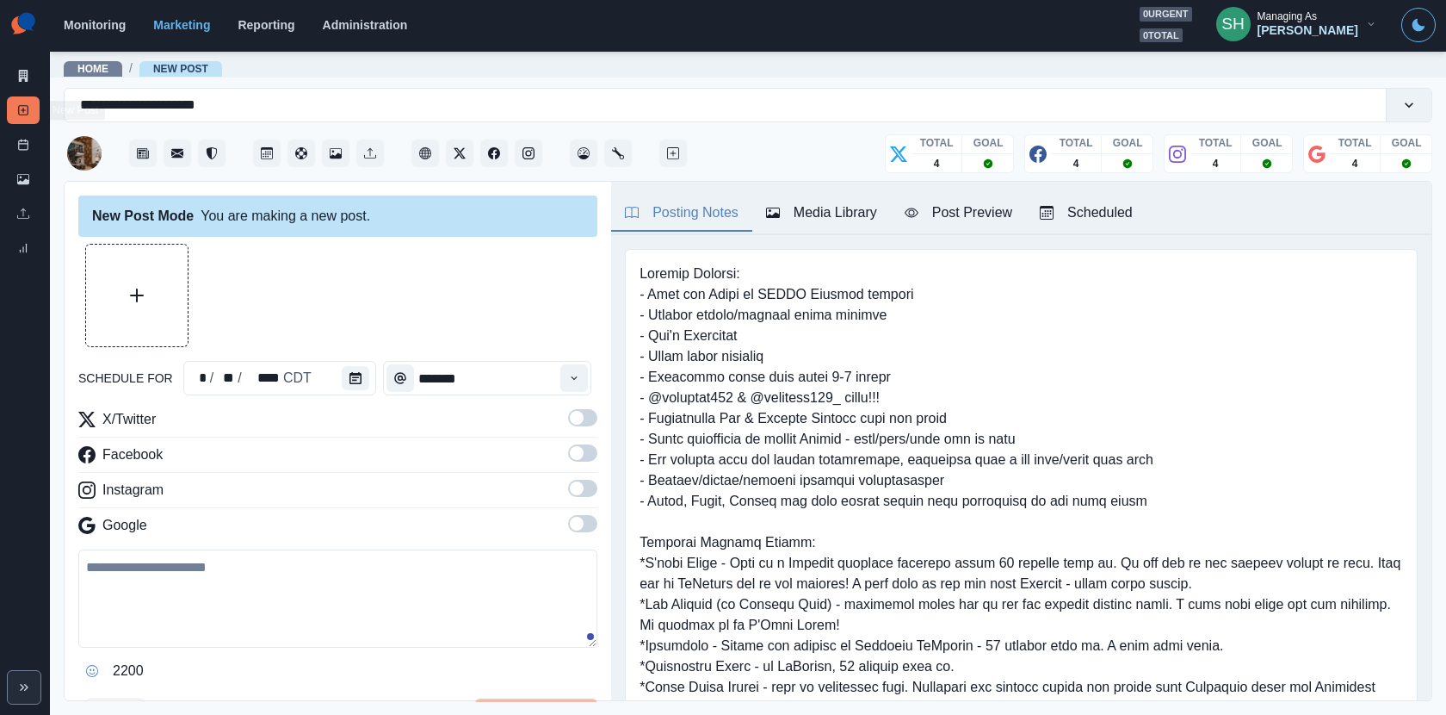
click at [153, 317] on button "Upload Media" at bounding box center [137, 296] width 102 height 102
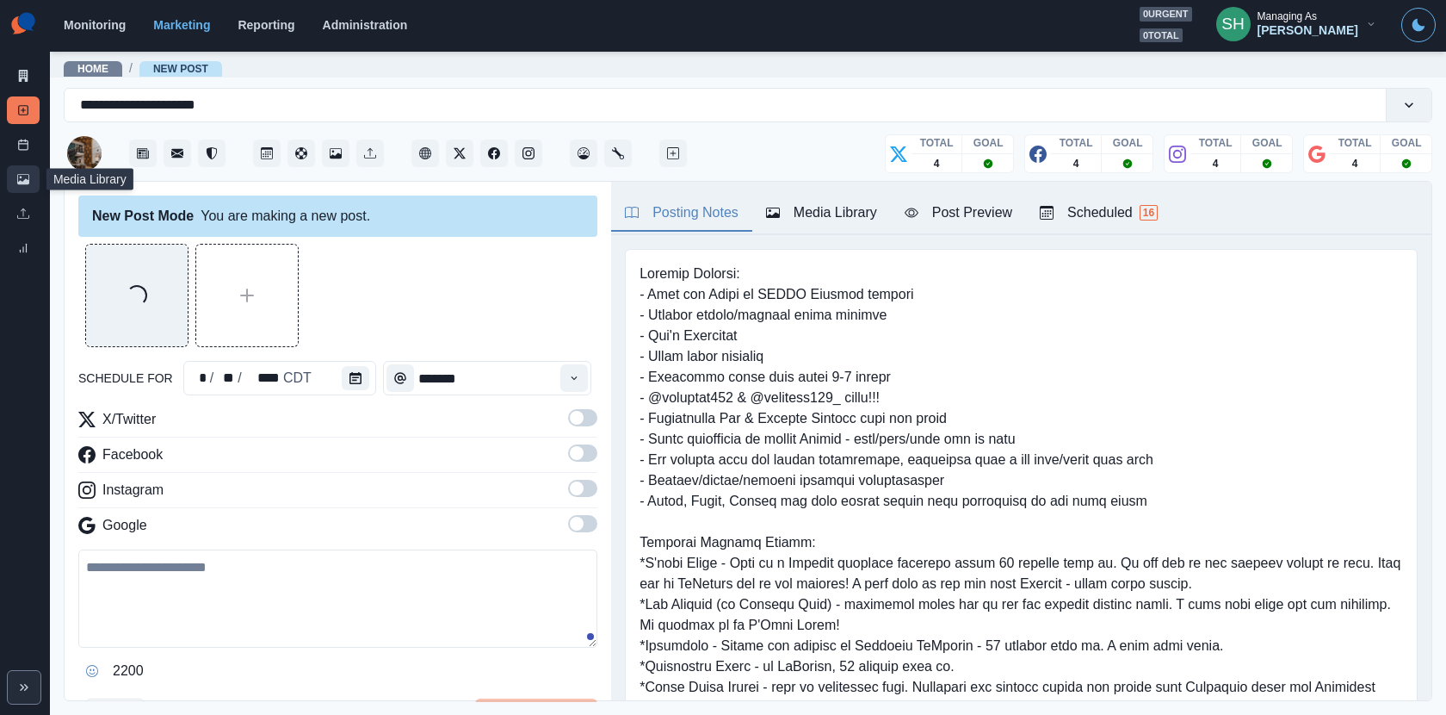
click at [21, 180] on icon at bounding box center [23, 179] width 12 height 12
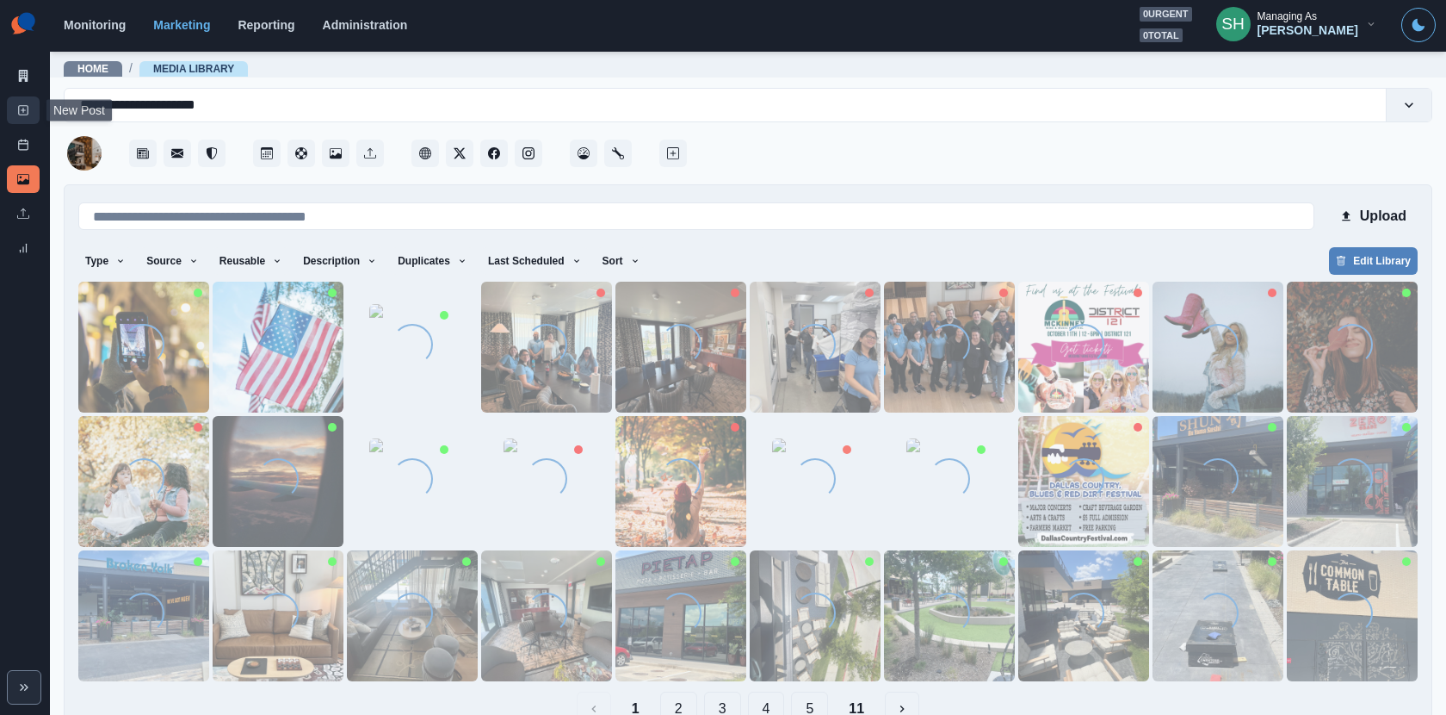
click at [23, 108] on line at bounding box center [23, 110] width 0 height 4
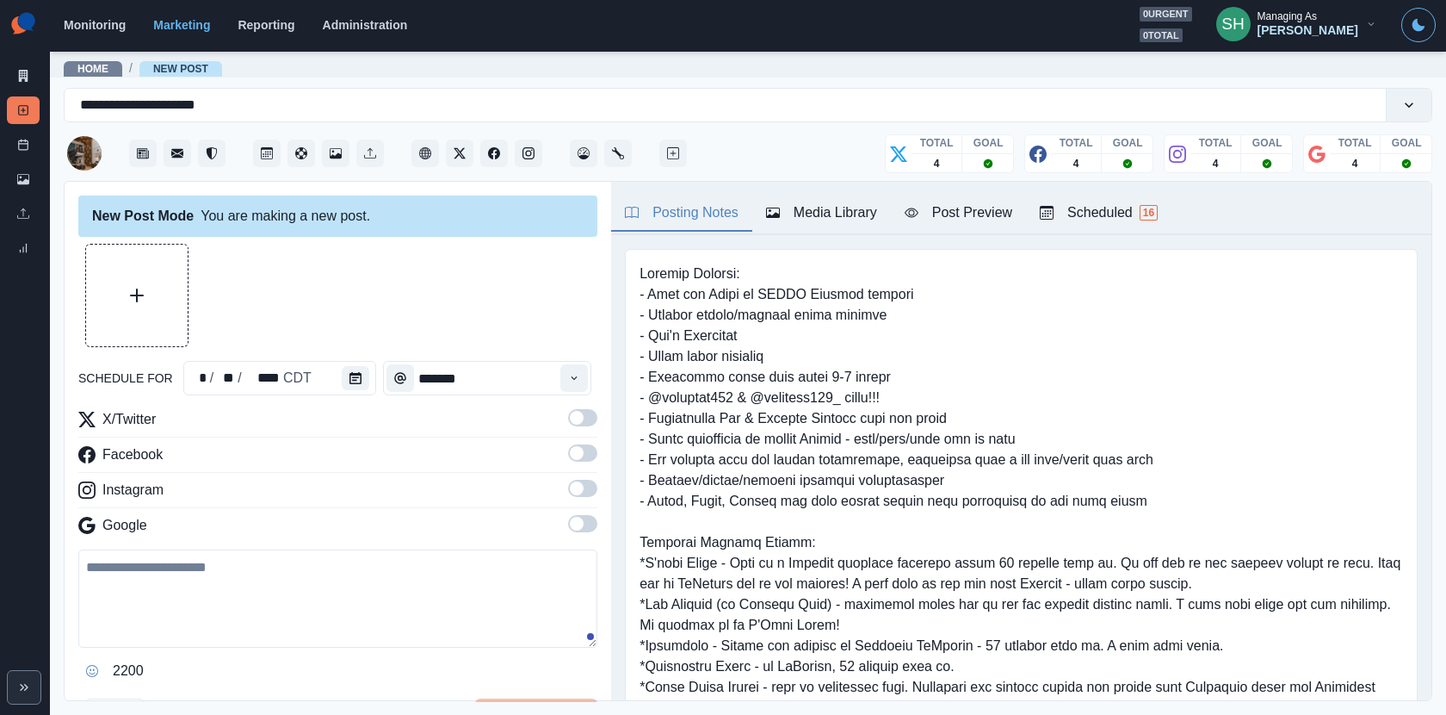
click at [177, 305] on button "Upload Media" at bounding box center [137, 296] width 102 height 102
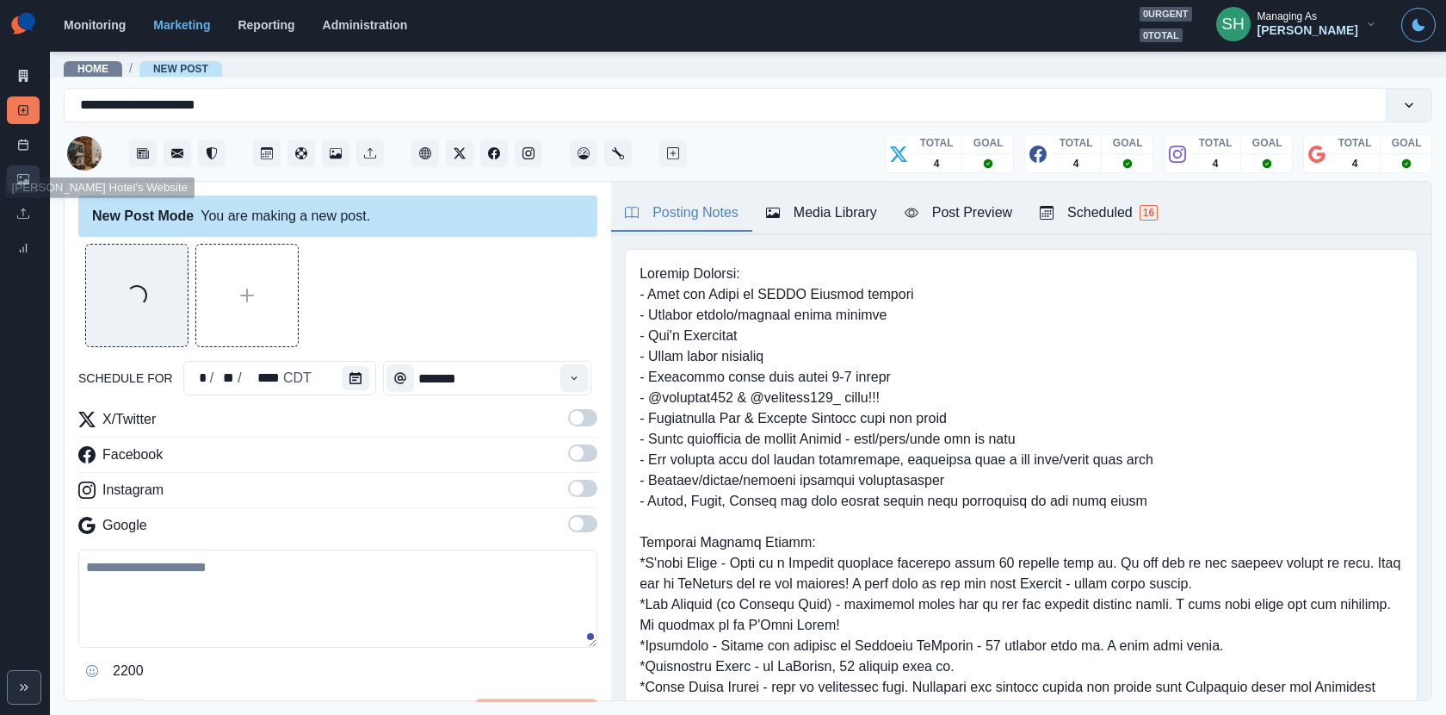
click at [28, 174] on icon at bounding box center [23, 179] width 12 height 10
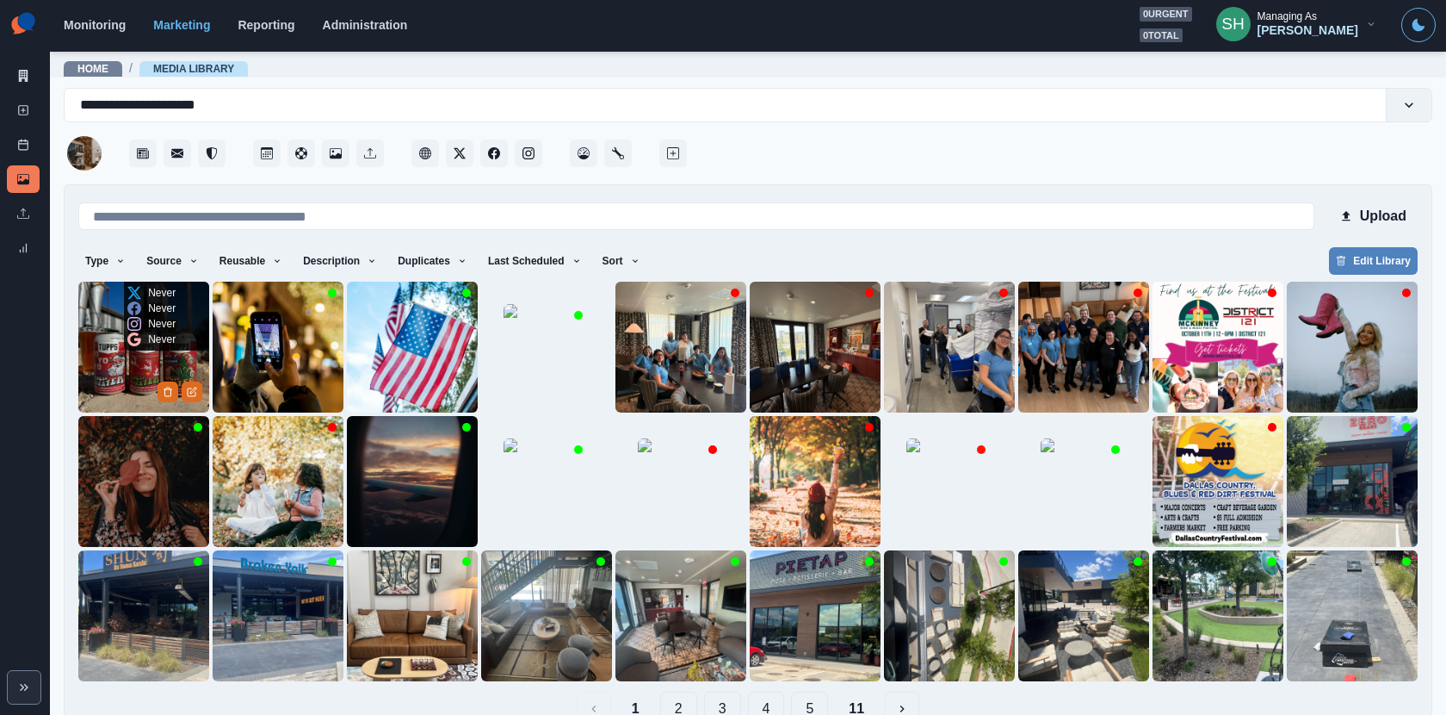
click at [147, 368] on img at bounding box center [143, 347] width 131 height 131
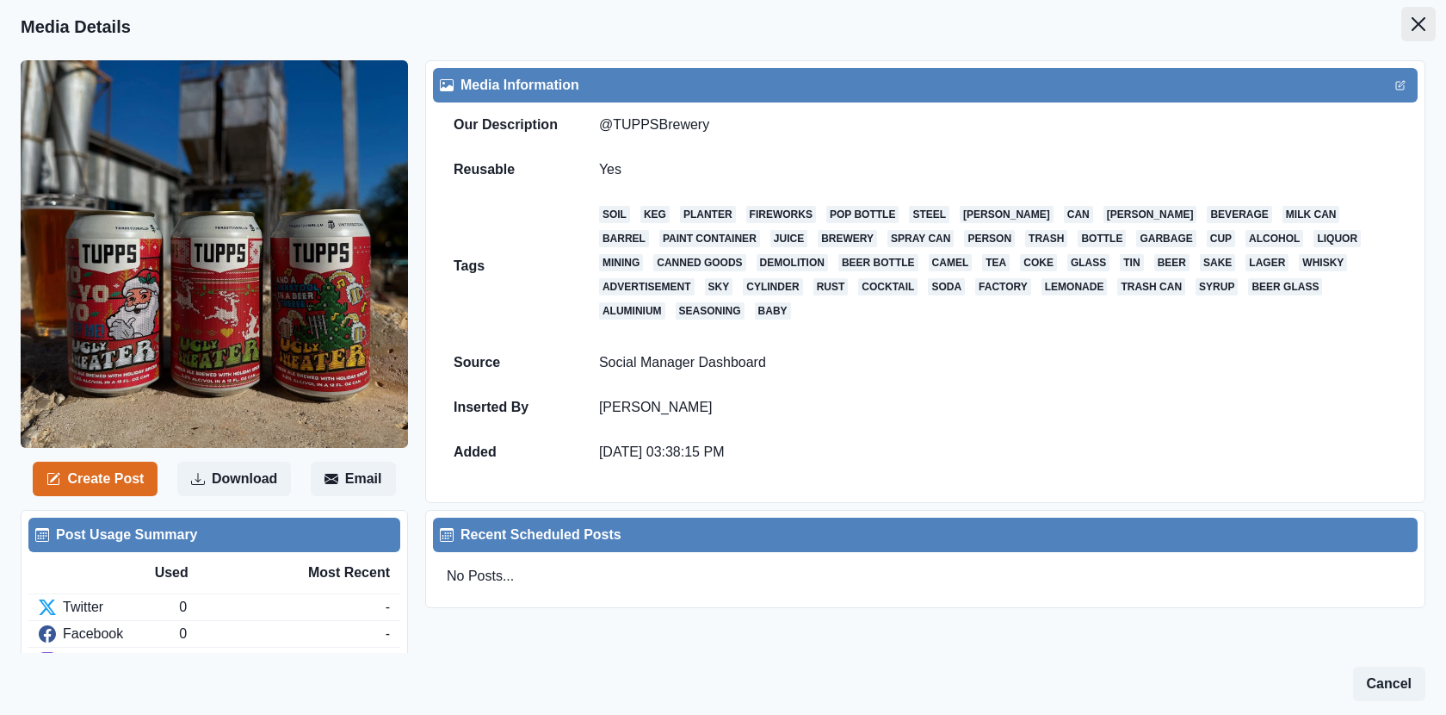
click at [1412, 25] on icon "Close" at bounding box center [1419, 24] width 14 height 14
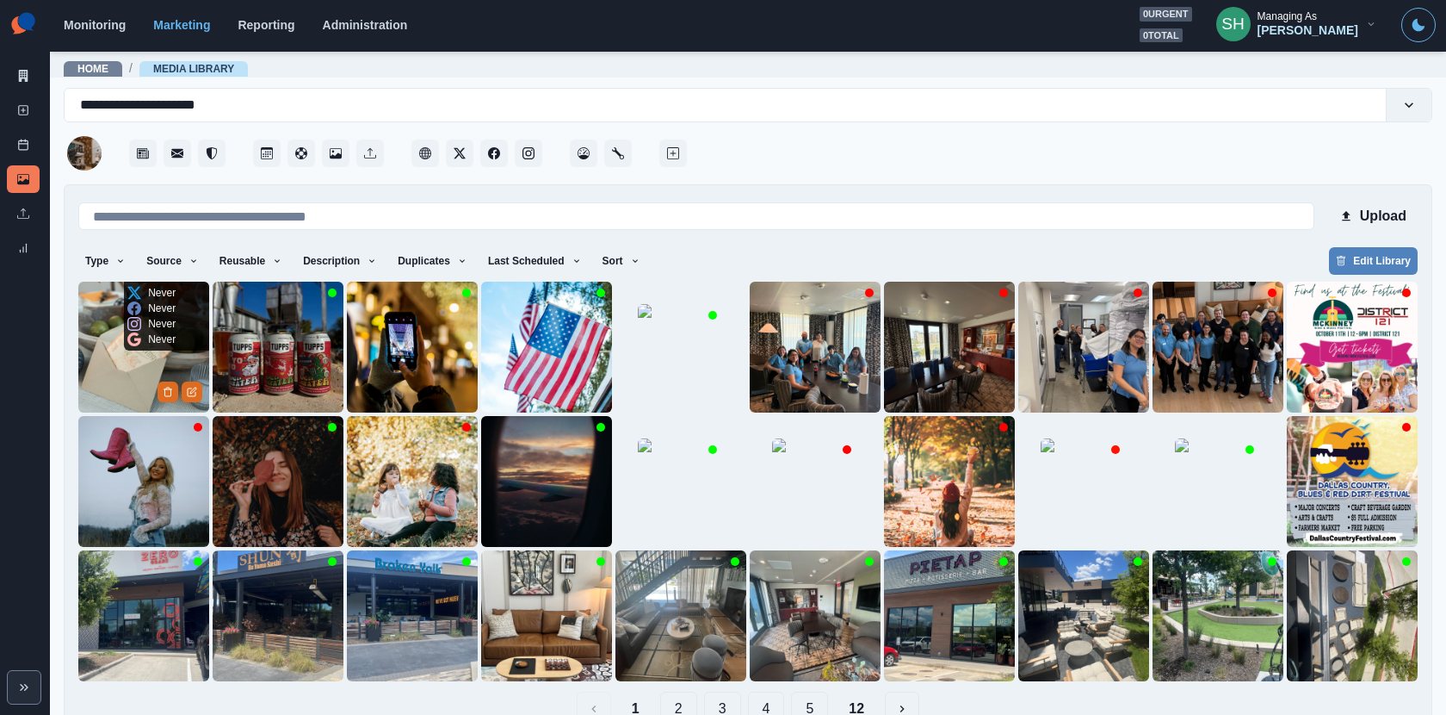
click at [122, 348] on img at bounding box center [143, 347] width 131 height 131
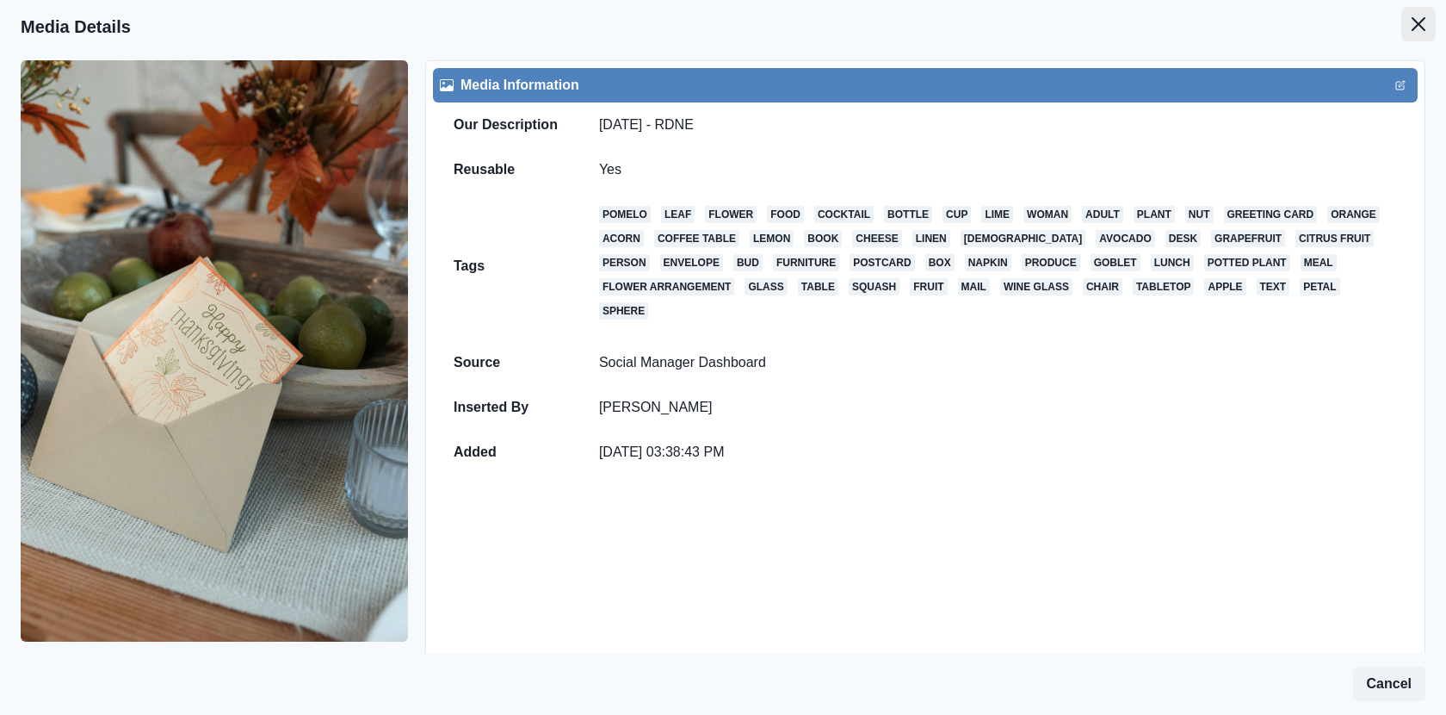
click at [1425, 22] on icon "Close" at bounding box center [1419, 24] width 14 height 14
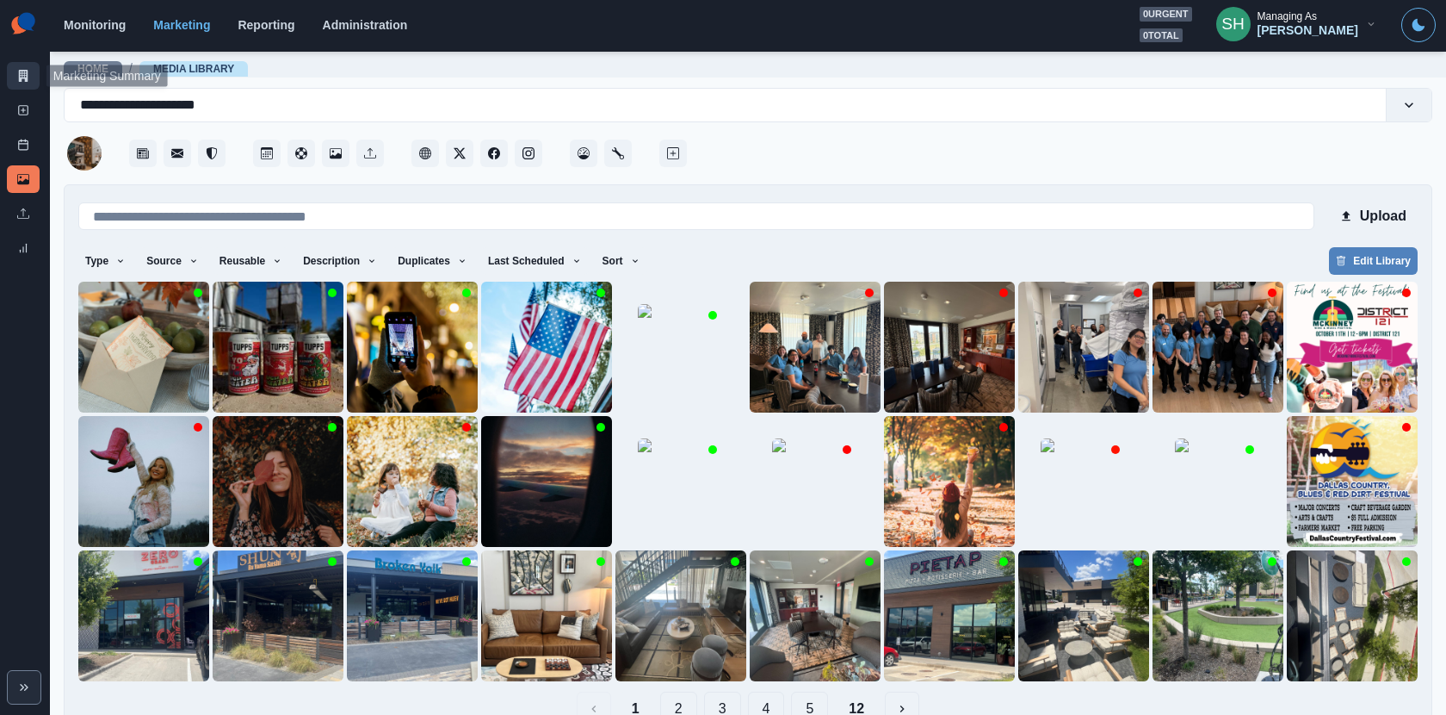
click at [14, 79] on link "Marketing Summary" at bounding box center [23, 76] width 33 height 28
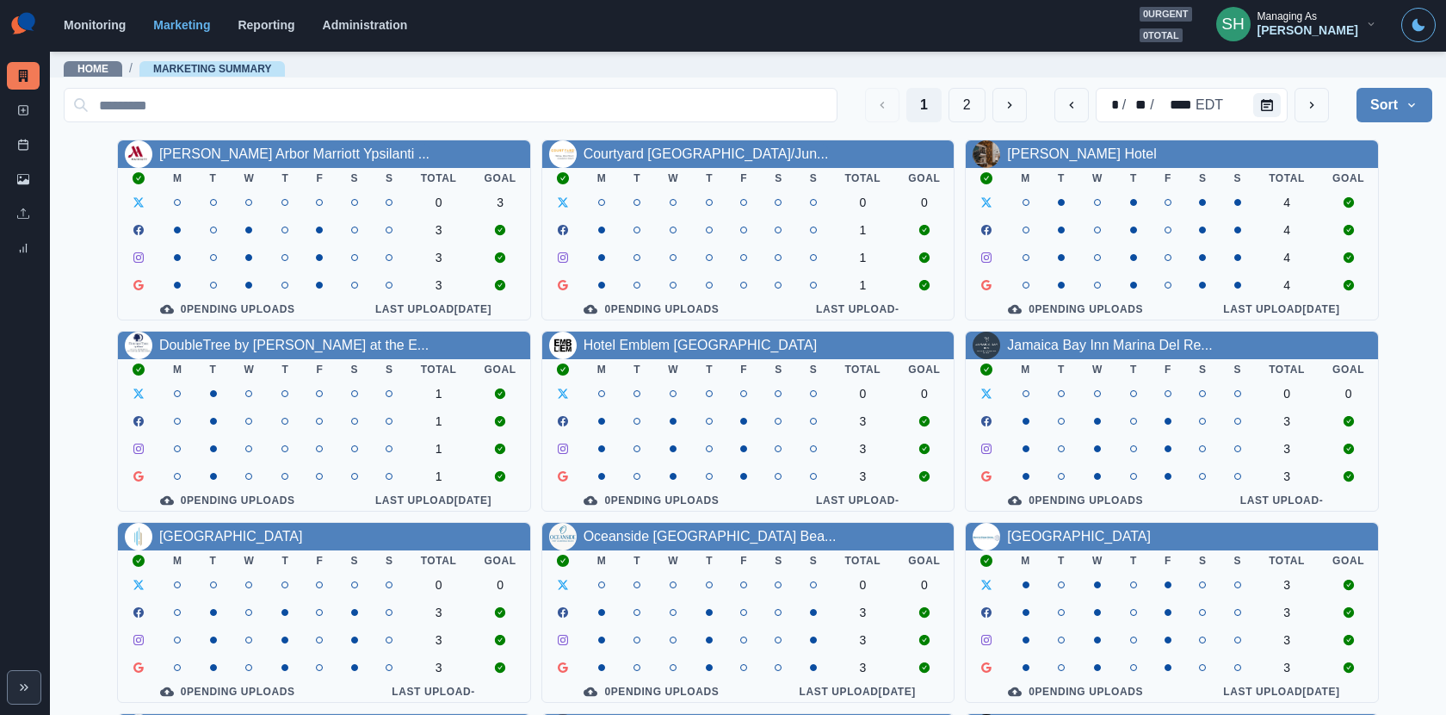
click at [1356, 28] on div "[PERSON_NAME]" at bounding box center [1308, 30] width 101 height 15
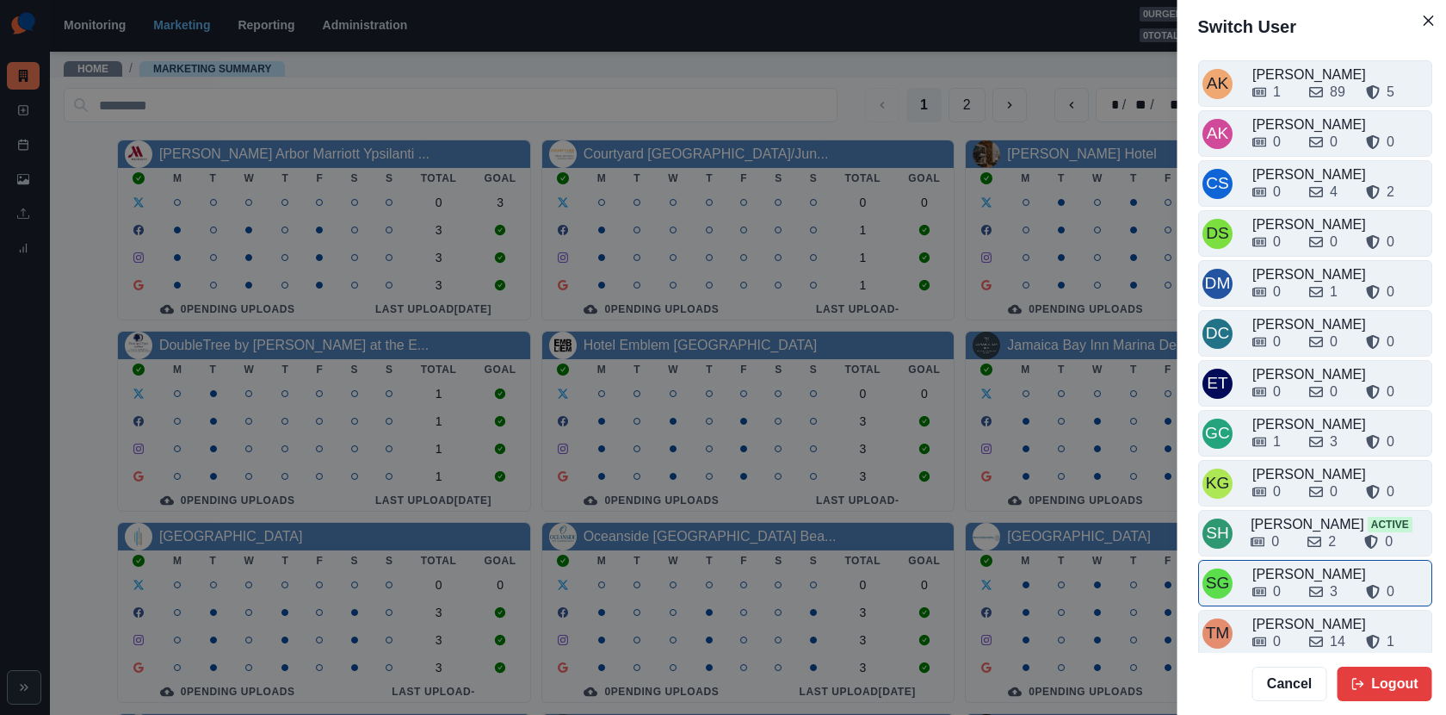
scroll to position [4, 0]
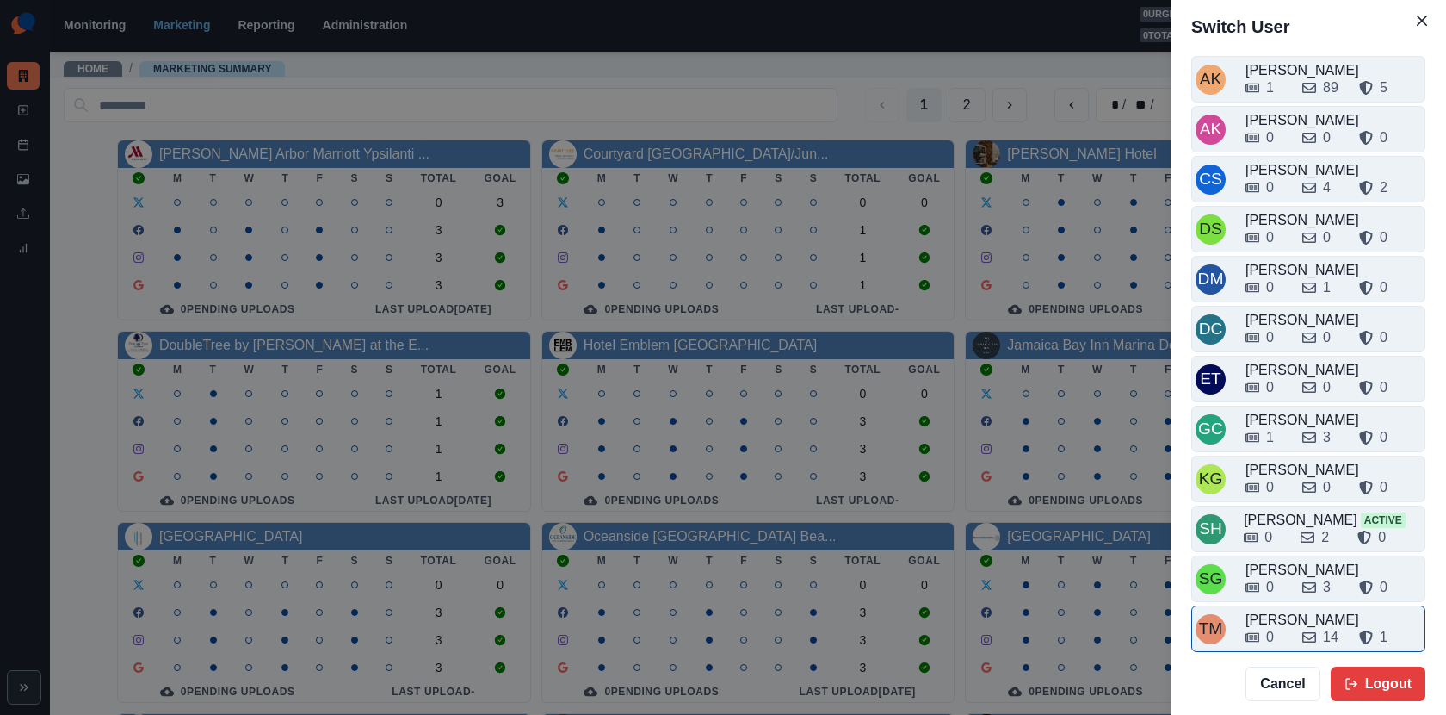
click at [1303, 610] on div "[PERSON_NAME]" at bounding box center [1334, 620] width 176 height 21
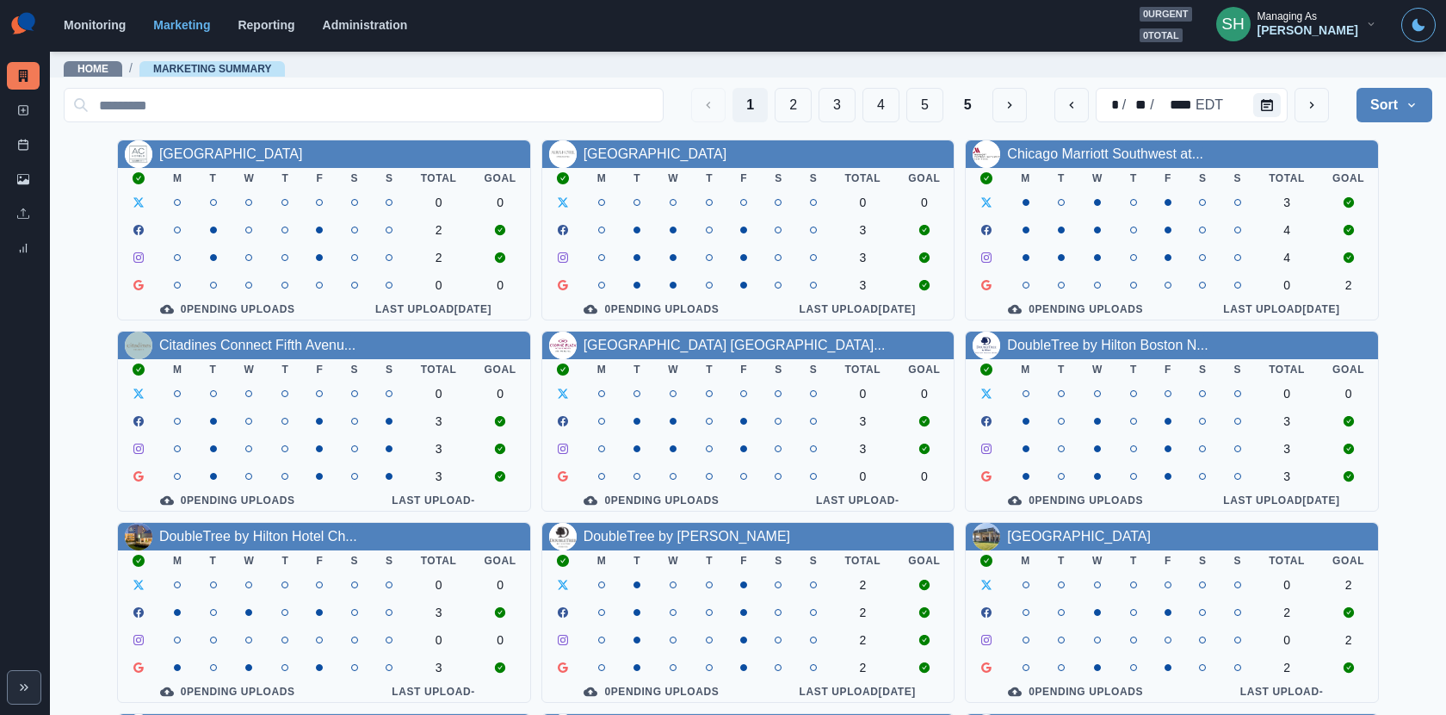
click at [1312, 20] on div "Managing As" at bounding box center [1287, 16] width 59 height 12
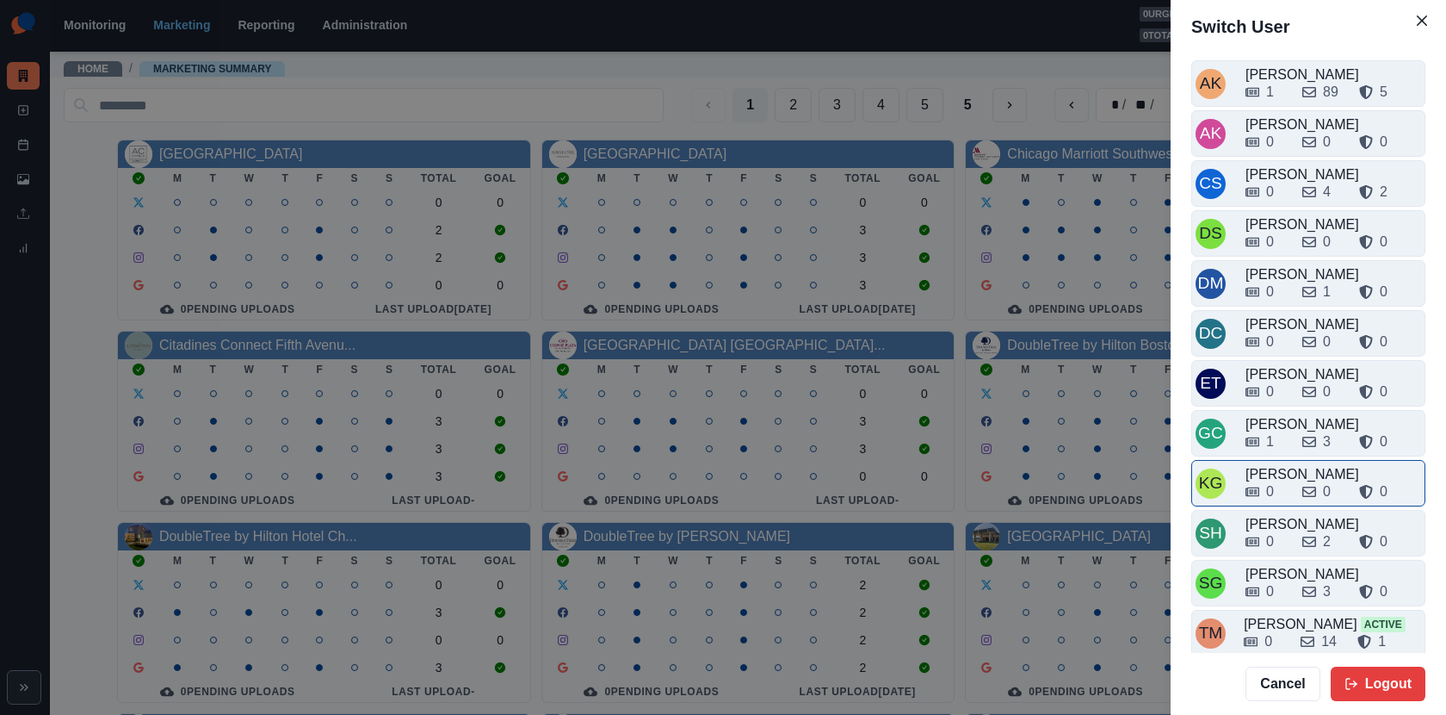
click at [1288, 464] on div "[PERSON_NAME]" at bounding box center [1334, 474] width 176 height 21
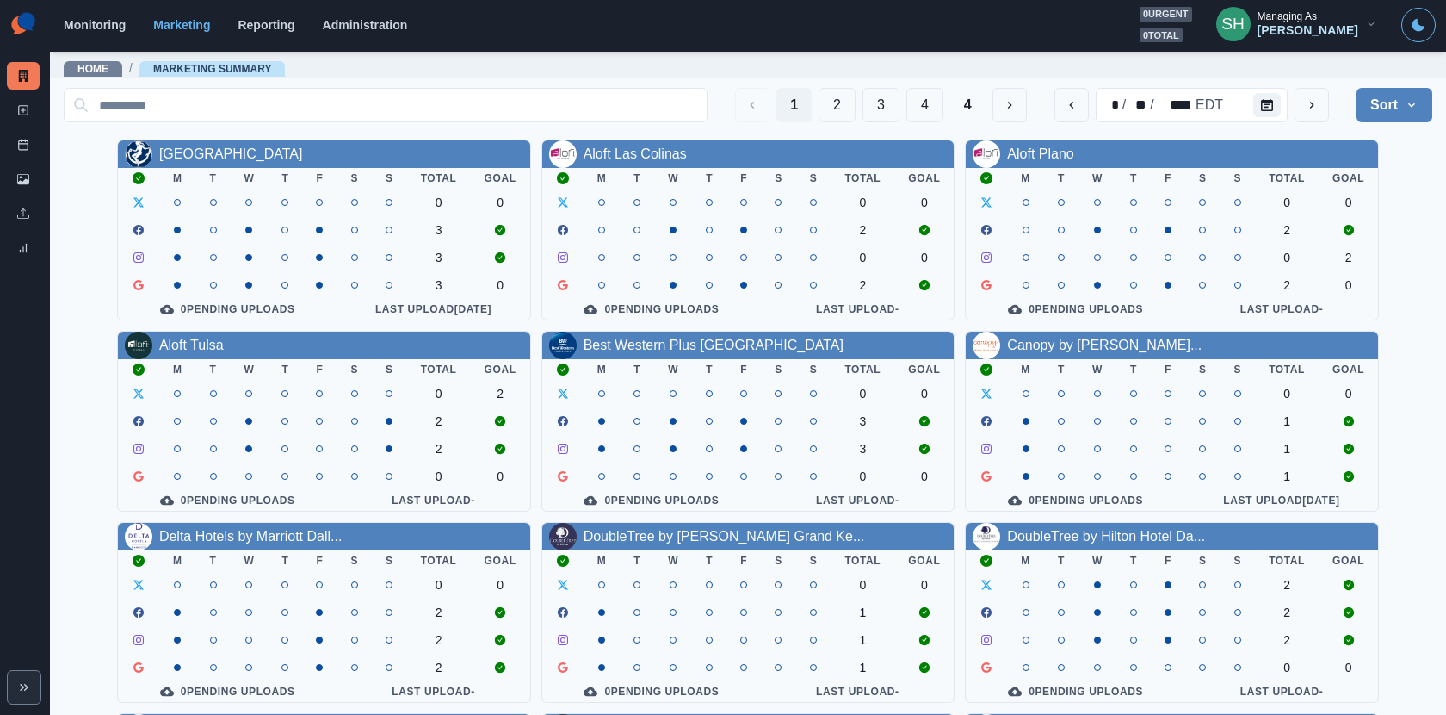
scroll to position [199, 0]
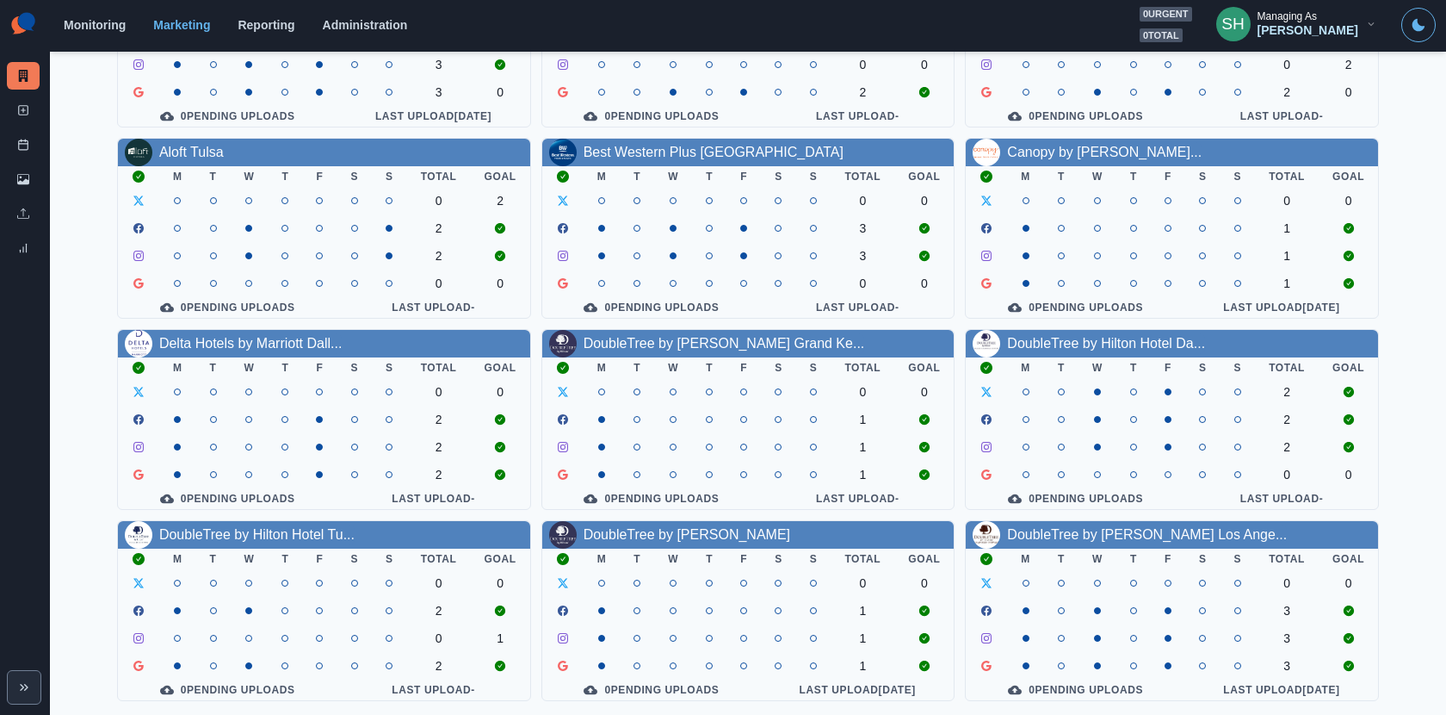
click at [1071, 542] on div "DoubleTree by [PERSON_NAME] Los Ange..." at bounding box center [1147, 534] width 280 height 21
click at [1059, 531] on link "DoubleTree by [PERSON_NAME] Los Ange..." at bounding box center [1147, 534] width 280 height 15
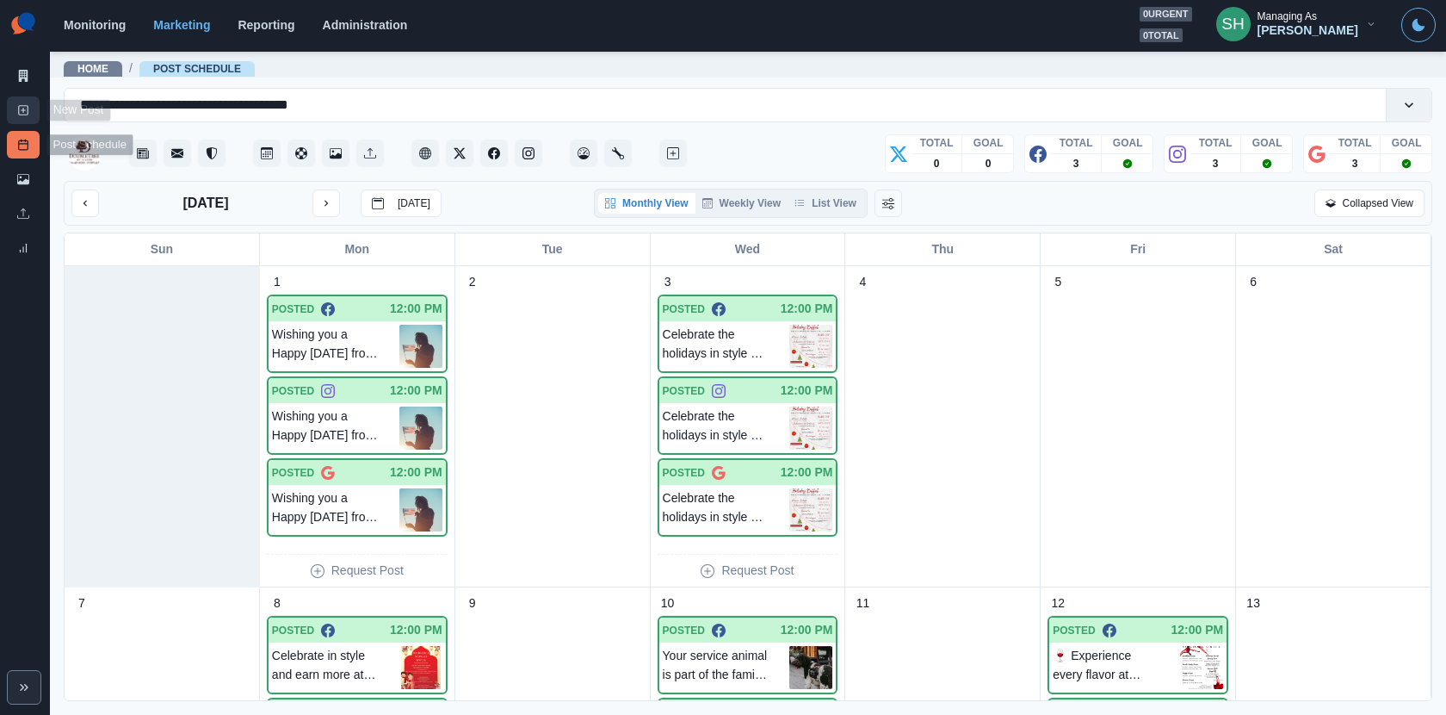
click at [21, 108] on icon at bounding box center [23, 110] width 12 height 12
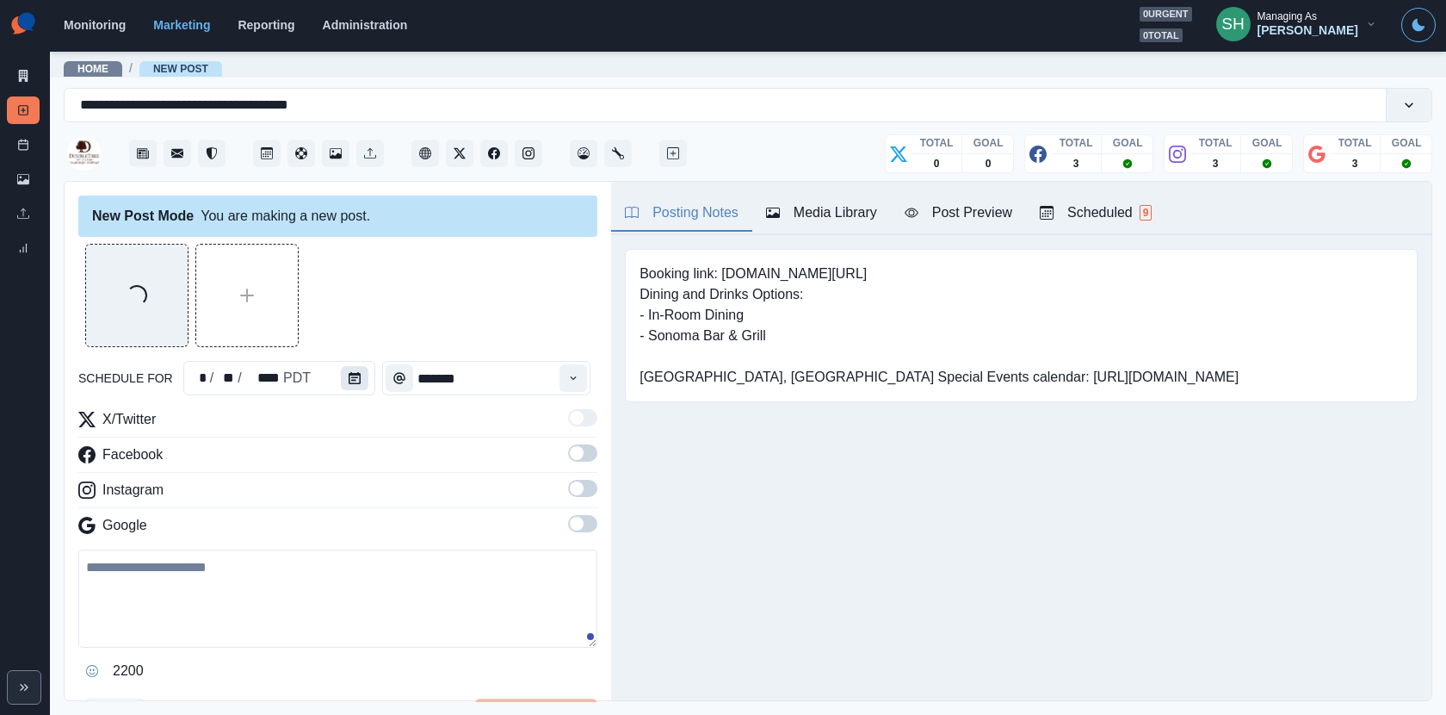
click at [352, 380] on icon "Calendar" at bounding box center [355, 378] width 12 height 12
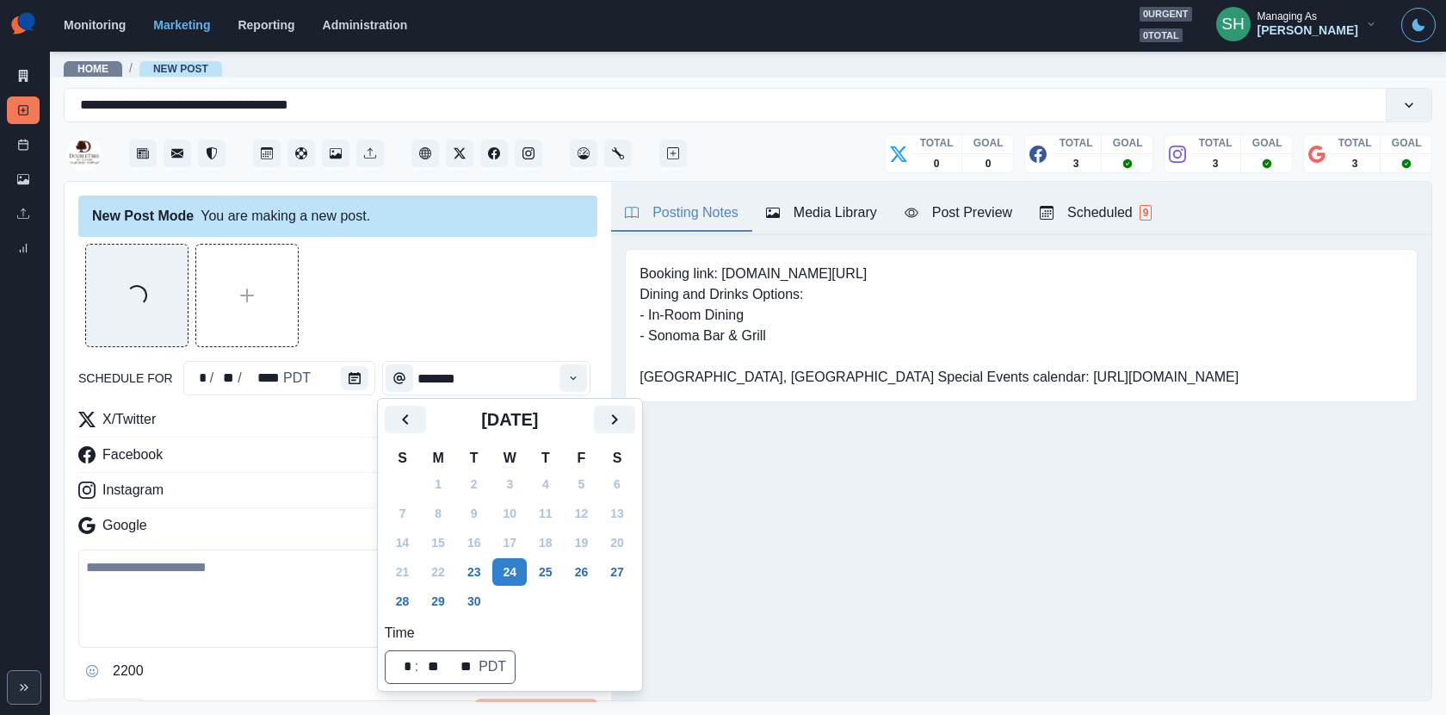
click at [478, 555] on button "16" at bounding box center [474, 543] width 34 height 28
click at [476, 575] on button "23" at bounding box center [474, 572] width 34 height 28
click at [498, 363] on input "*******" at bounding box center [486, 378] width 208 height 34
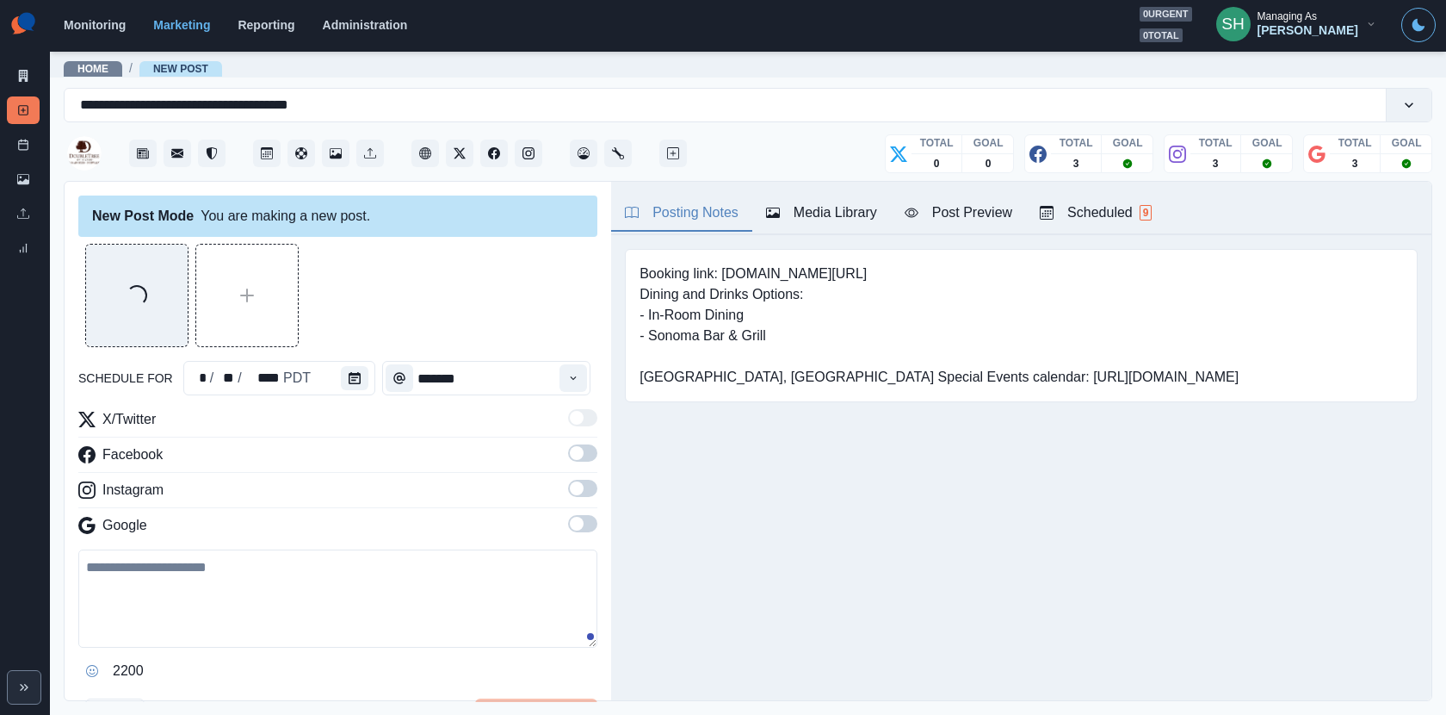
click at [563, 402] on div "Loading... schedule for * / ** / **** PDT ******* X/Twitter Facebook Instagram …" at bounding box center [337, 488] width 519 height 489
click at [568, 386] on button "Time" at bounding box center [574, 378] width 28 height 28
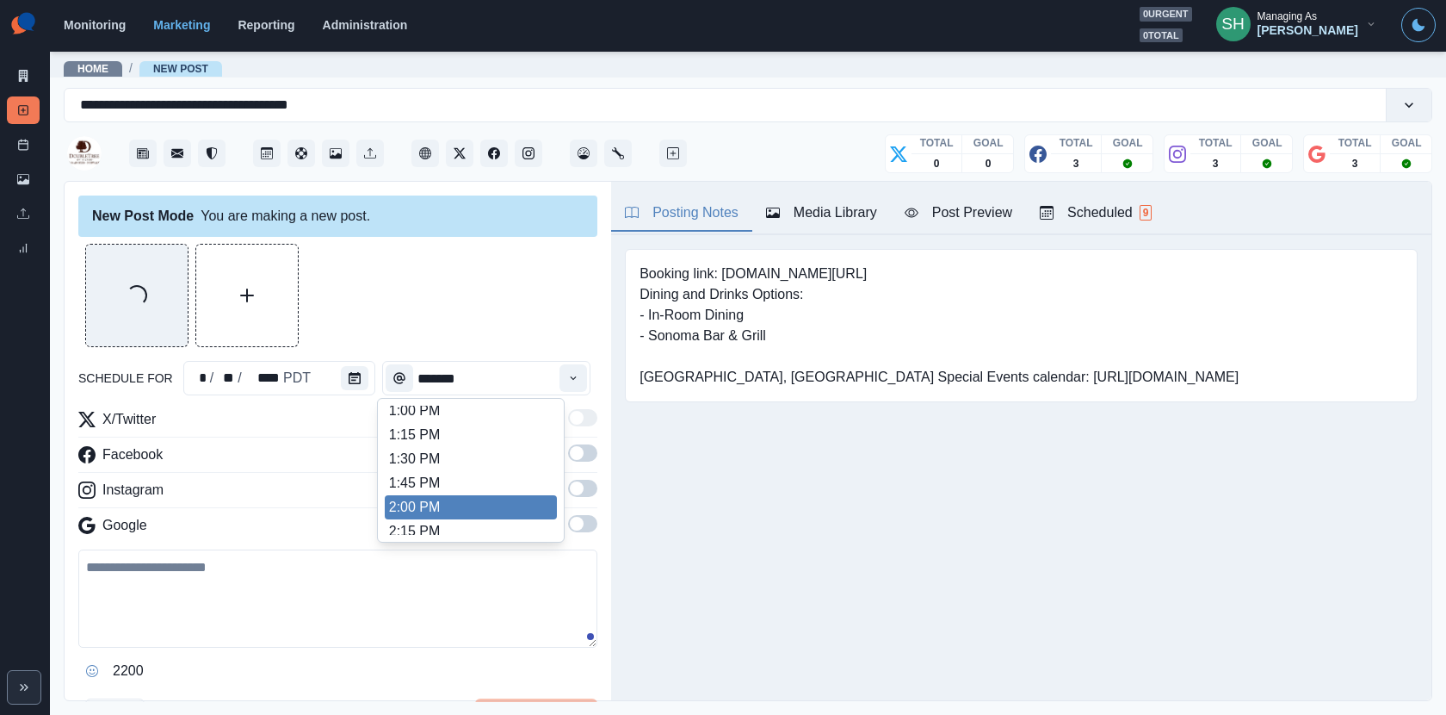
scroll to position [510, 0]
click at [443, 491] on li "2:00 PM" at bounding box center [471, 486] width 172 height 24
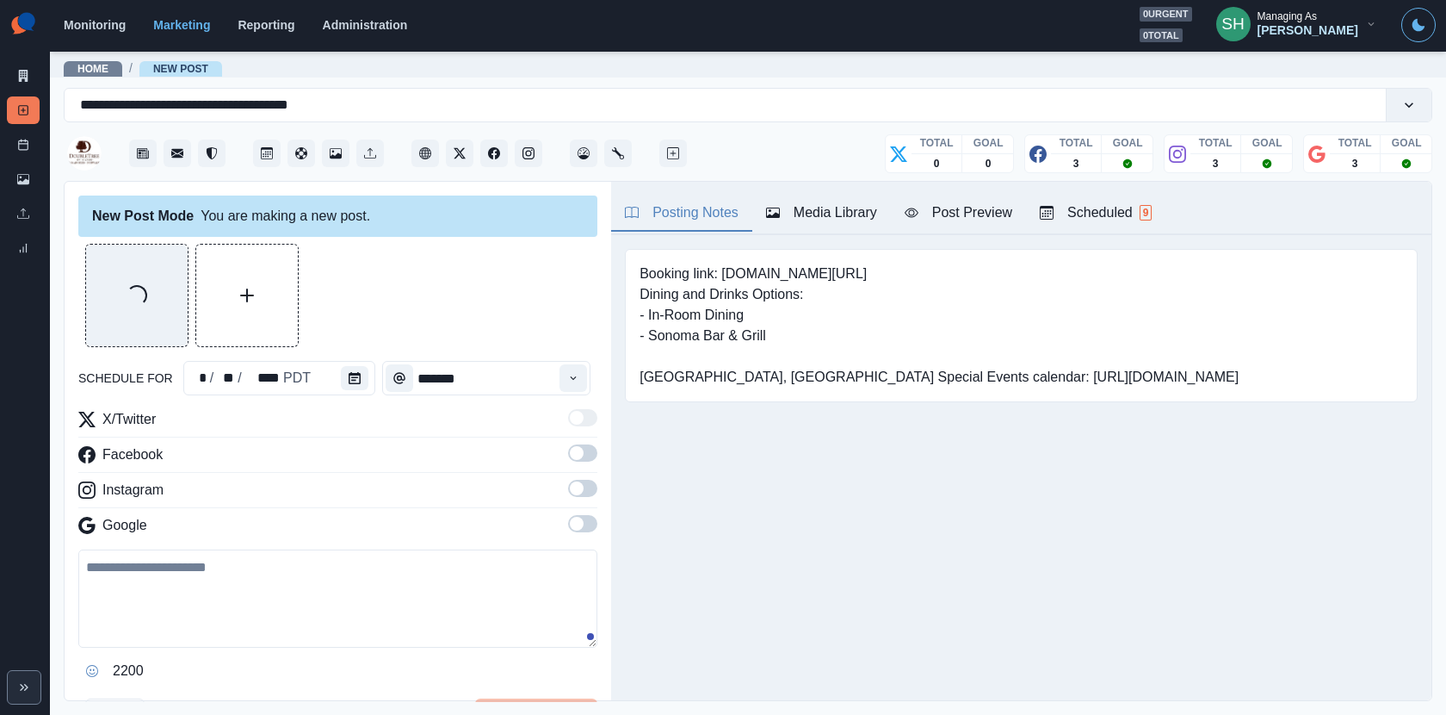
click at [571, 466] on label at bounding box center [582, 458] width 29 height 28
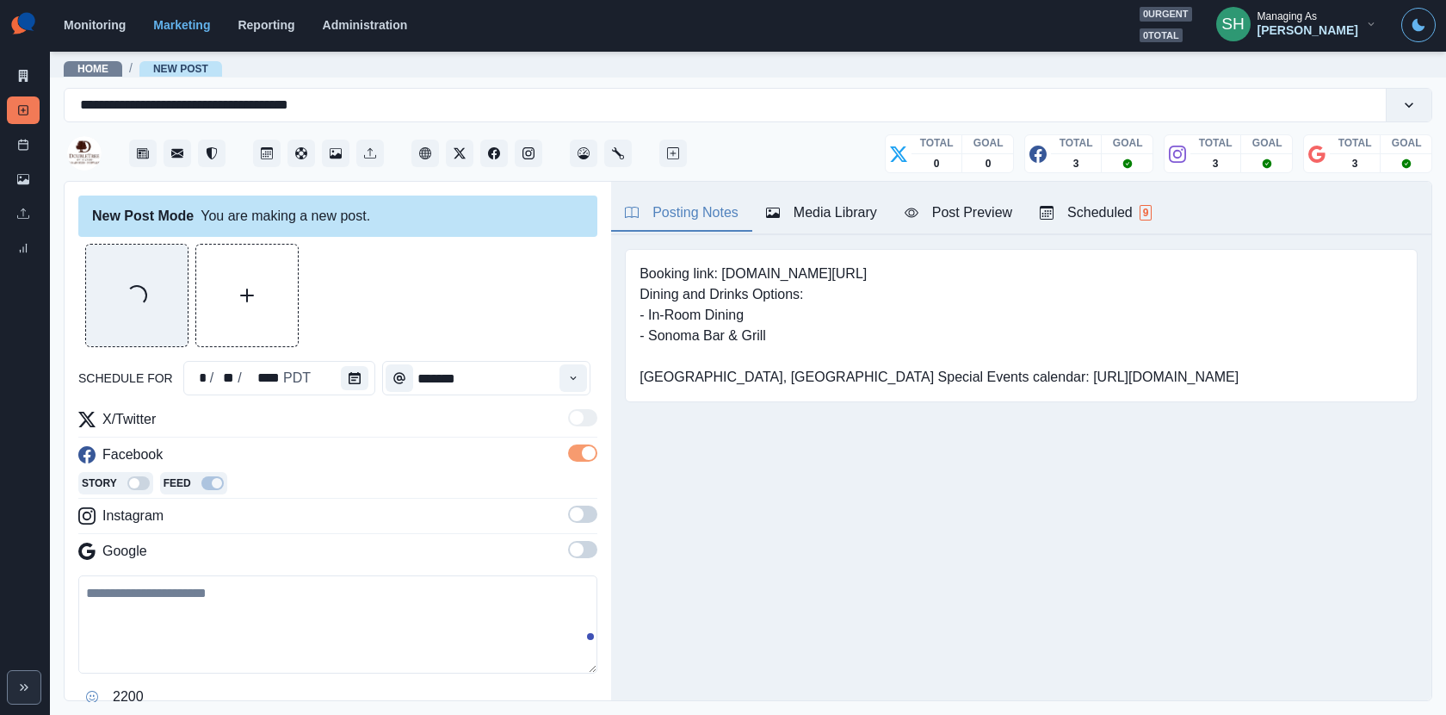
click at [574, 509] on span at bounding box center [577, 514] width 14 height 14
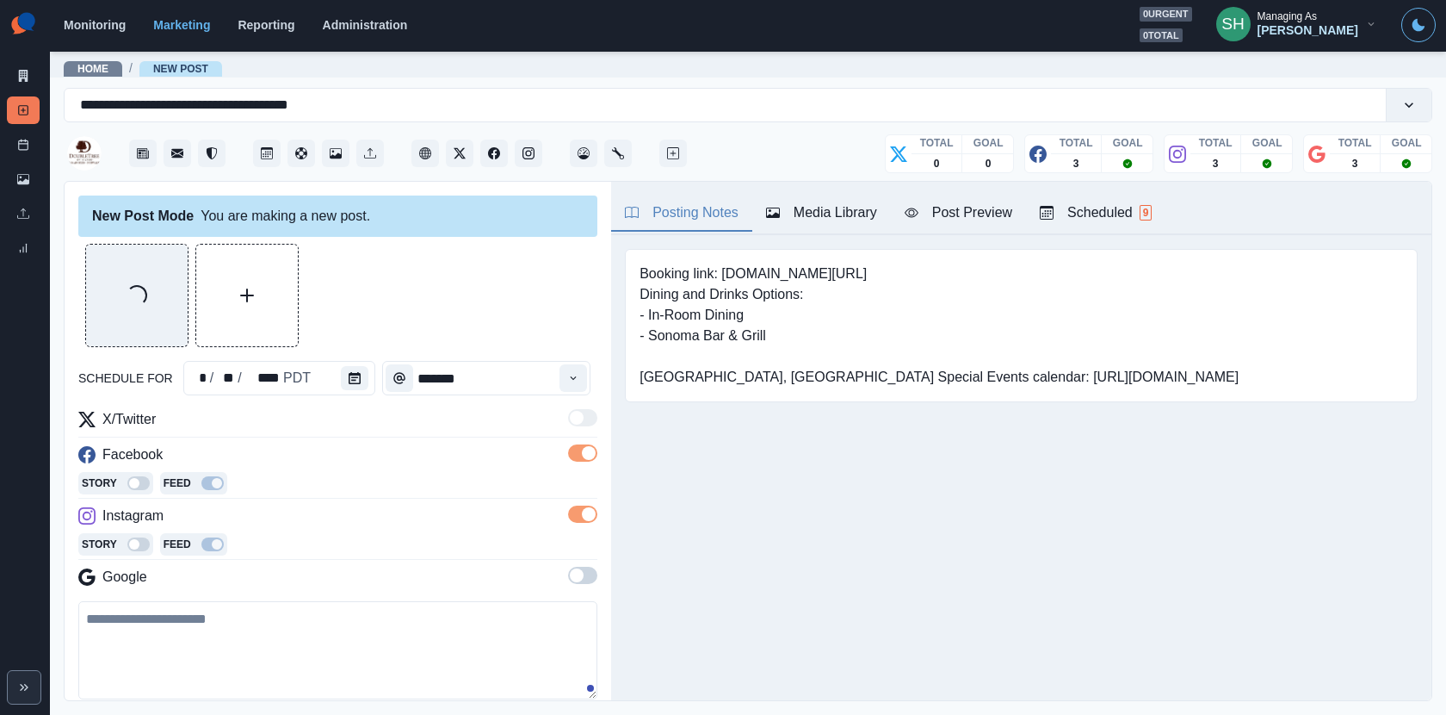
click at [581, 568] on span at bounding box center [577, 575] width 14 height 14
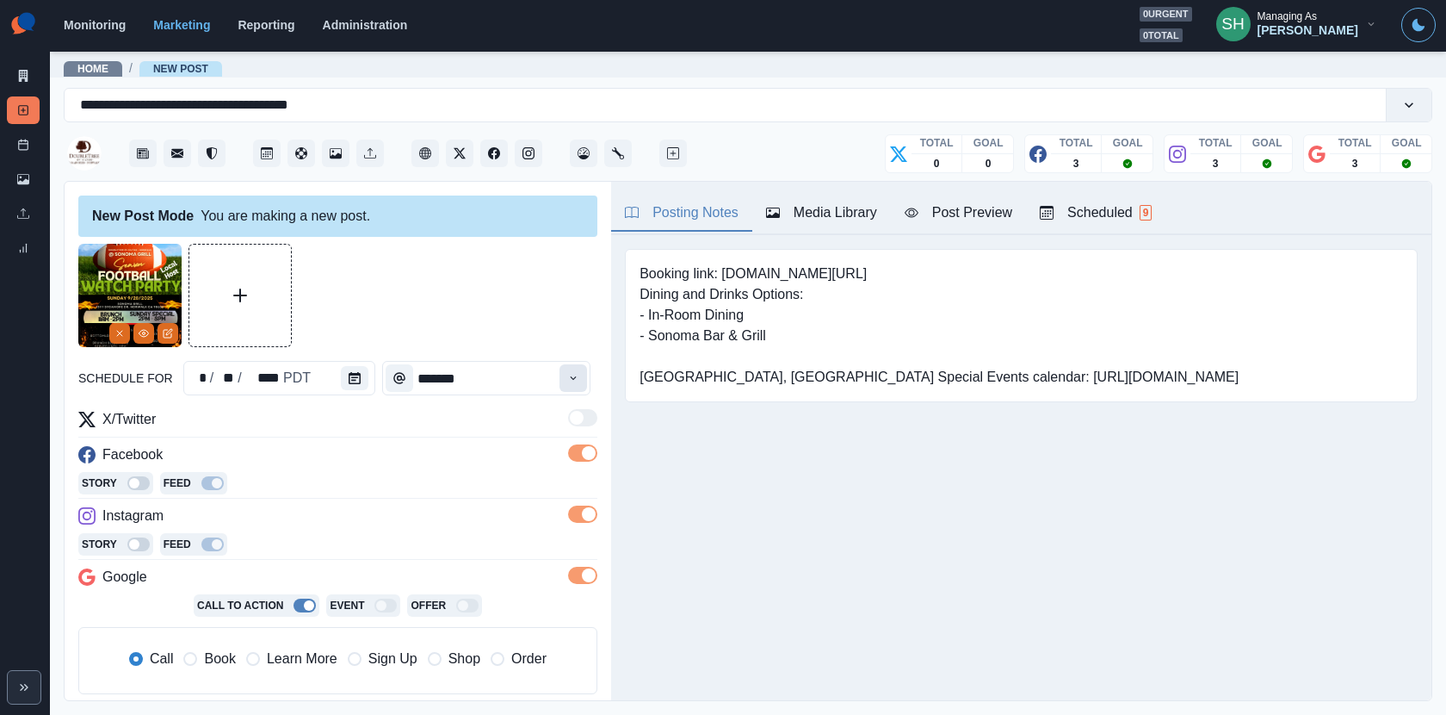
click at [580, 389] on button "Time" at bounding box center [574, 378] width 28 height 28
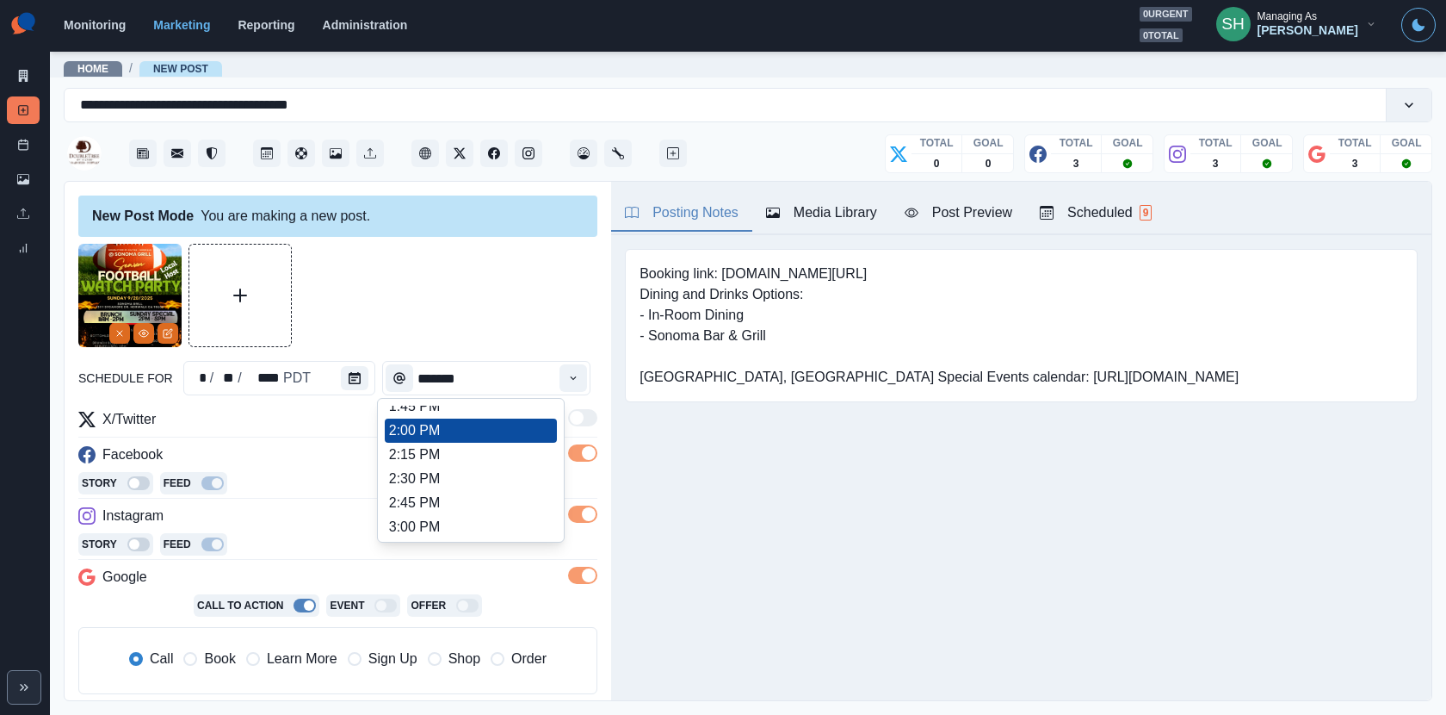
scroll to position [574, 0]
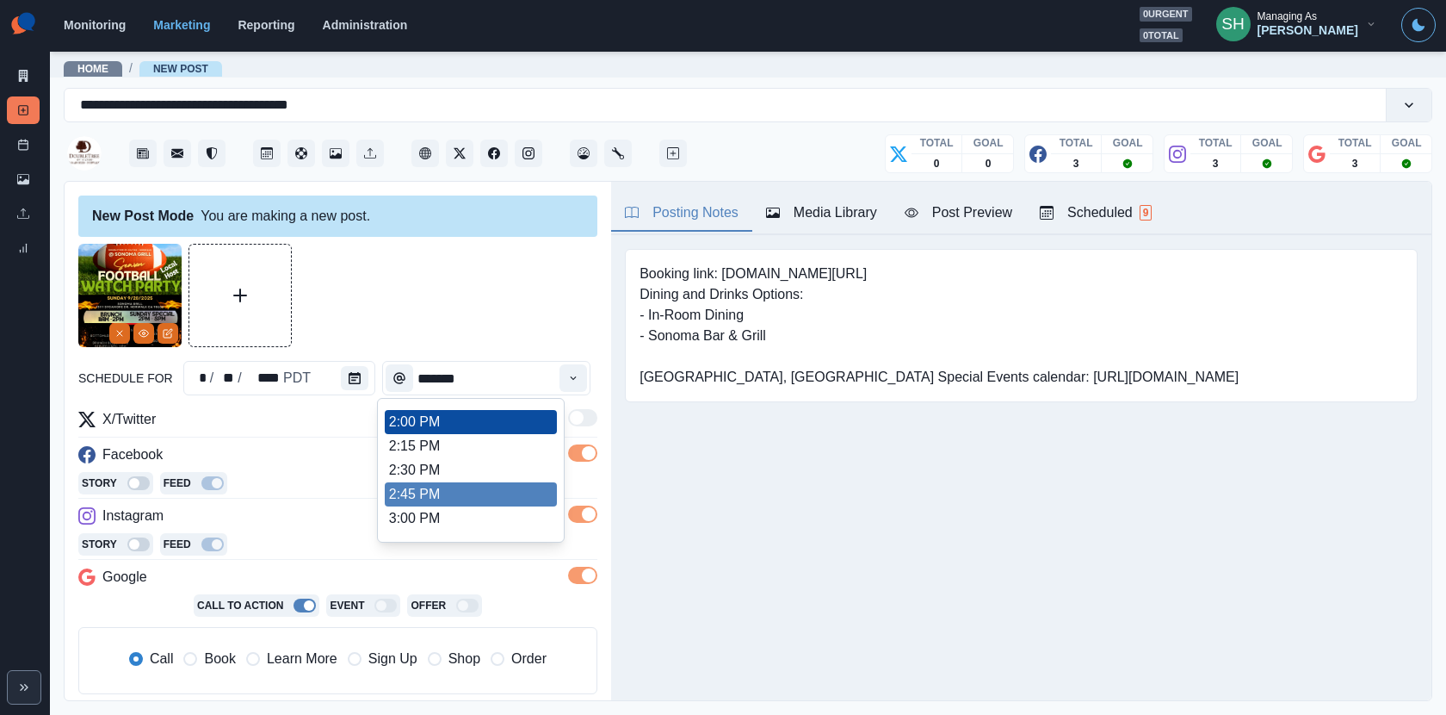
click at [458, 511] on li "3:00 PM" at bounding box center [471, 518] width 172 height 24
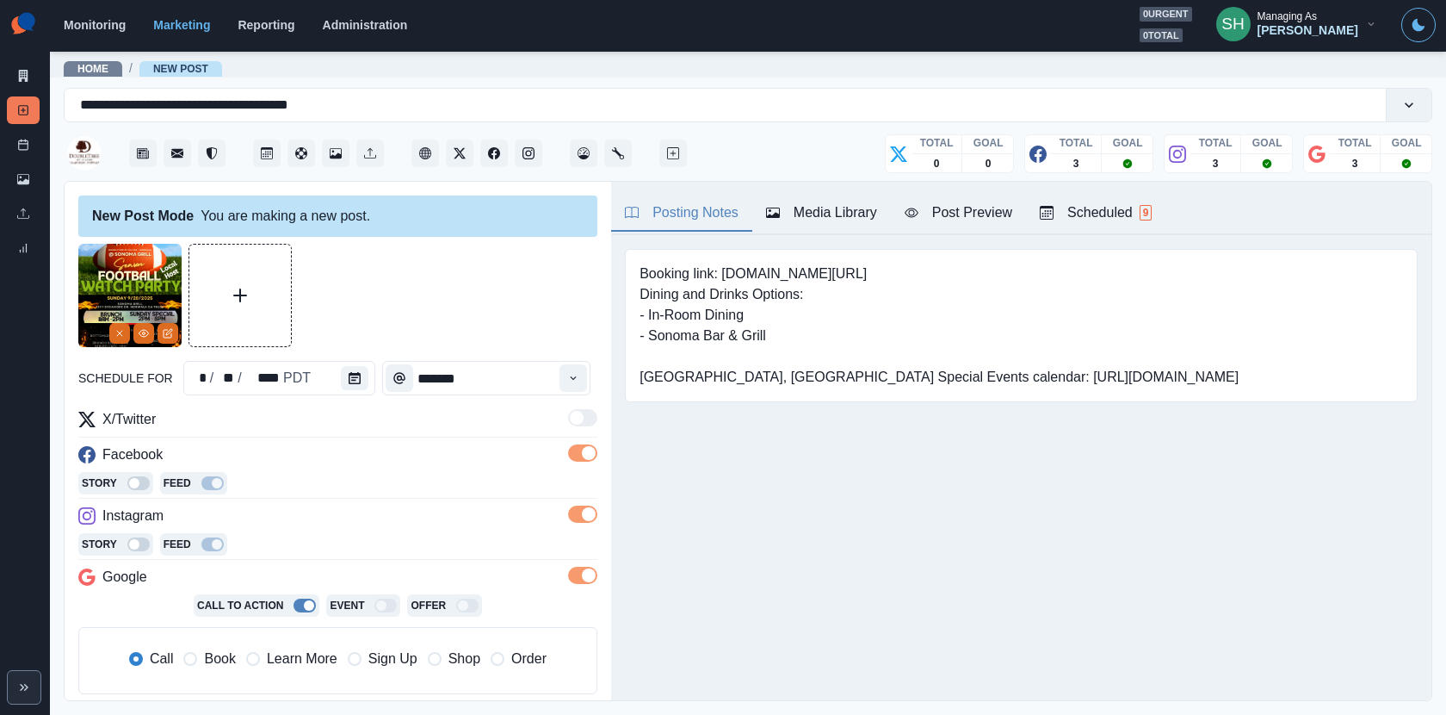
type input "*******"
click at [925, 215] on div "Post Preview" at bounding box center [959, 212] width 108 height 21
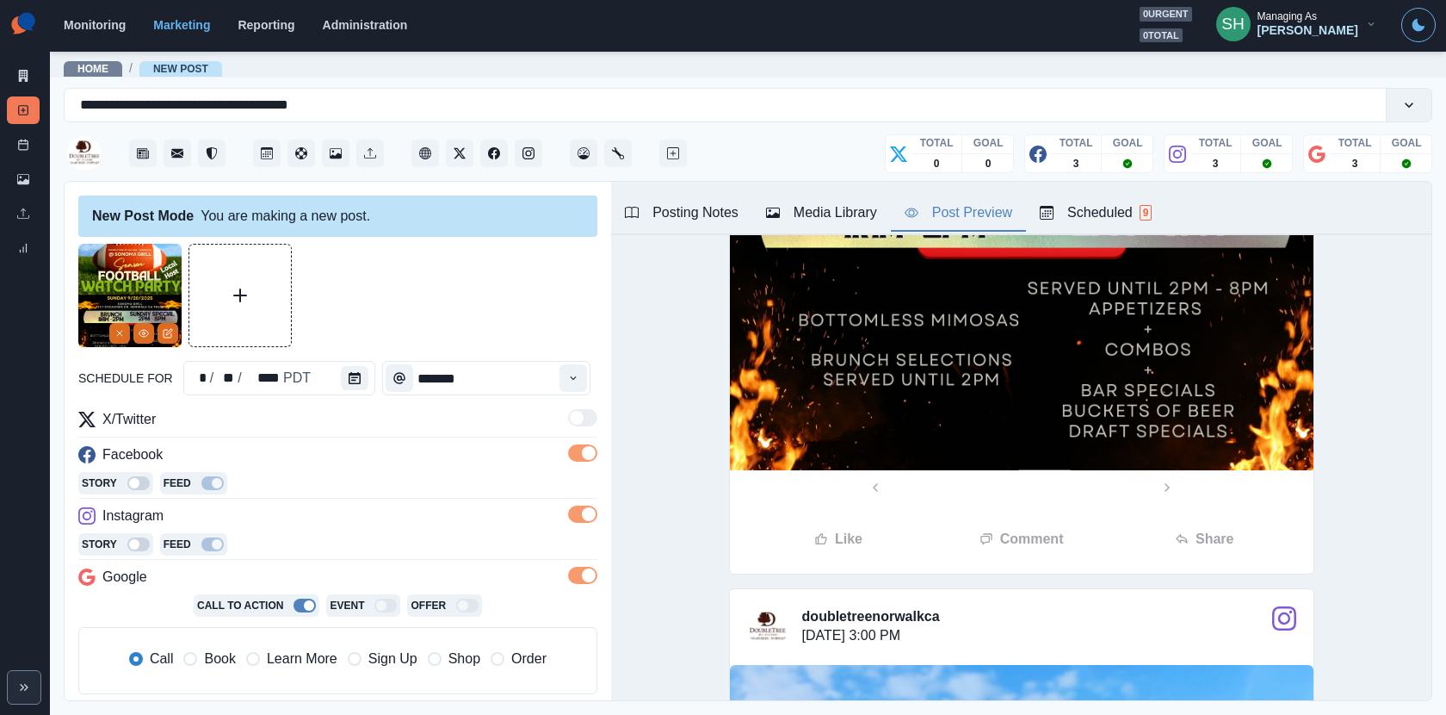
scroll to position [0, 0]
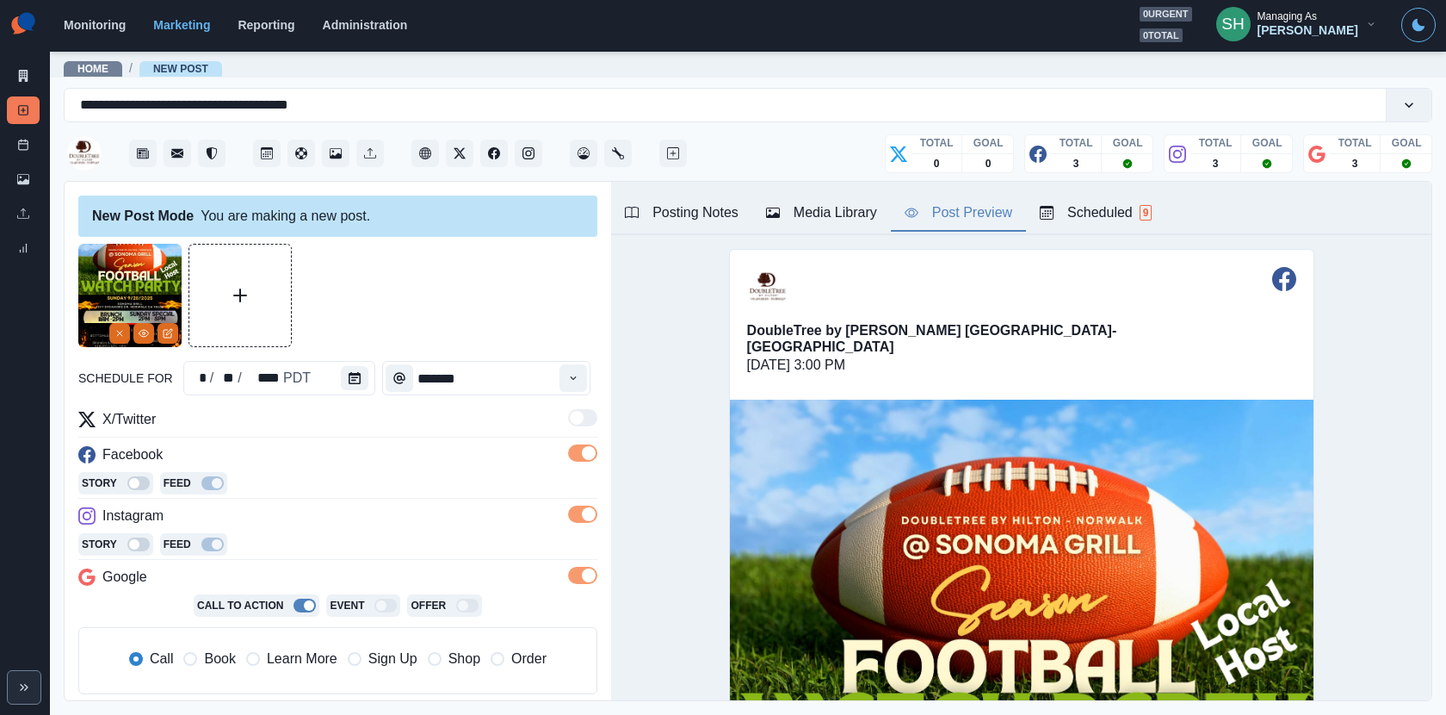
click at [155, 331] on div at bounding box center [143, 333] width 69 height 21
click at [167, 332] on icon "Edit Media" at bounding box center [168, 333] width 10 height 10
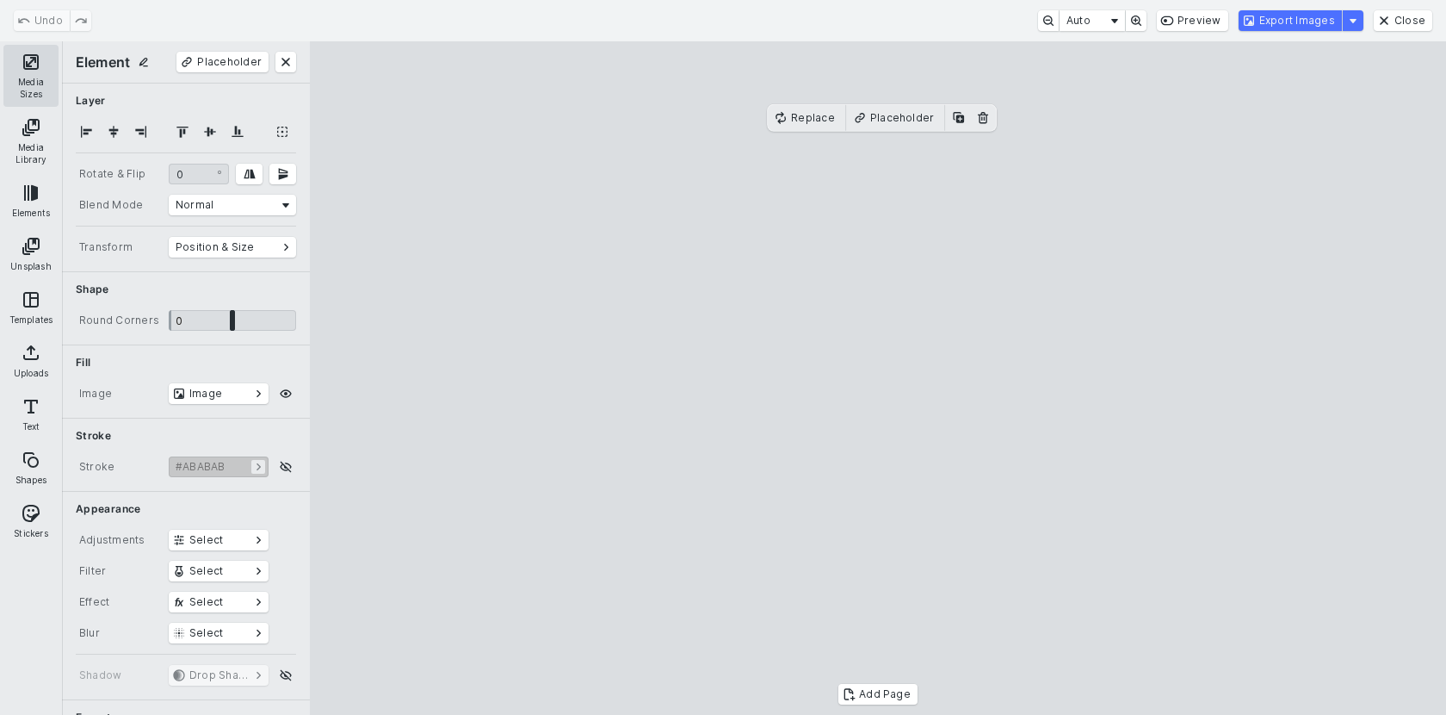
click at [31, 67] on button "Media Sizes" at bounding box center [30, 76] width 55 height 62
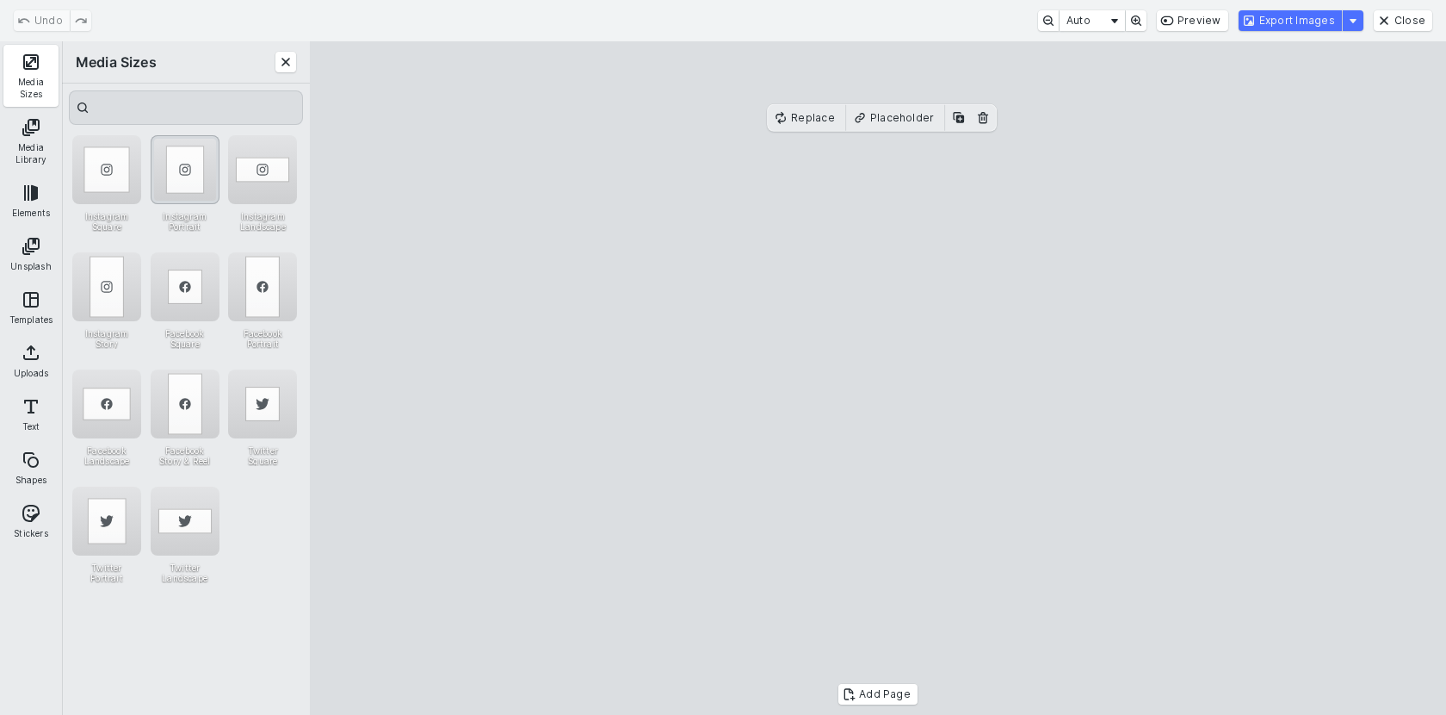
click at [189, 160] on div "Instagram Portrait" at bounding box center [185, 169] width 69 height 69
click at [1254, 13] on button "Export Images" at bounding box center [1290, 20] width 103 height 21
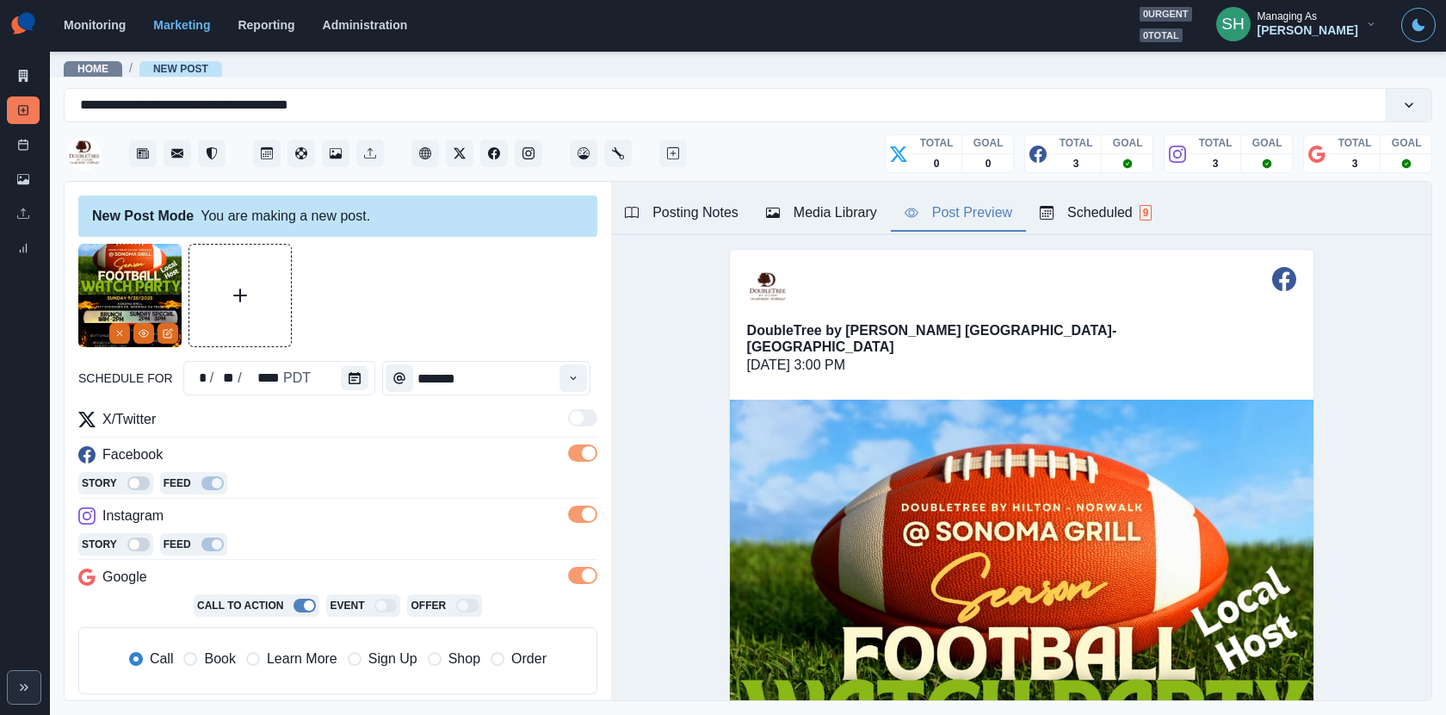
click at [819, 221] on div "Media Library" at bounding box center [821, 212] width 111 height 21
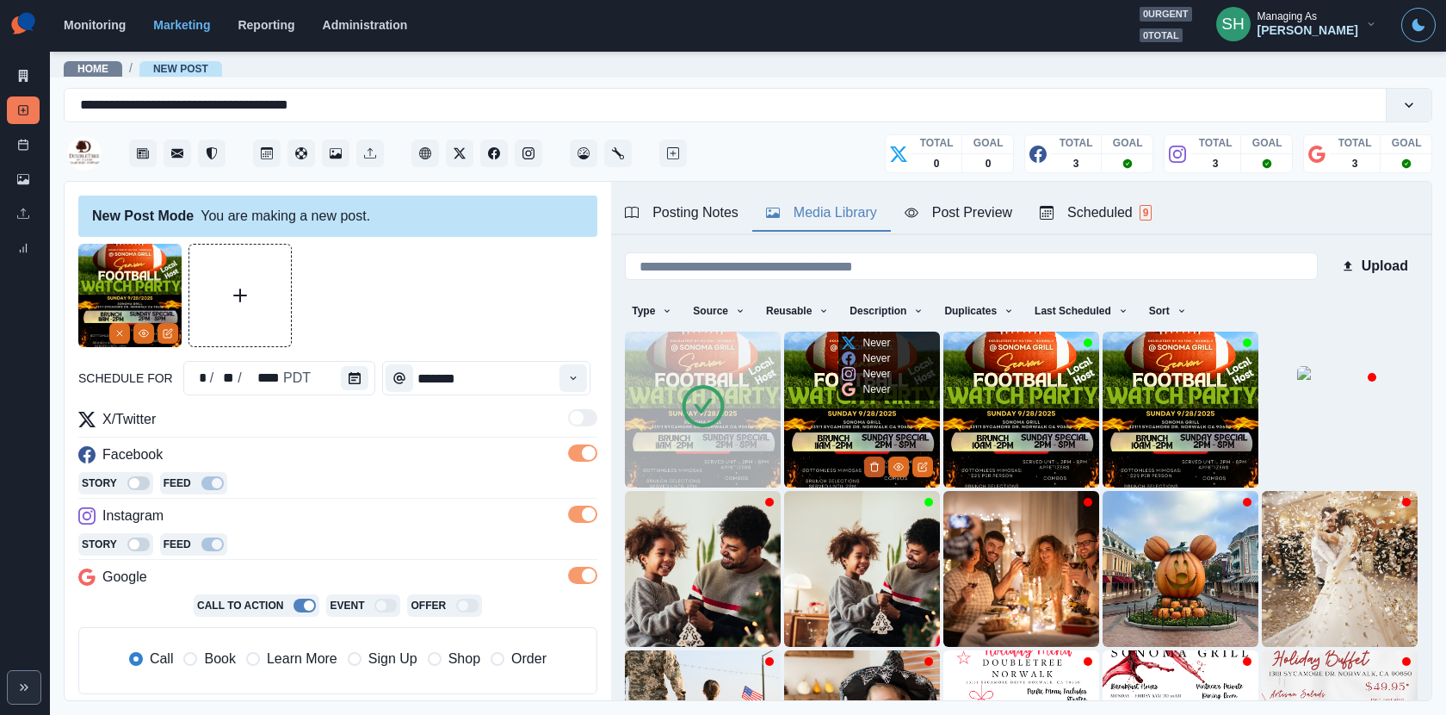
click at [878, 467] on icon "Delete Media" at bounding box center [875, 466] width 10 height 10
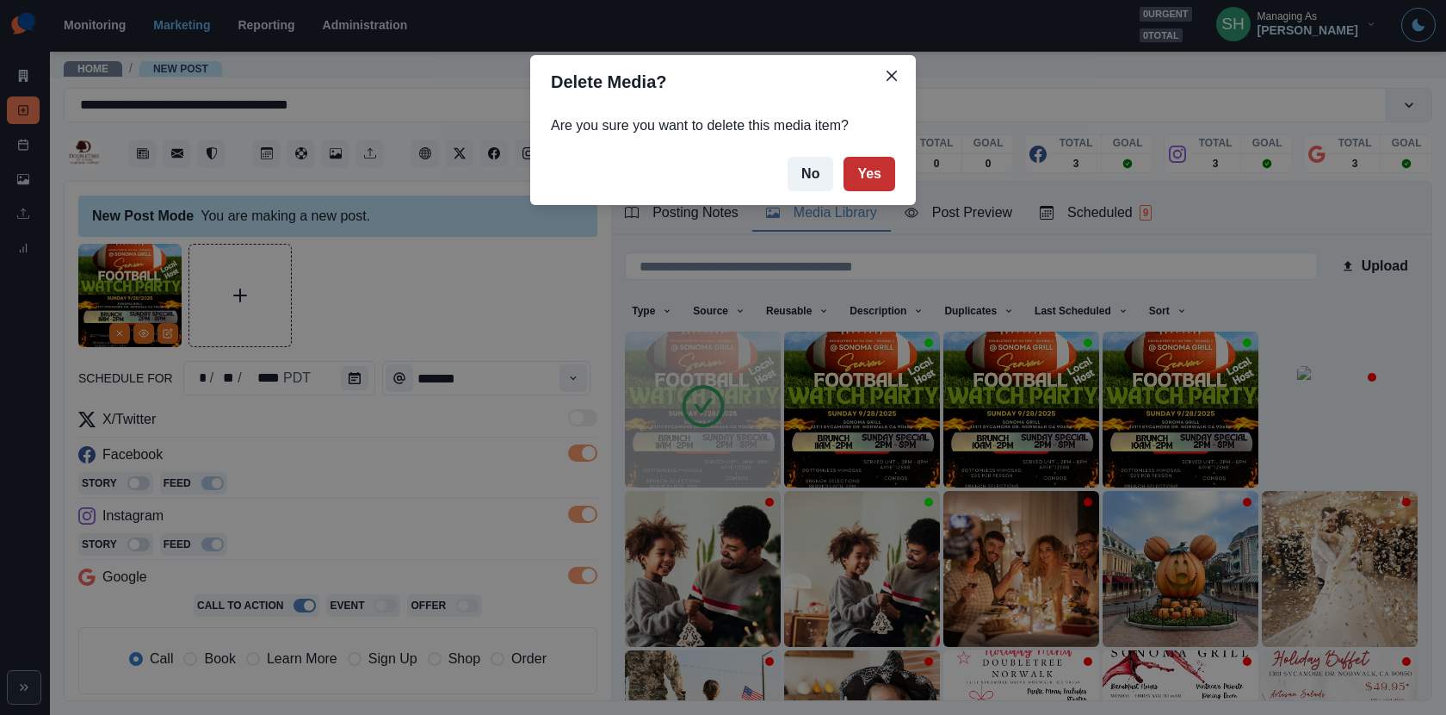
click at [881, 170] on button "Yes" at bounding box center [870, 174] width 52 height 34
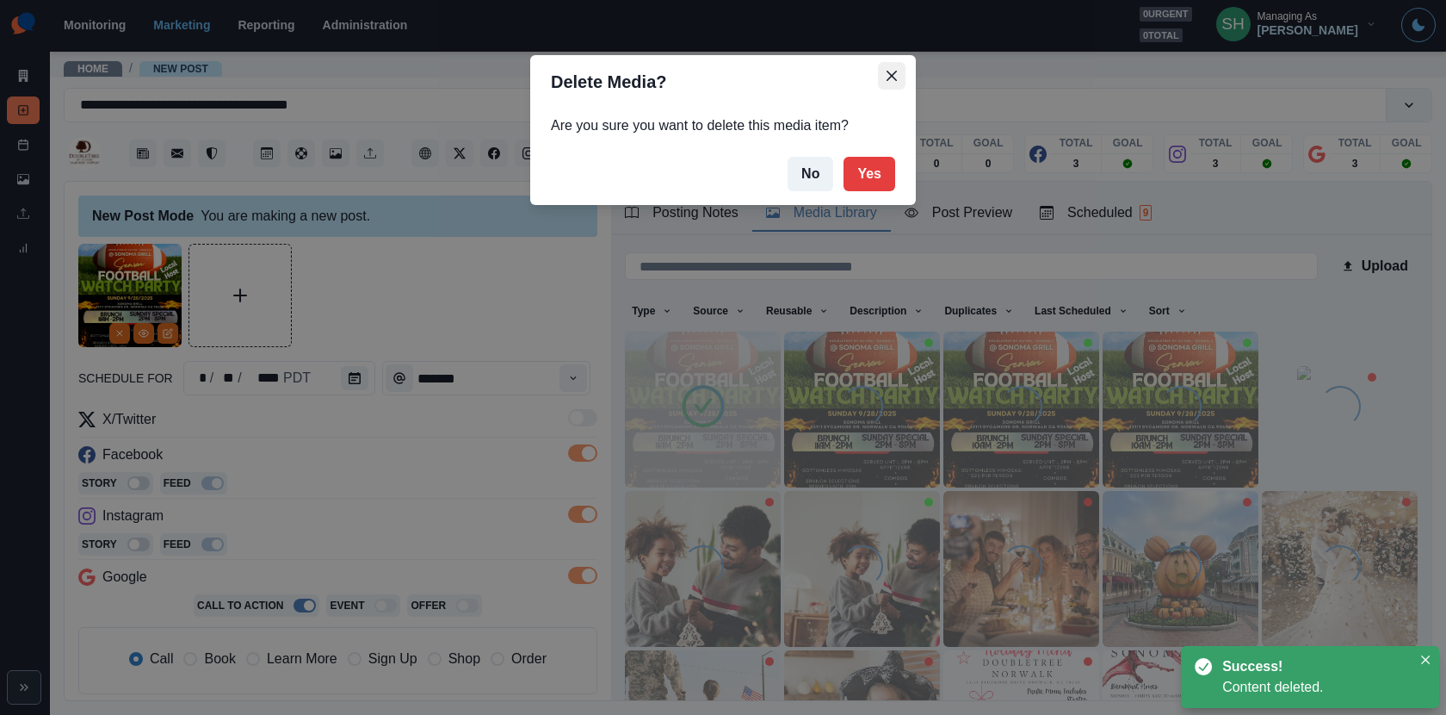
click at [888, 77] on icon "Close" at bounding box center [892, 76] width 10 height 10
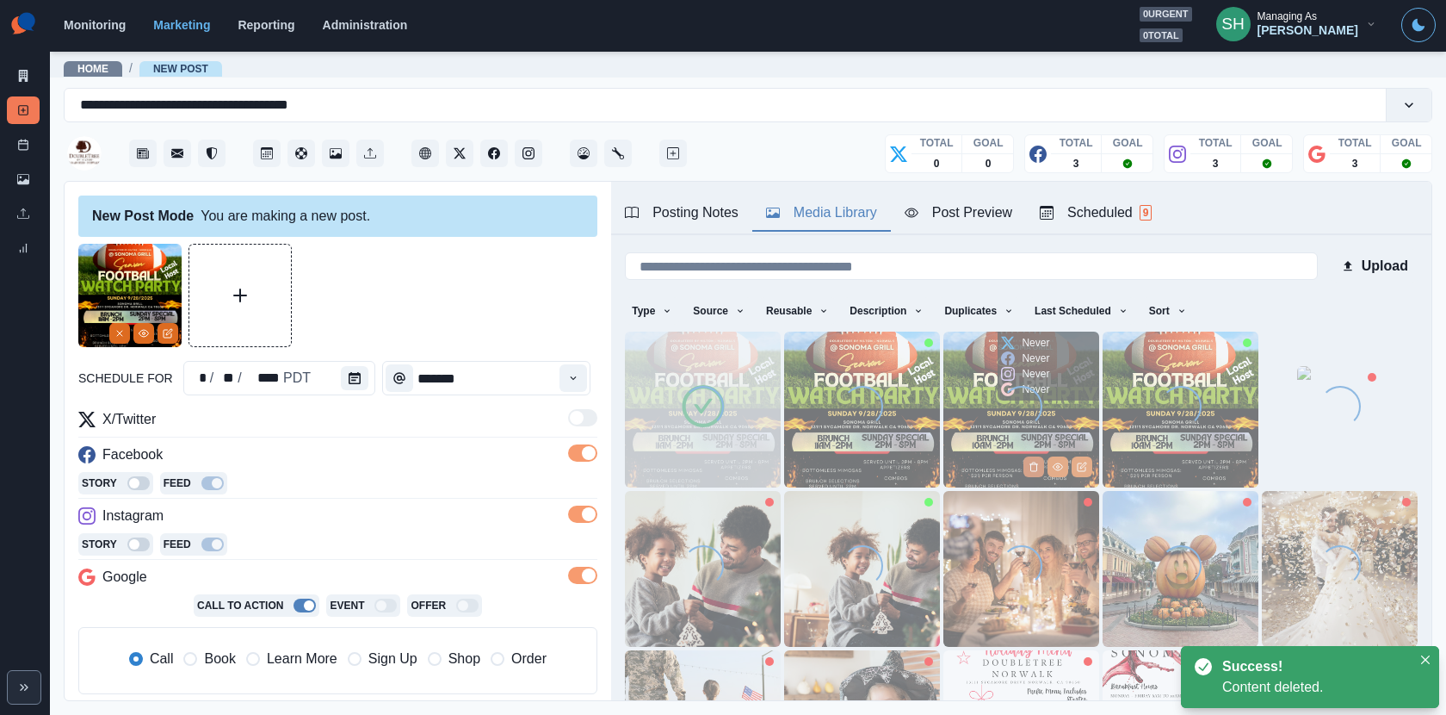
click at [1038, 470] on button "Delete Media" at bounding box center [1034, 466] width 21 height 21
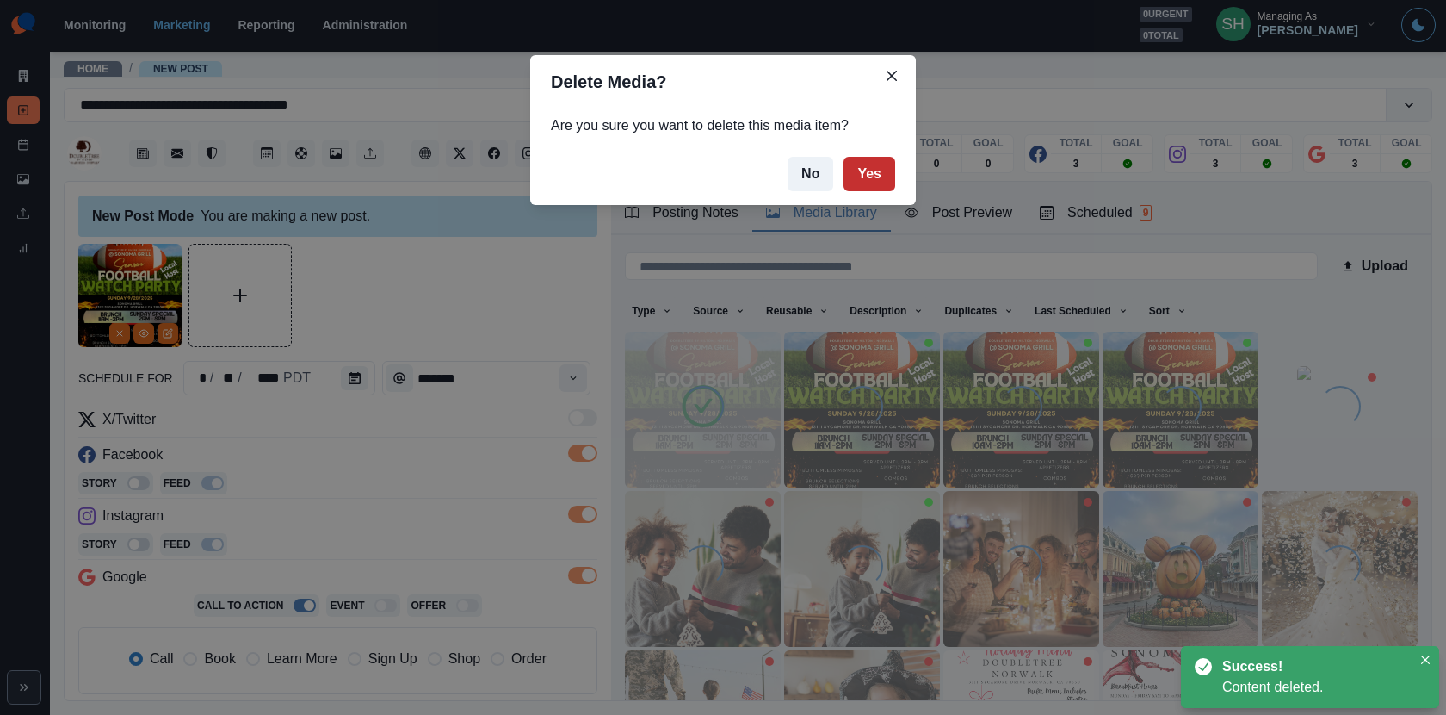
click at [866, 170] on button "Yes" at bounding box center [870, 174] width 52 height 34
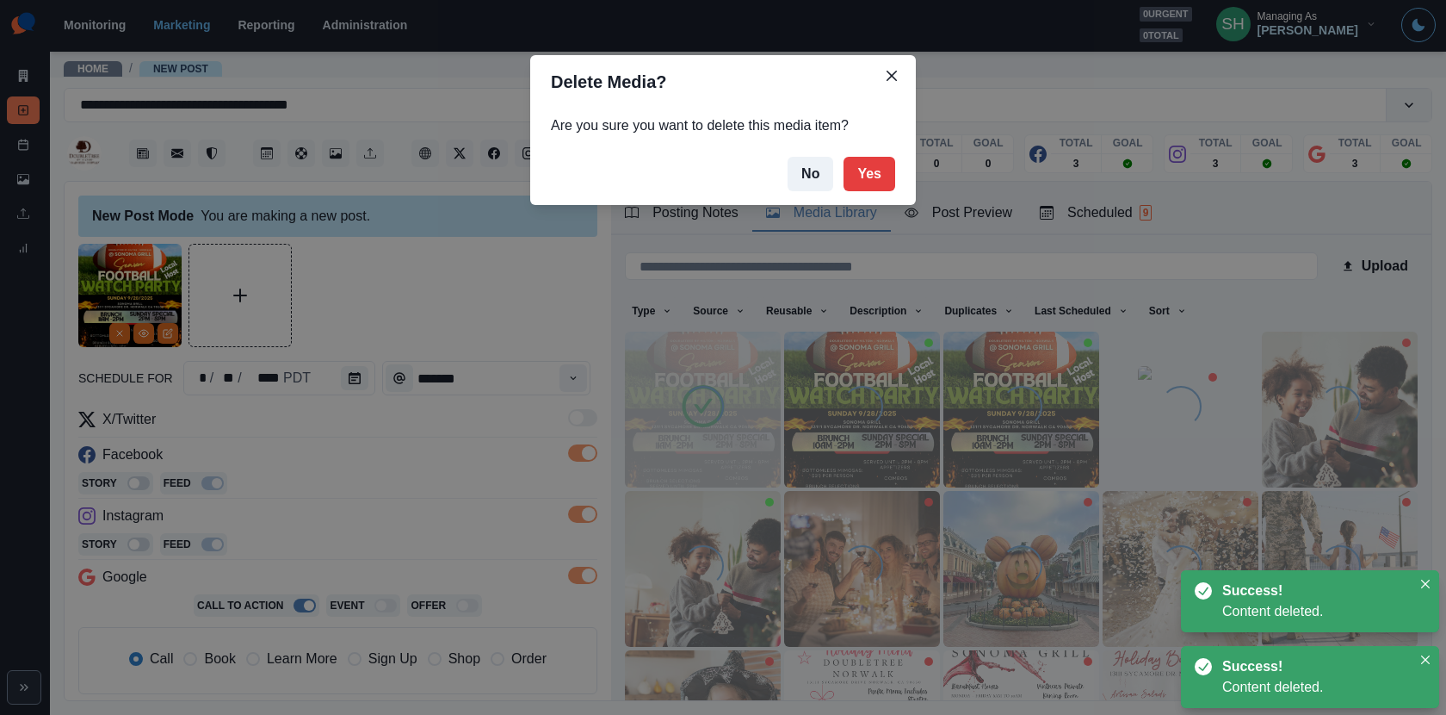
click at [1028, 468] on div "Delete Media? Are you sure you want to delete this media item? No Yes" at bounding box center [723, 357] width 1446 height 715
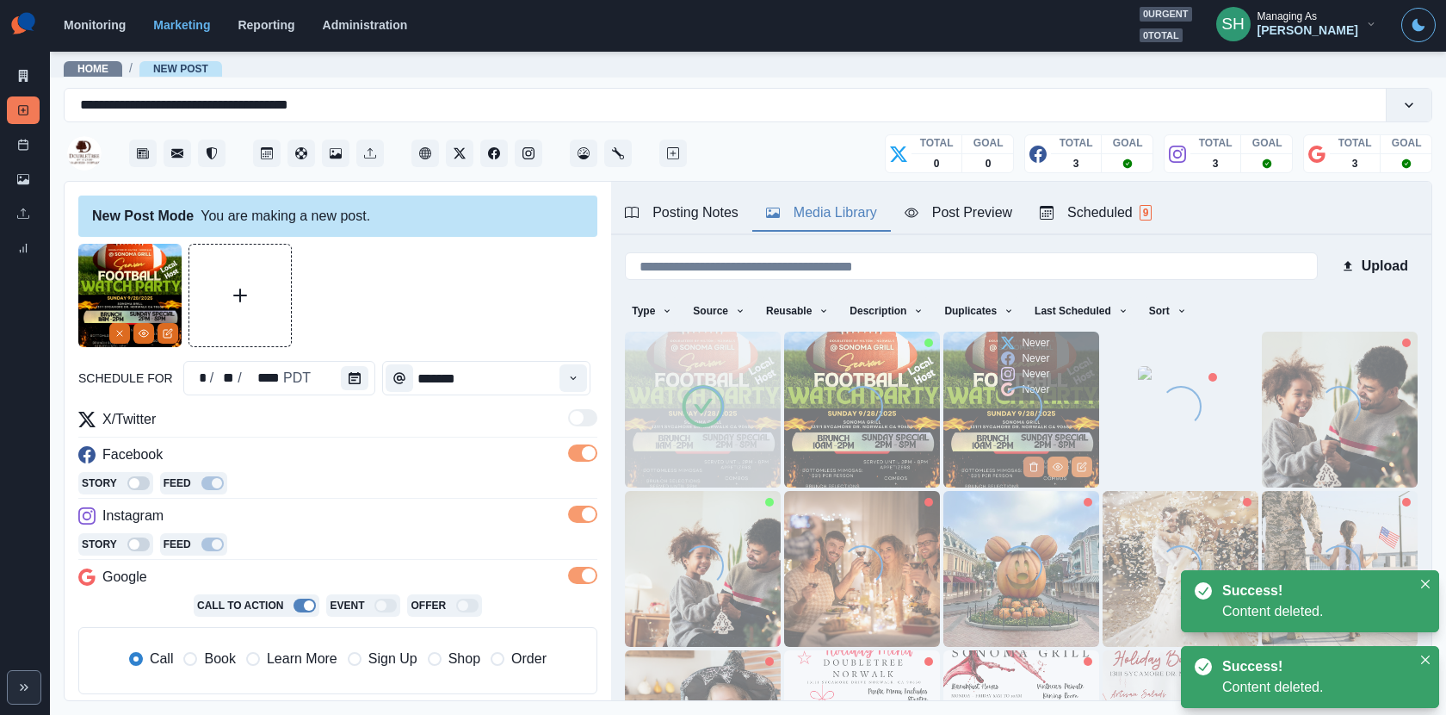
click at [1035, 470] on button "Delete Media" at bounding box center [1034, 466] width 21 height 21
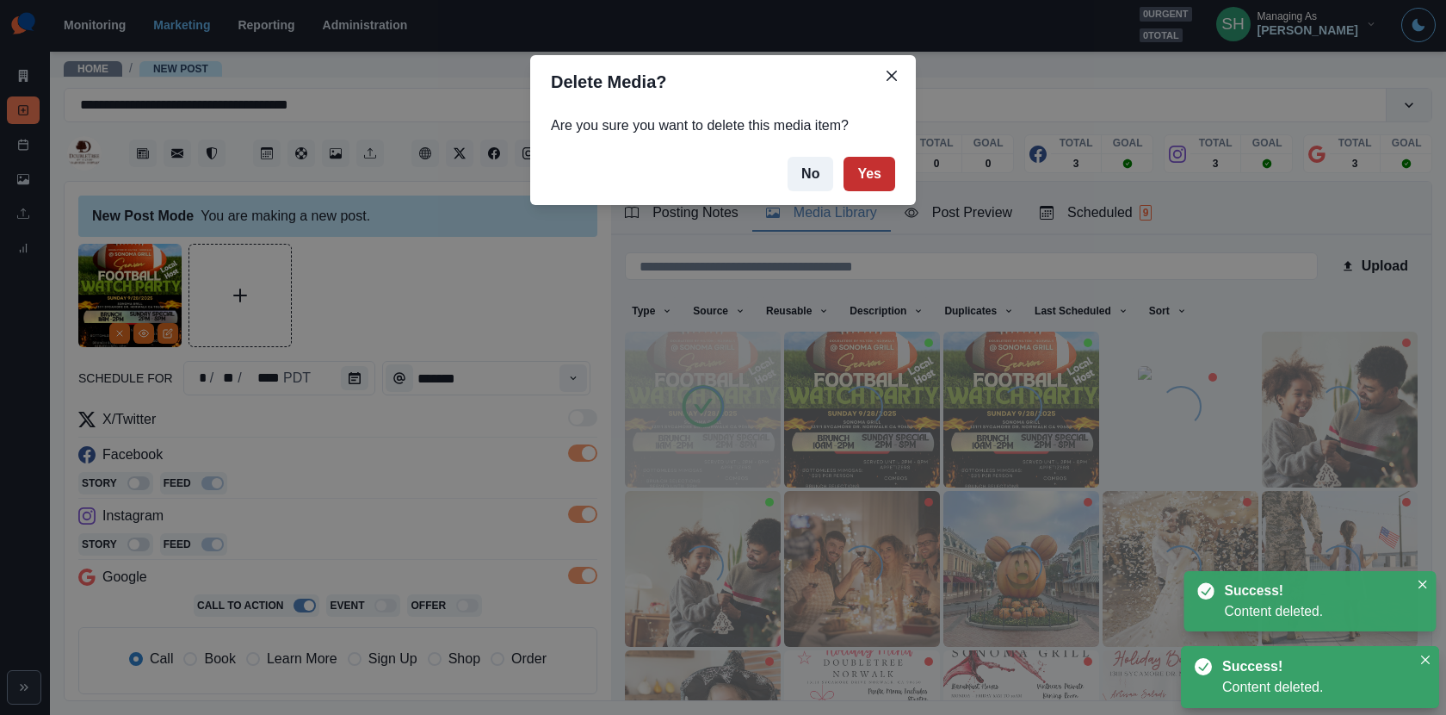
click at [872, 160] on button "Yes" at bounding box center [870, 174] width 52 height 34
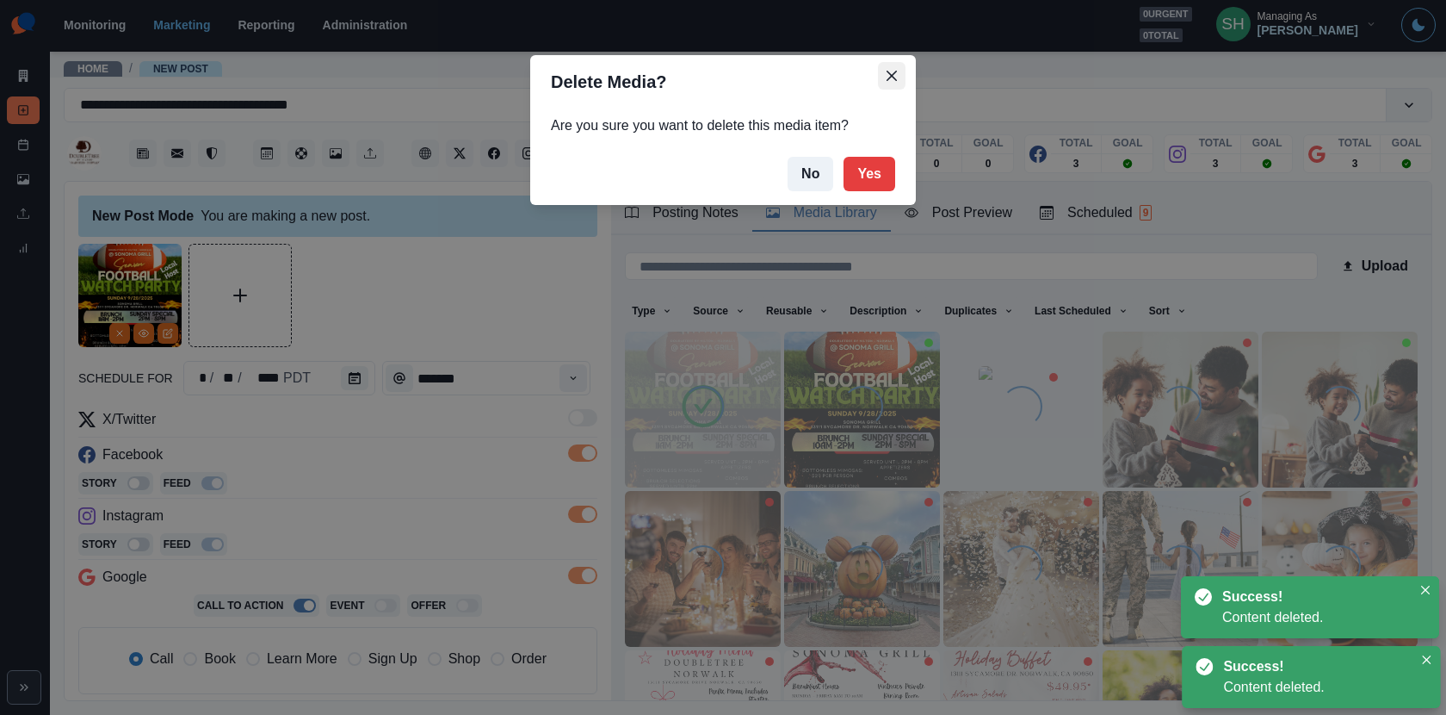
click at [899, 71] on button "Close" at bounding box center [892, 76] width 28 height 28
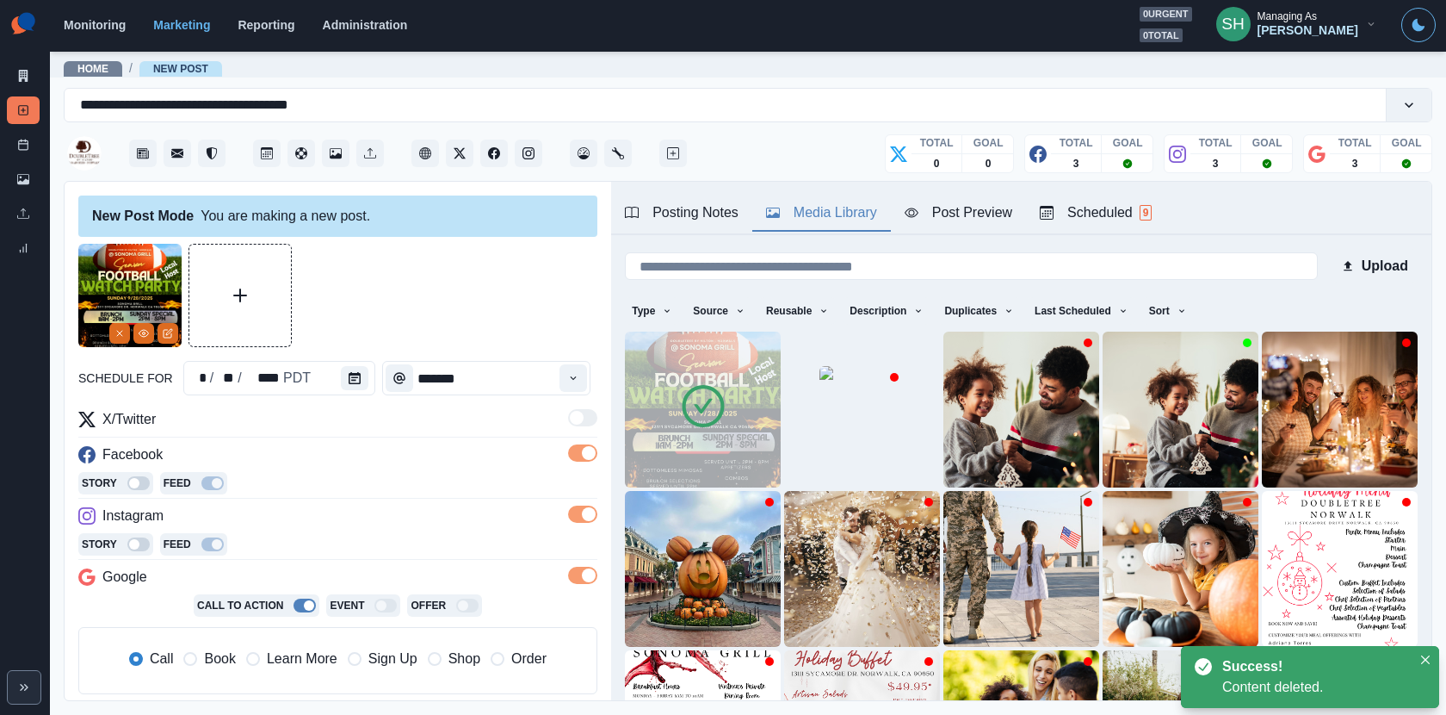
click at [918, 225] on button "Post Preview" at bounding box center [958, 213] width 135 height 36
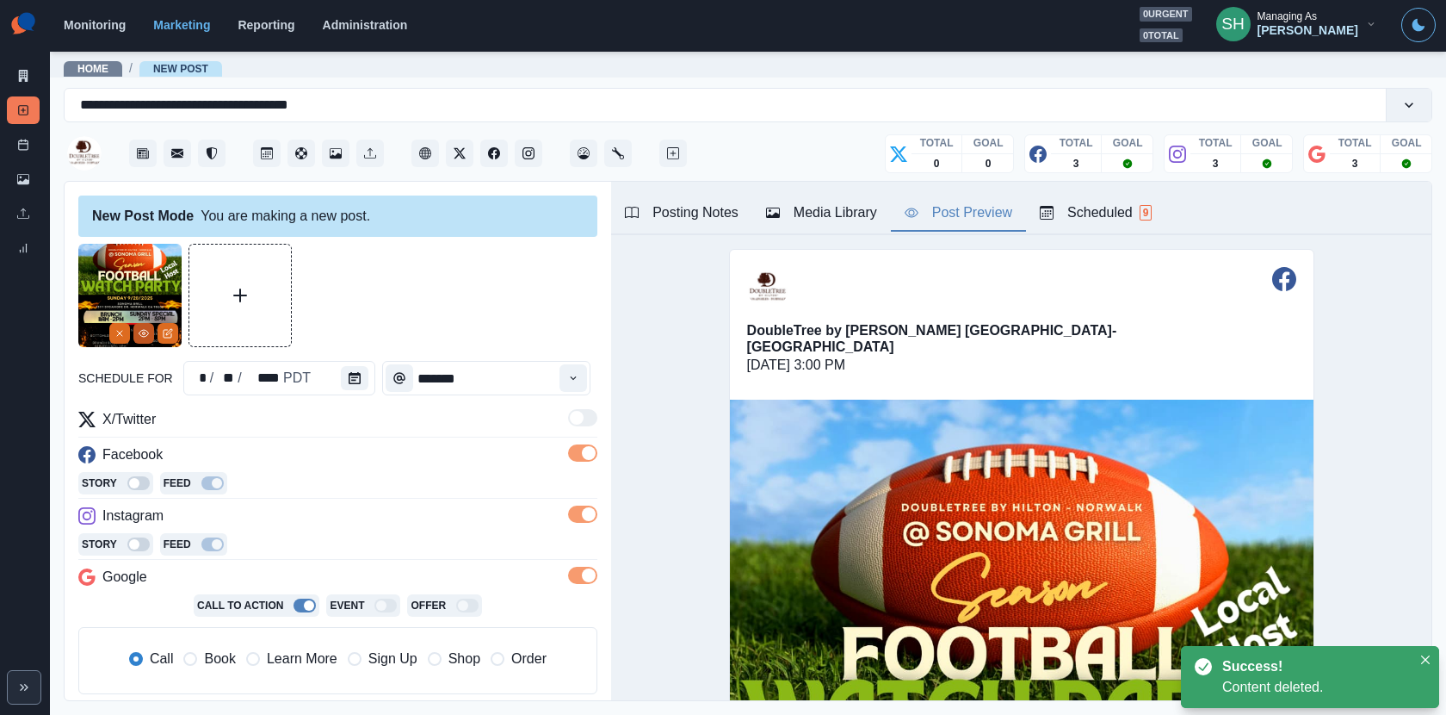
click at [142, 335] on icon "View Media" at bounding box center [144, 333] width 10 height 10
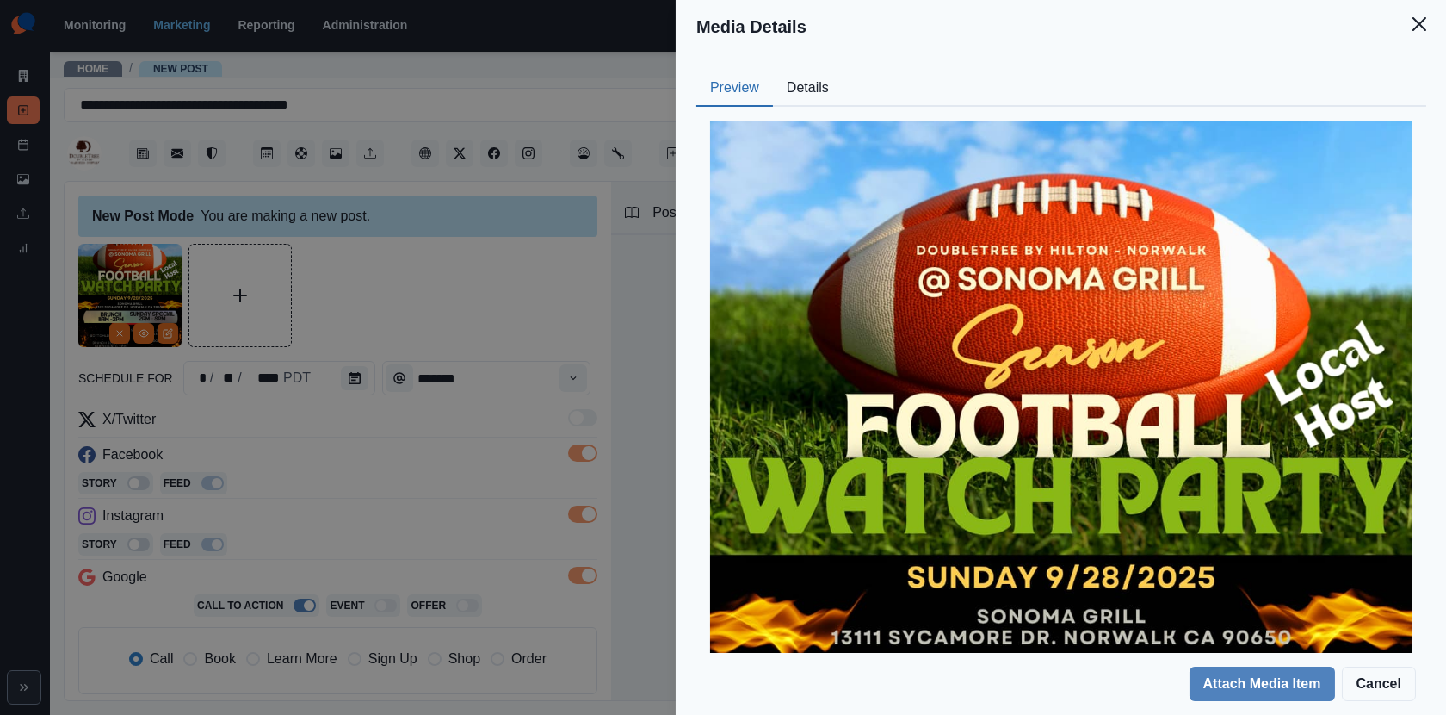
click at [807, 98] on button "Details" at bounding box center [808, 89] width 70 height 36
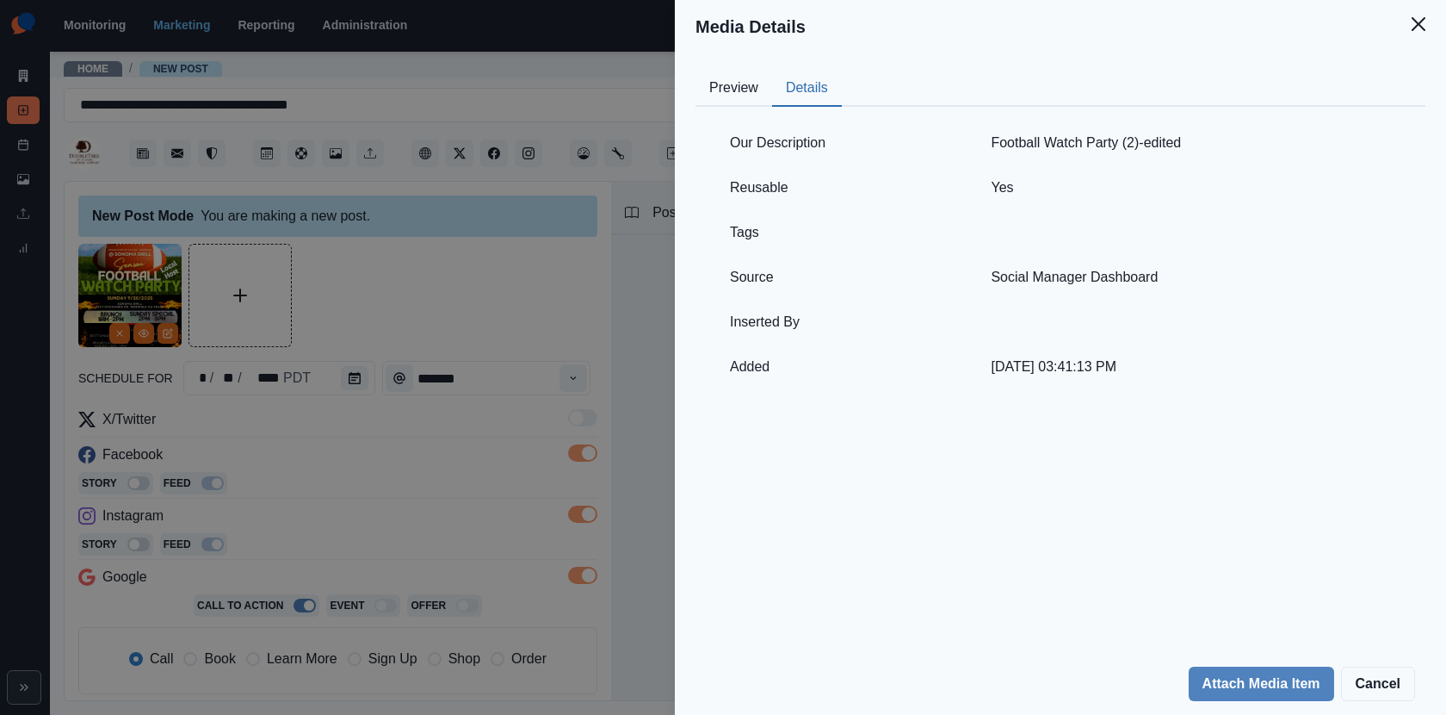
click at [481, 352] on div "Media Details Preview Details Our Description Football Watch Party (2)-edited R…" at bounding box center [723, 357] width 1446 height 715
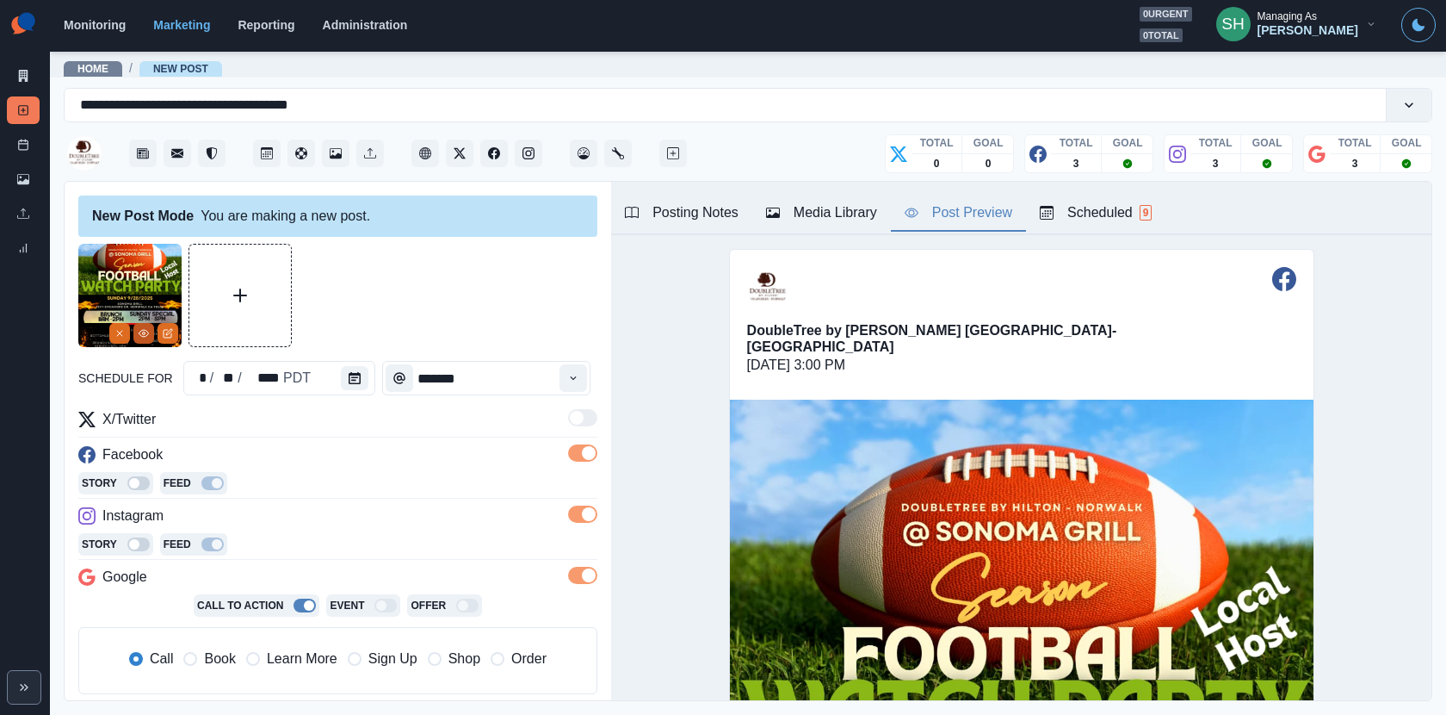
click at [139, 333] on icon "View Media" at bounding box center [144, 333] width 10 height 10
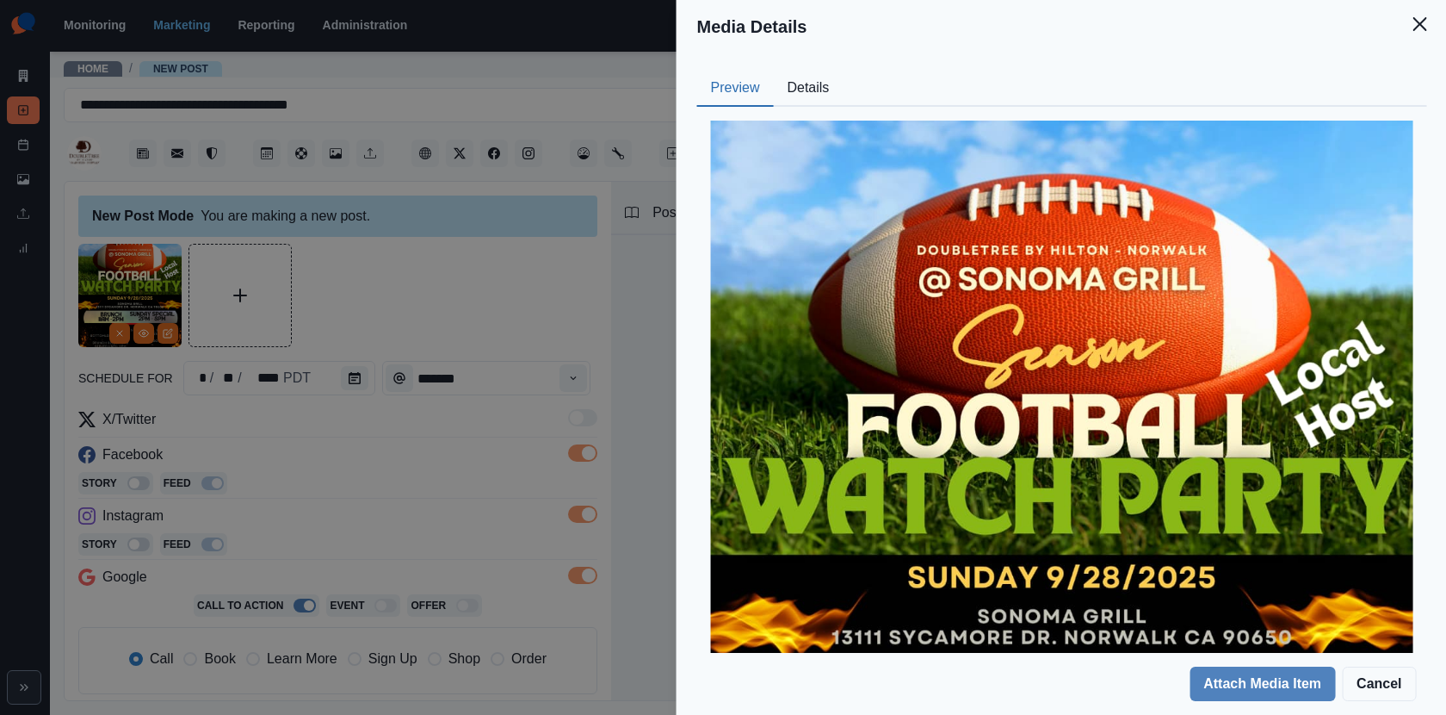
click at [789, 82] on button "Details" at bounding box center [808, 89] width 70 height 36
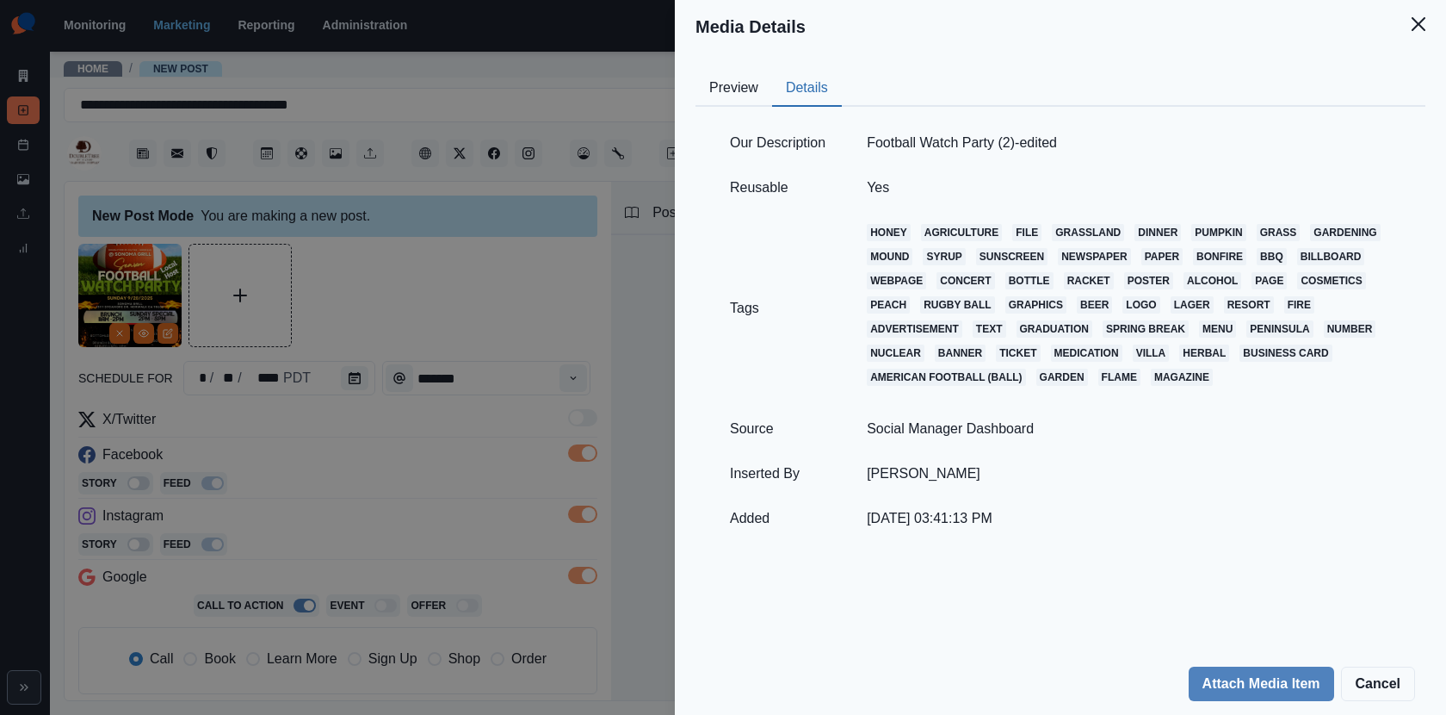
click at [368, 426] on div "Media Details Preview Details Our Description Football Watch Party (2)-edited R…" at bounding box center [723, 357] width 1446 height 715
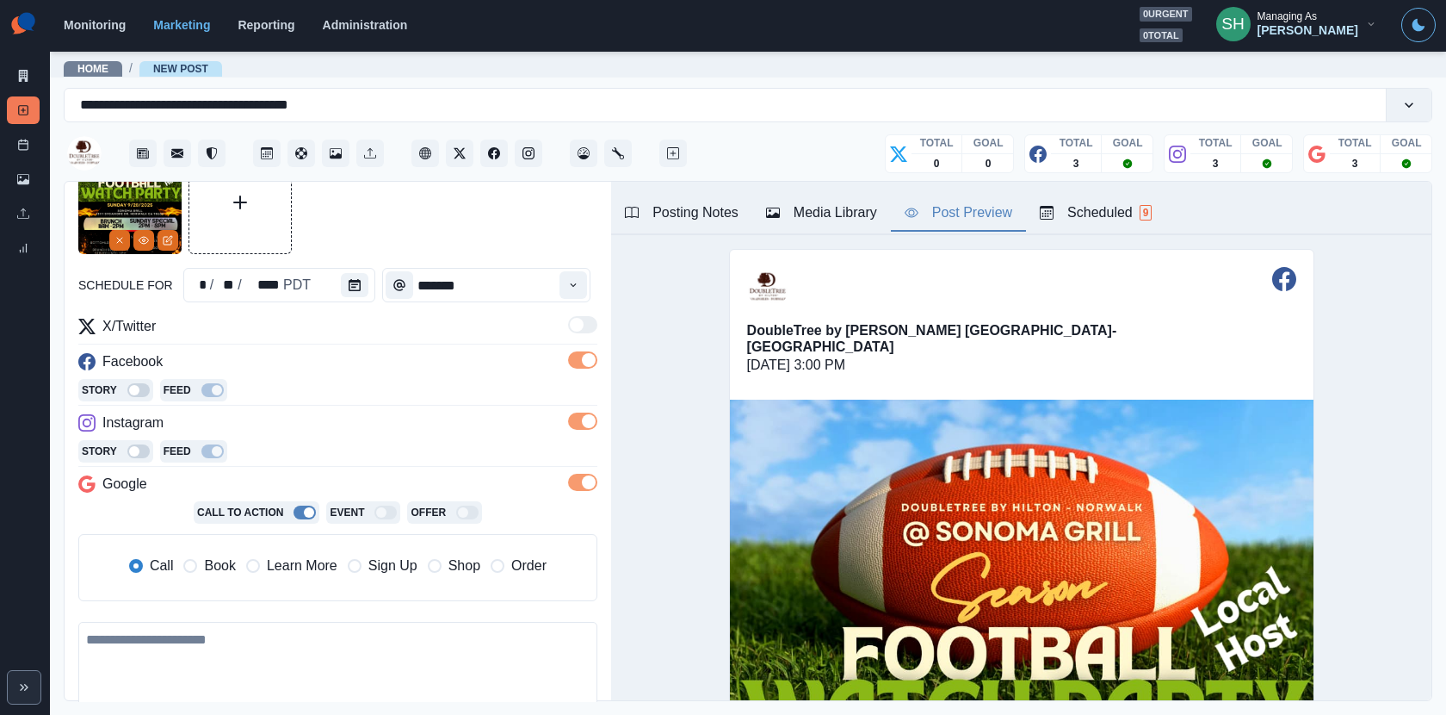
scroll to position [187, 0]
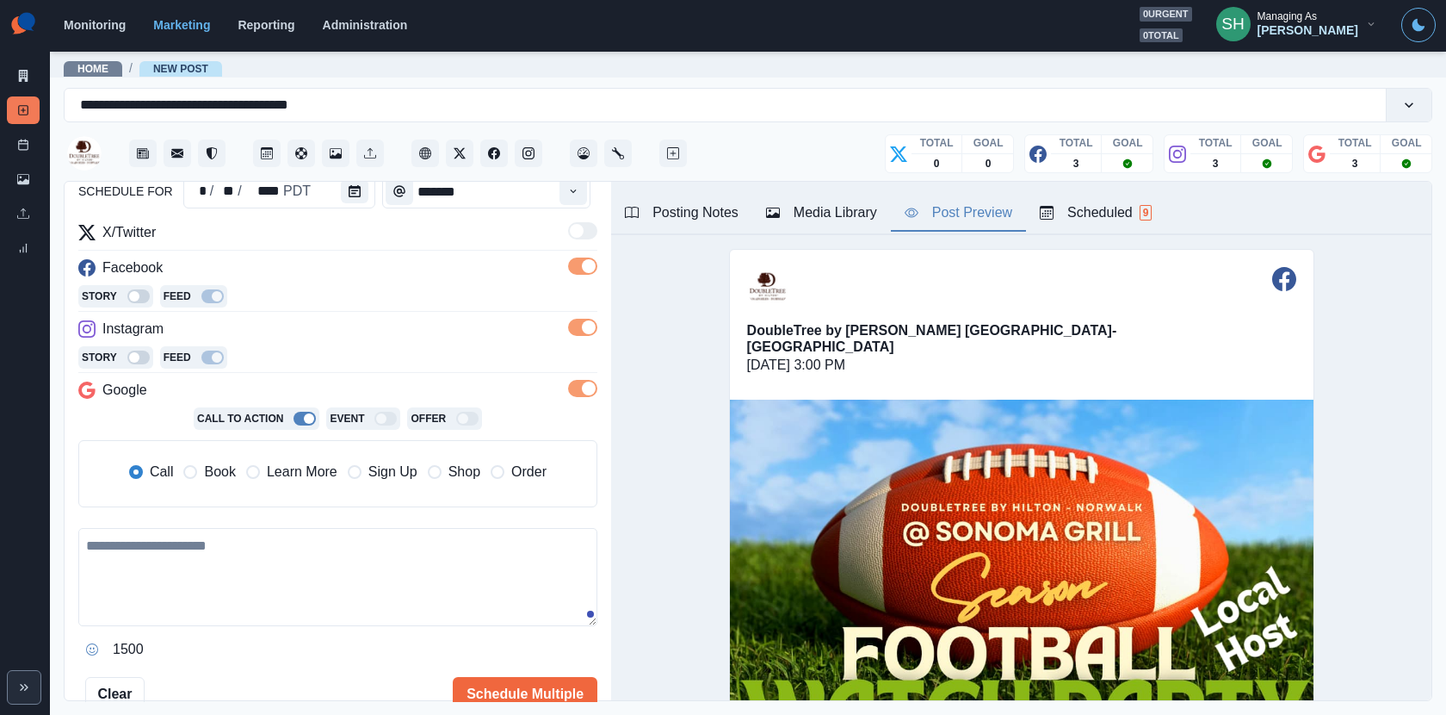
click at [207, 474] on span "Book" at bounding box center [219, 471] width 31 height 21
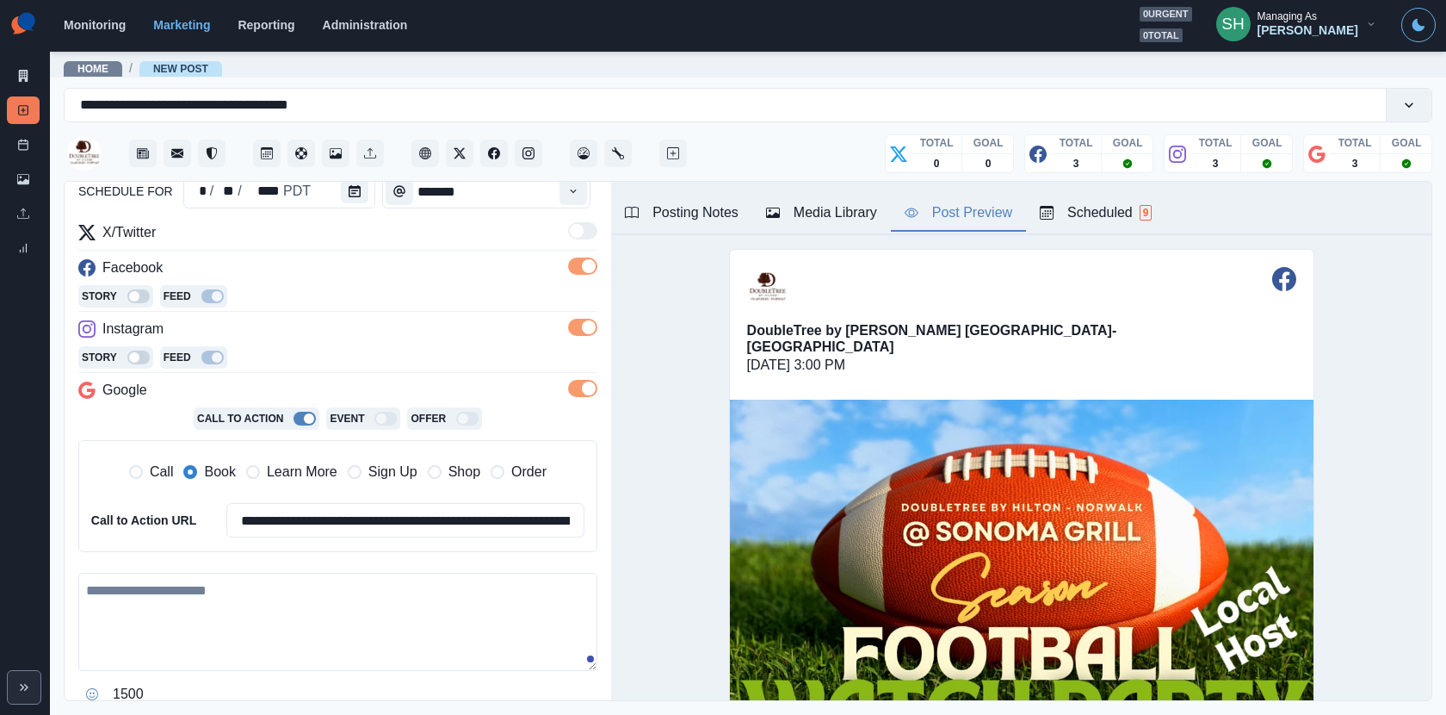
click at [211, 597] on textarea at bounding box center [337, 622] width 519 height 98
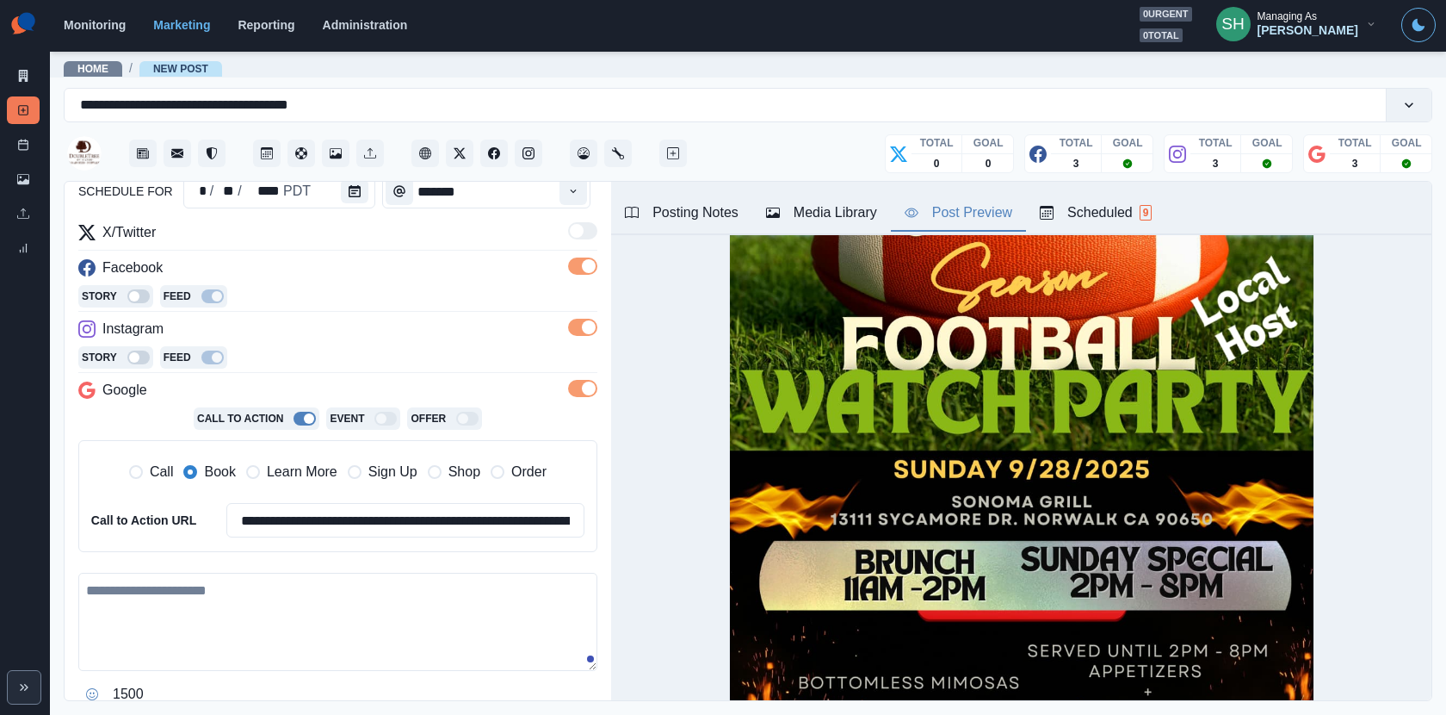
scroll to position [0, 0]
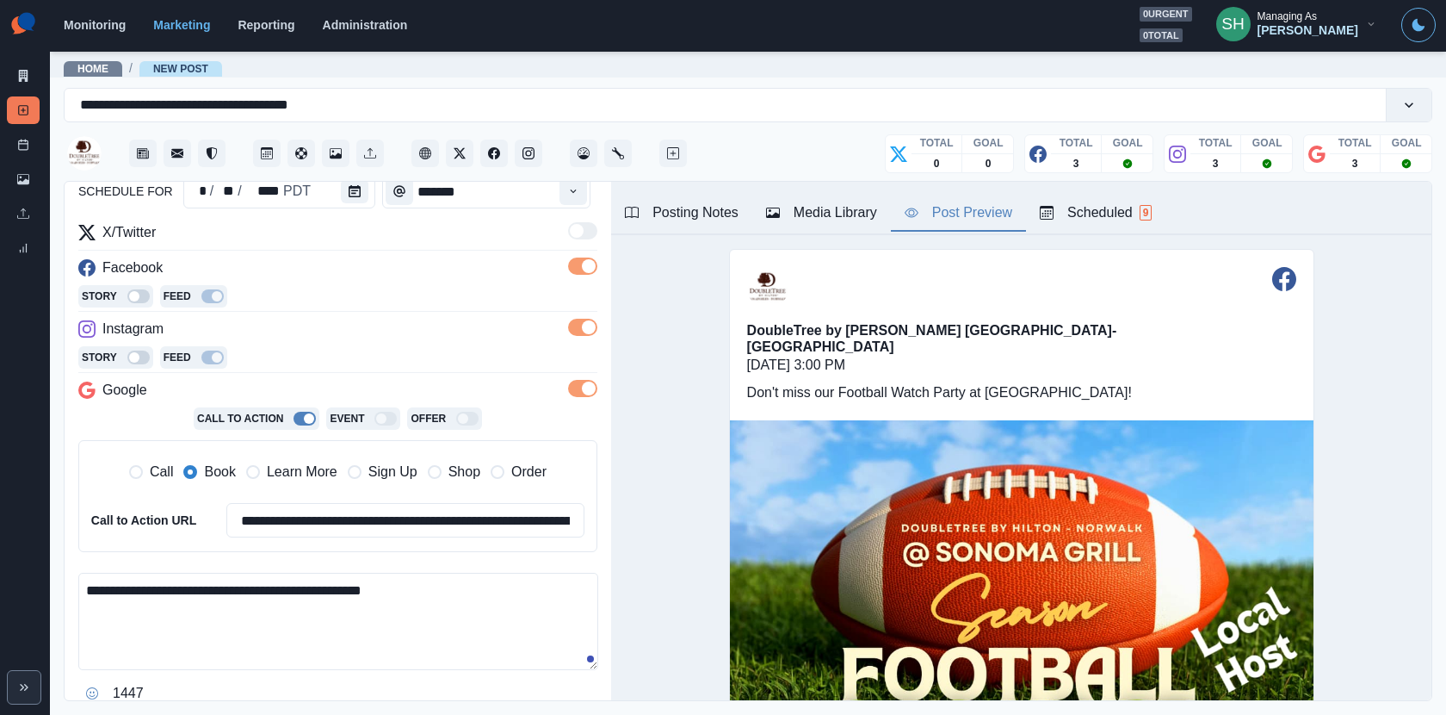
drag, startPoint x: 306, startPoint y: 583, endPoint x: 154, endPoint y: 585, distance: 152.4
click at [154, 585] on textarea "**********" at bounding box center [338, 621] width 520 height 97
click at [419, 594] on textarea "**********" at bounding box center [338, 621] width 520 height 97
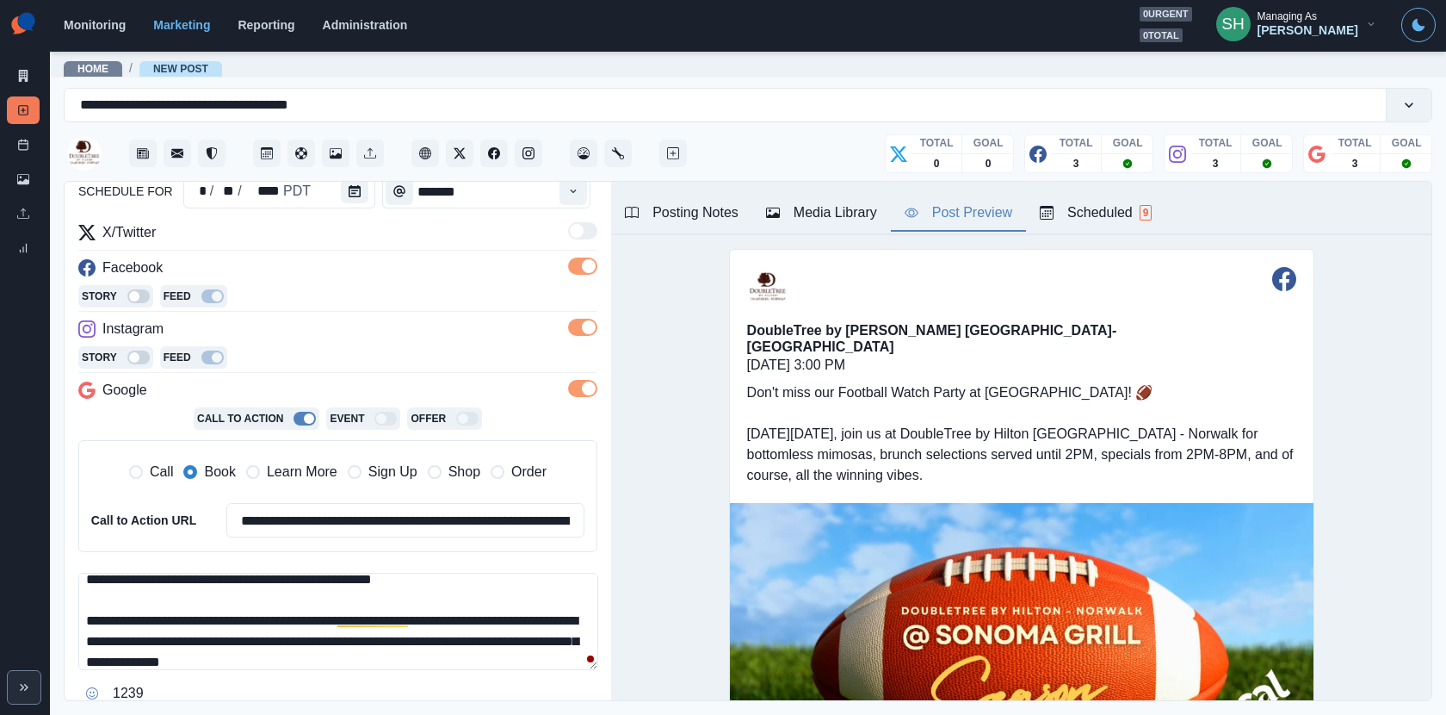
scroll to position [273, 0]
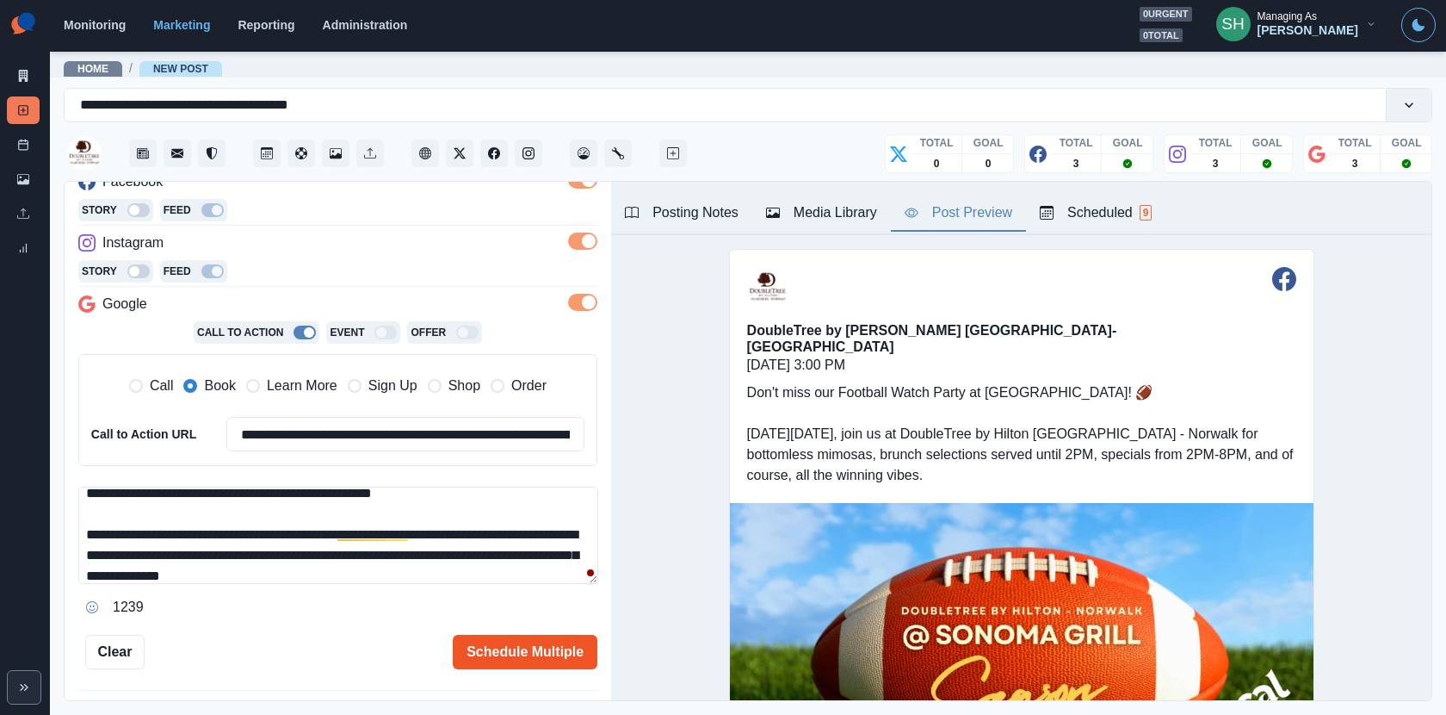
type textarea "**********"
click at [530, 649] on button "Schedule Multiple" at bounding box center [525, 652] width 145 height 34
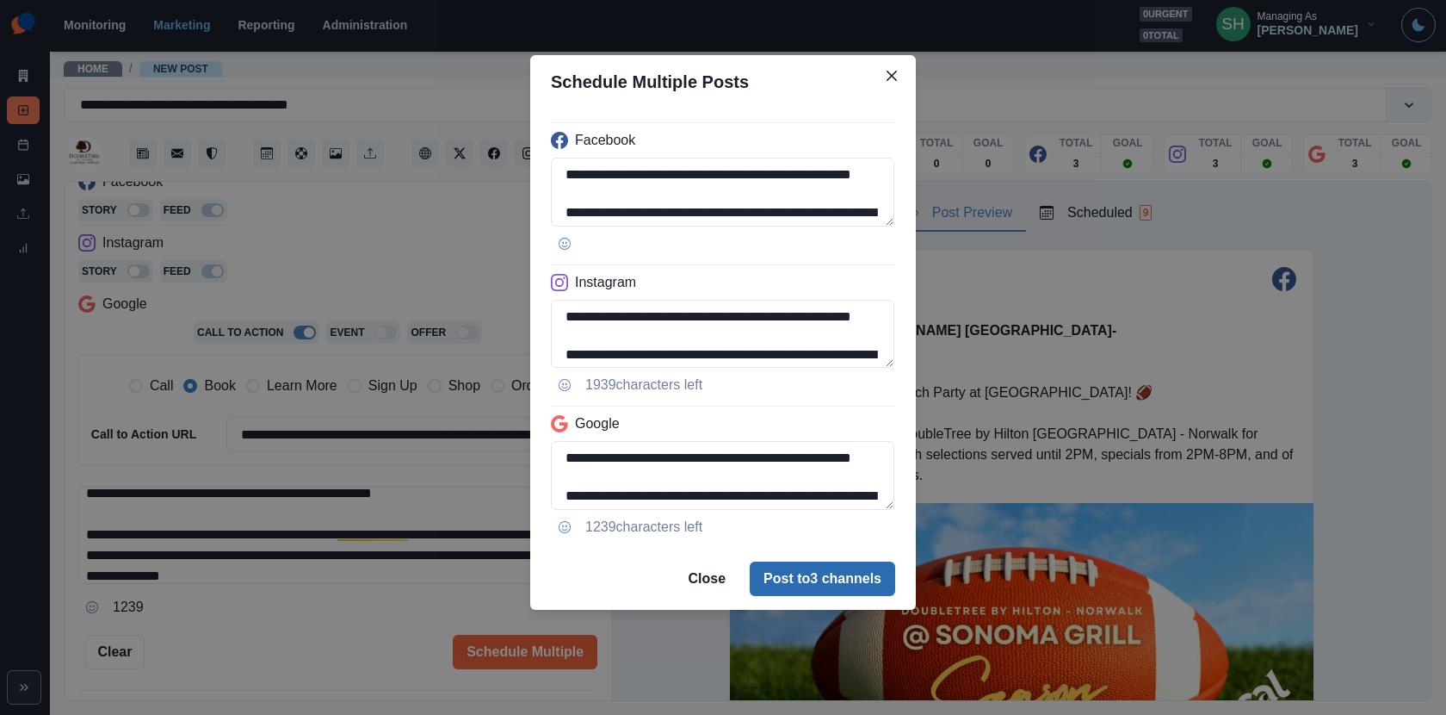
click at [810, 569] on button "Post to 3 channels" at bounding box center [822, 578] width 145 height 34
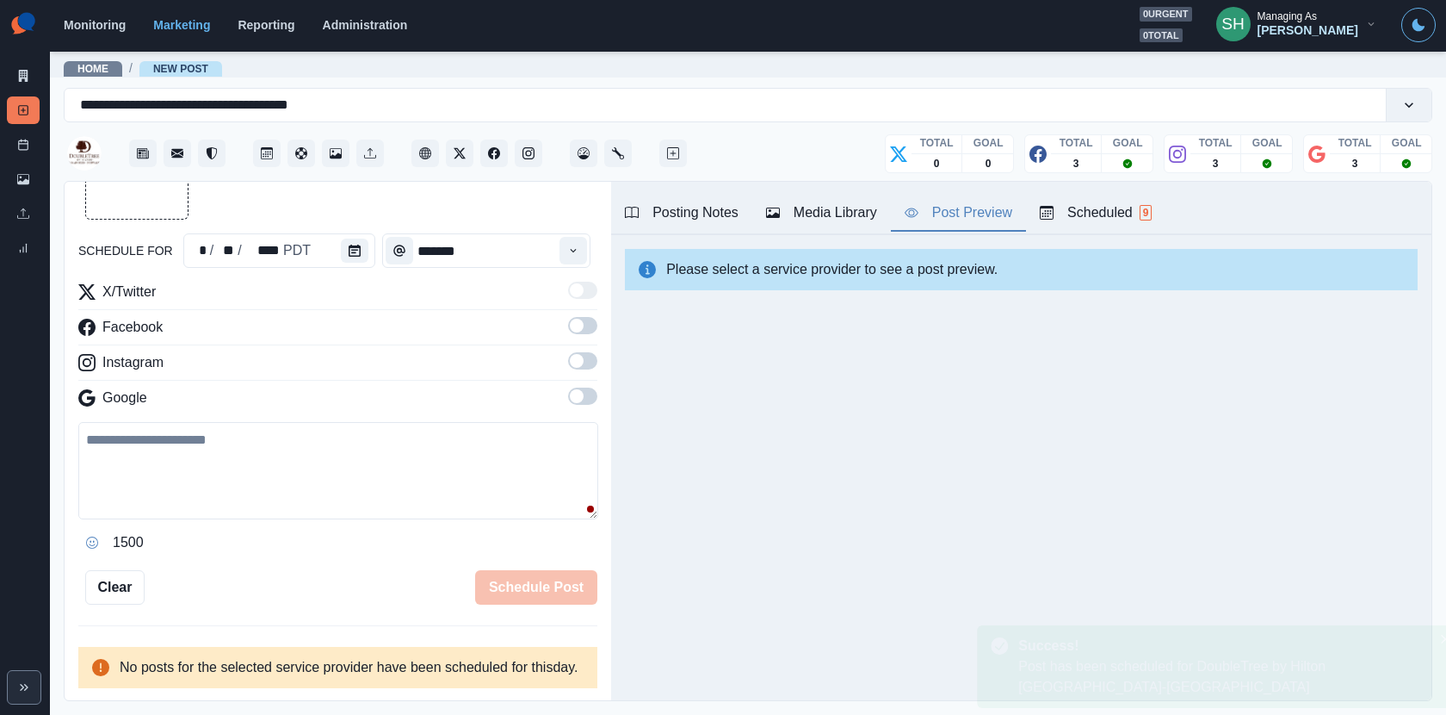
scroll to position [0, 0]
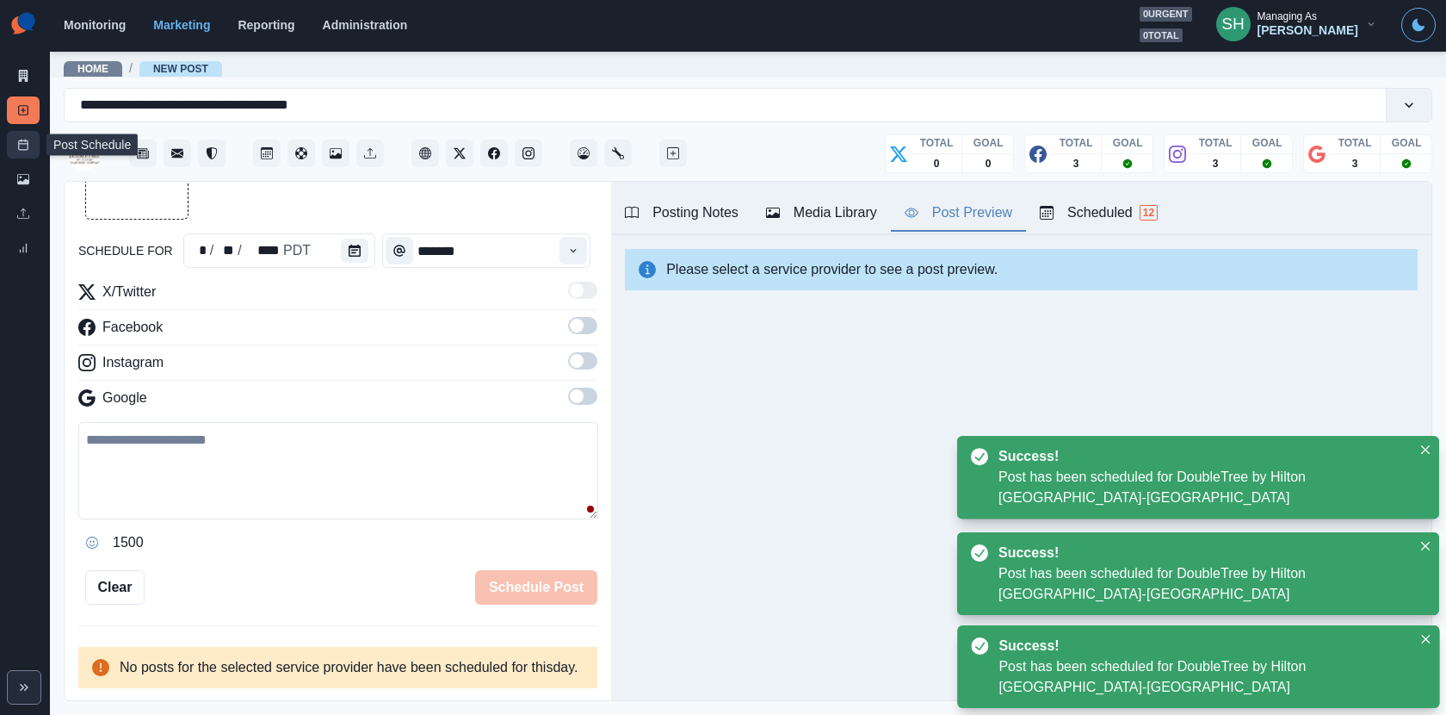
click at [28, 145] on rect at bounding box center [23, 144] width 9 height 9
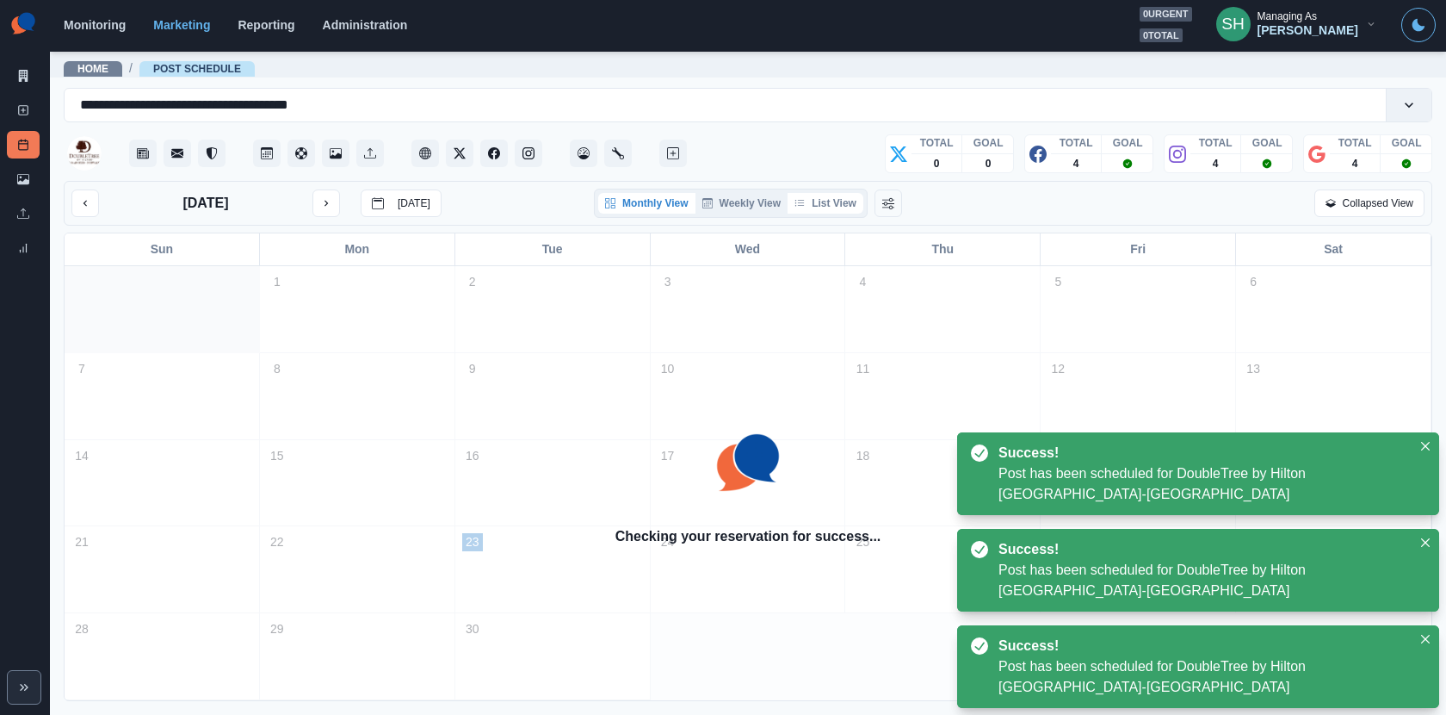
click at [843, 207] on button "List View" at bounding box center [826, 203] width 76 height 21
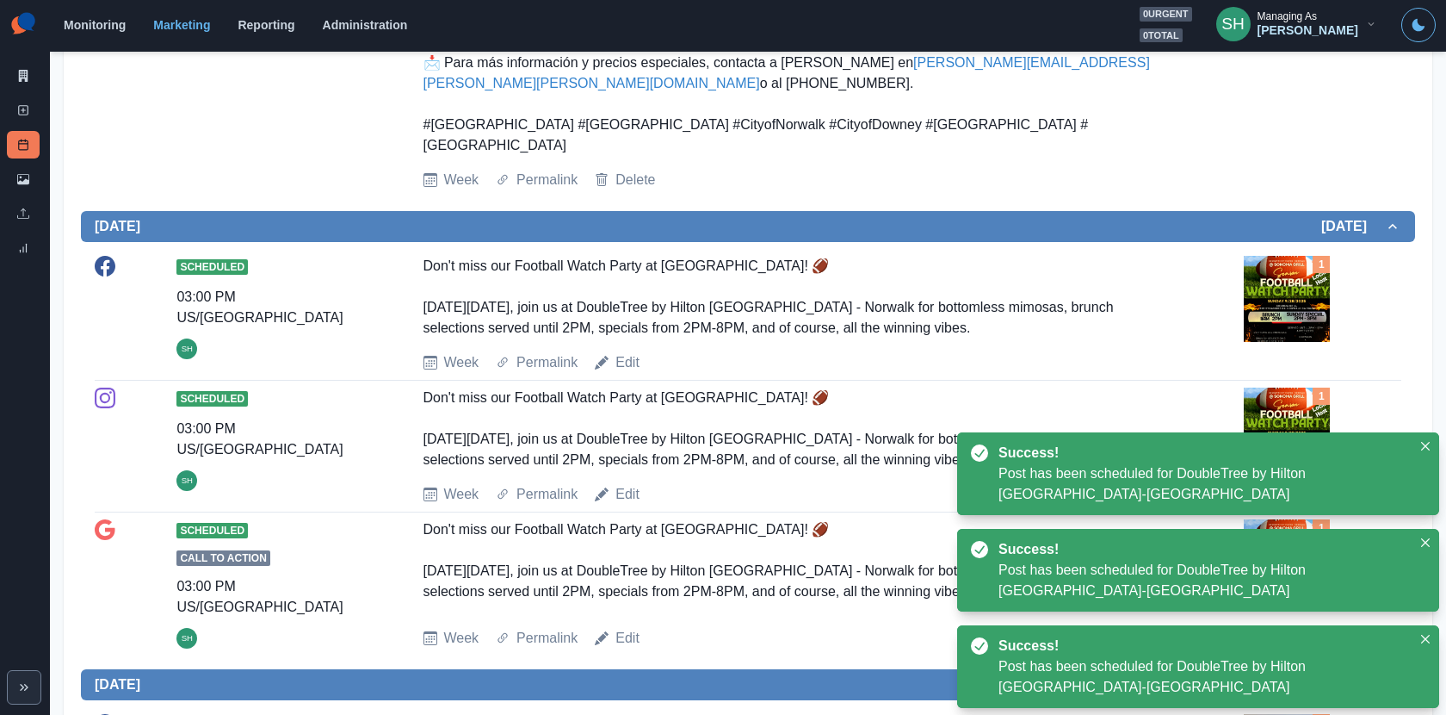
scroll to position [1275, 0]
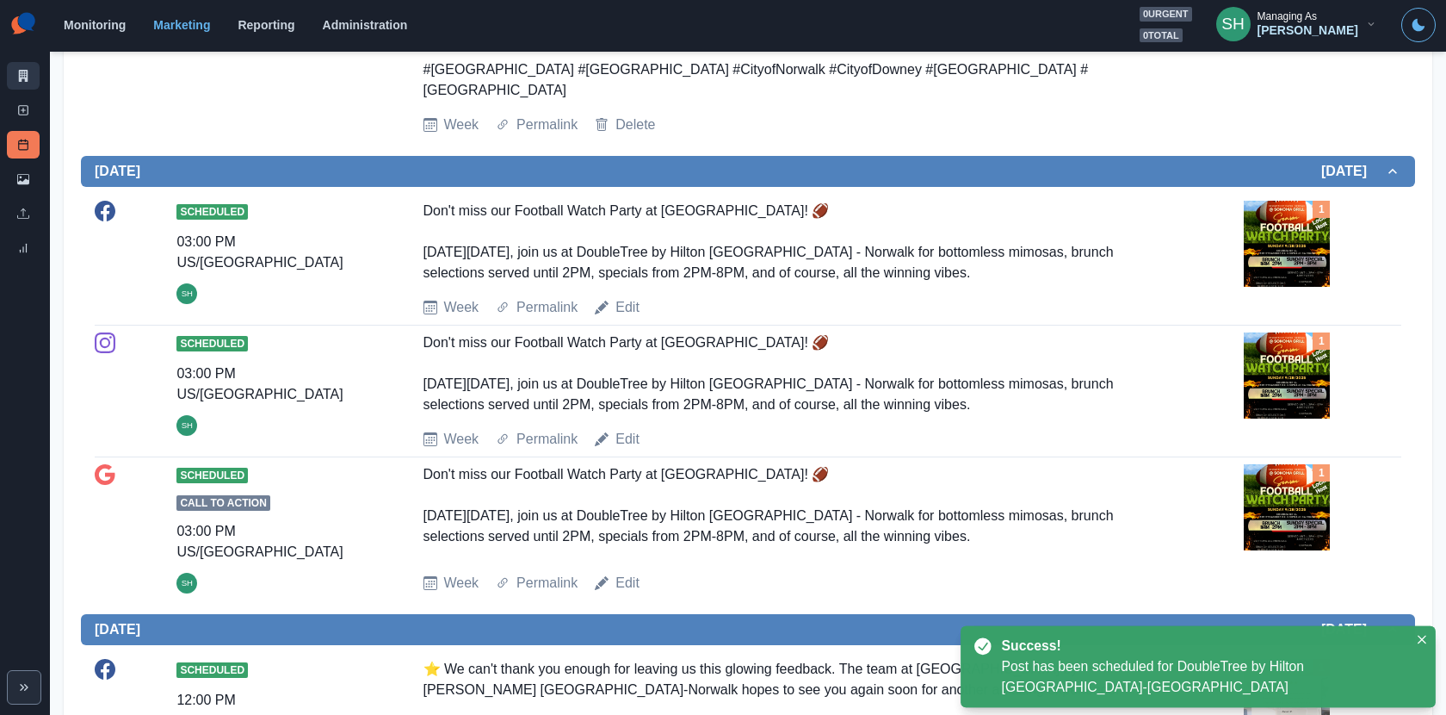
click at [33, 72] on link "Marketing Summary" at bounding box center [23, 76] width 33 height 28
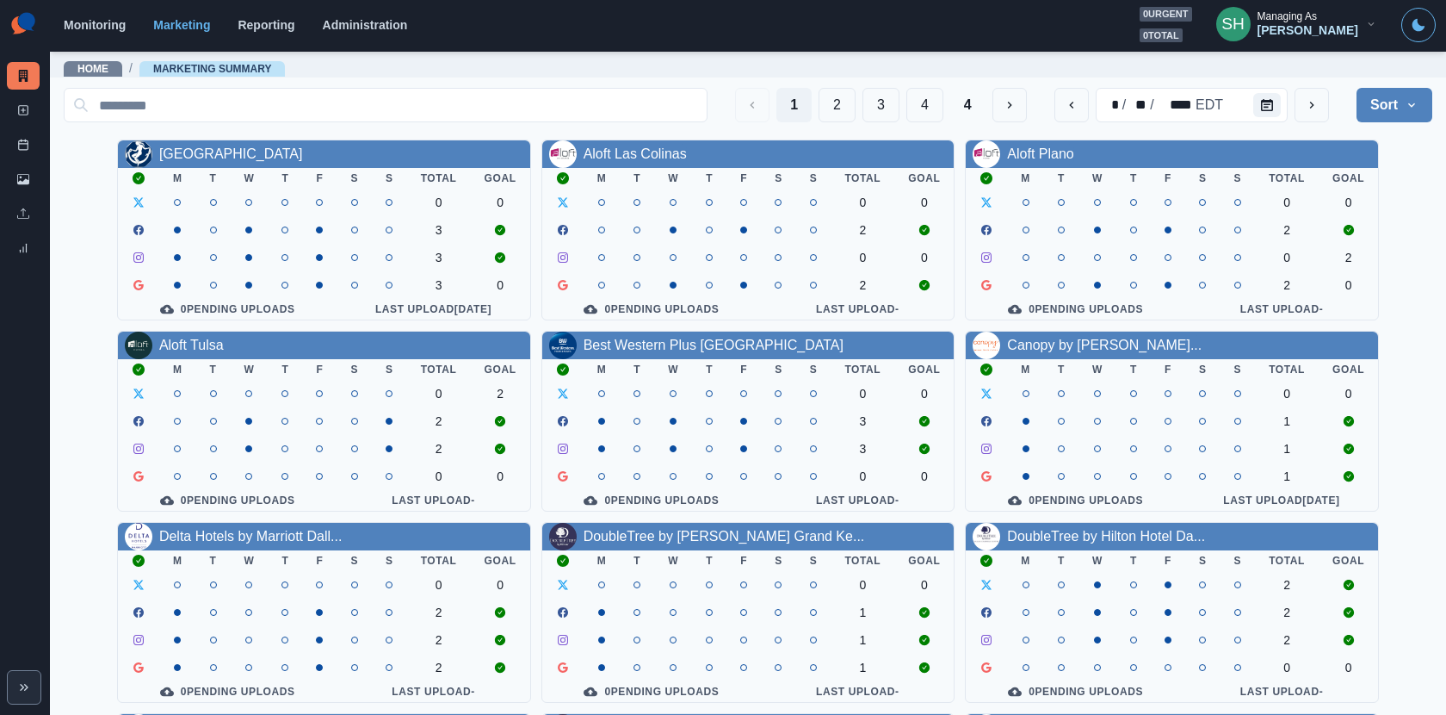
click at [1314, 23] on div "[PERSON_NAME]" at bounding box center [1308, 30] width 101 height 15
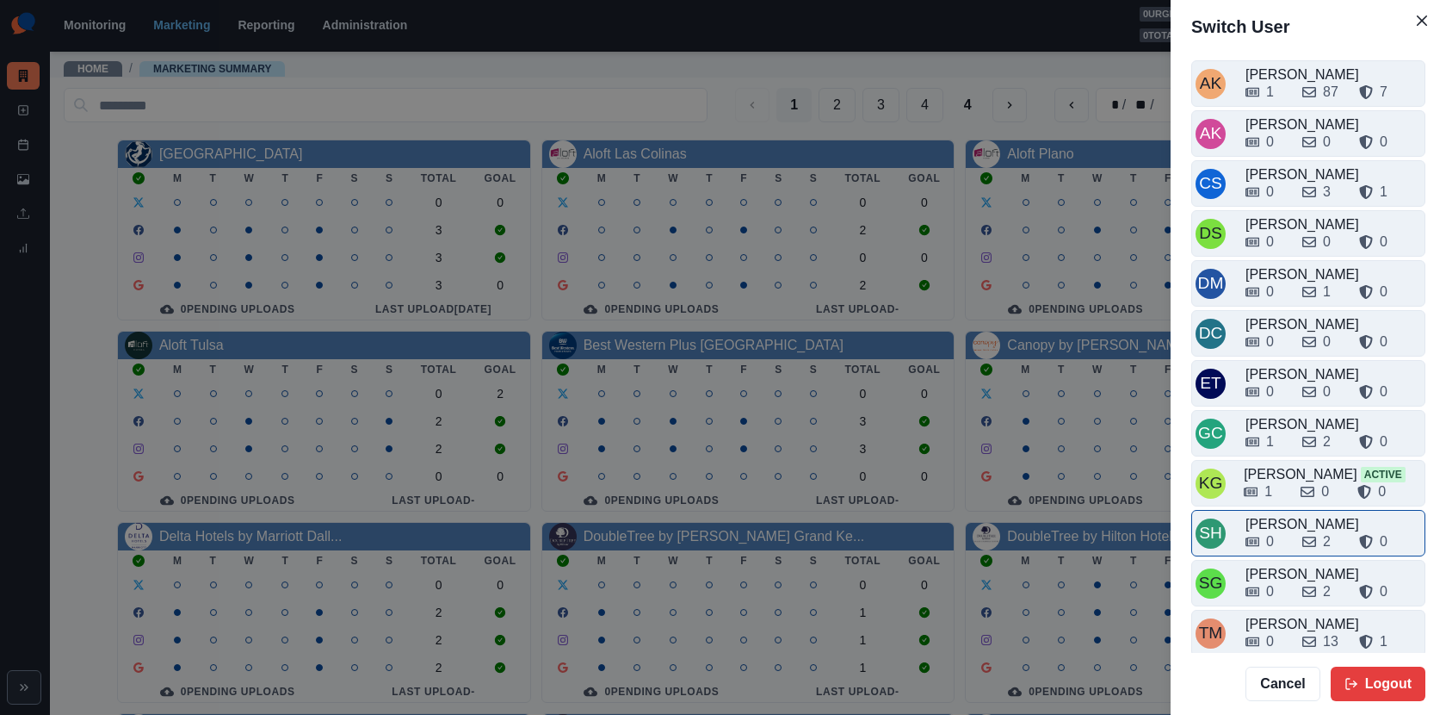
click at [1288, 531] on div "0" at bounding box center [1267, 541] width 43 height 21
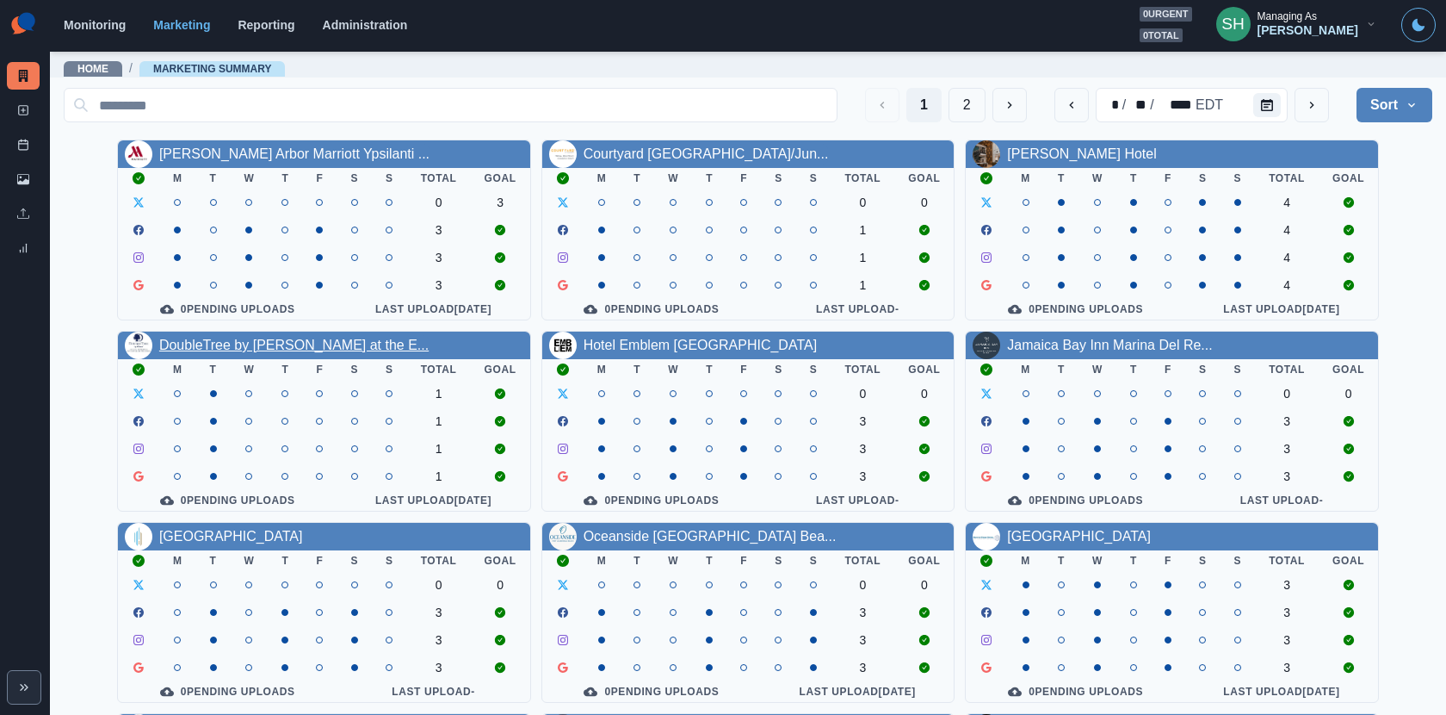
click at [282, 339] on link "DoubleTree by [PERSON_NAME] at the E..." at bounding box center [293, 344] width 269 height 15
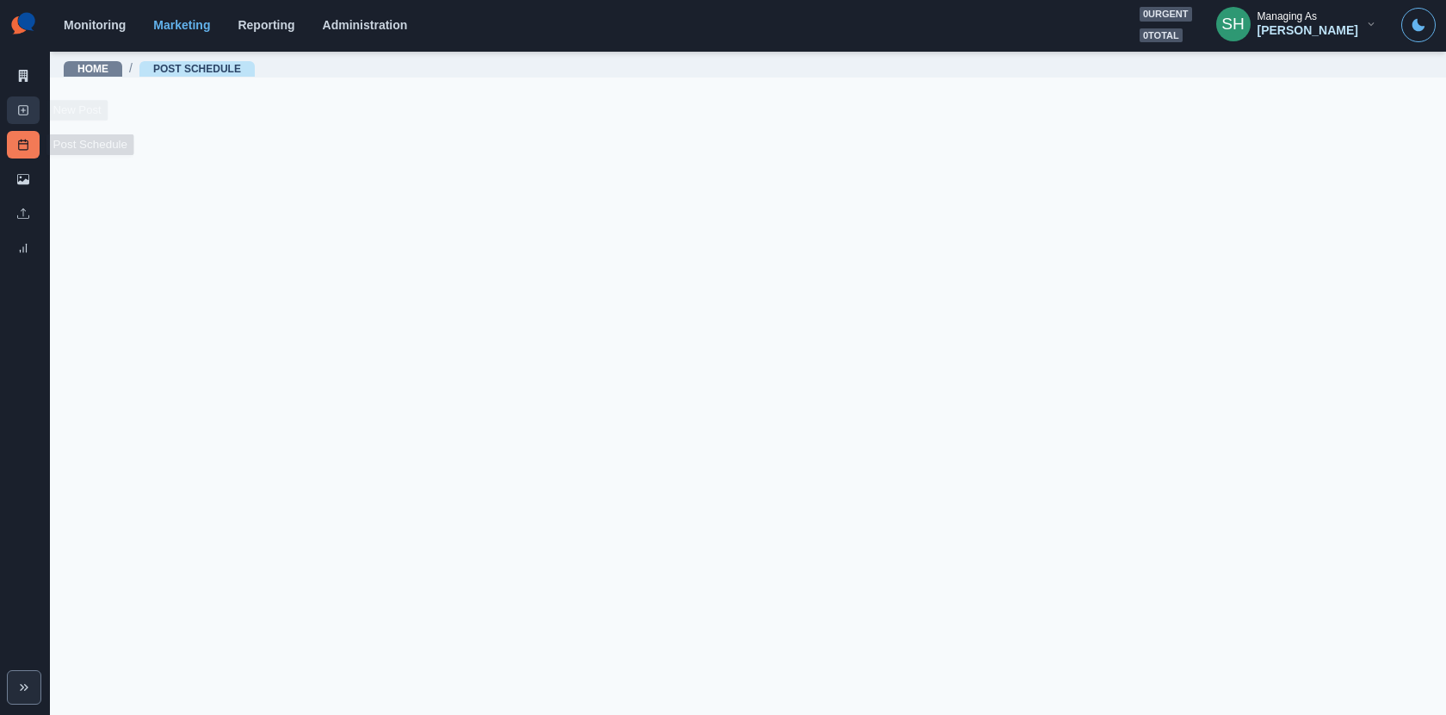
click at [20, 113] on icon at bounding box center [23, 110] width 12 height 12
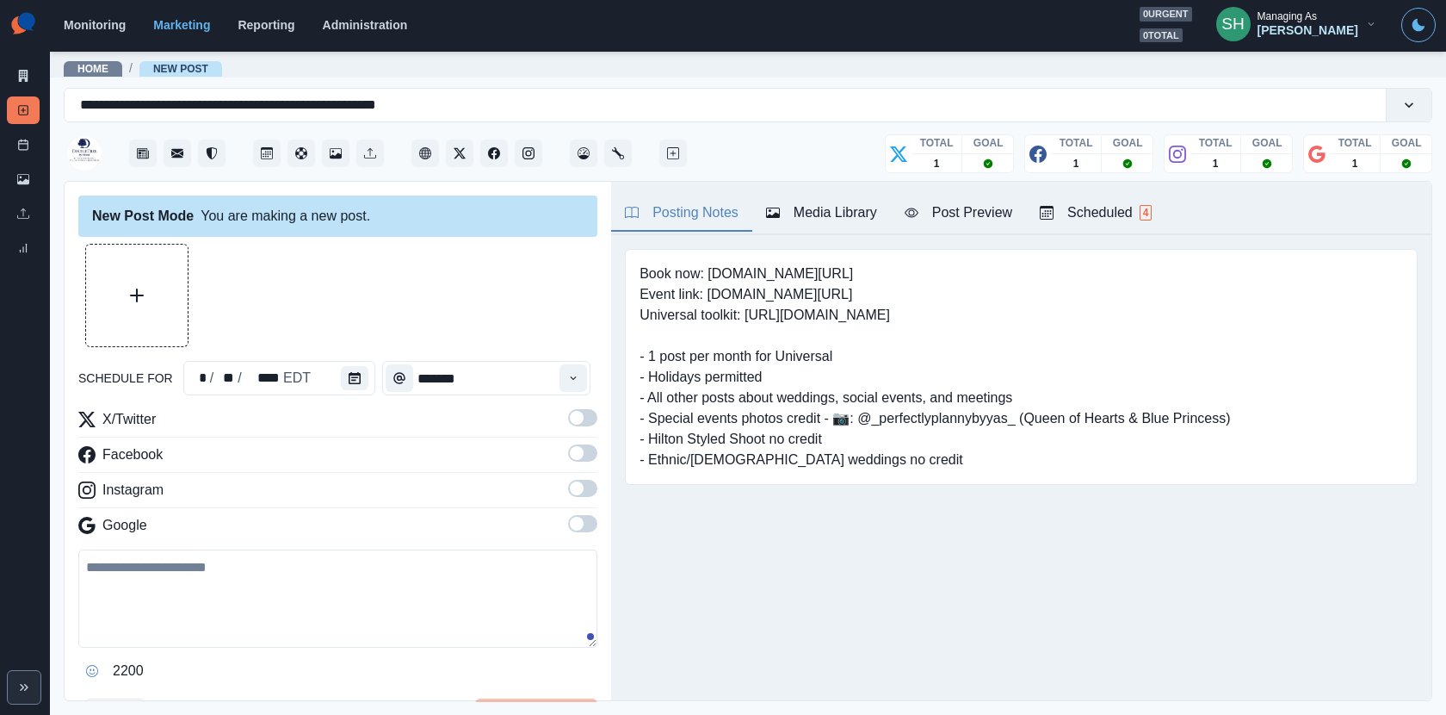
click at [158, 233] on div "New Post Mode You are making a new post." at bounding box center [337, 215] width 519 height 41
click at [158, 254] on button "Upload Media" at bounding box center [137, 296] width 102 height 102
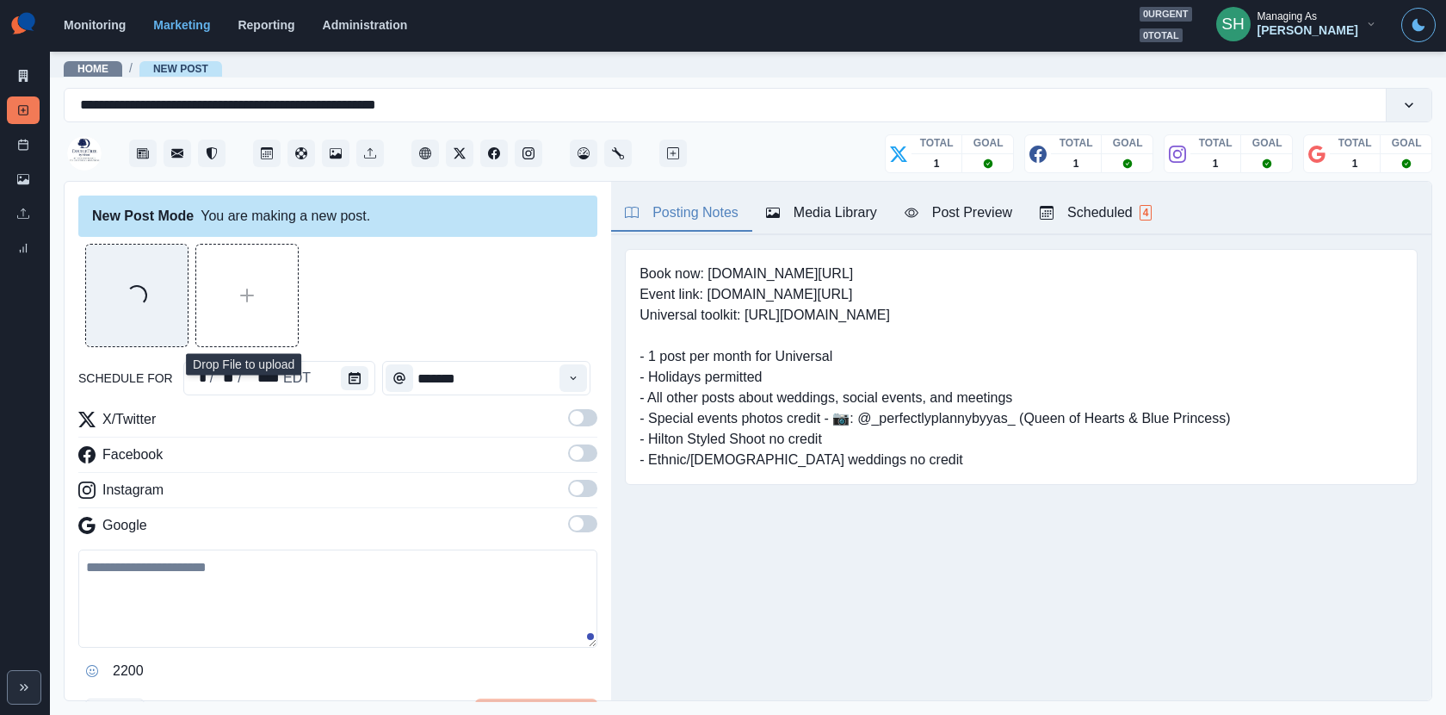
click at [822, 214] on div "Media Library" at bounding box center [821, 212] width 111 height 21
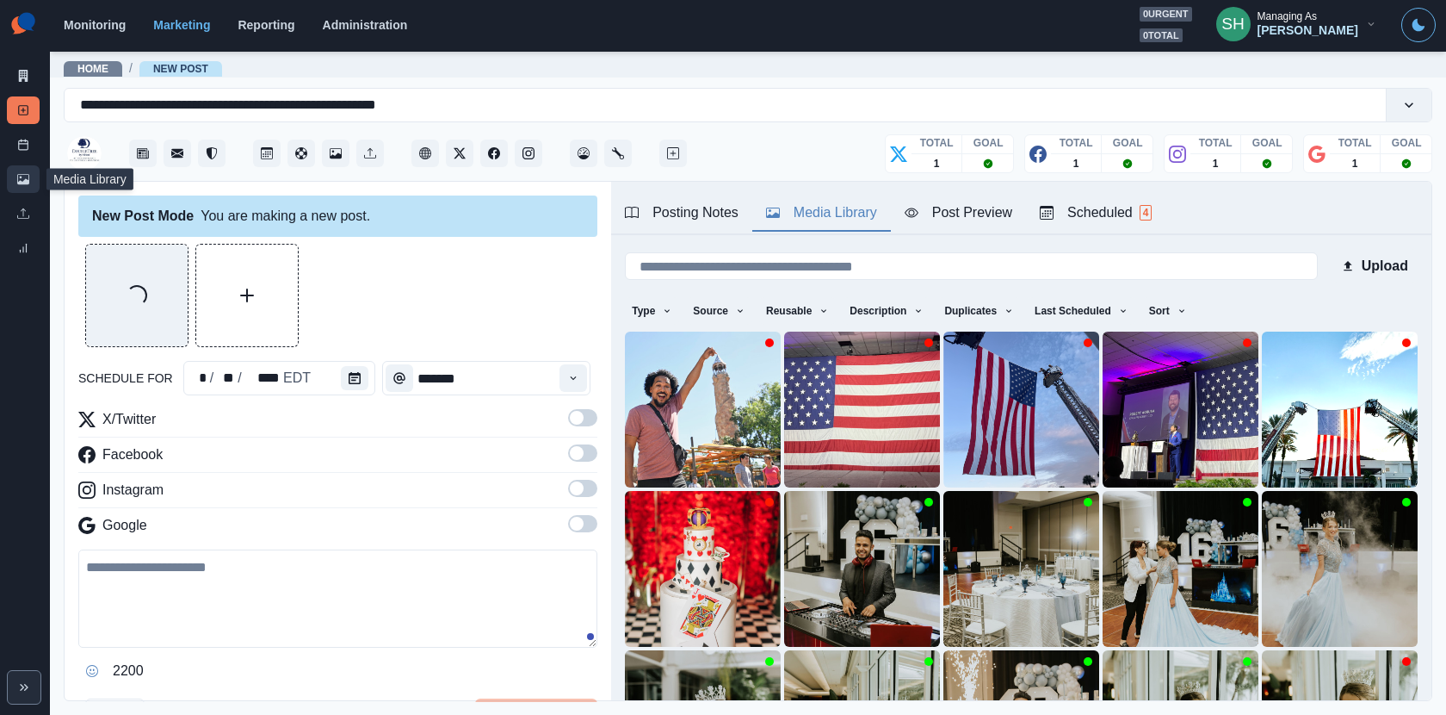
click at [21, 184] on link "Media Library" at bounding box center [23, 179] width 33 height 28
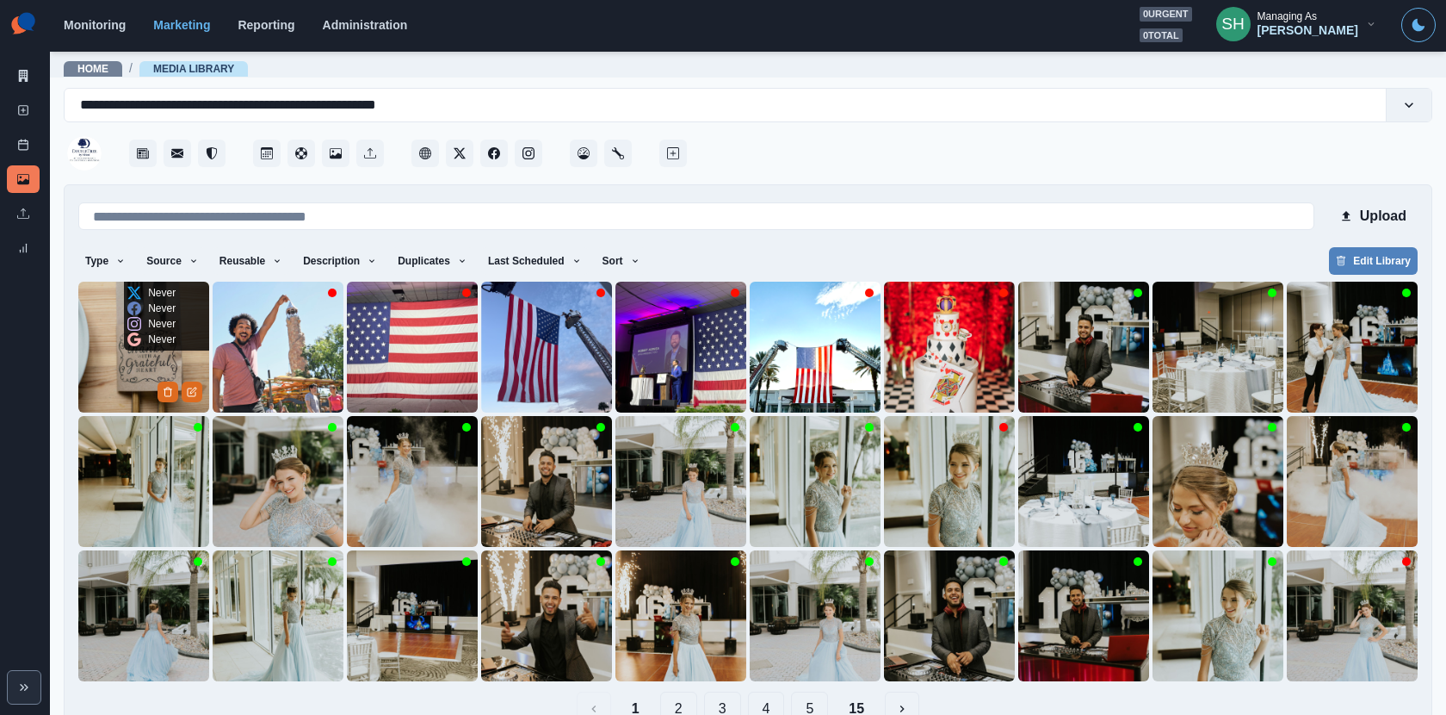
click at [107, 367] on img at bounding box center [143, 347] width 131 height 131
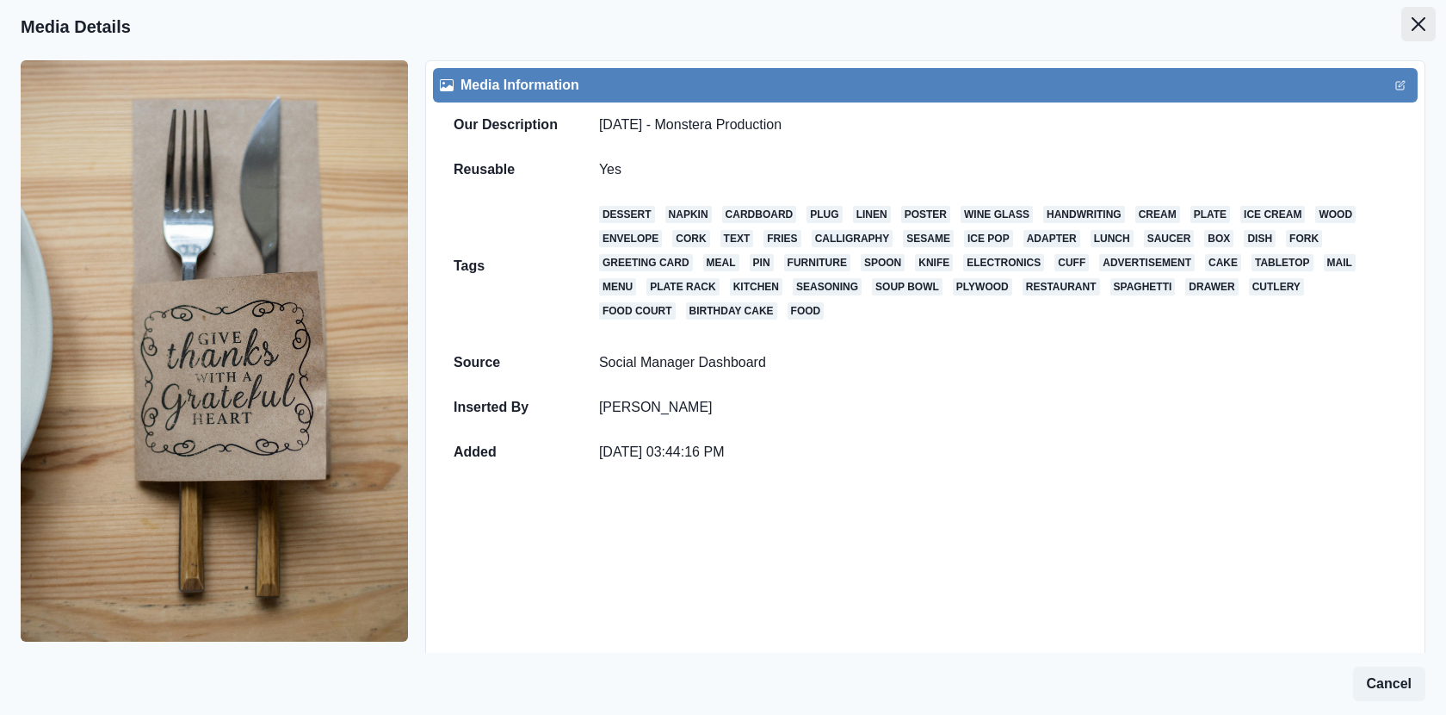
click at [1408, 30] on button "Close" at bounding box center [1419, 24] width 34 height 34
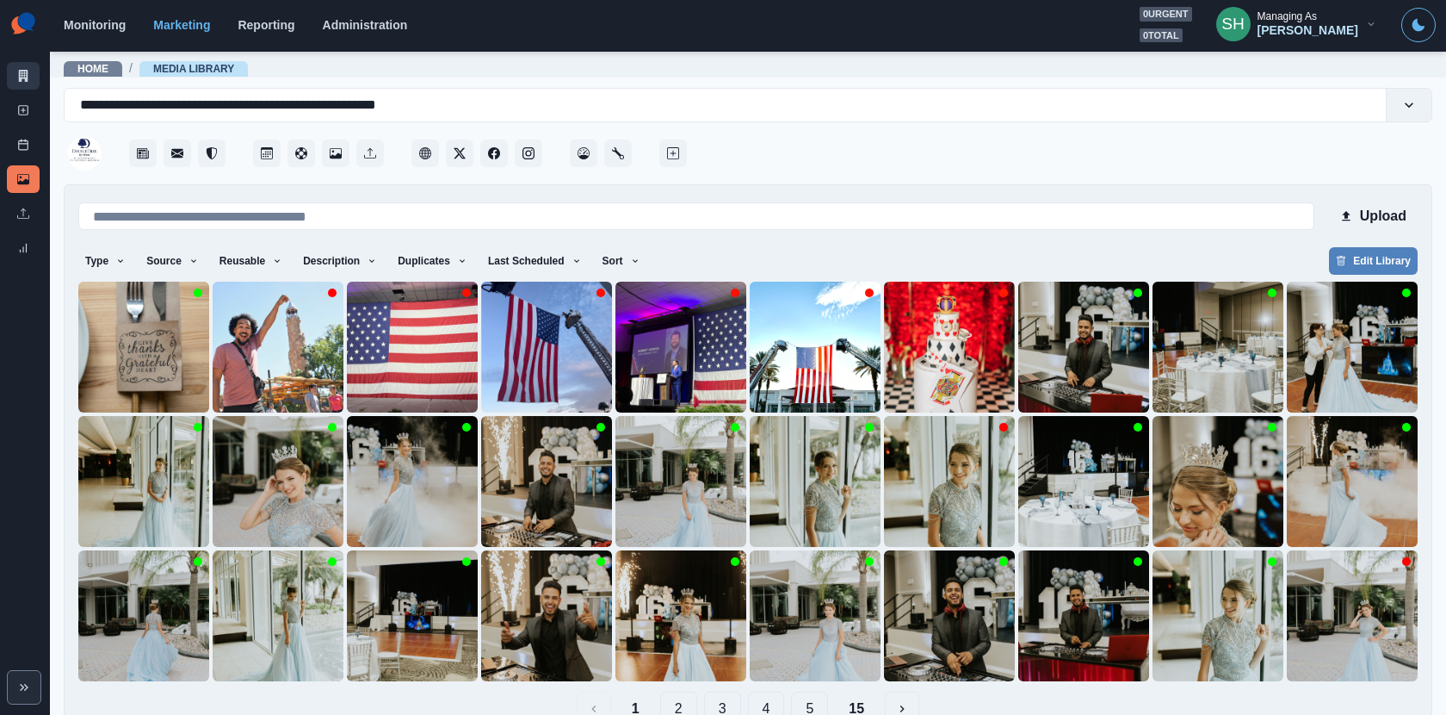
click at [28, 82] on link "Marketing Summary" at bounding box center [23, 76] width 33 height 28
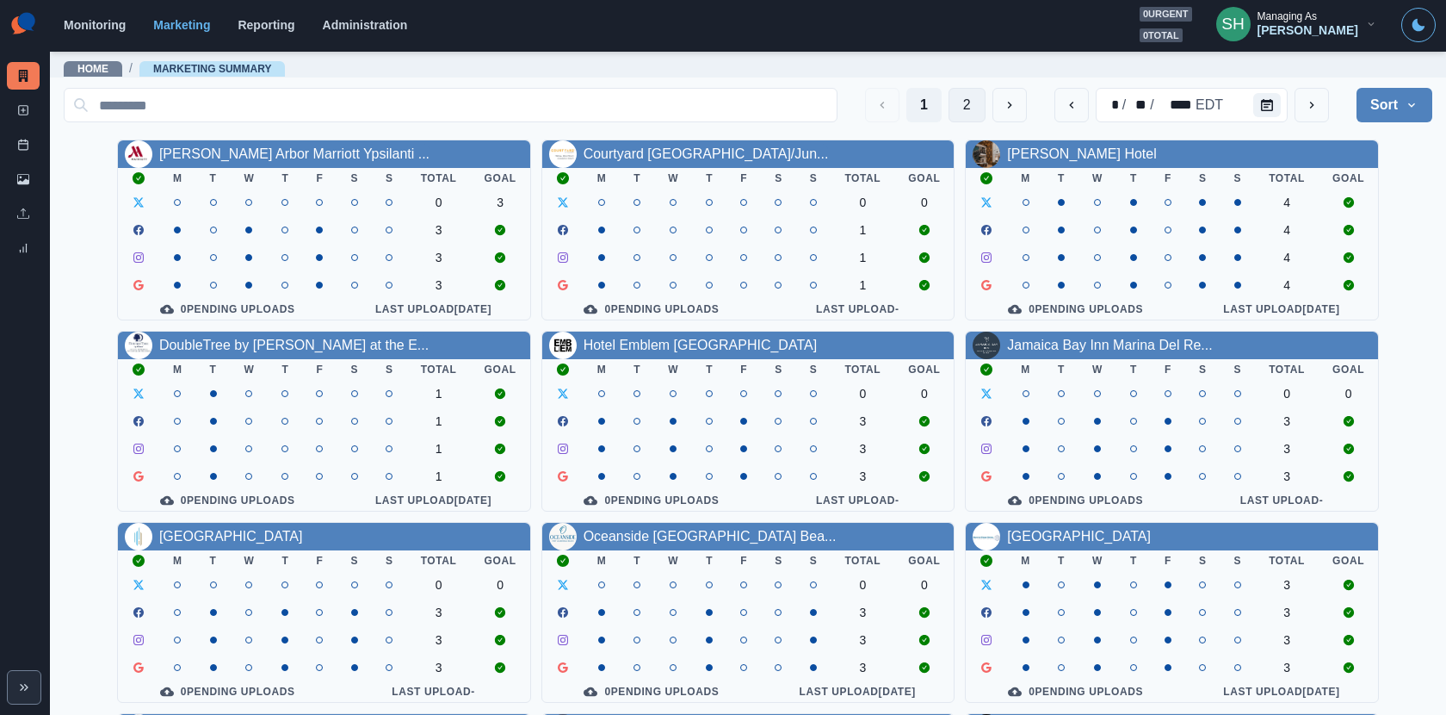
click at [967, 96] on button "2" at bounding box center [967, 105] width 37 height 34
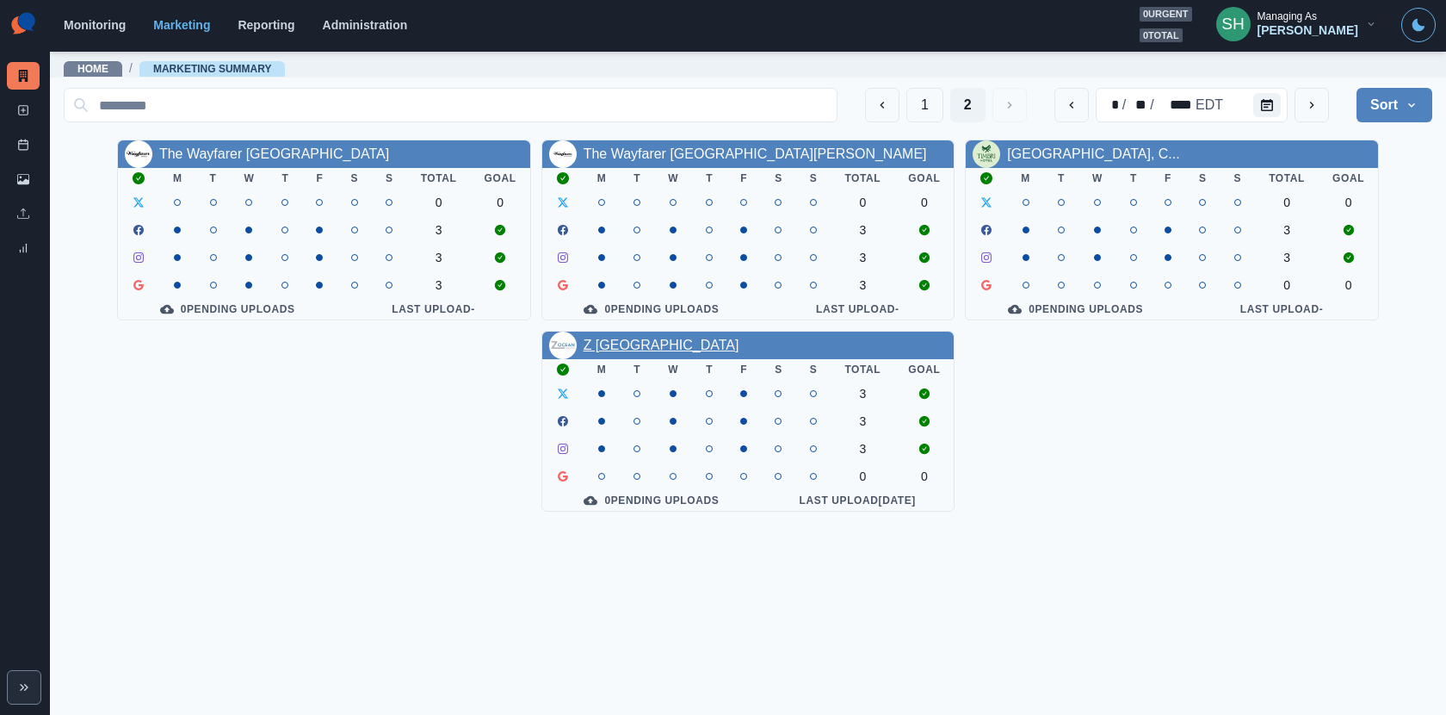
click at [718, 351] on link "Z [GEOGRAPHIC_DATA]" at bounding box center [662, 344] width 156 height 15
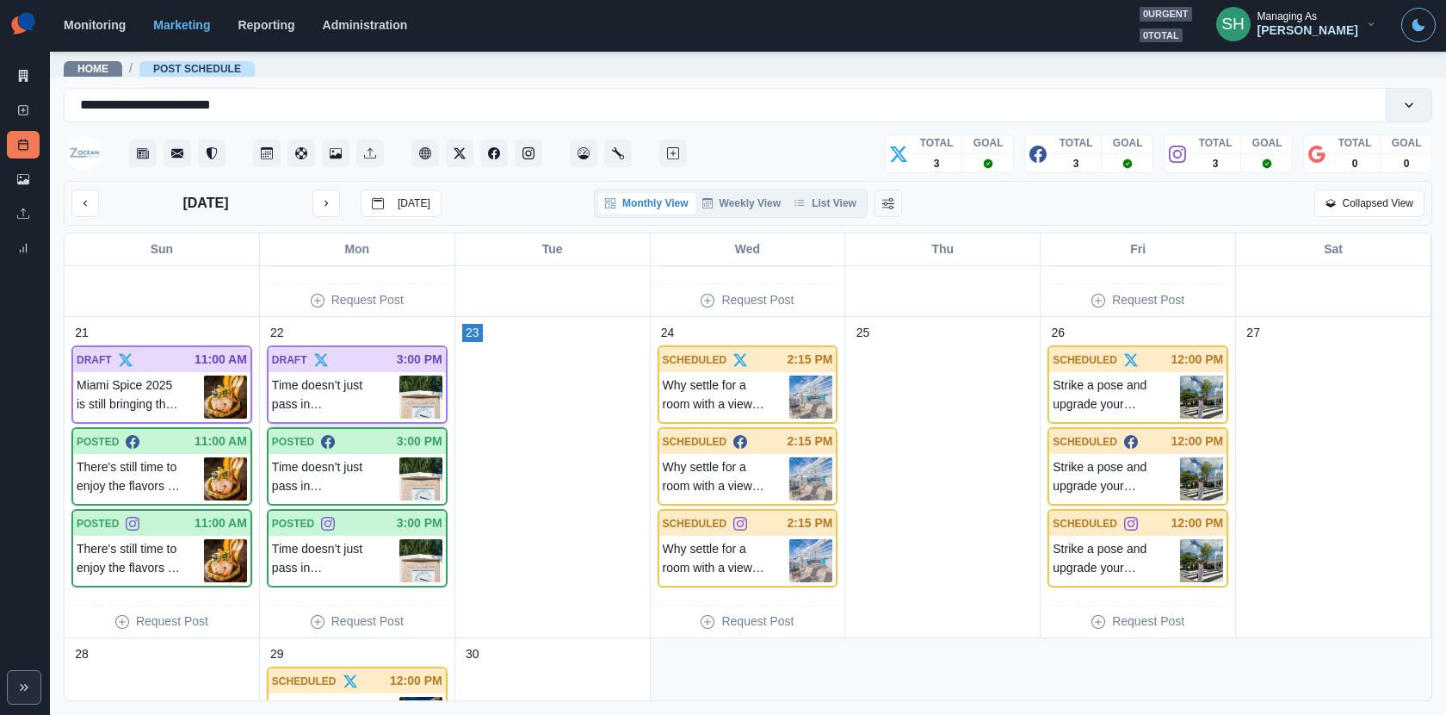
scroll to position [669, 0]
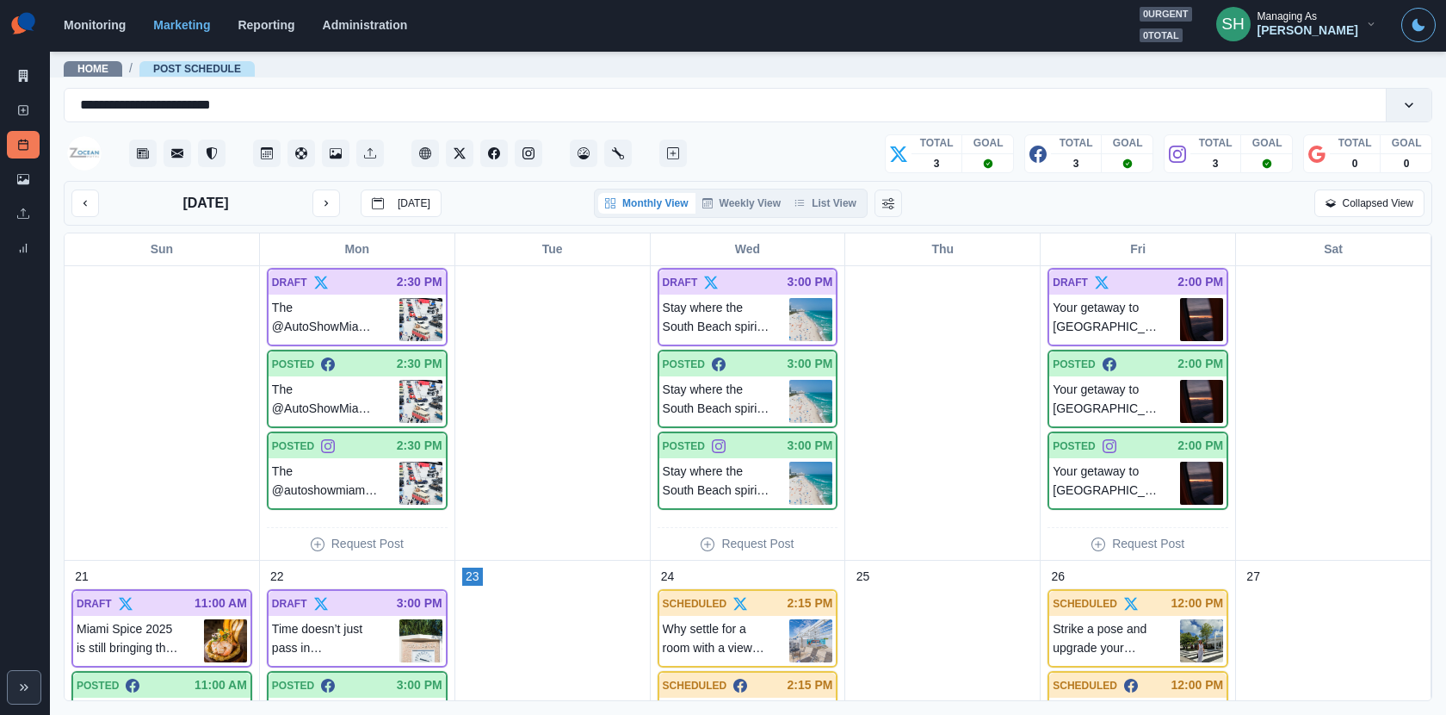
click at [296, 203] on div "[DATE] [DATE]" at bounding box center [256, 203] width 370 height 28
click at [320, 203] on icon "next month" at bounding box center [326, 203] width 12 height 12
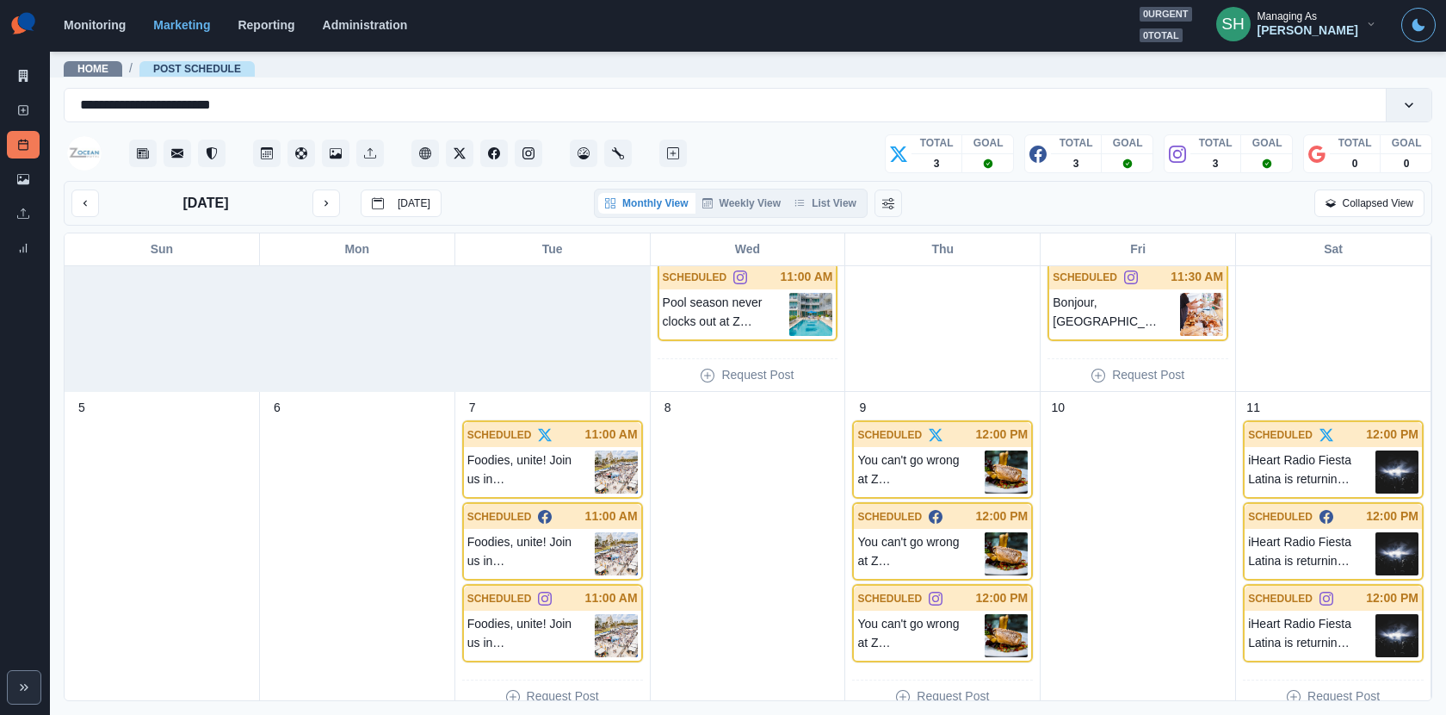
scroll to position [215, 0]
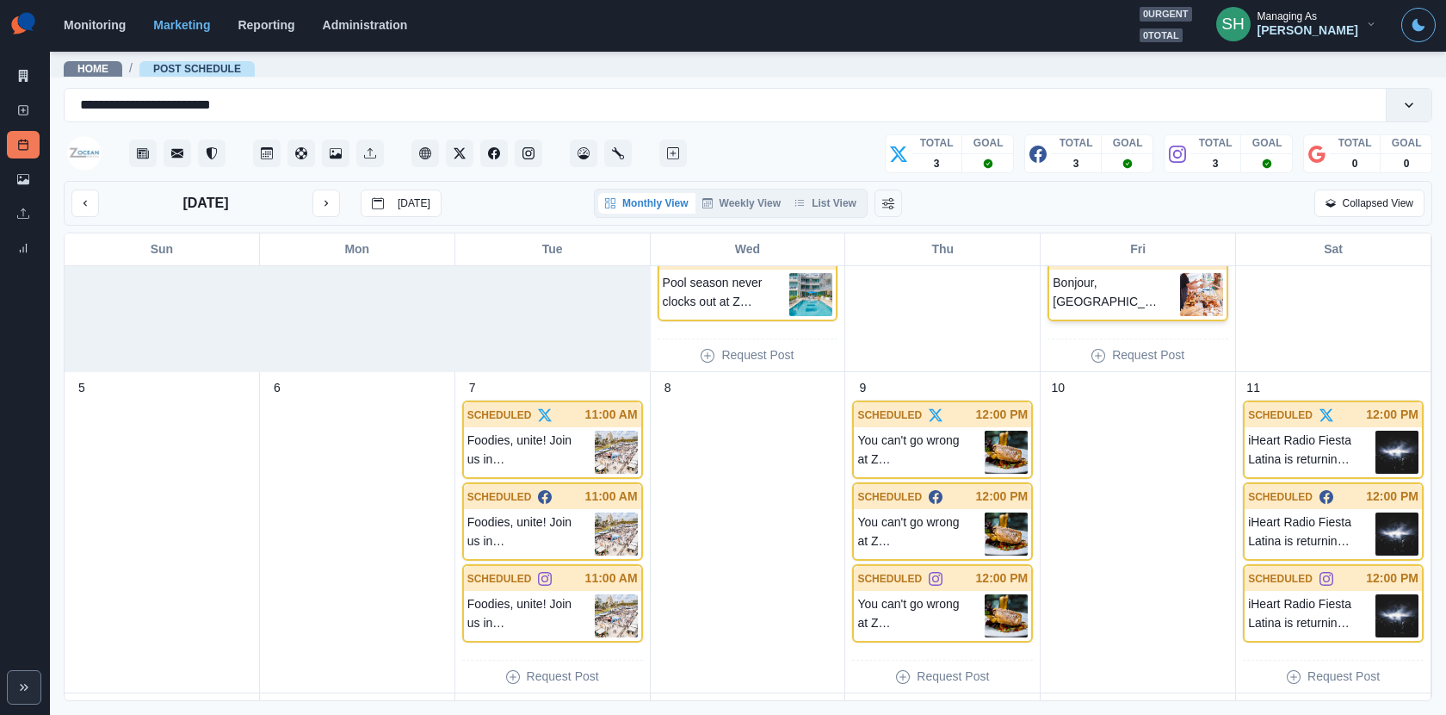
click at [1179, 300] on p "Bonjour, [GEOGRAPHIC_DATA]! The European-style [GEOGRAPHIC_DATA] is returning t…" at bounding box center [1116, 294] width 127 height 43
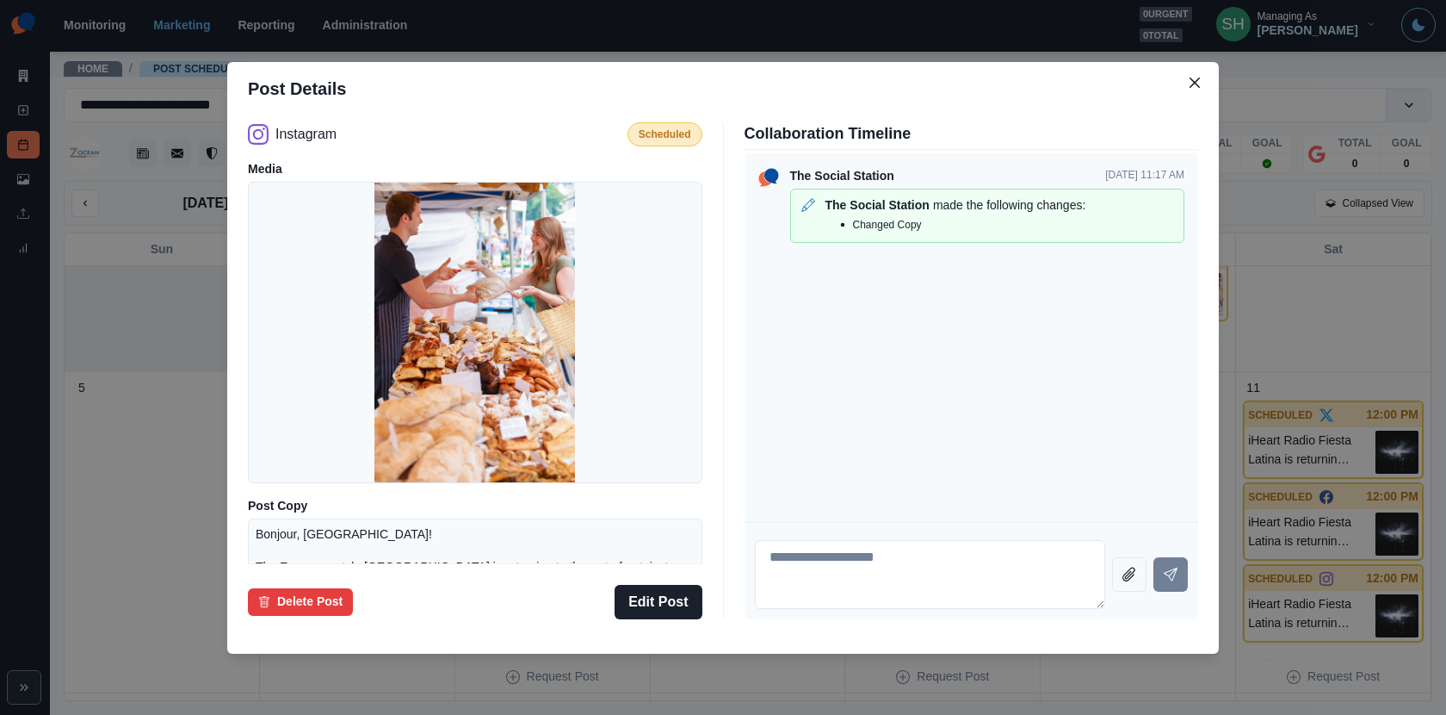
click at [1328, 291] on div "Post Details Instagram Scheduled Media Post Copy Bonjour, [GEOGRAPHIC_DATA]! Th…" at bounding box center [723, 357] width 1446 height 715
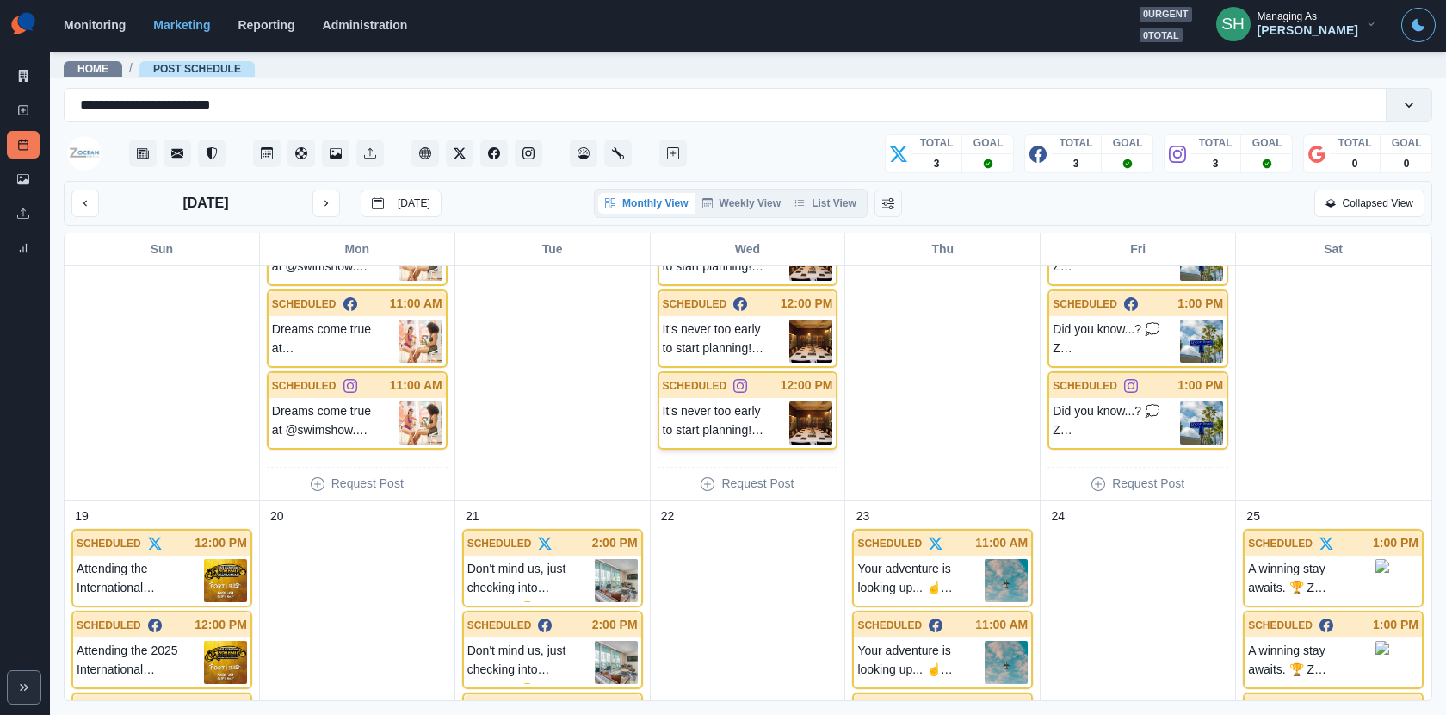
scroll to position [1172, 0]
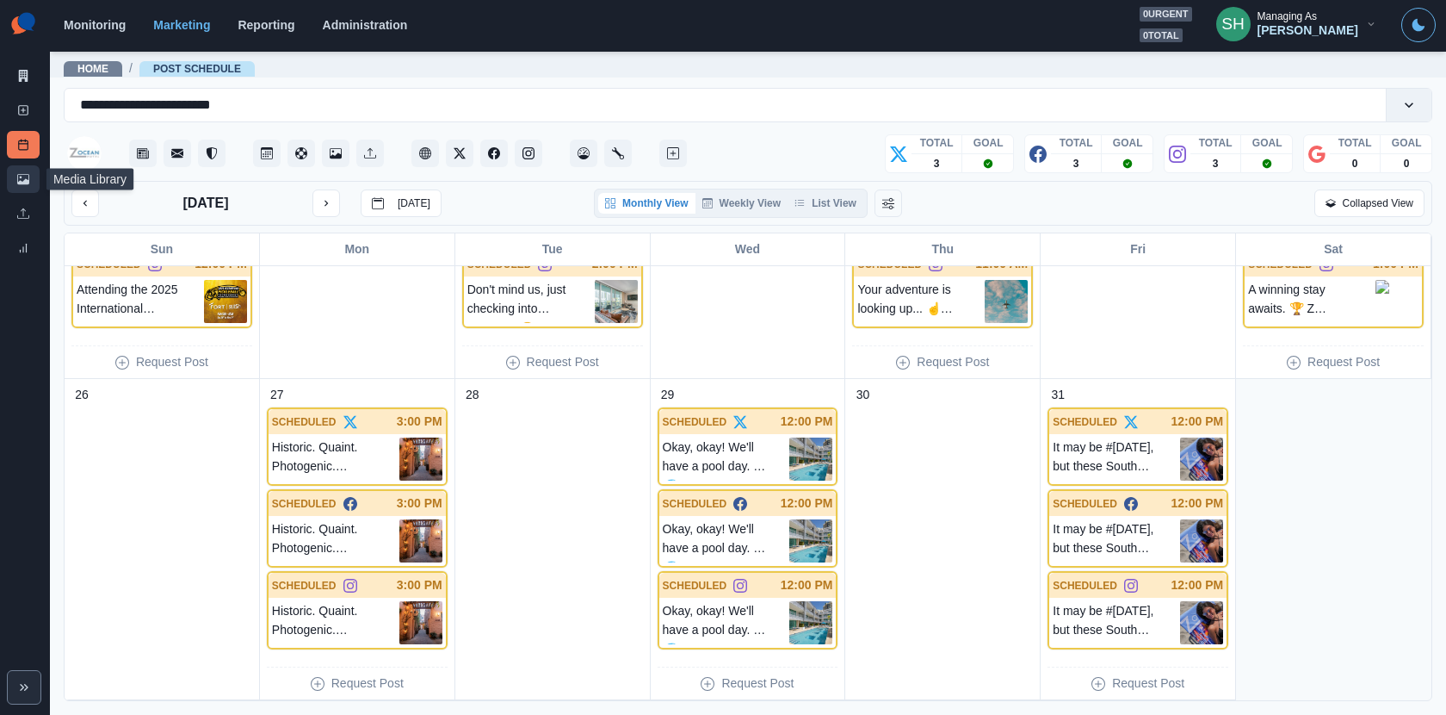
click at [17, 175] on icon at bounding box center [23, 179] width 12 height 12
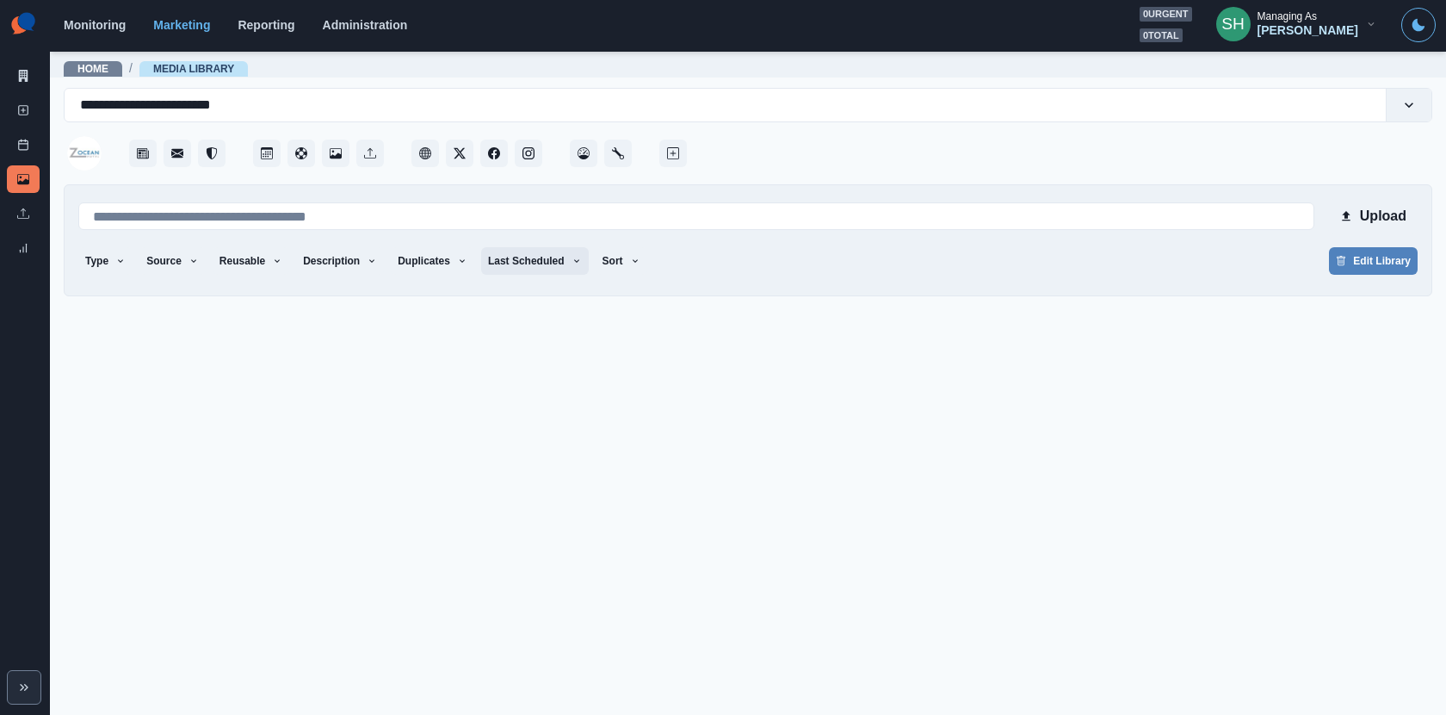
click at [511, 266] on button "Last Scheduled" at bounding box center [535, 261] width 108 height 28
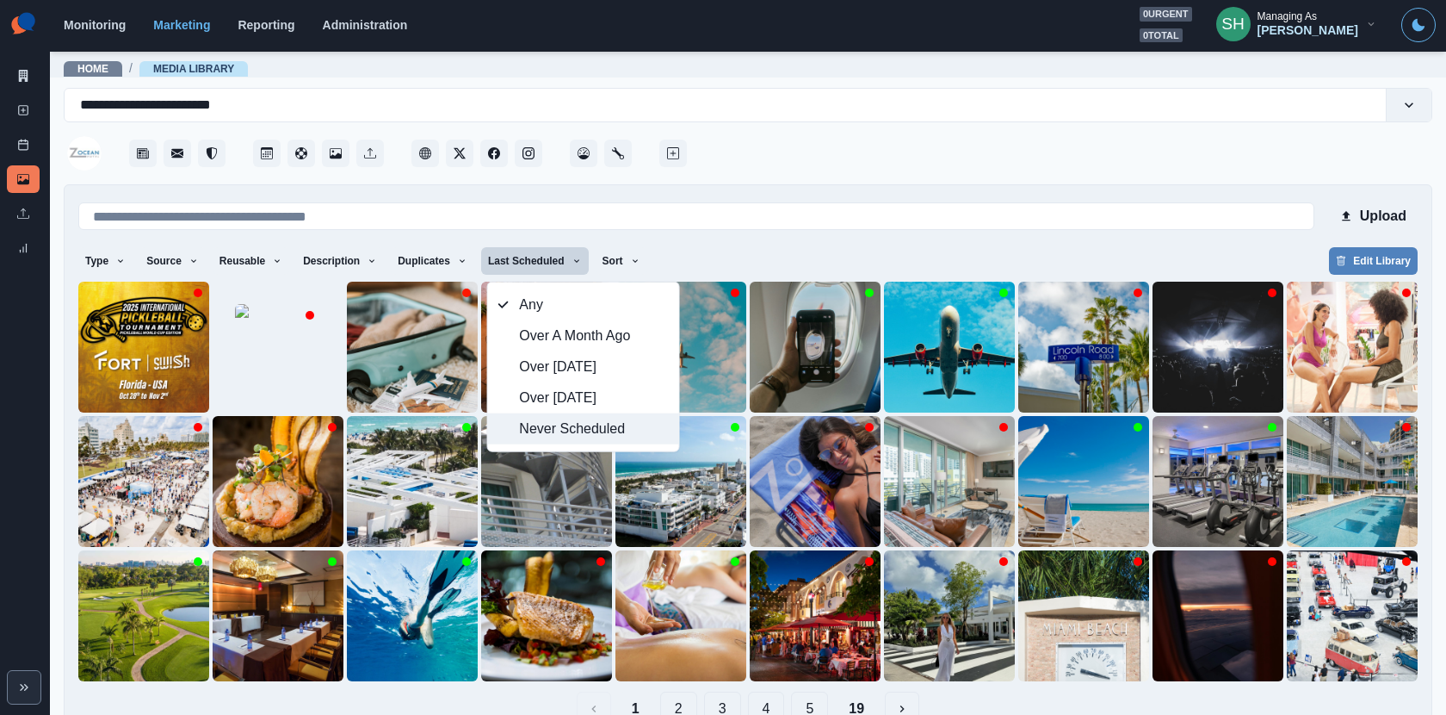
click at [562, 430] on span "Never Scheduled" at bounding box center [593, 428] width 149 height 21
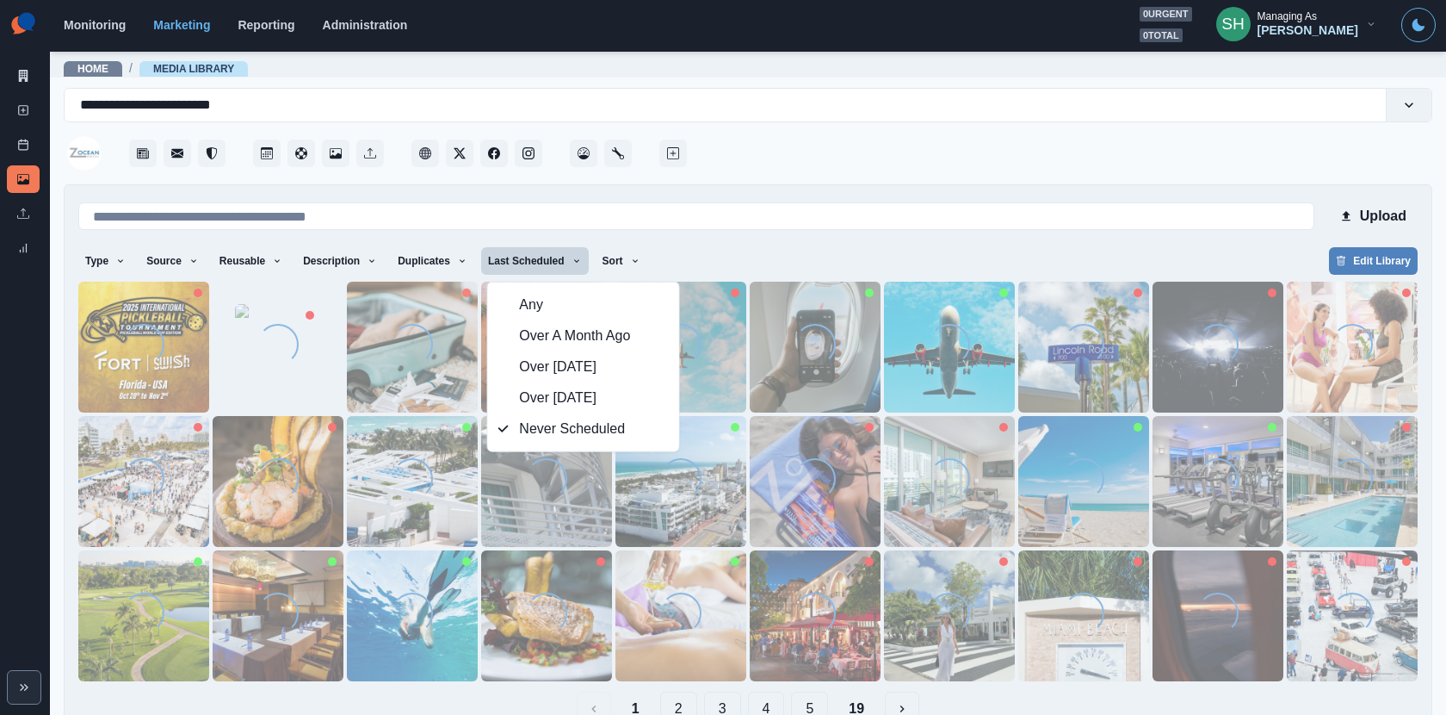
click at [880, 133] on div at bounding box center [1061, 148] width 742 height 52
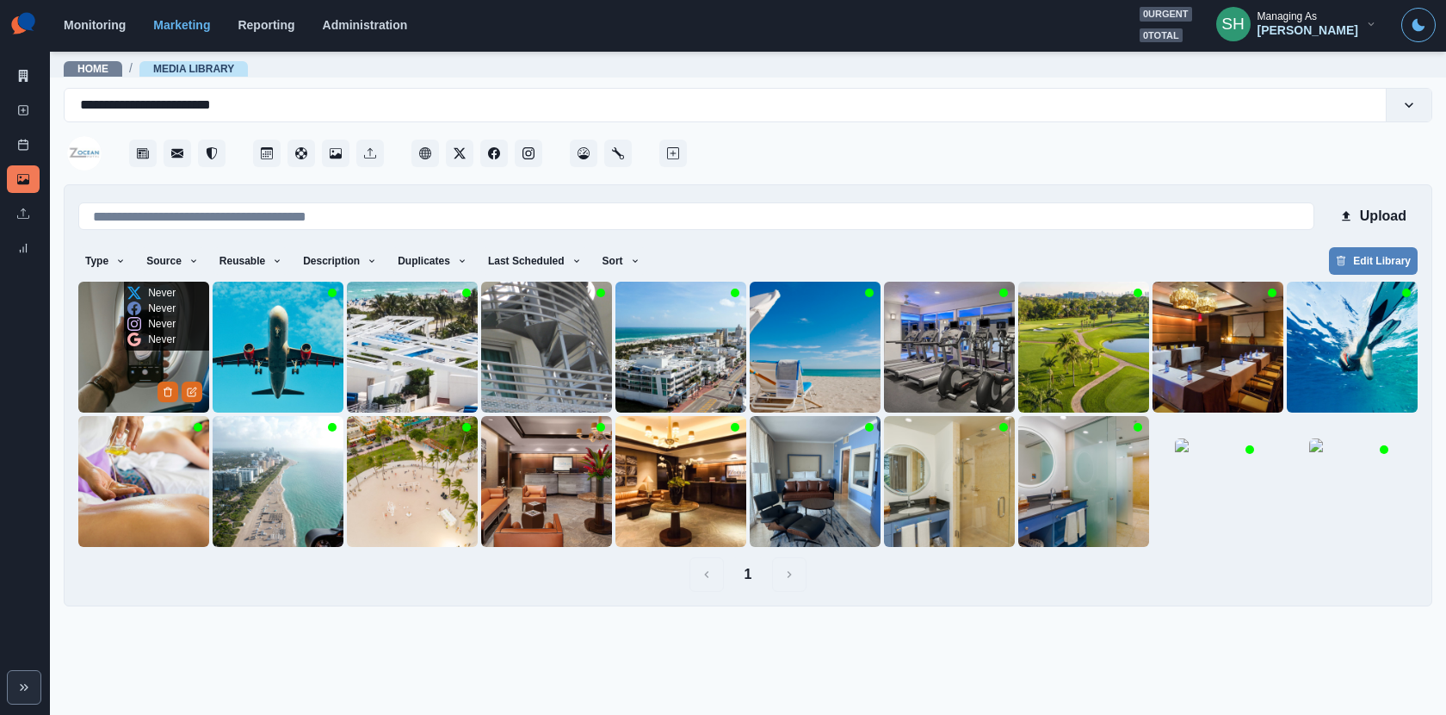
click at [109, 363] on img at bounding box center [143, 347] width 131 height 131
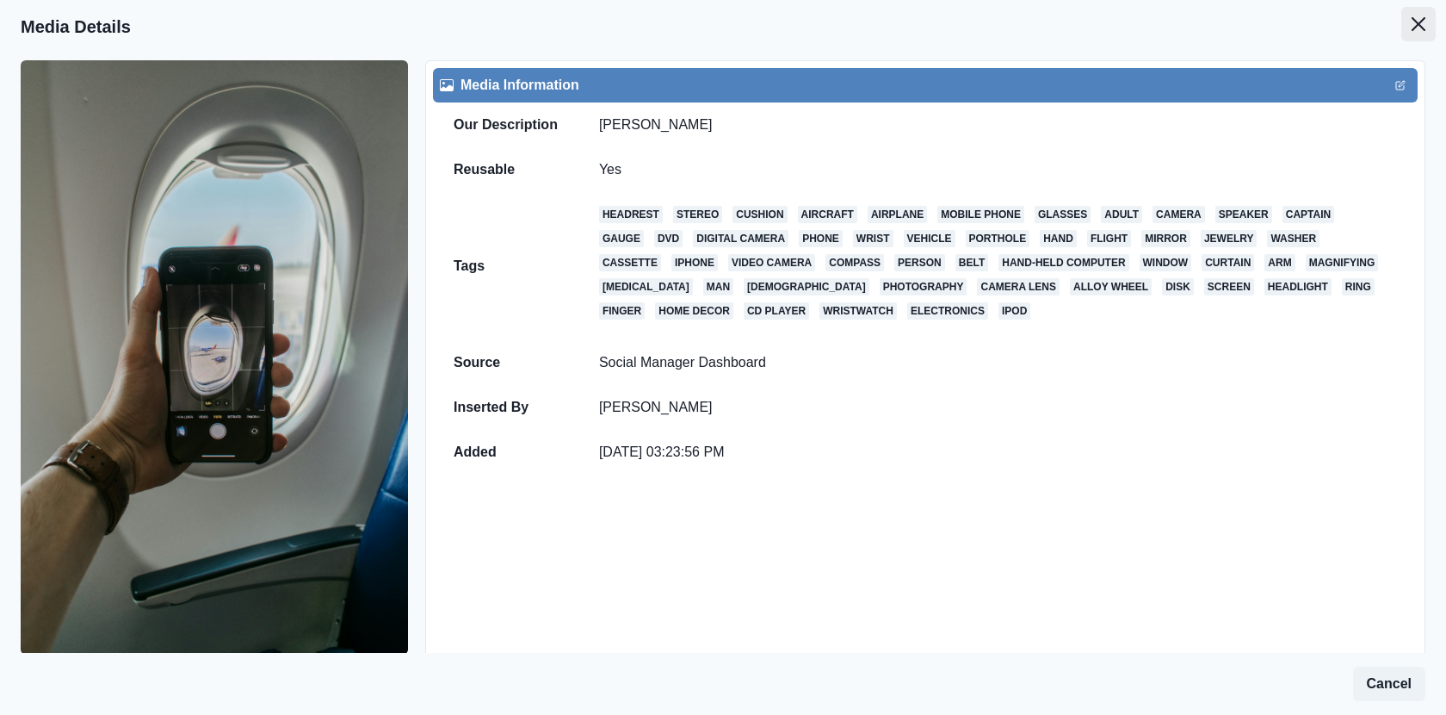
click at [1420, 22] on icon "Close" at bounding box center [1419, 24] width 14 height 14
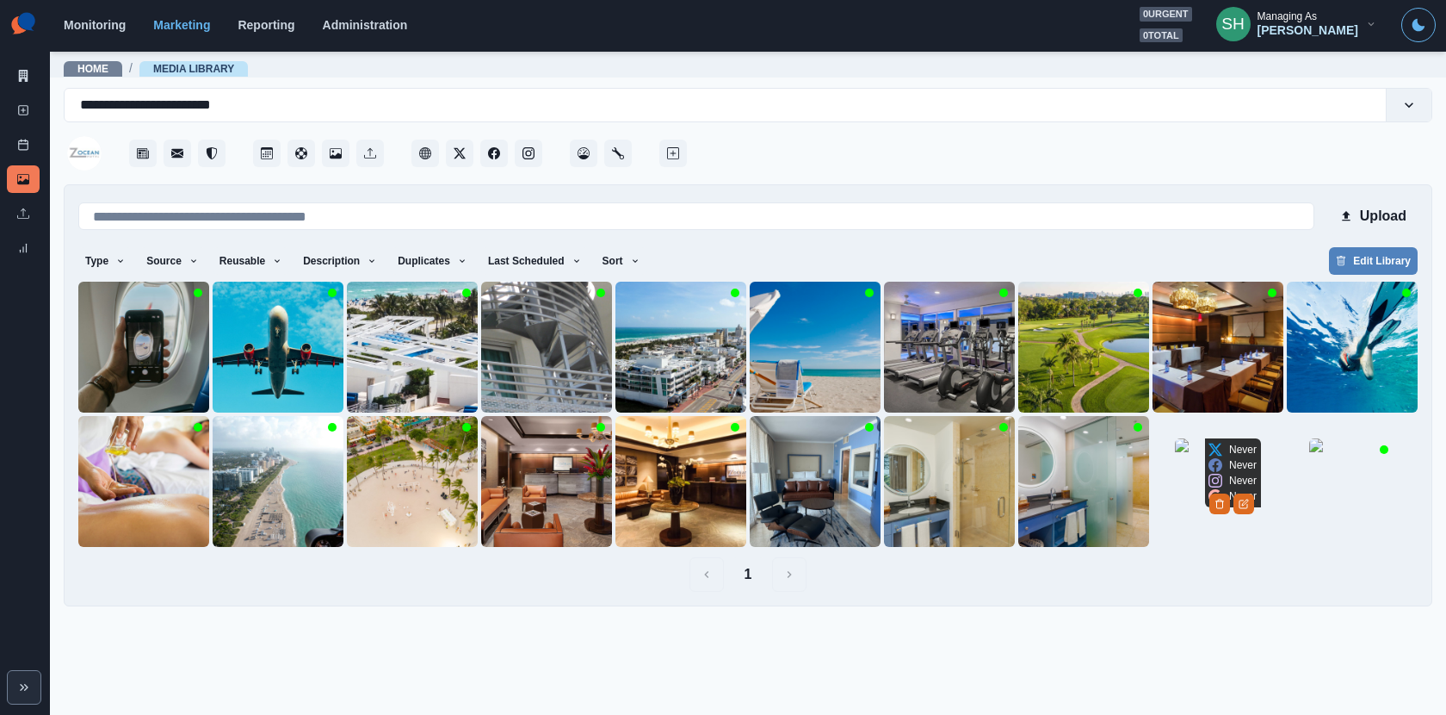
click at [1192, 478] on img at bounding box center [1218, 481] width 86 height 86
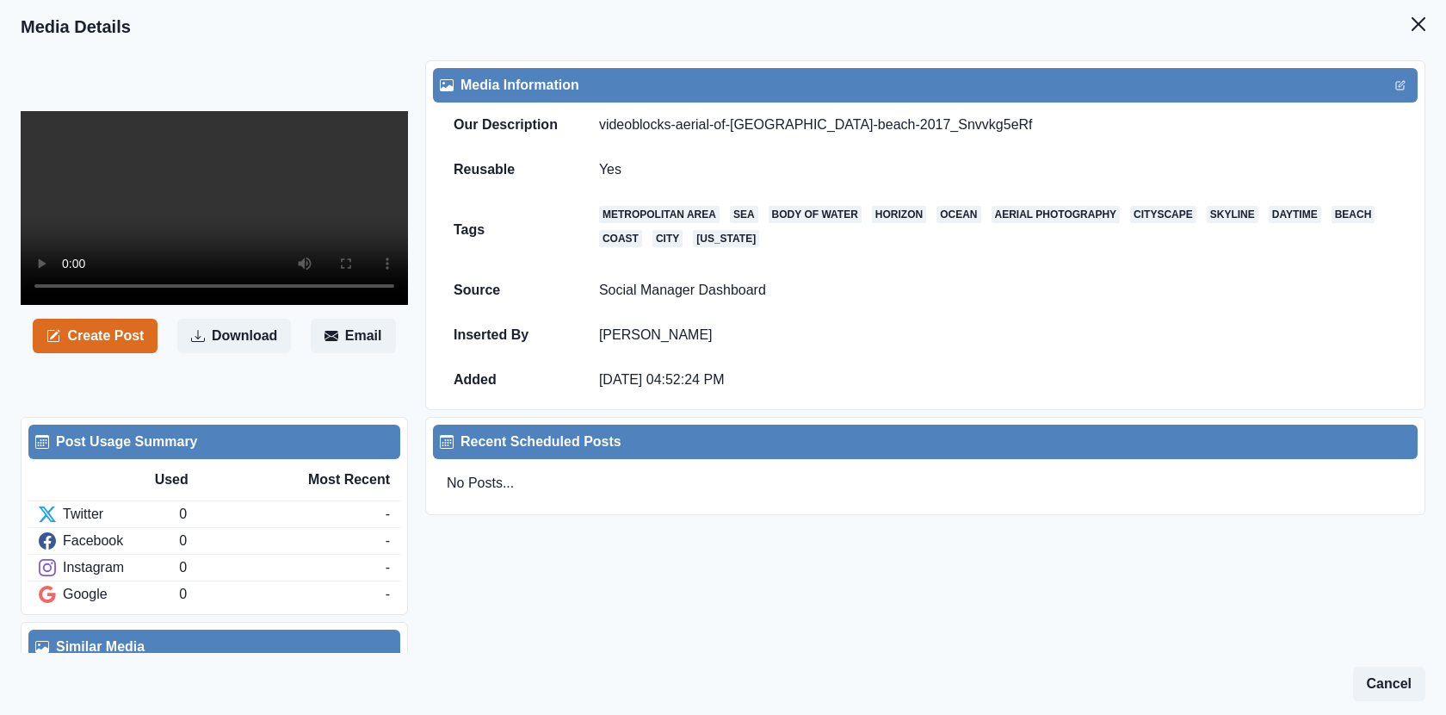
click at [1436, 57] on div "Create Post Download Email Media Information Our Description videoblocks-aerial…" at bounding box center [723, 404] width 1446 height 703
click at [291, 172] on video at bounding box center [214, 208] width 387 height 194
click at [1409, 21] on button "Close" at bounding box center [1419, 24] width 34 height 34
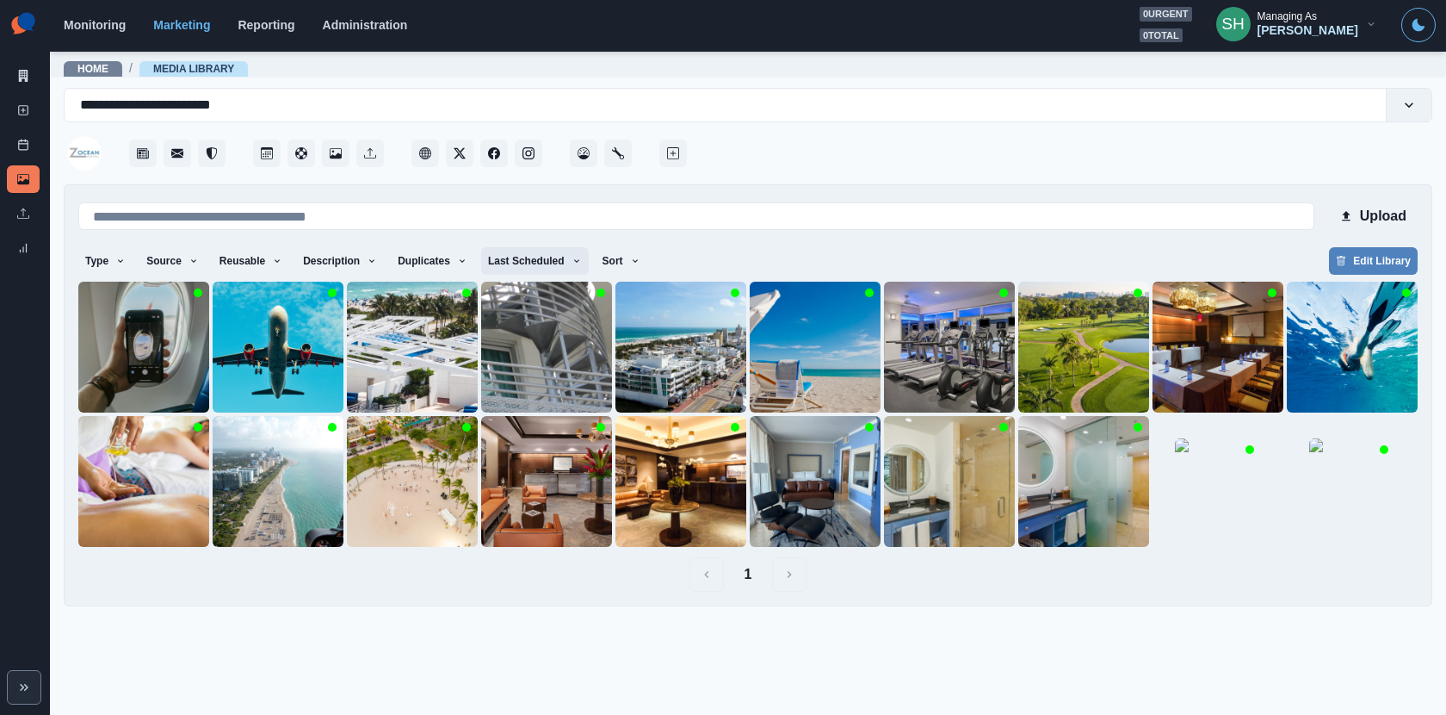
click at [552, 252] on button "Last Scheduled" at bounding box center [535, 261] width 108 height 28
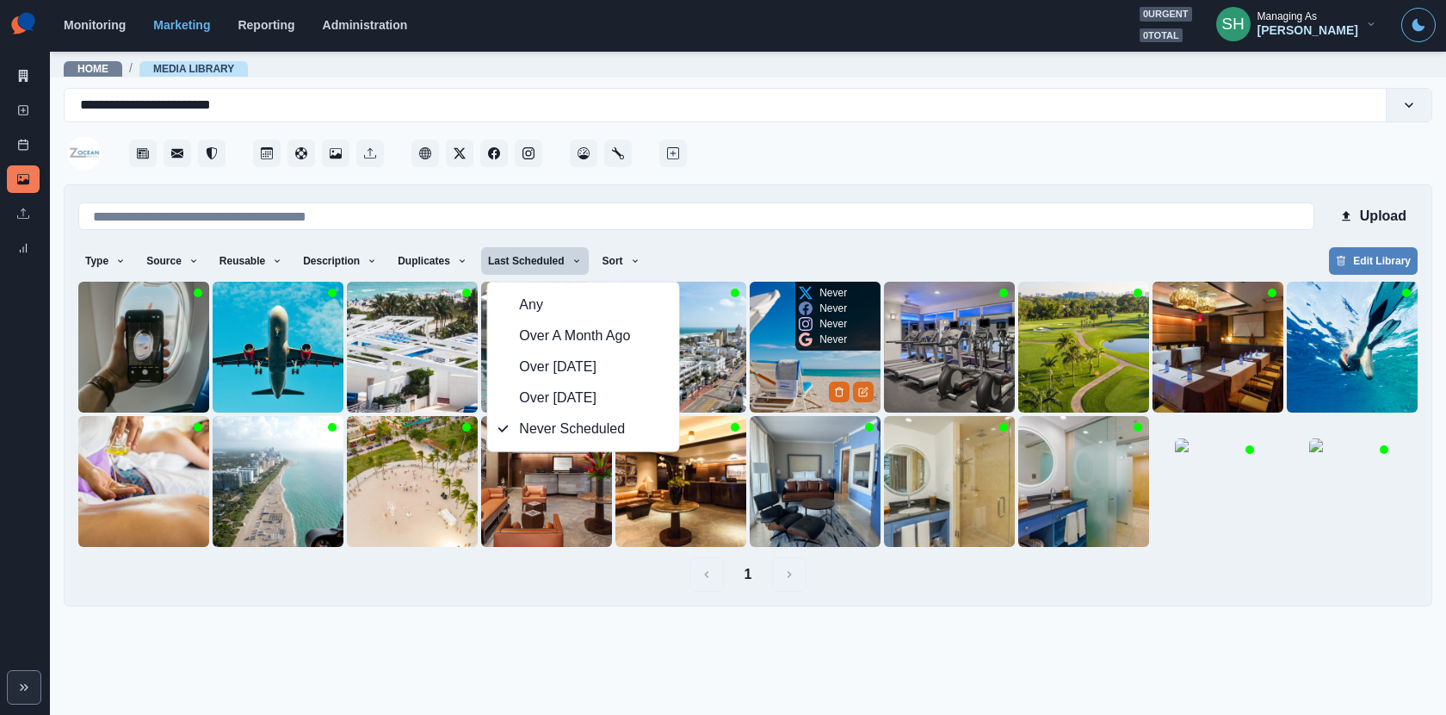
click at [801, 363] on img at bounding box center [815, 347] width 131 height 131
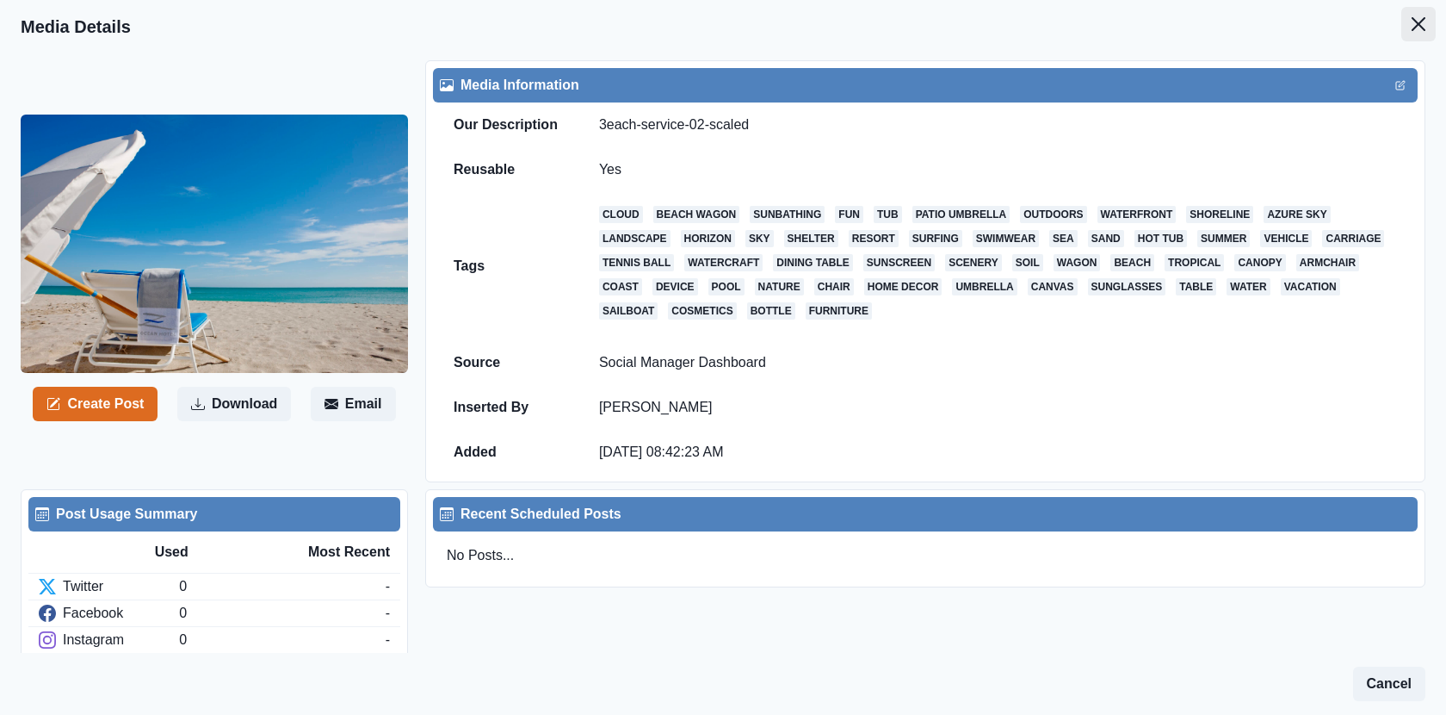
click at [1416, 10] on button "Close" at bounding box center [1419, 24] width 34 height 34
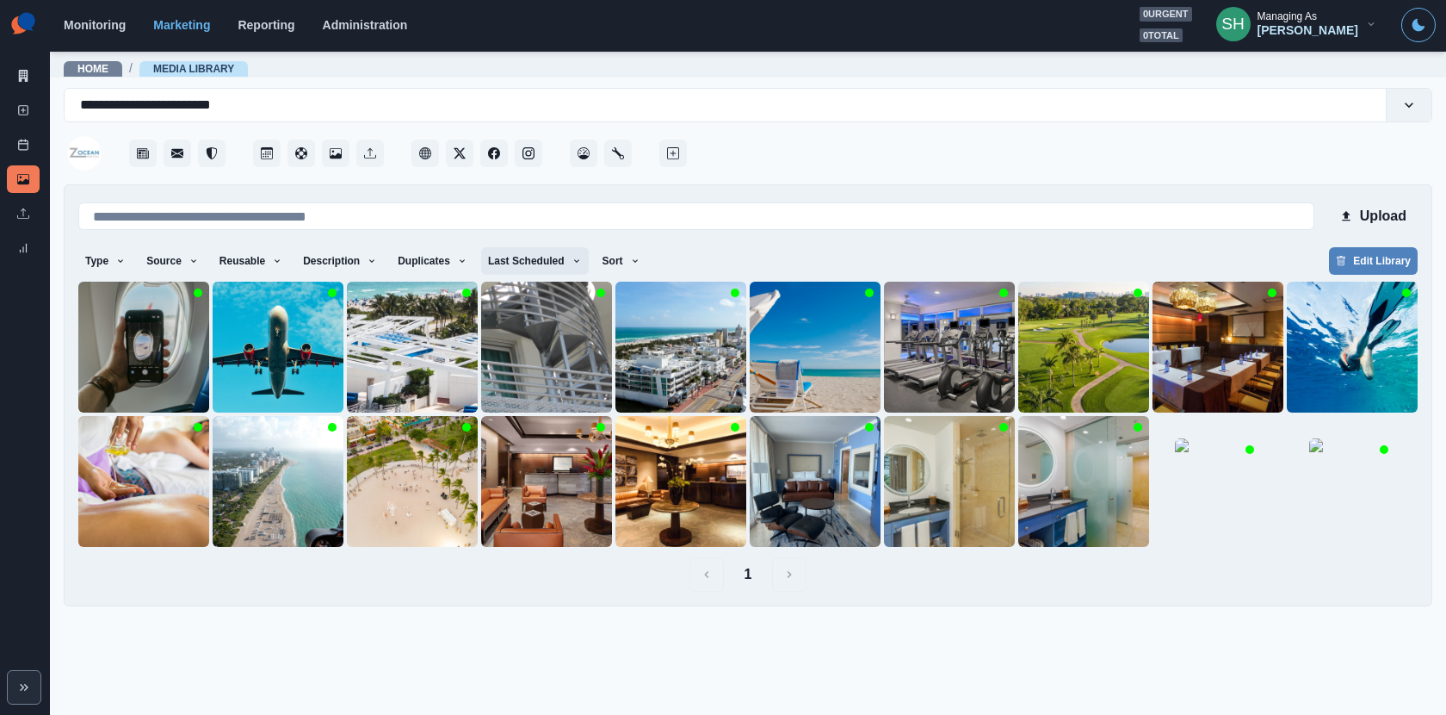
click at [554, 262] on button "Last Scheduled" at bounding box center [535, 261] width 108 height 28
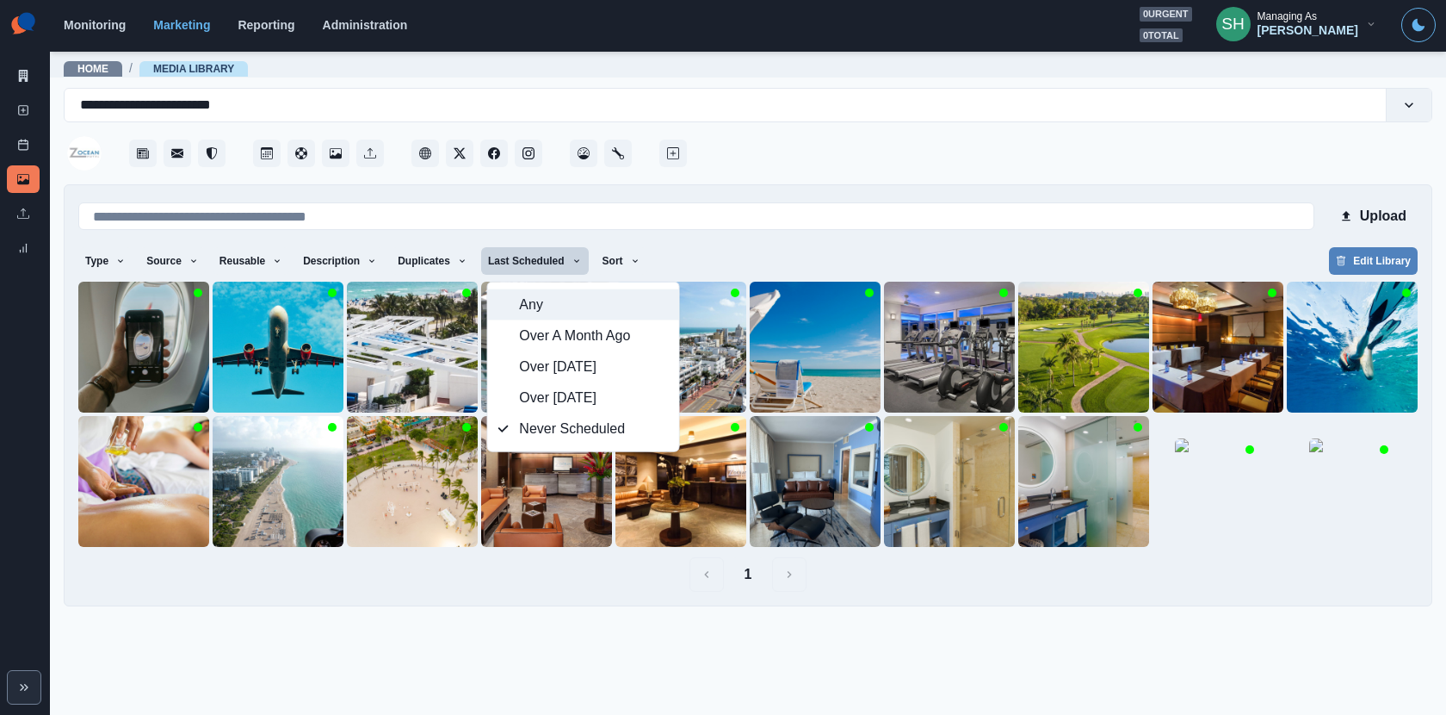
click at [566, 295] on span "Any" at bounding box center [593, 304] width 149 height 21
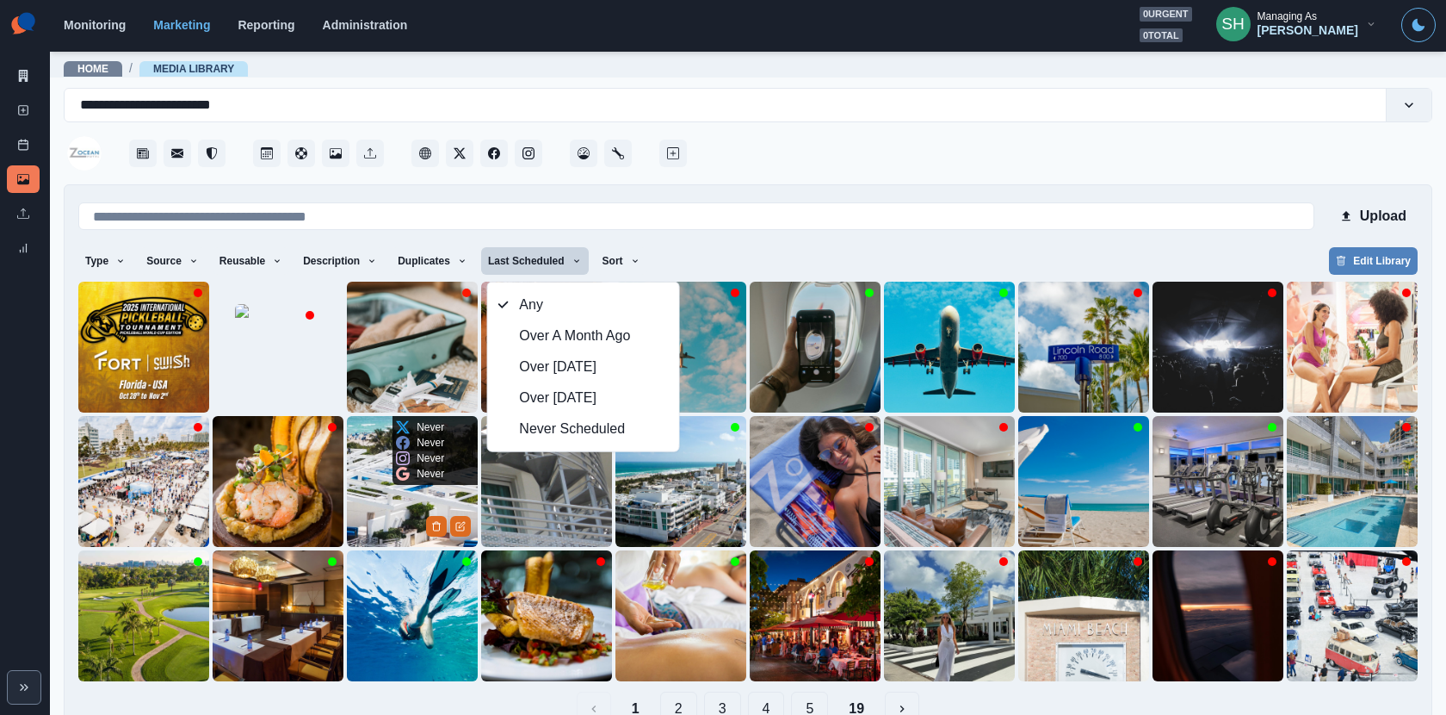
click at [400, 520] on img at bounding box center [412, 481] width 131 height 131
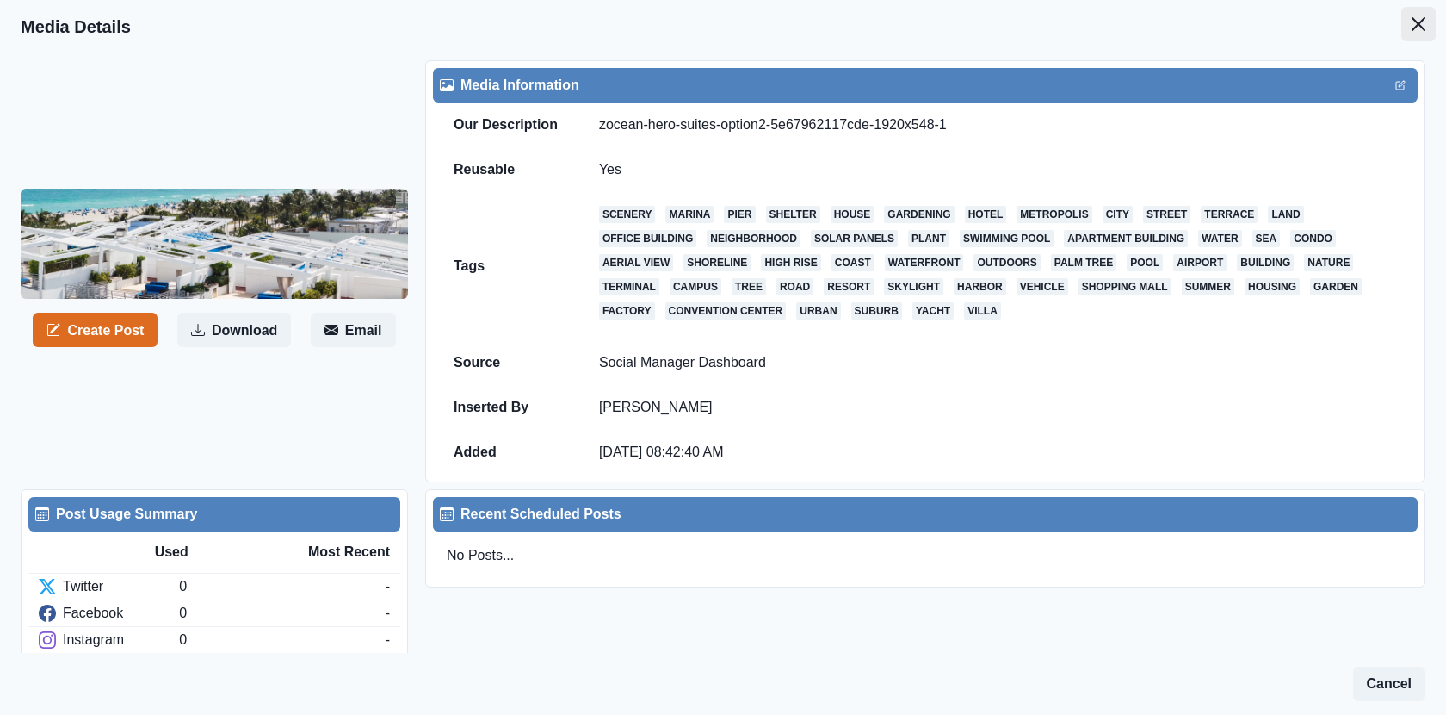
click at [1424, 27] on icon "Close" at bounding box center [1419, 24] width 14 height 14
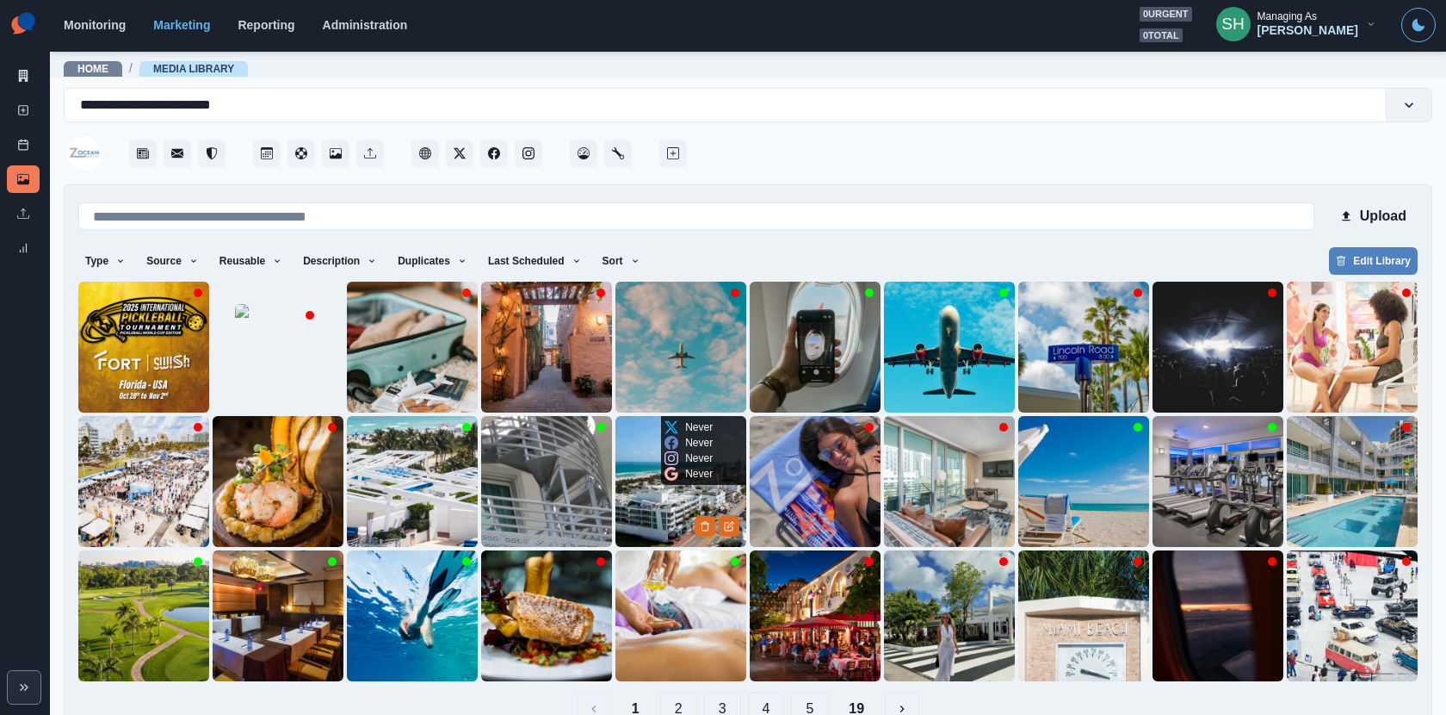
click at [646, 492] on img at bounding box center [681, 481] width 131 height 131
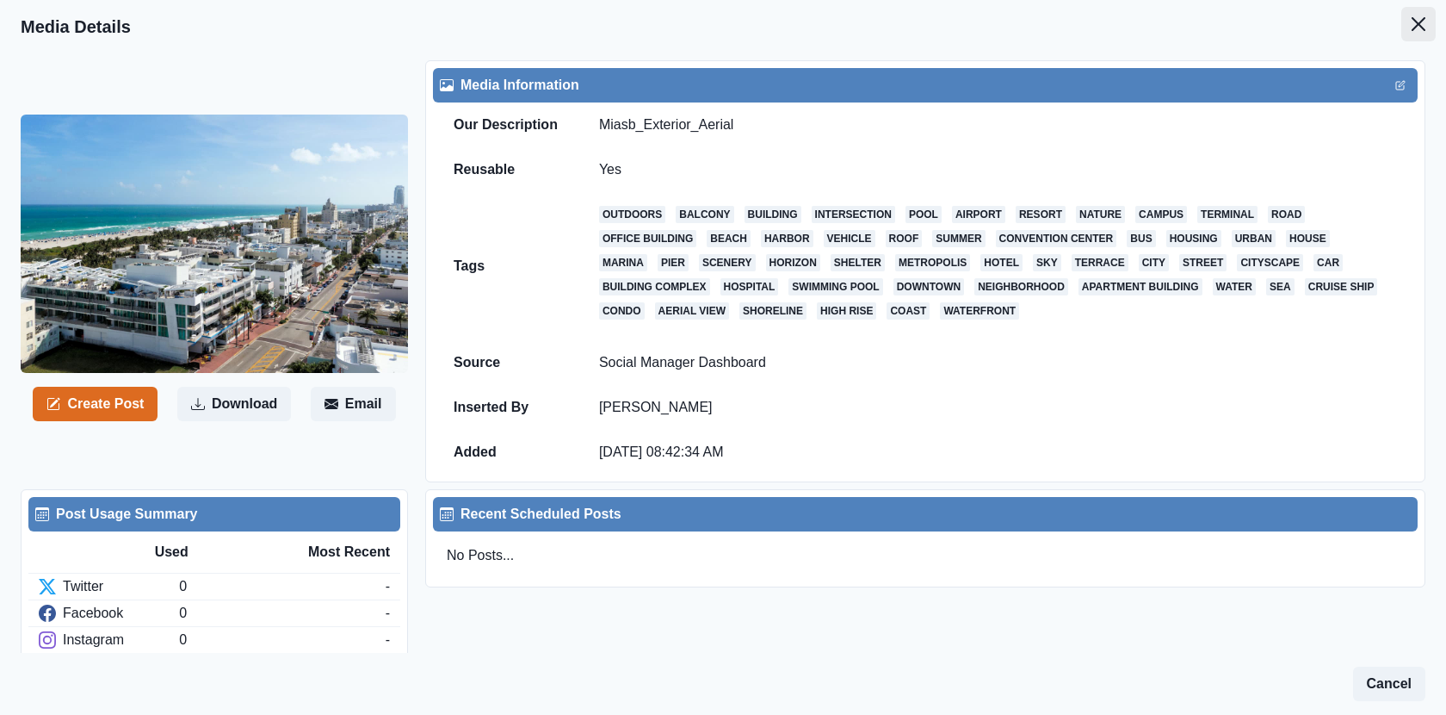
click at [1416, 16] on button "Close" at bounding box center [1419, 24] width 34 height 34
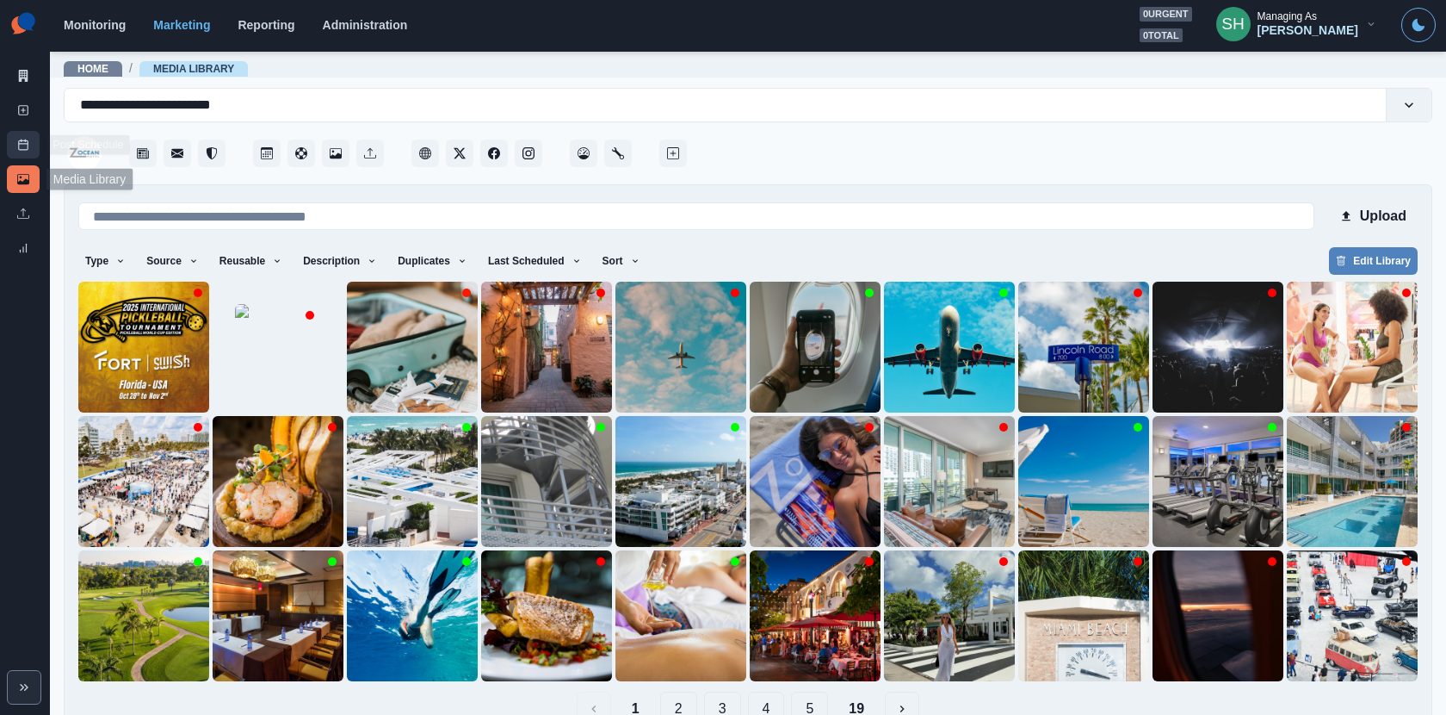
click at [22, 136] on link "Post Schedule" at bounding box center [23, 145] width 33 height 28
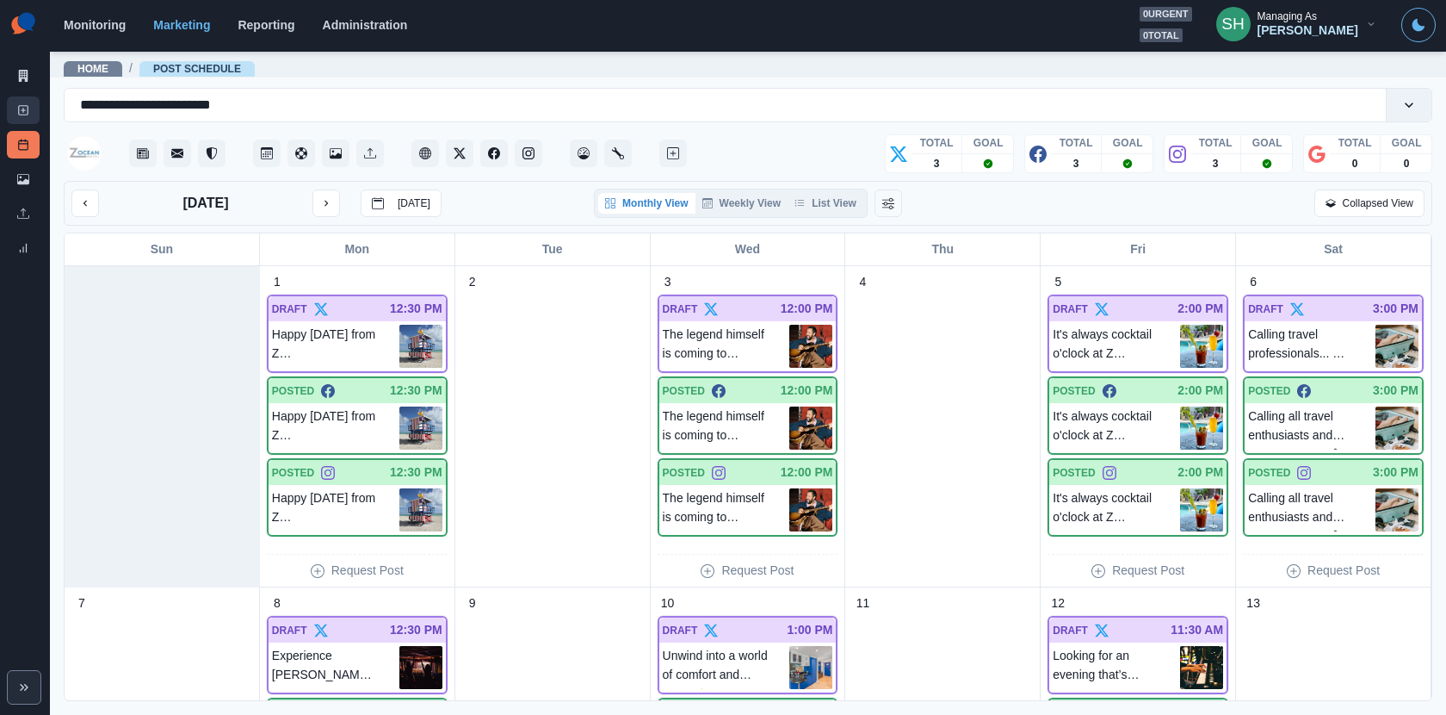
click at [22, 111] on icon at bounding box center [23, 110] width 12 height 12
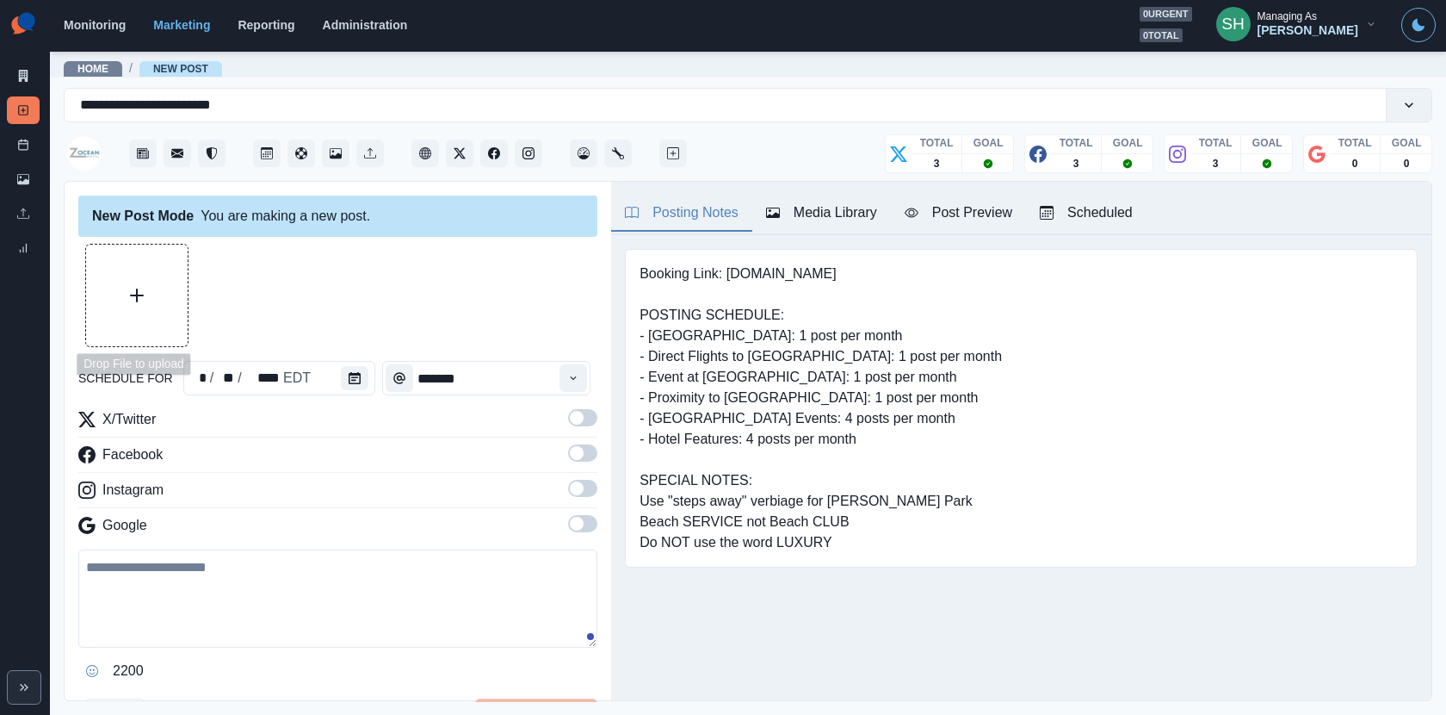
click at [113, 298] on button "Upload Media" at bounding box center [137, 296] width 102 height 102
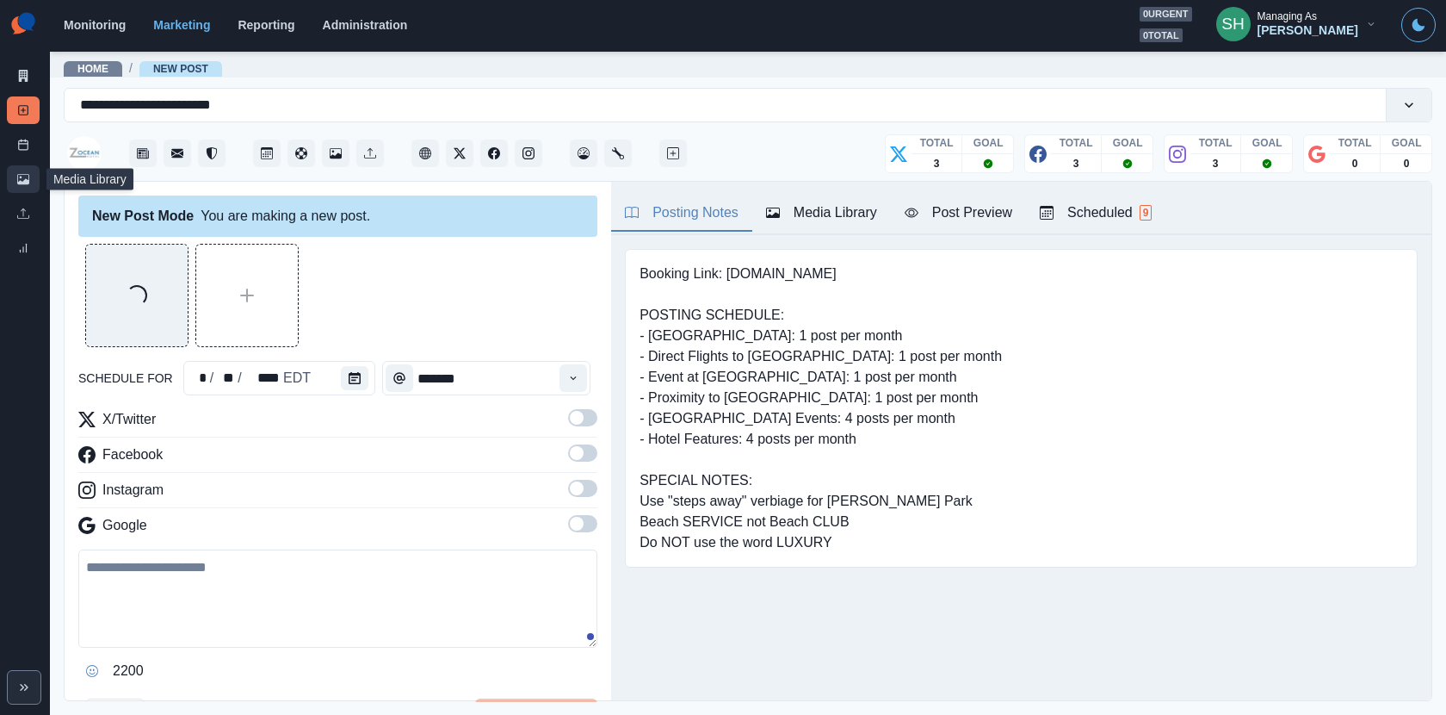
click at [12, 183] on link "Media Library" at bounding box center [23, 179] width 33 height 28
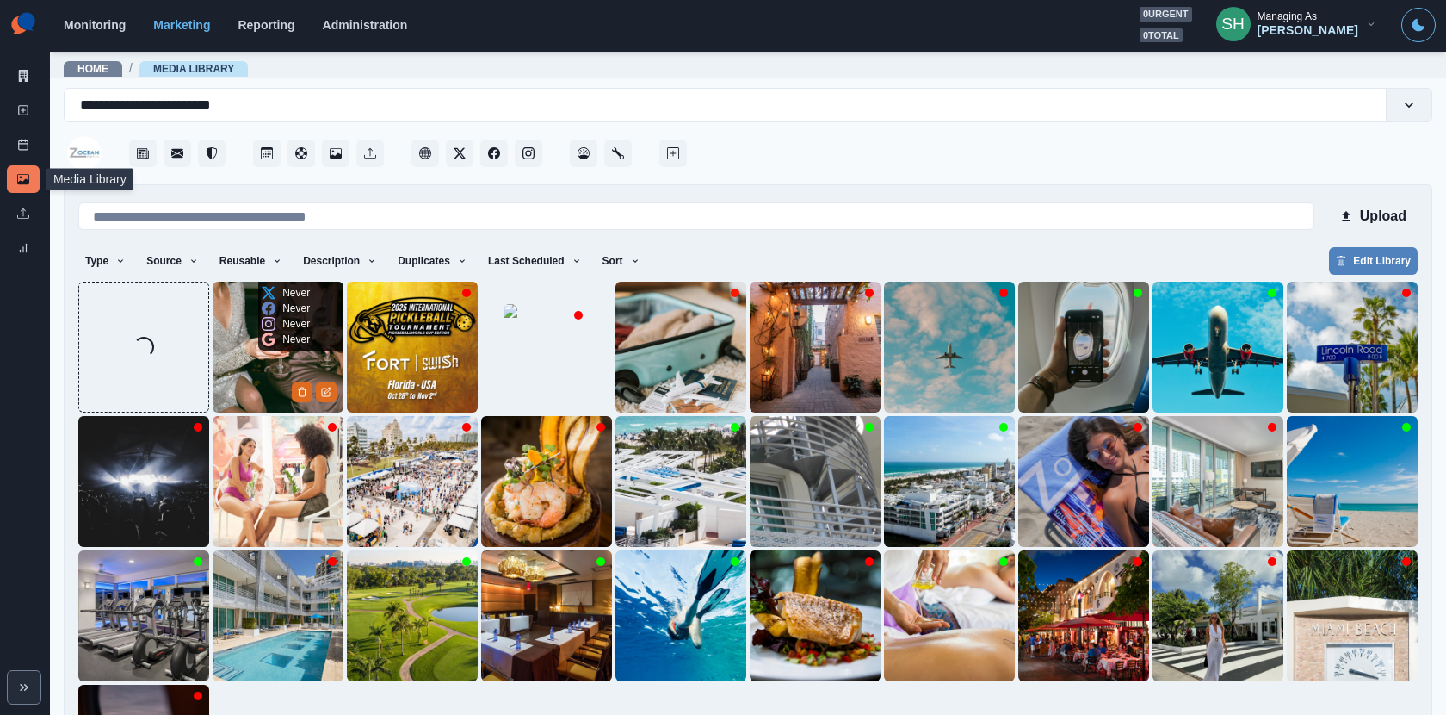
click at [238, 366] on img at bounding box center [278, 347] width 131 height 131
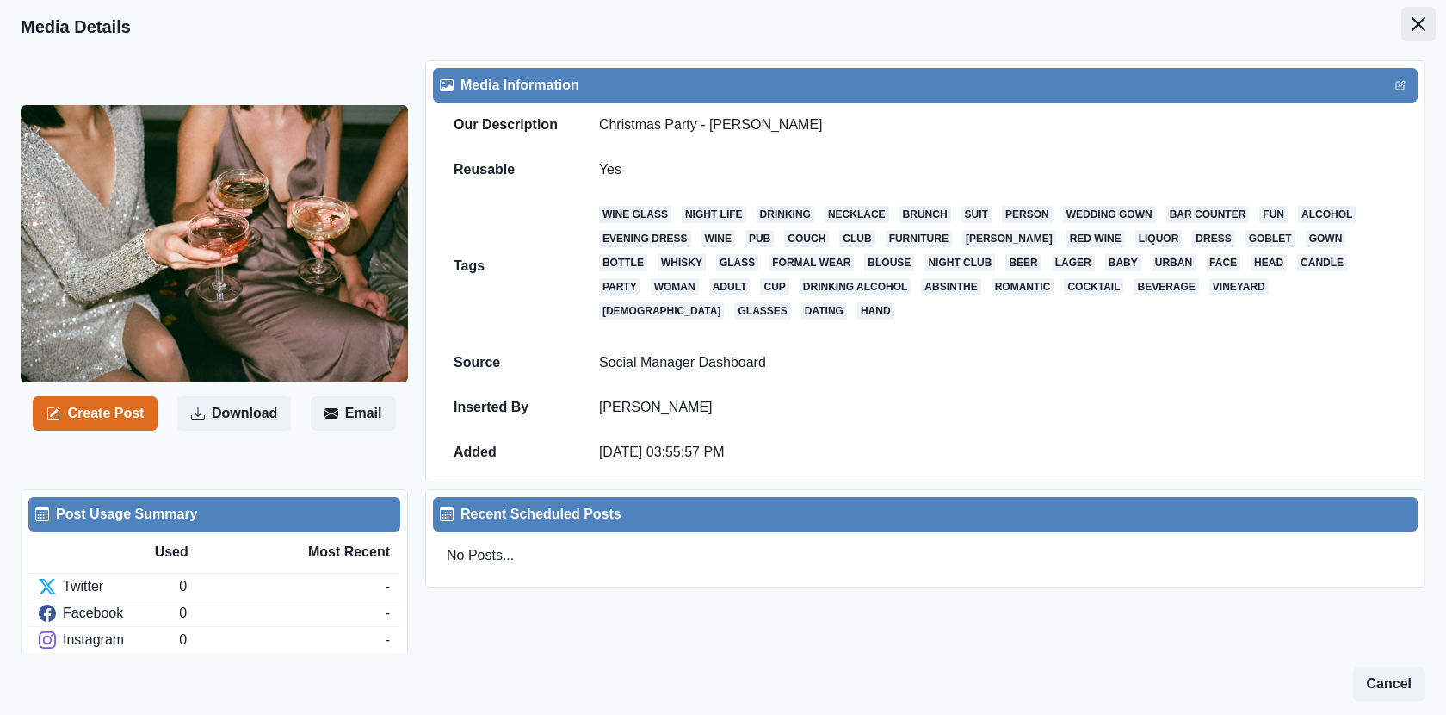
click at [1417, 18] on icon "Close" at bounding box center [1419, 24] width 14 height 14
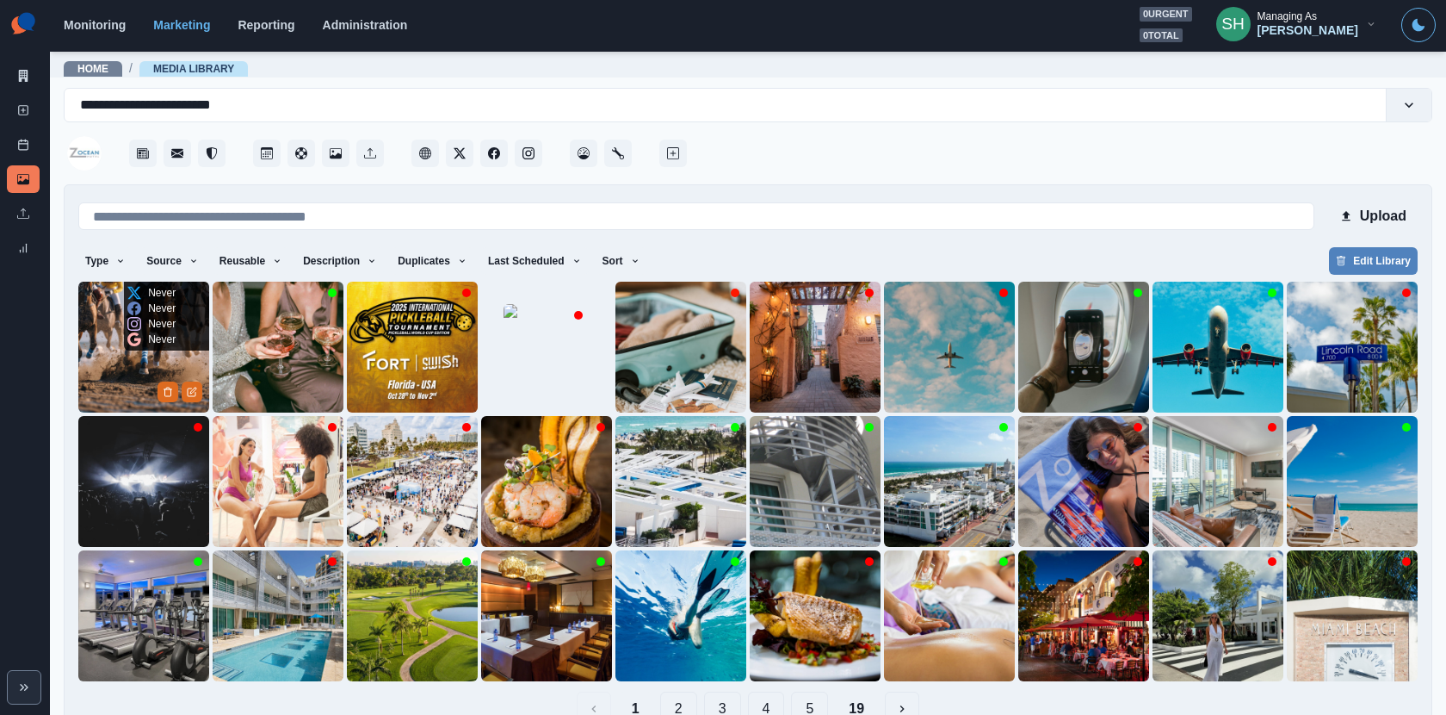
click at [114, 374] on img at bounding box center [143, 347] width 131 height 131
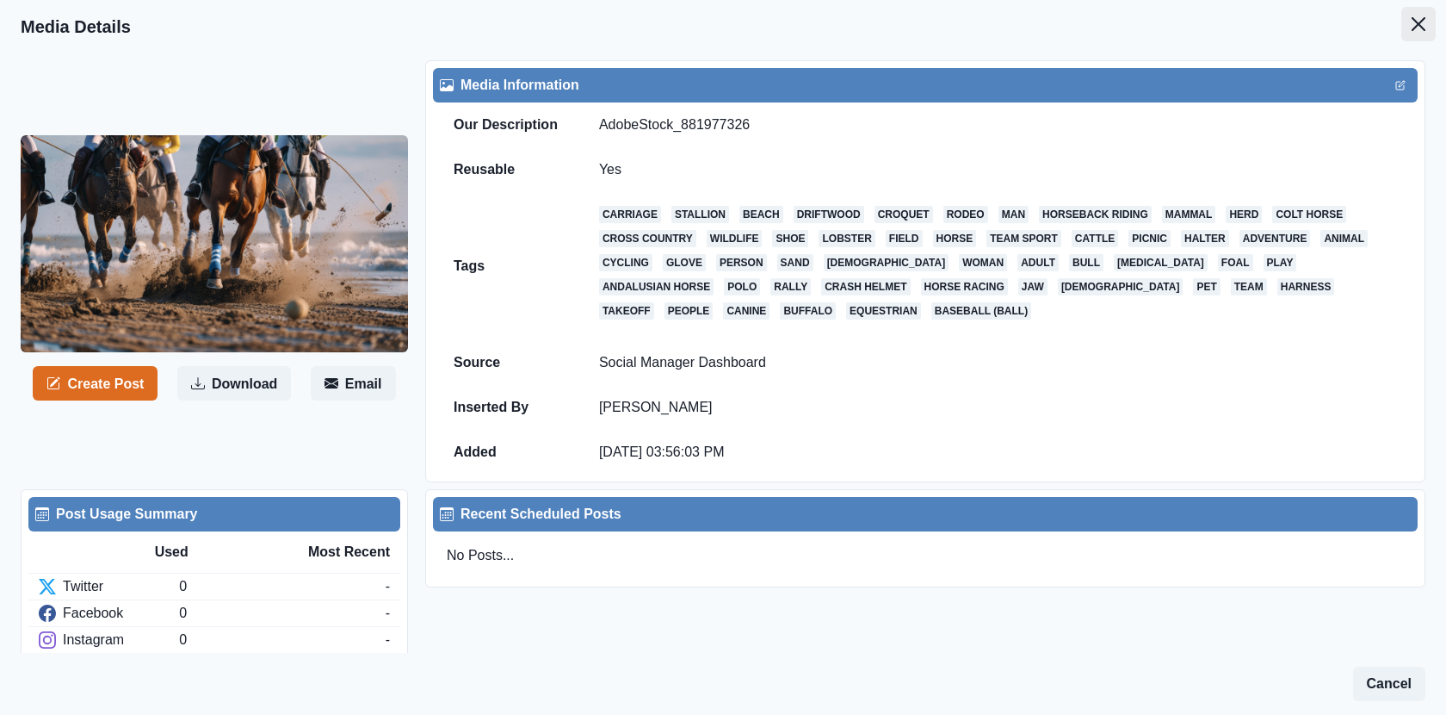
click at [1409, 22] on button "Close" at bounding box center [1419, 24] width 34 height 34
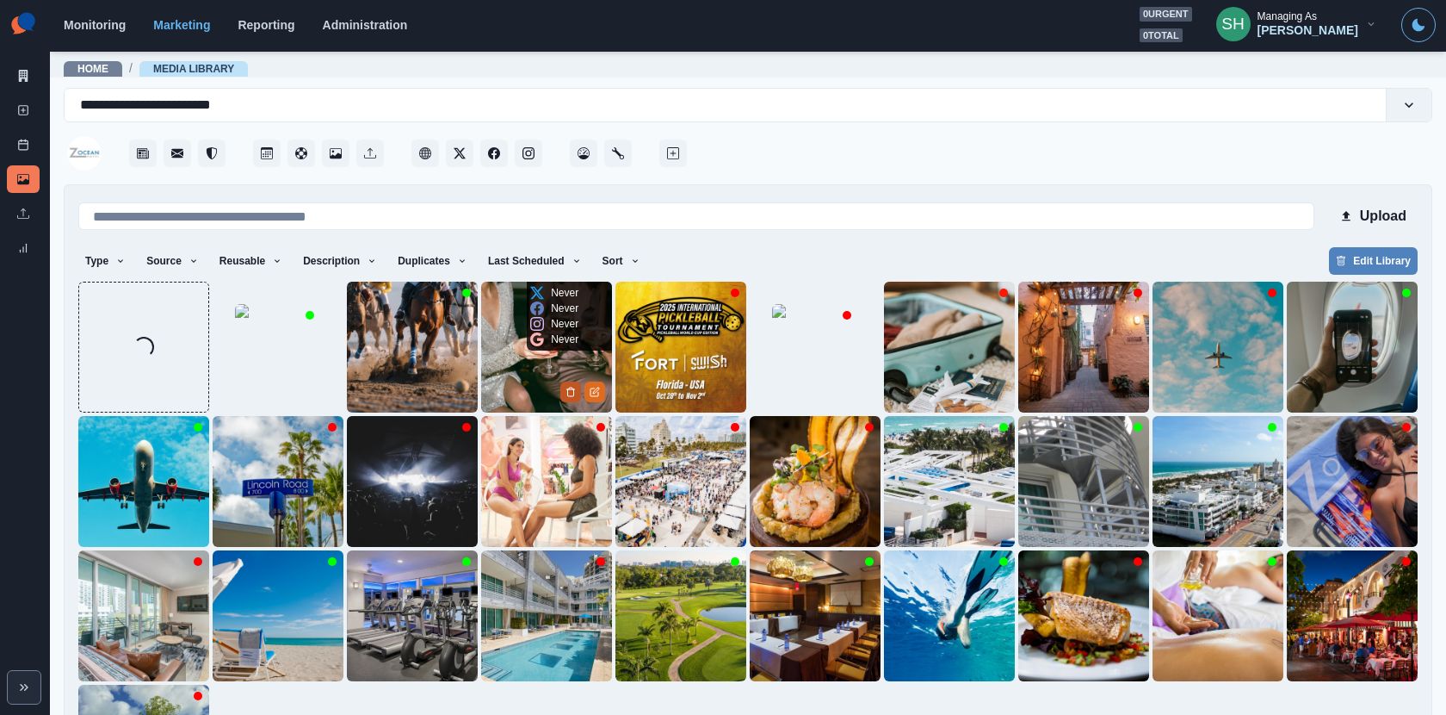
click at [567, 388] on icon "Delete Media" at bounding box center [571, 392] width 10 height 10
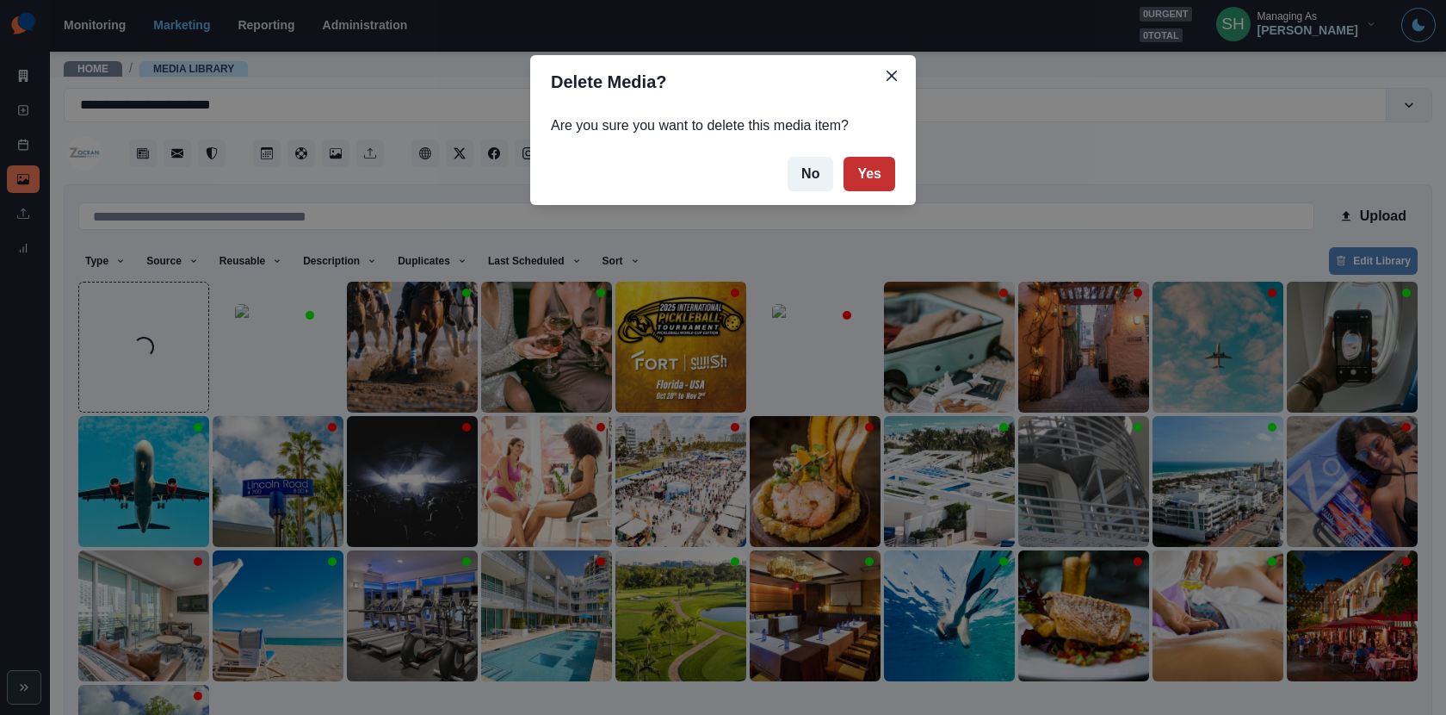
click at [862, 161] on button "Yes" at bounding box center [870, 174] width 52 height 34
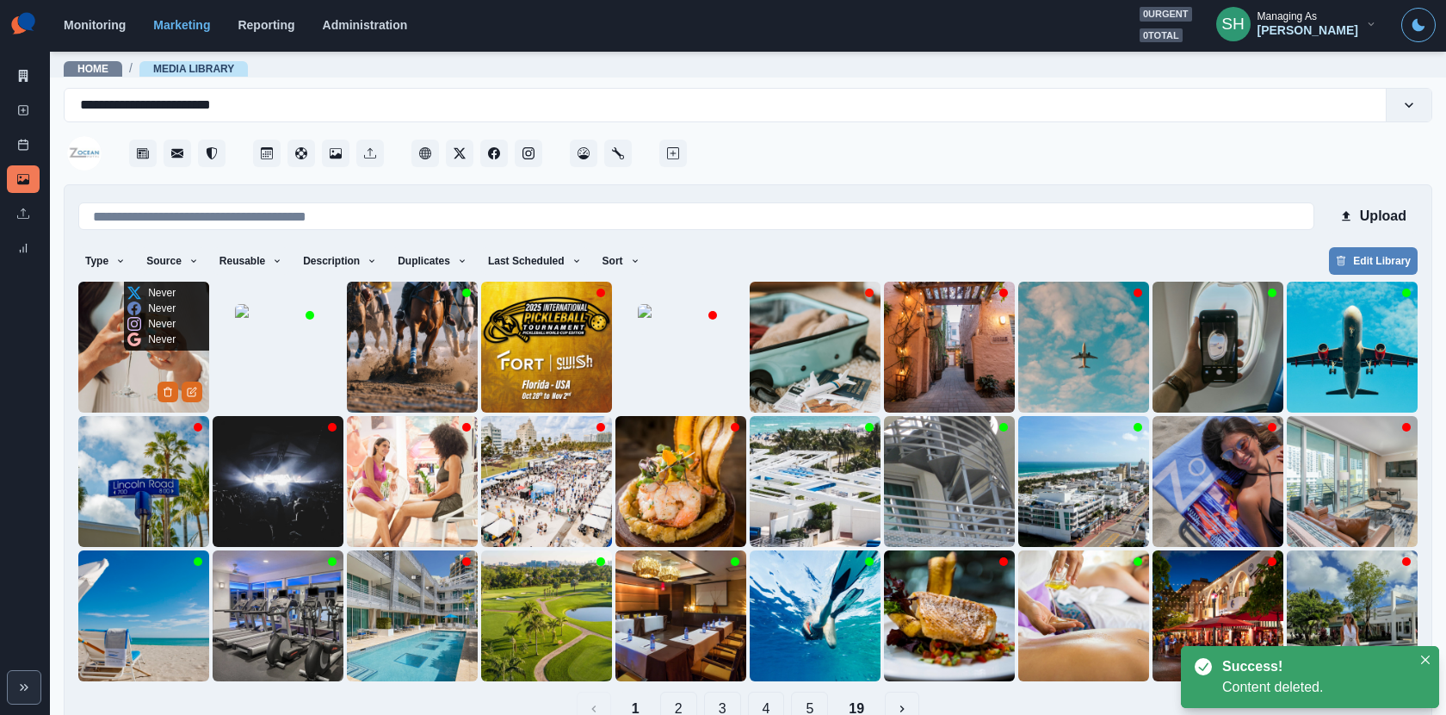
click at [126, 356] on img at bounding box center [143, 347] width 131 height 131
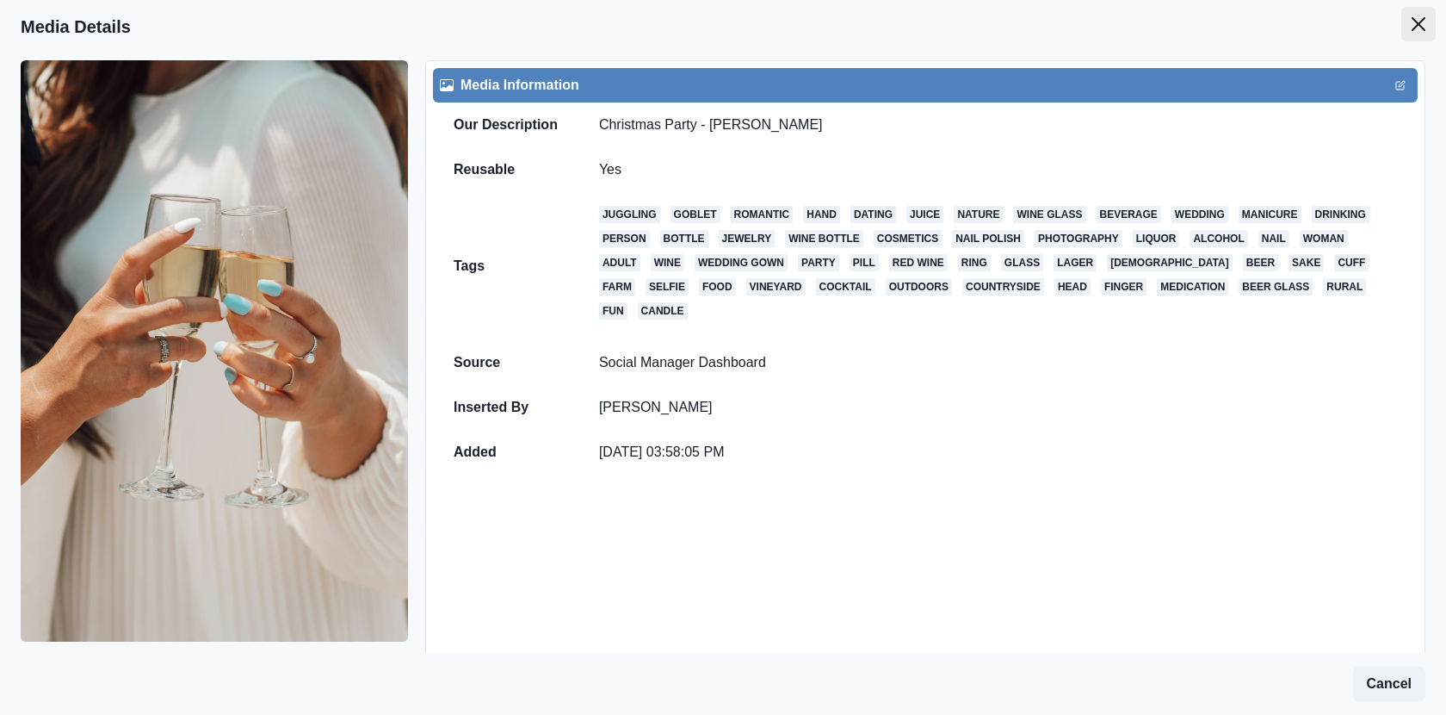
click at [1418, 15] on button "Close" at bounding box center [1419, 24] width 34 height 34
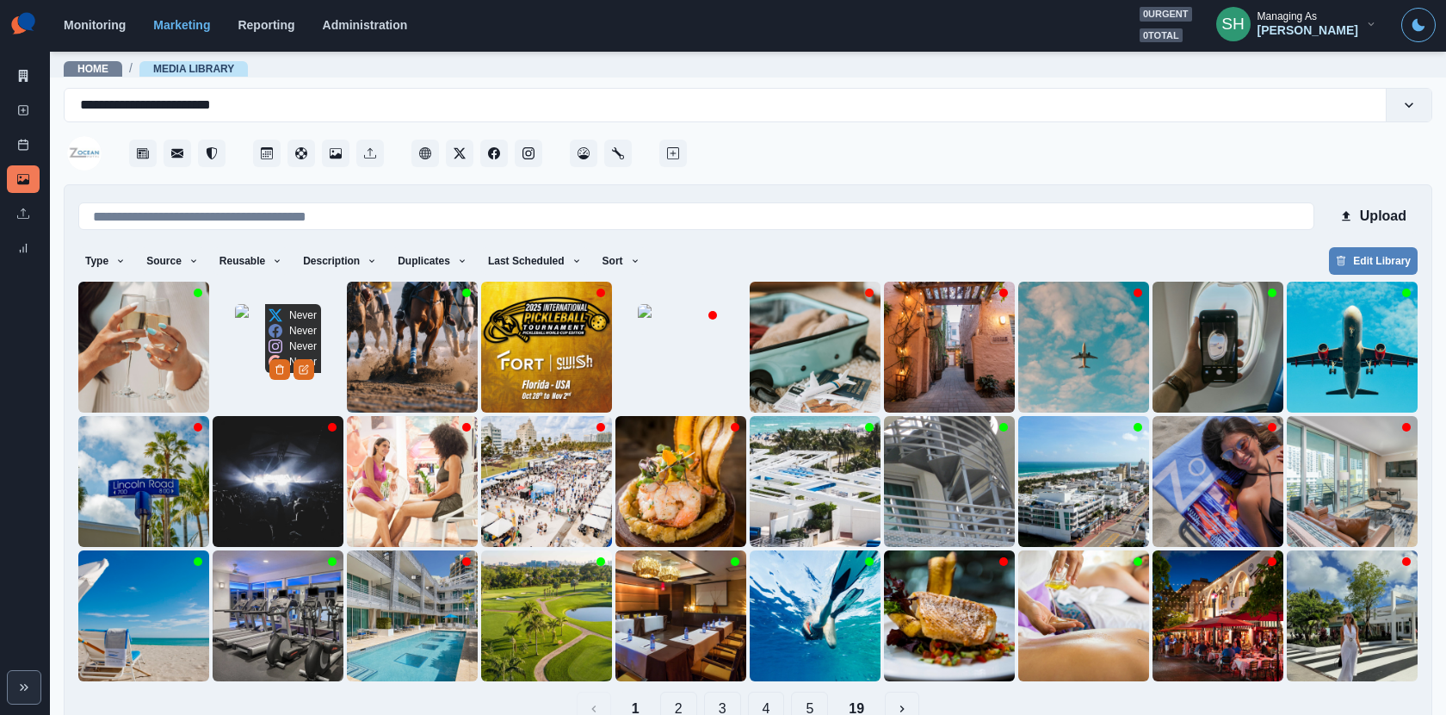
click at [248, 379] on img at bounding box center [278, 347] width 86 height 86
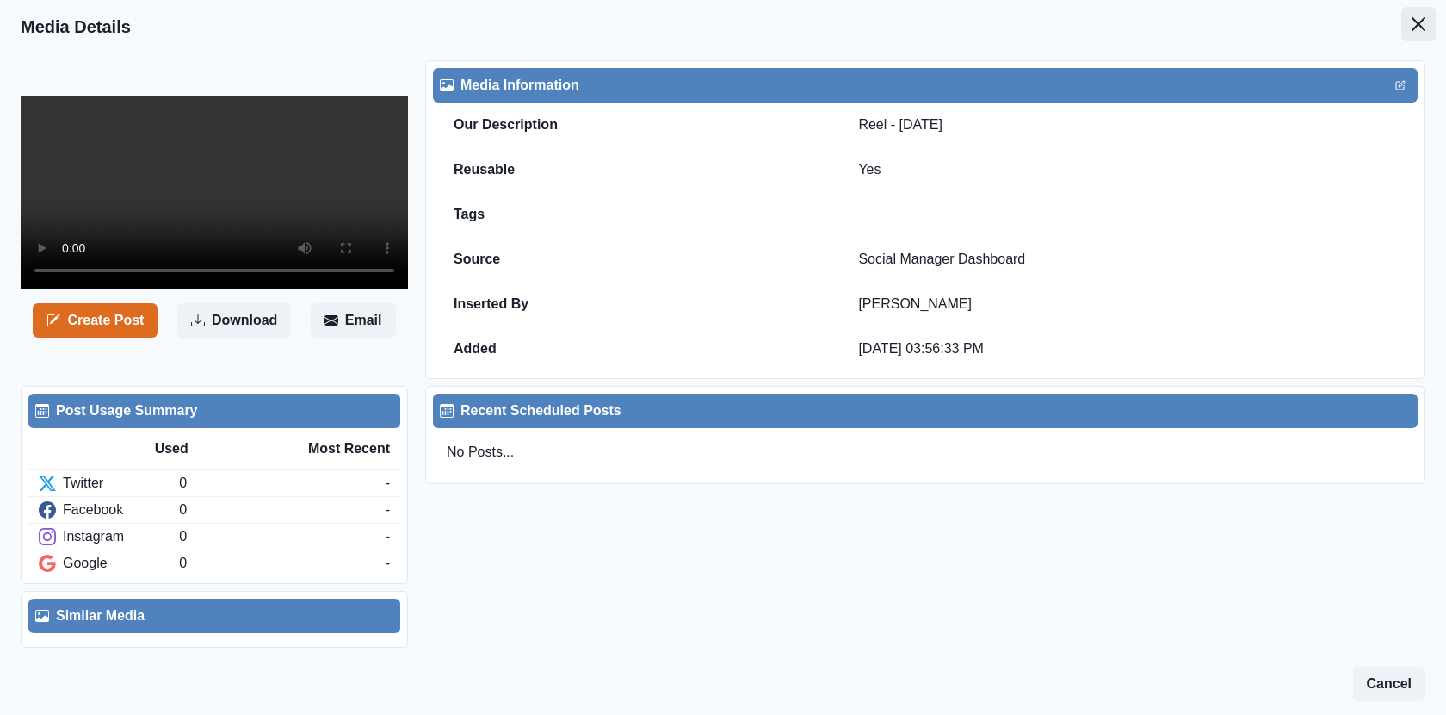
click at [1412, 17] on icon "Close" at bounding box center [1419, 24] width 14 height 14
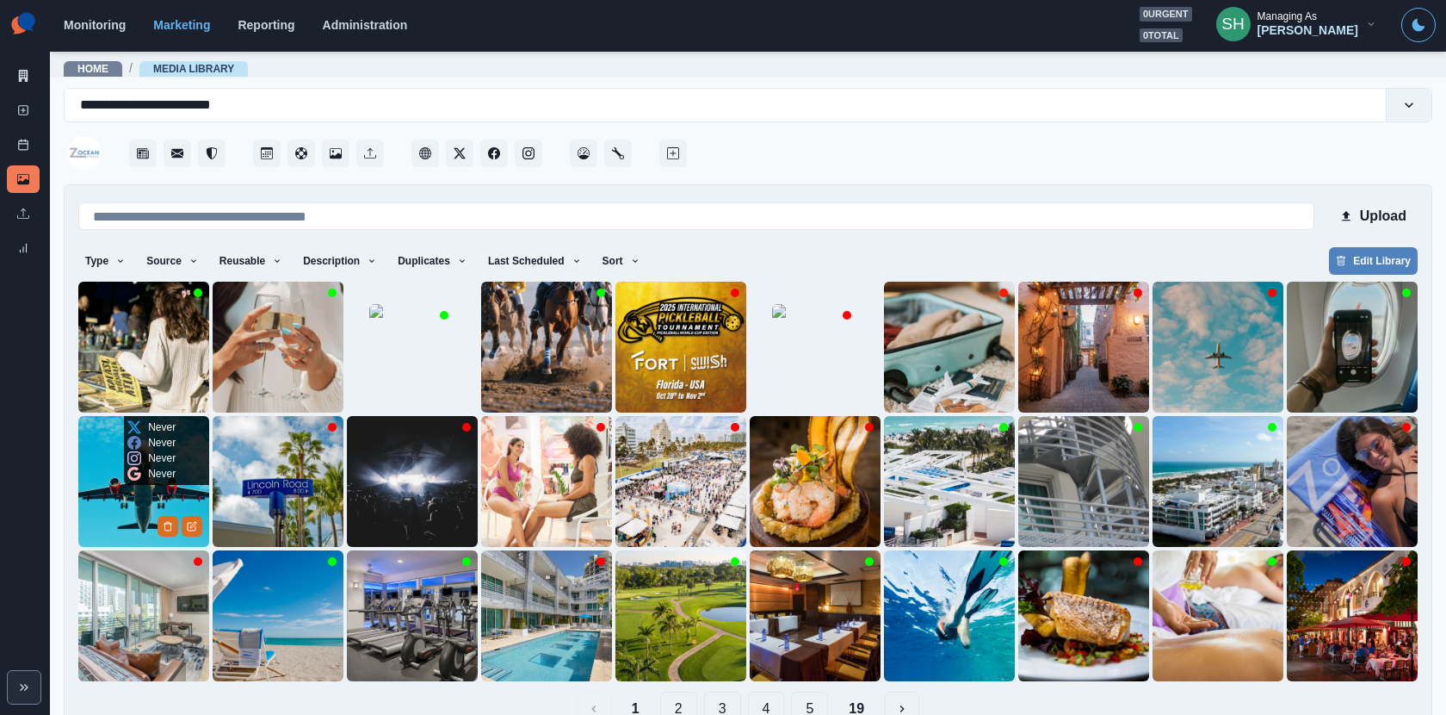
click at [105, 376] on img at bounding box center [143, 347] width 131 height 131
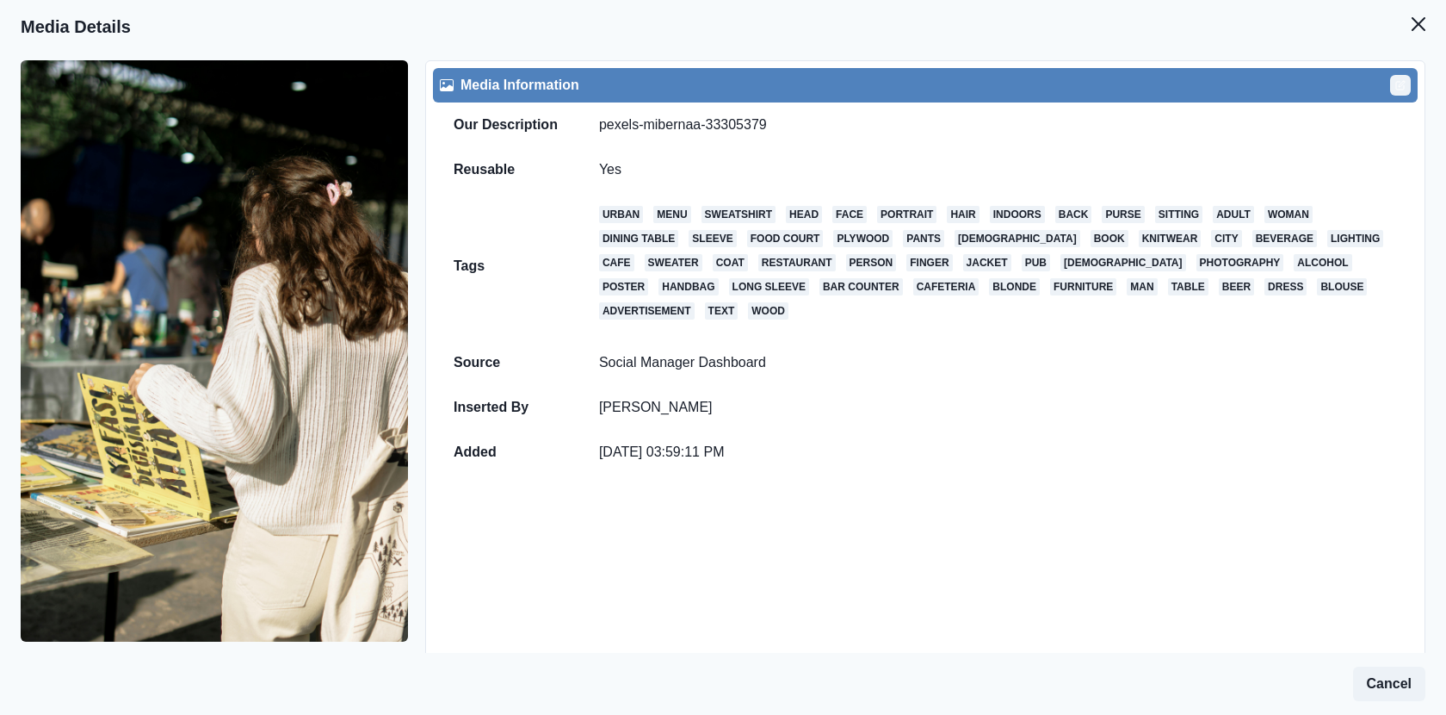
click at [1400, 89] on icon "Edit" at bounding box center [1400, 86] width 8 height 8
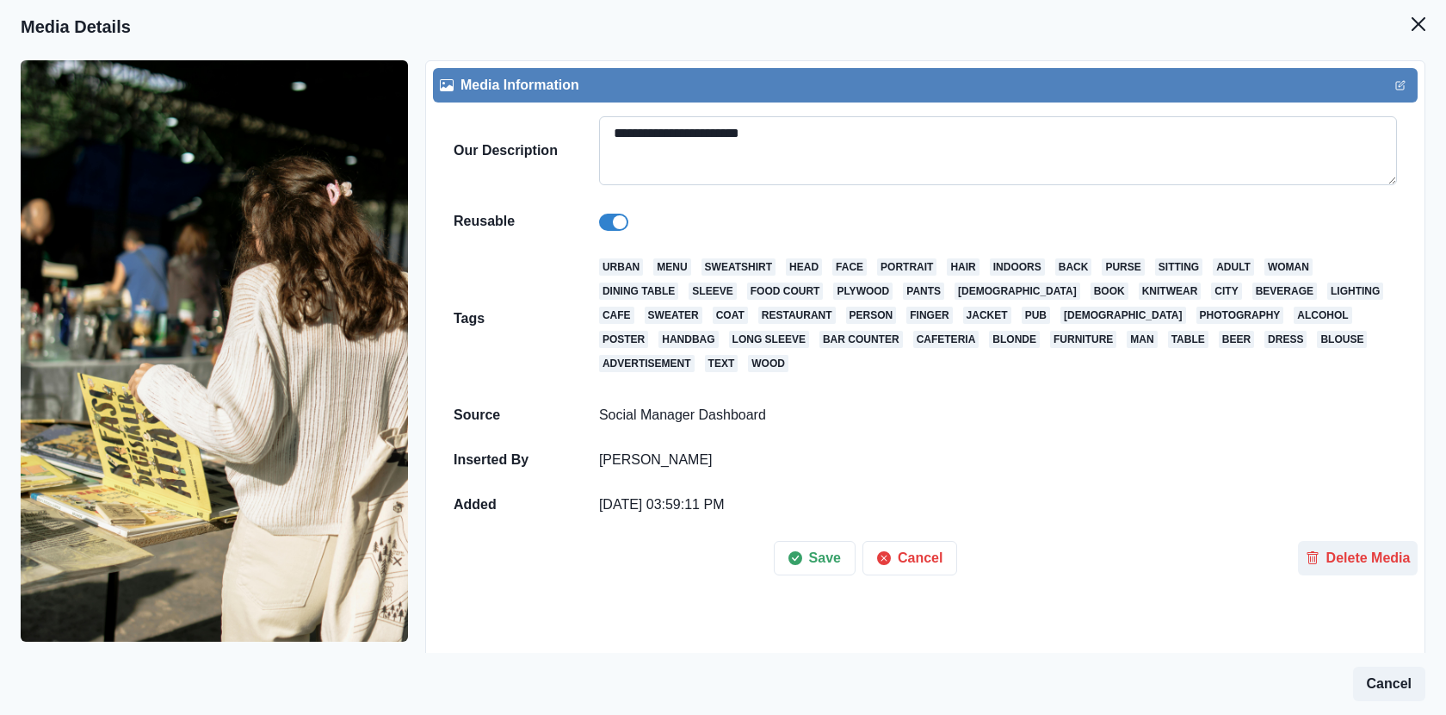
click at [1006, 145] on textarea "**********" at bounding box center [998, 150] width 798 height 69
paste textarea
type textarea "********"
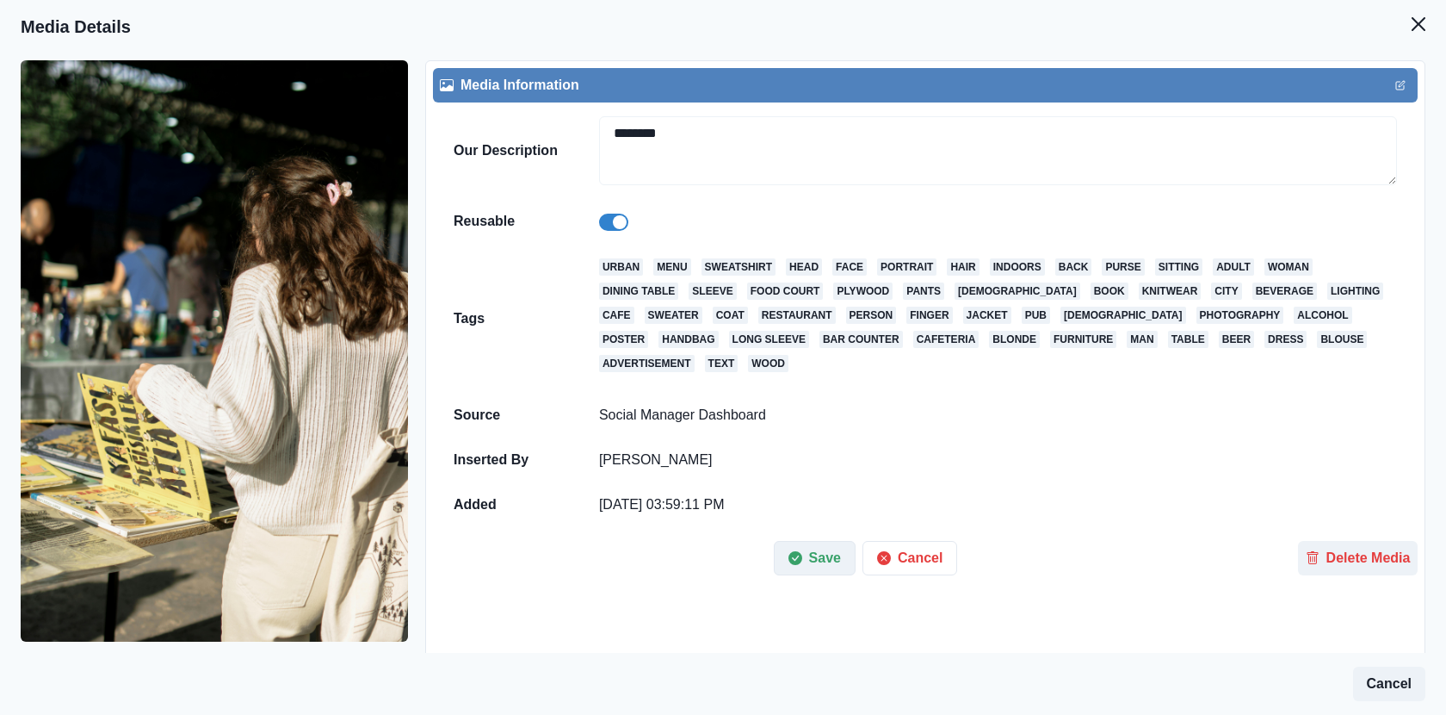
click at [826, 548] on button "Save" at bounding box center [815, 558] width 82 height 34
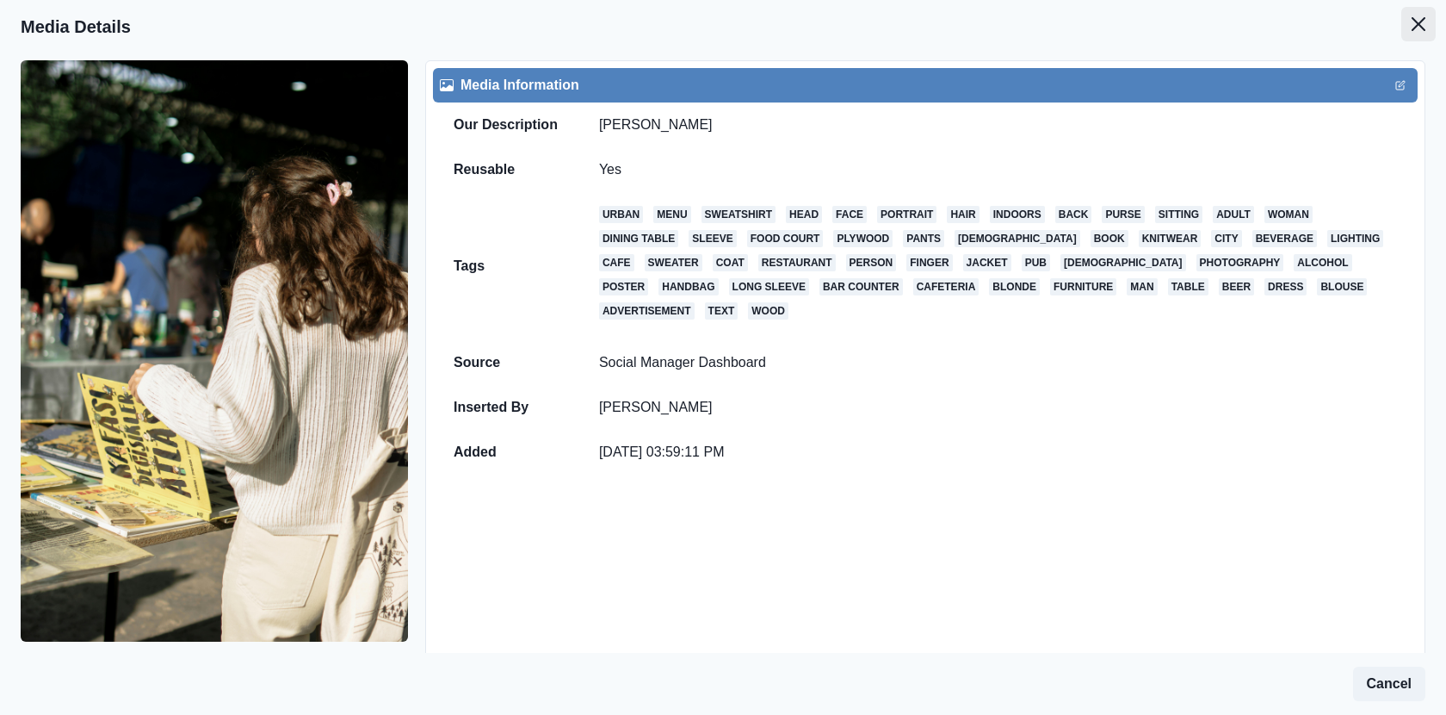
click at [1412, 39] on button "Close" at bounding box center [1419, 24] width 34 height 34
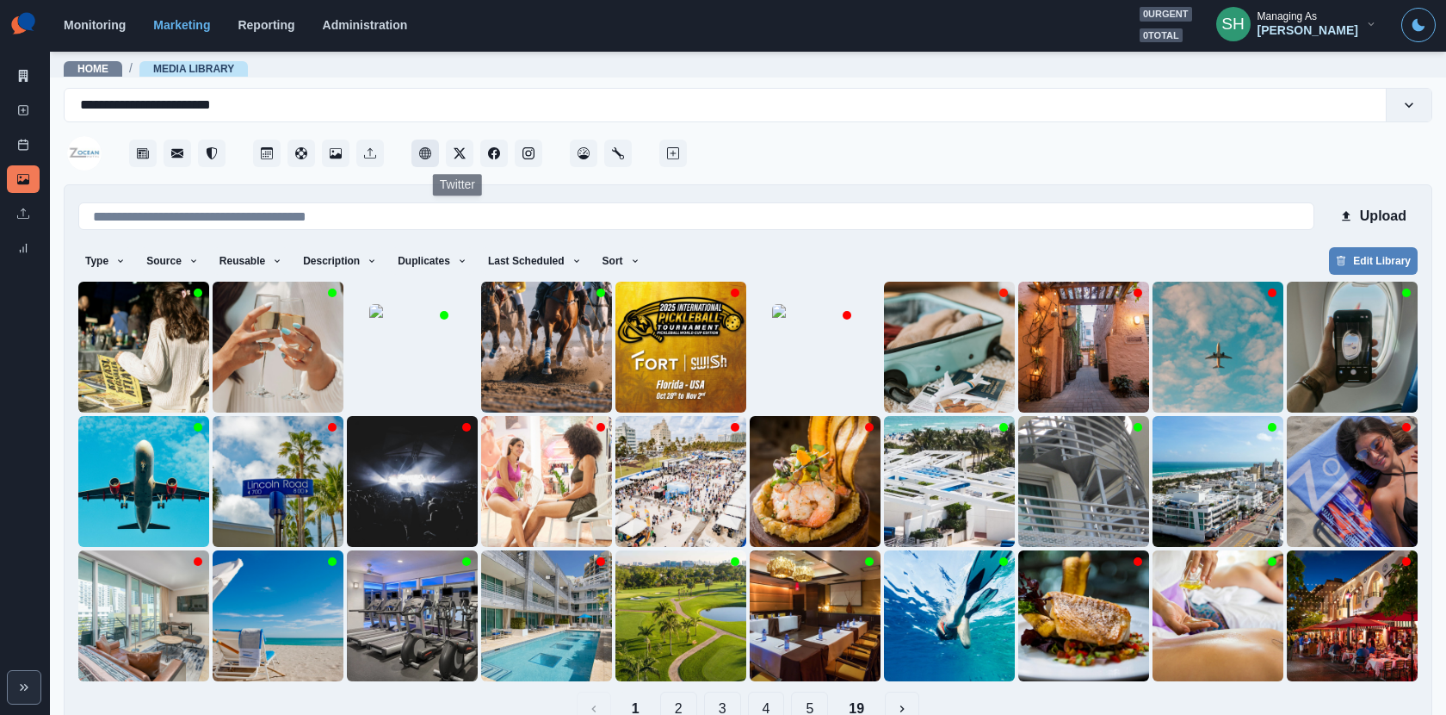
click at [431, 157] on button "Client Website" at bounding box center [426, 153] width 28 height 28
click at [517, 255] on button "Last Scheduled" at bounding box center [535, 261] width 108 height 28
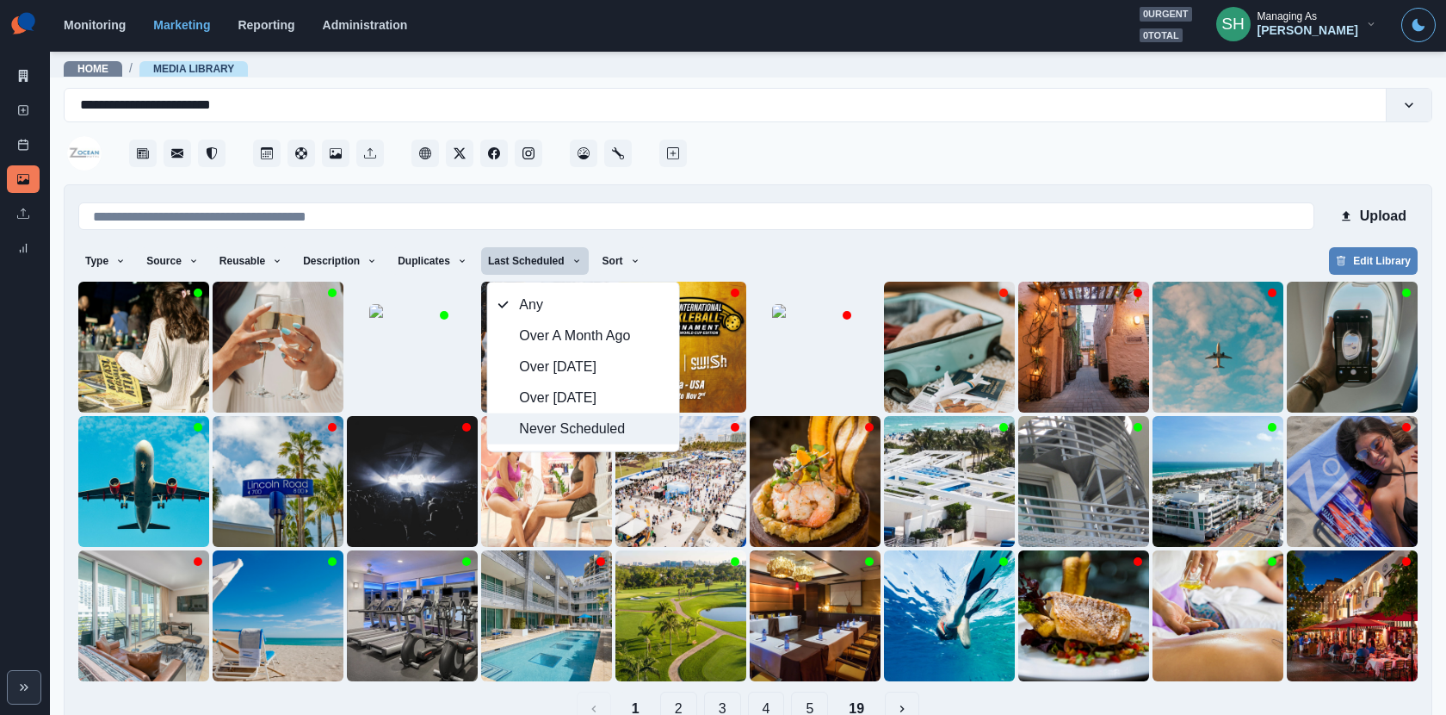
click at [532, 427] on span "Never Scheduled" at bounding box center [593, 428] width 149 height 21
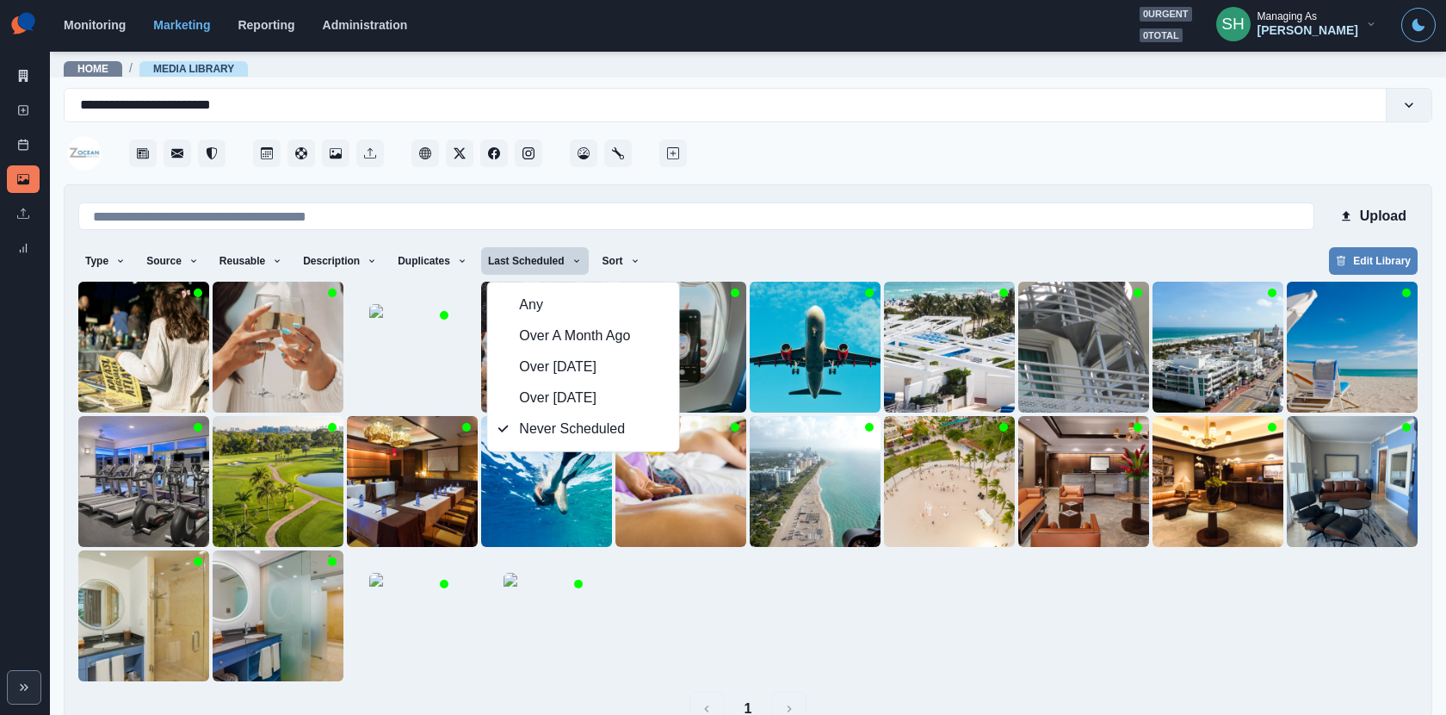
click at [842, 141] on div at bounding box center [1061, 148] width 742 height 52
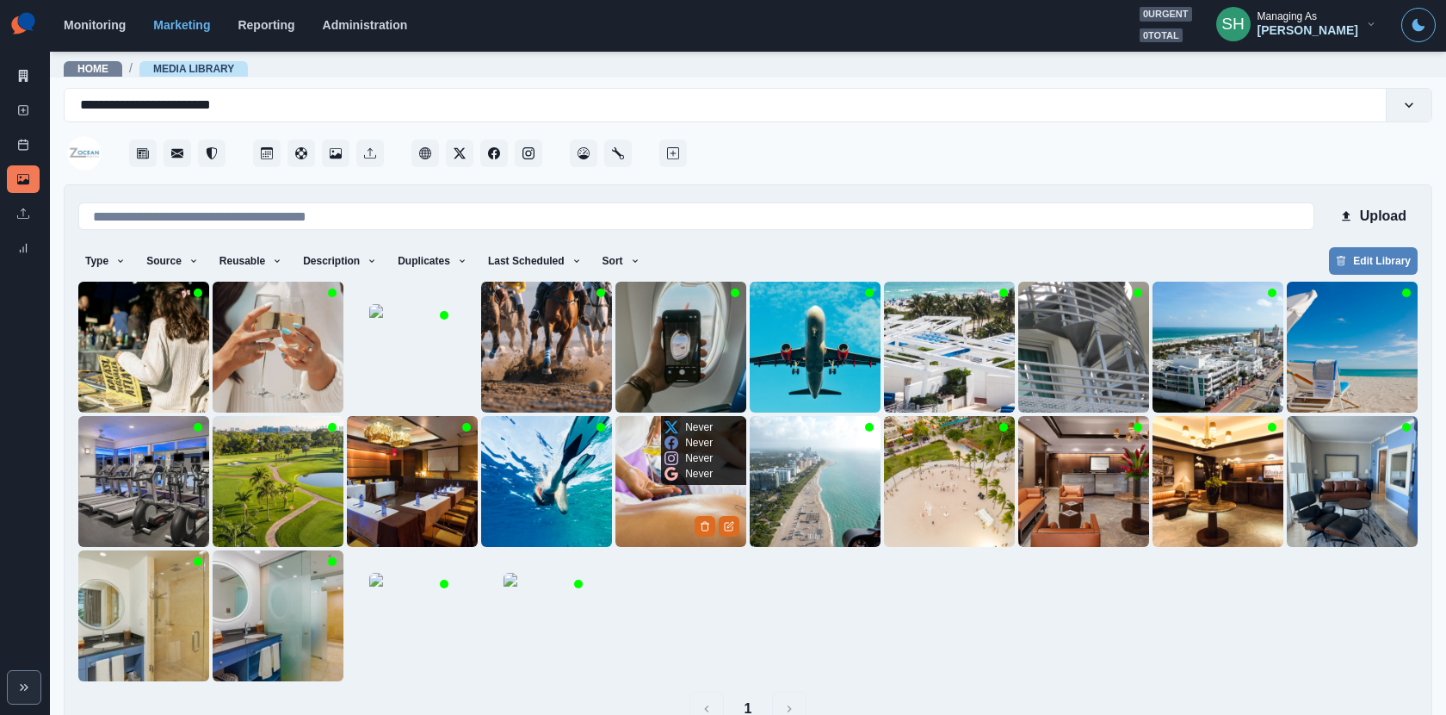
click at [678, 490] on img at bounding box center [681, 481] width 131 height 131
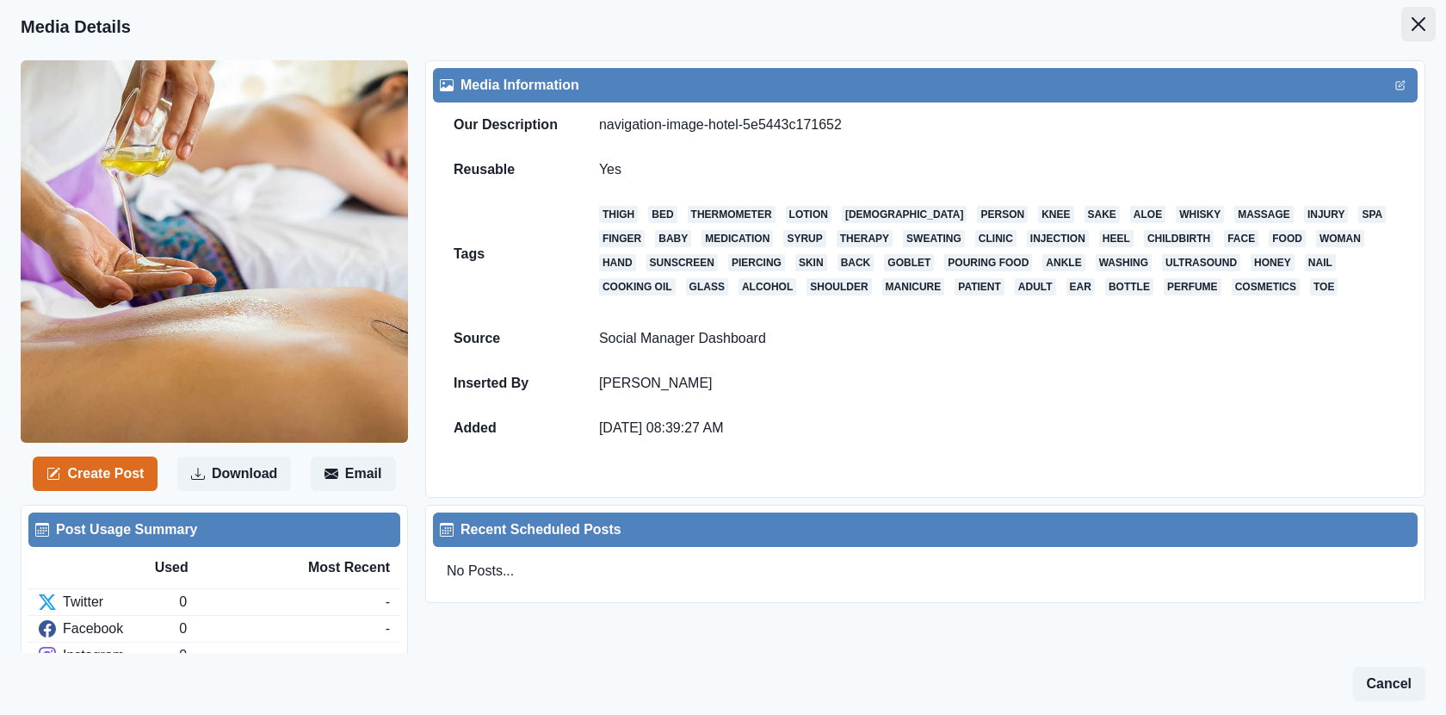
click at [1422, 21] on icon "Close" at bounding box center [1419, 24] width 14 height 14
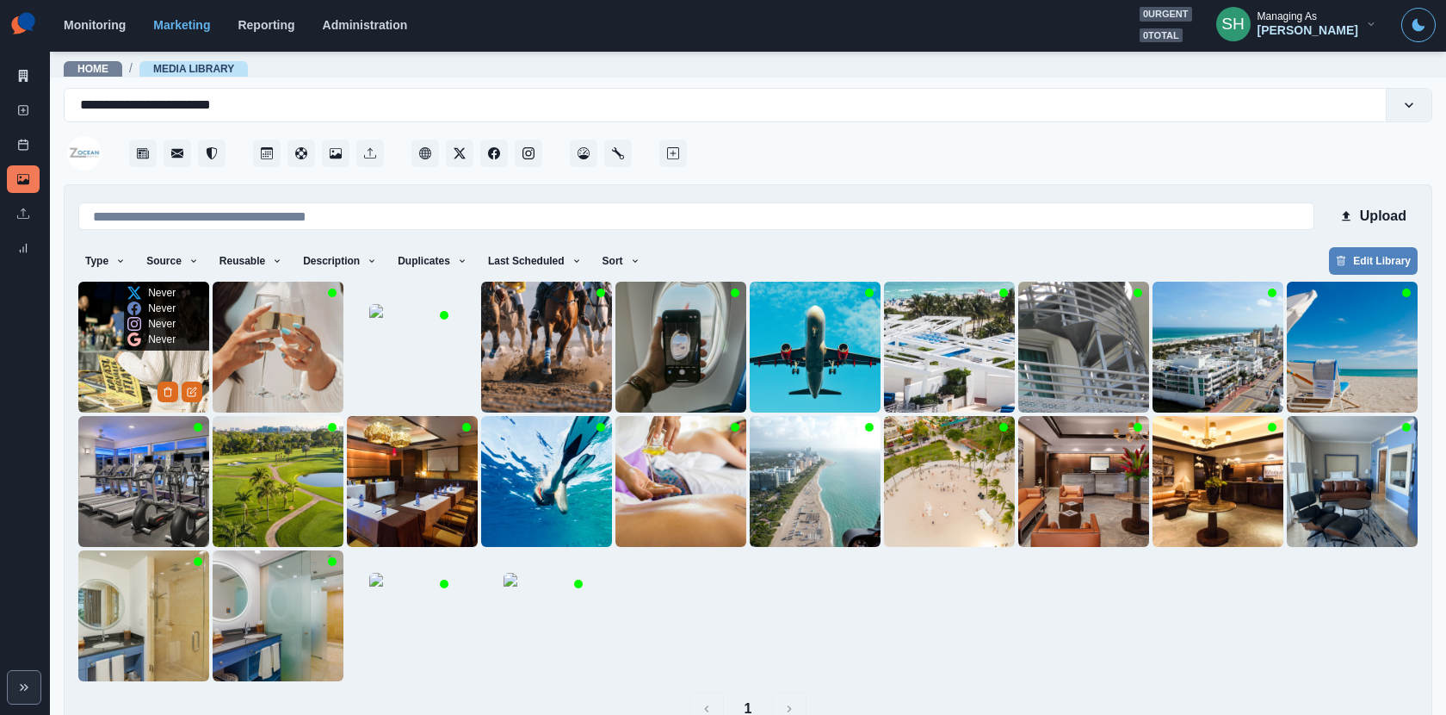
click at [125, 369] on img at bounding box center [143, 347] width 131 height 131
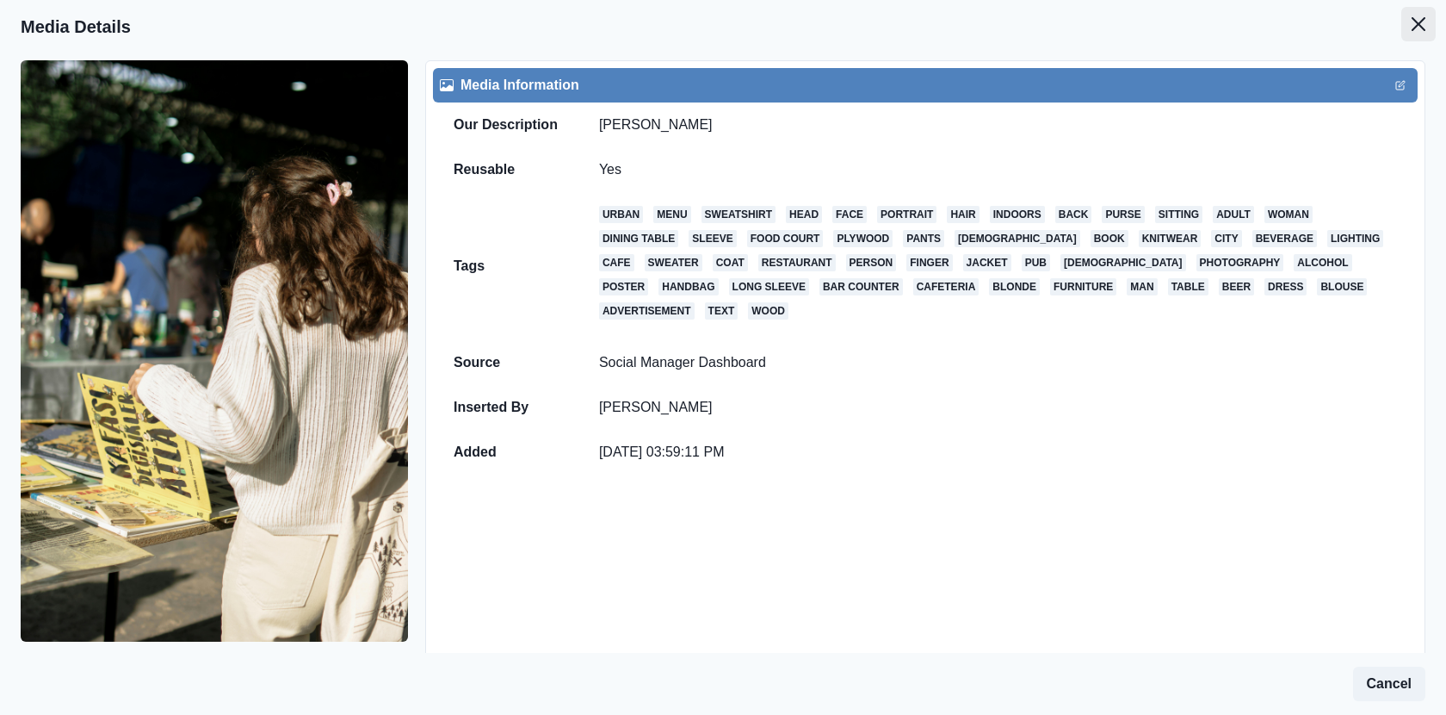
click at [1421, 15] on button "Close" at bounding box center [1419, 24] width 34 height 34
